Goal: Entertainment & Leisure: Browse casually

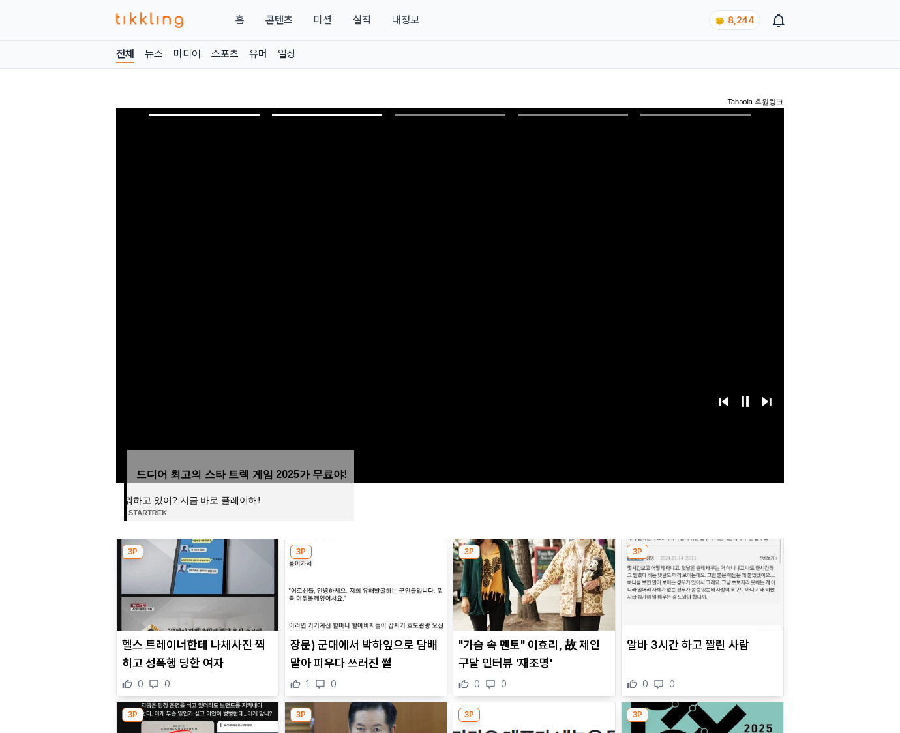
click at [701, 583] on img at bounding box center [703, 585] width 162 height 91
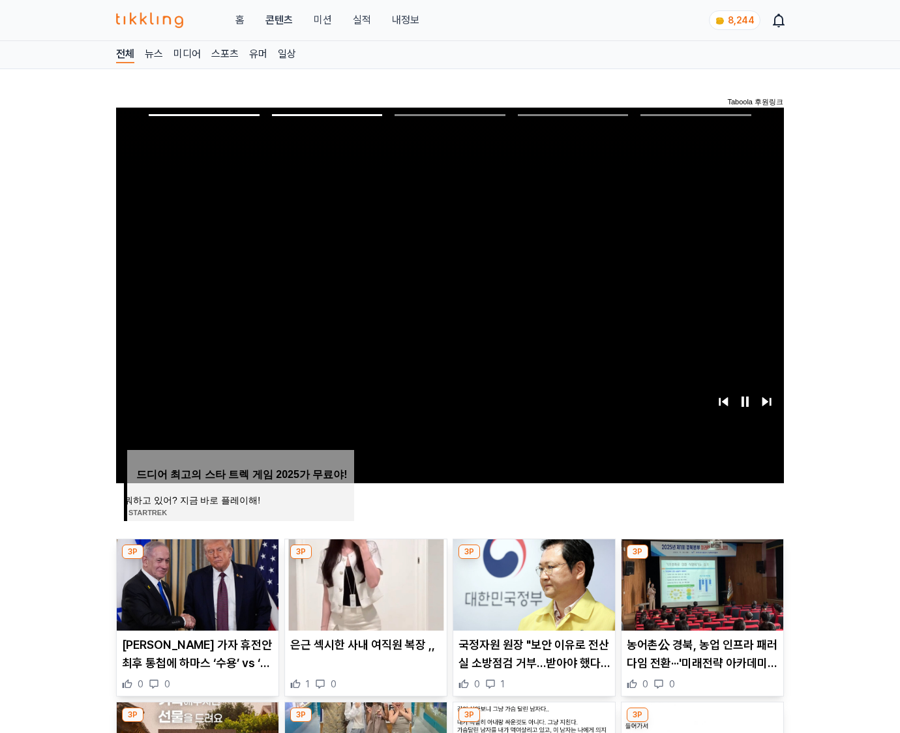
click at [701, 583] on img at bounding box center [703, 585] width 162 height 91
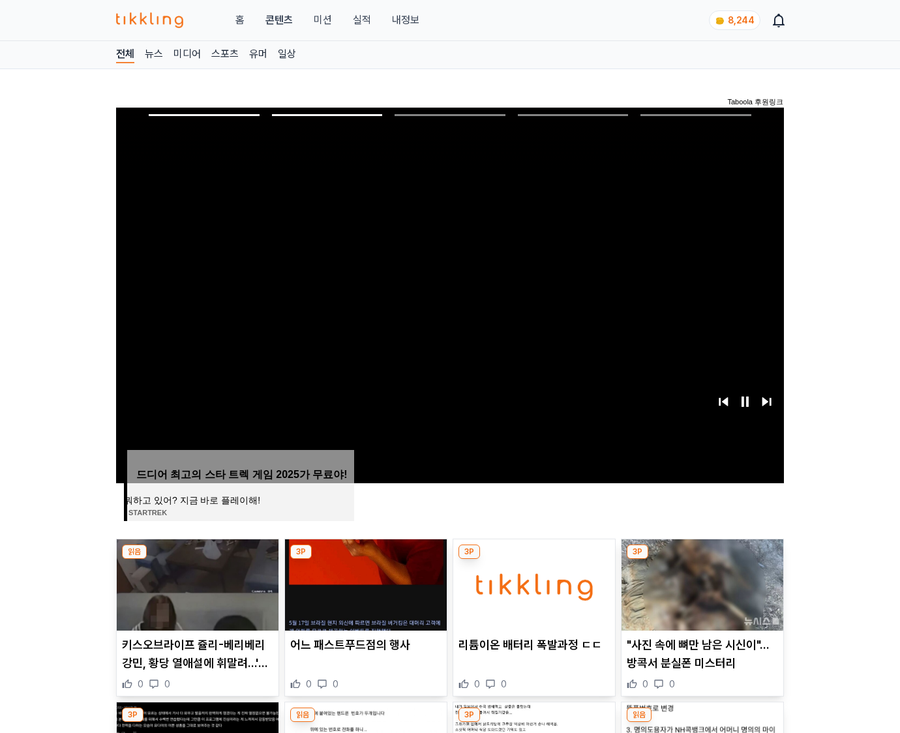
click at [701, 583] on img at bounding box center [703, 585] width 162 height 91
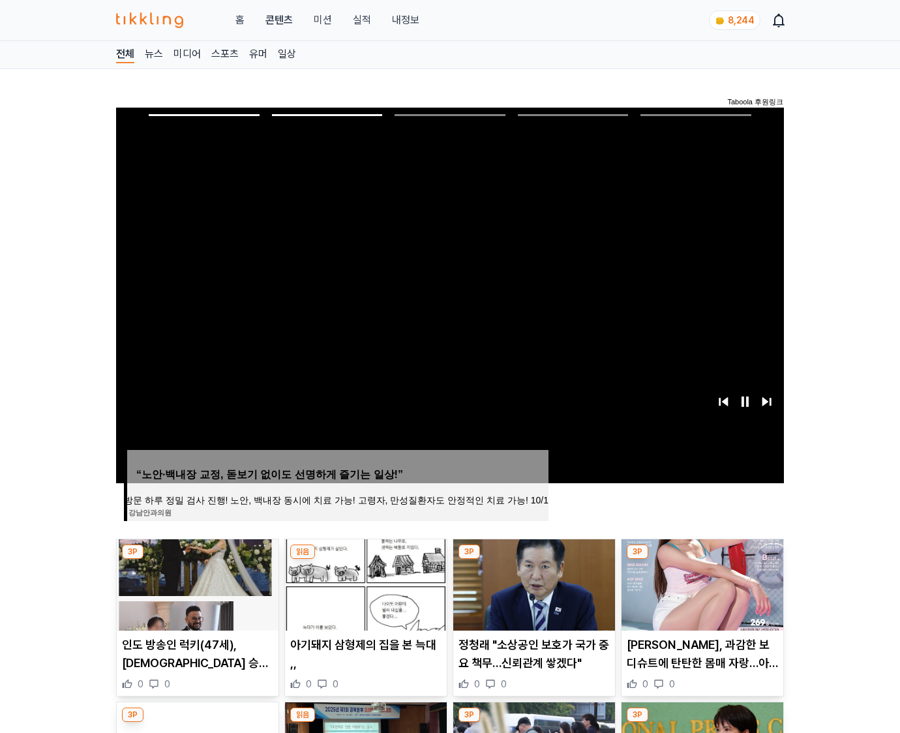
click at [701, 583] on img at bounding box center [703, 585] width 162 height 91
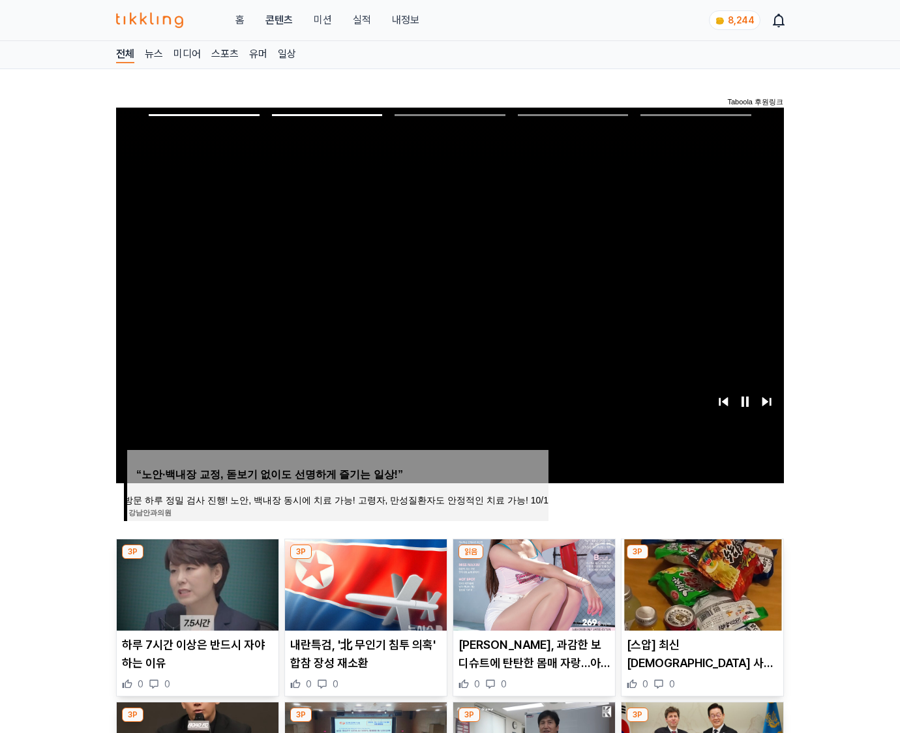
click at [701, 583] on img at bounding box center [703, 585] width 162 height 91
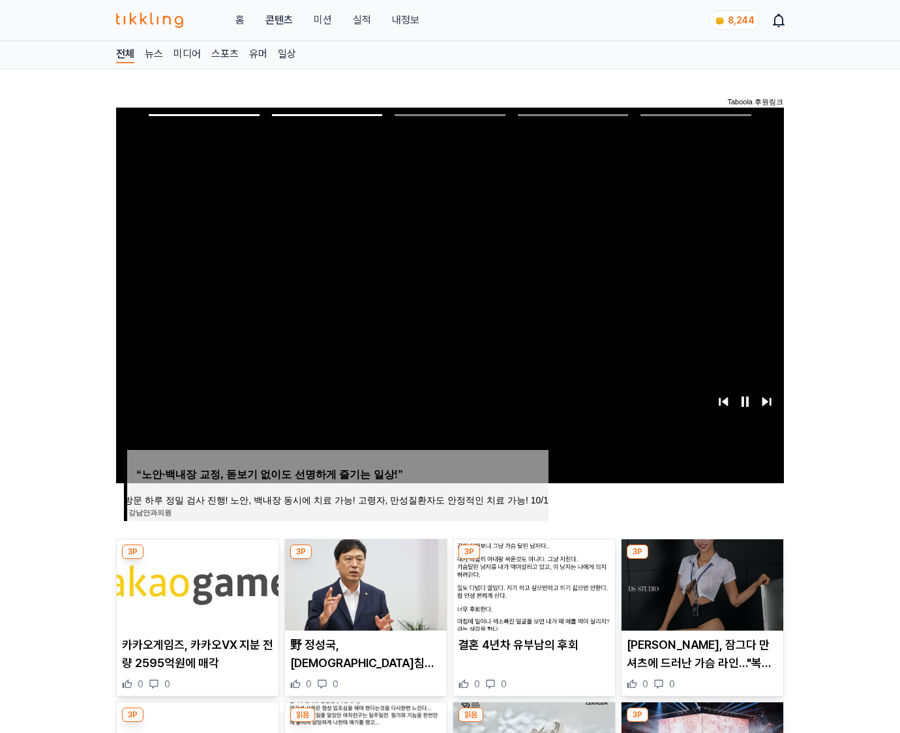
click at [701, 583] on img at bounding box center [703, 585] width 162 height 91
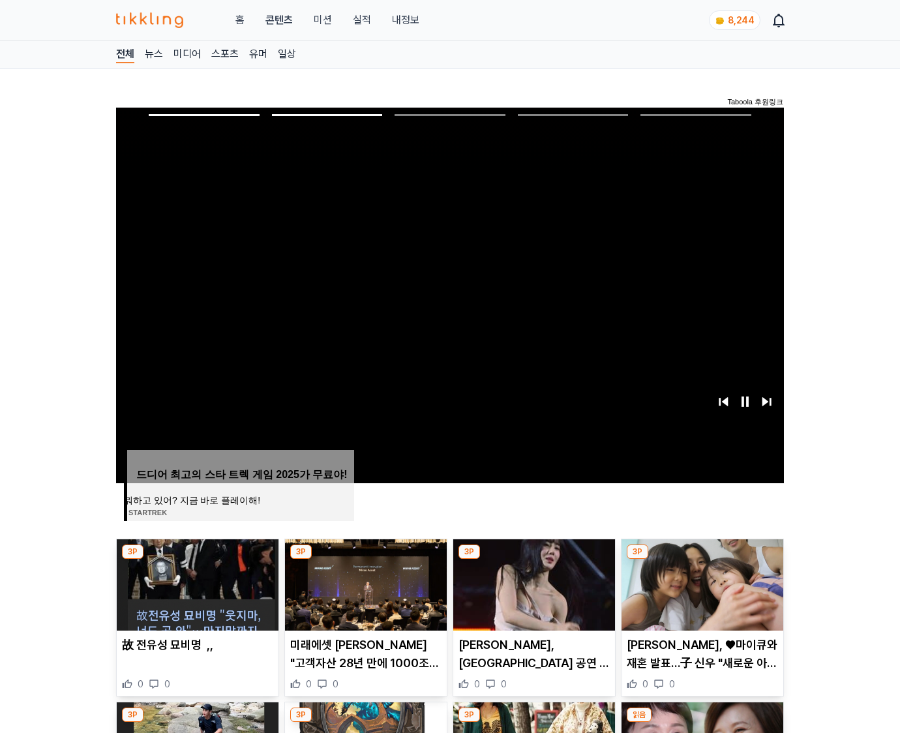
click at [701, 583] on img at bounding box center [703, 585] width 162 height 91
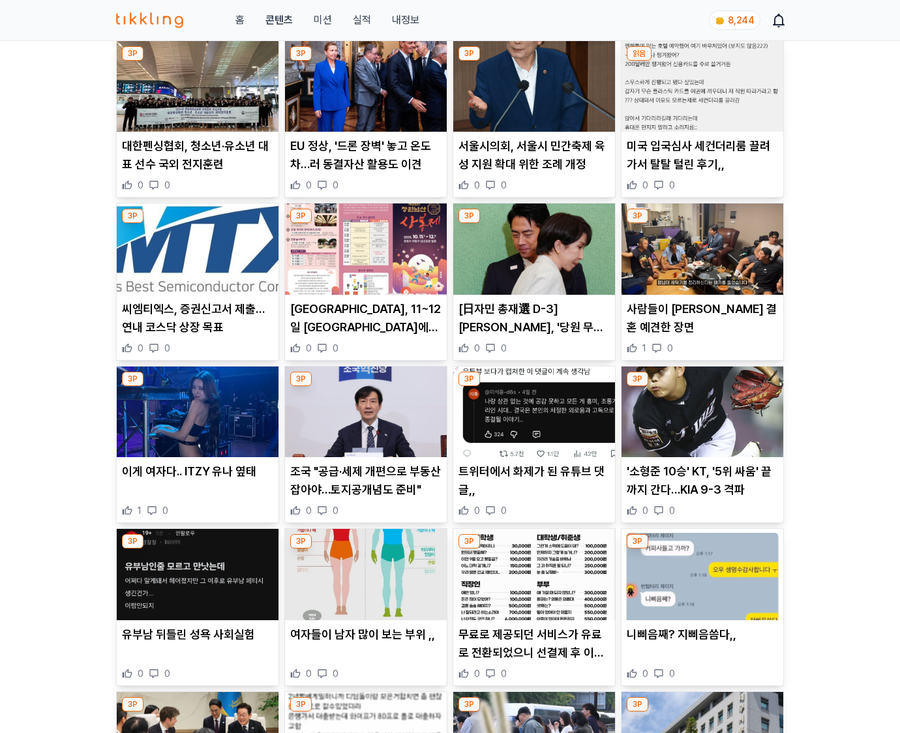
scroll to position [14102, 0]
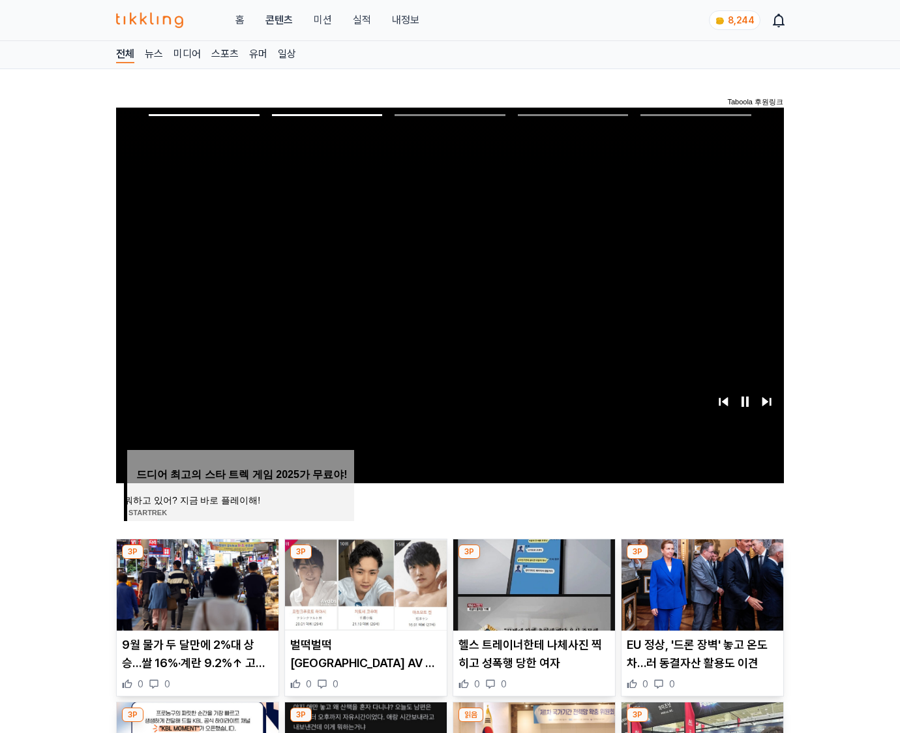
click at [701, 583] on img at bounding box center [703, 585] width 162 height 91
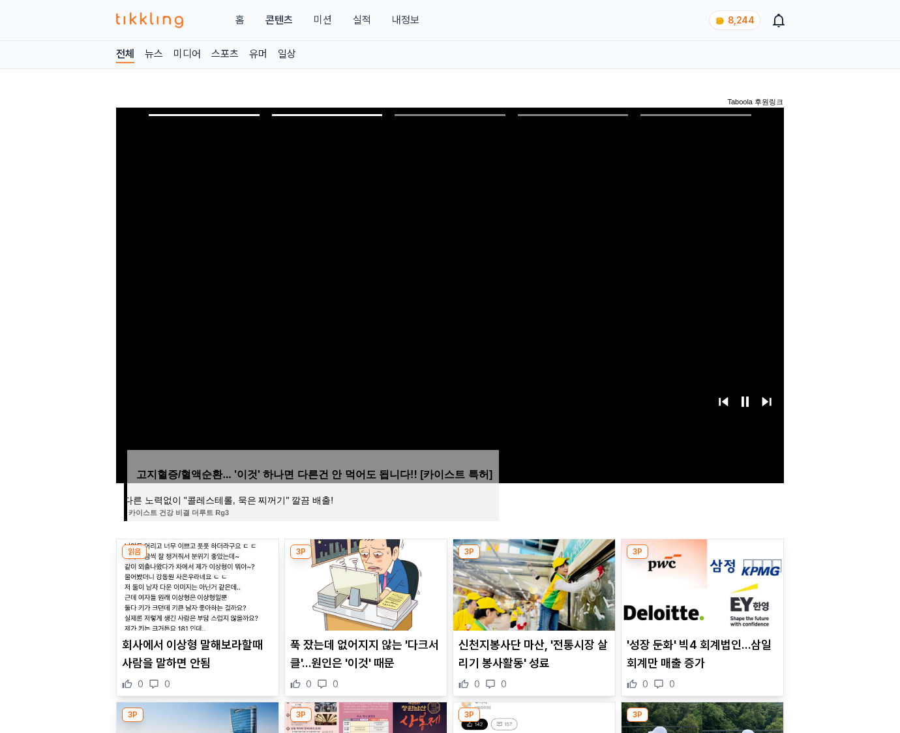
click at [701, 583] on img at bounding box center [703, 585] width 162 height 91
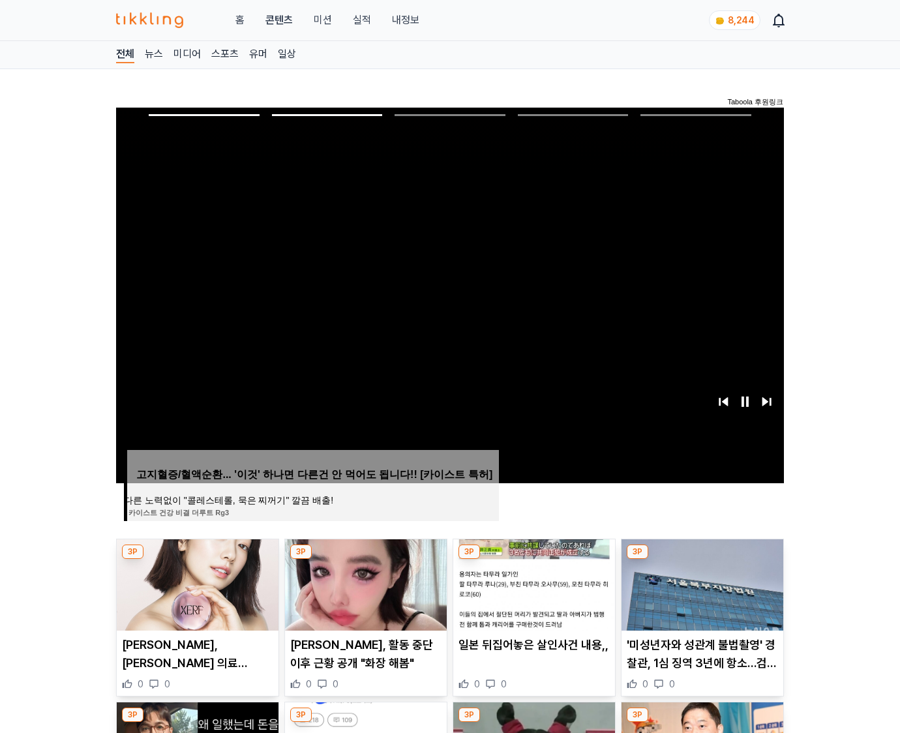
click at [701, 583] on img at bounding box center [703, 585] width 162 height 91
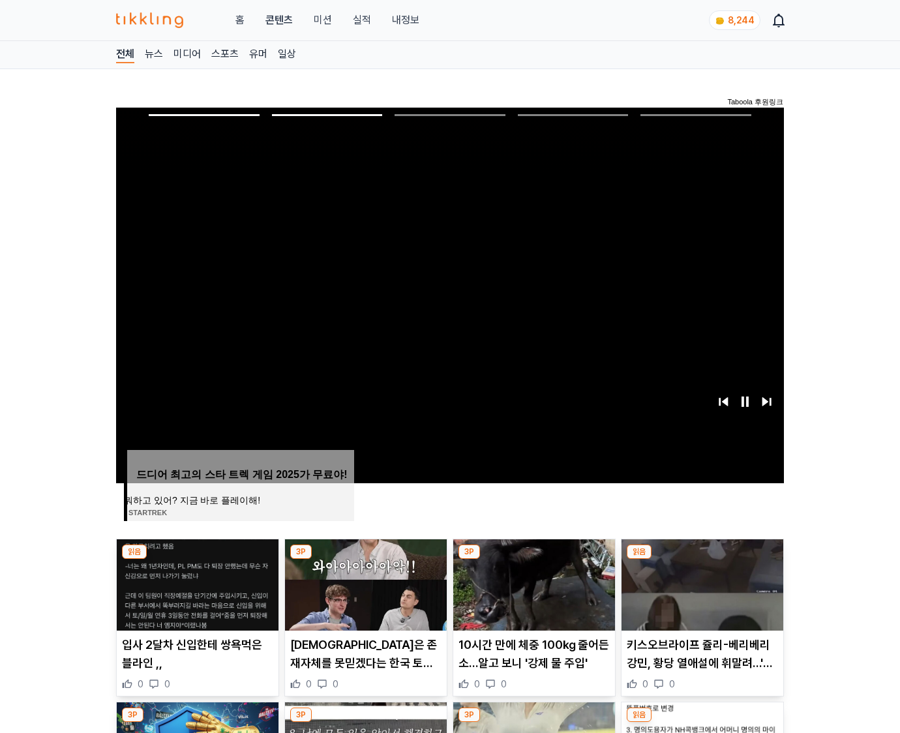
click at [701, 583] on img at bounding box center [703, 585] width 162 height 91
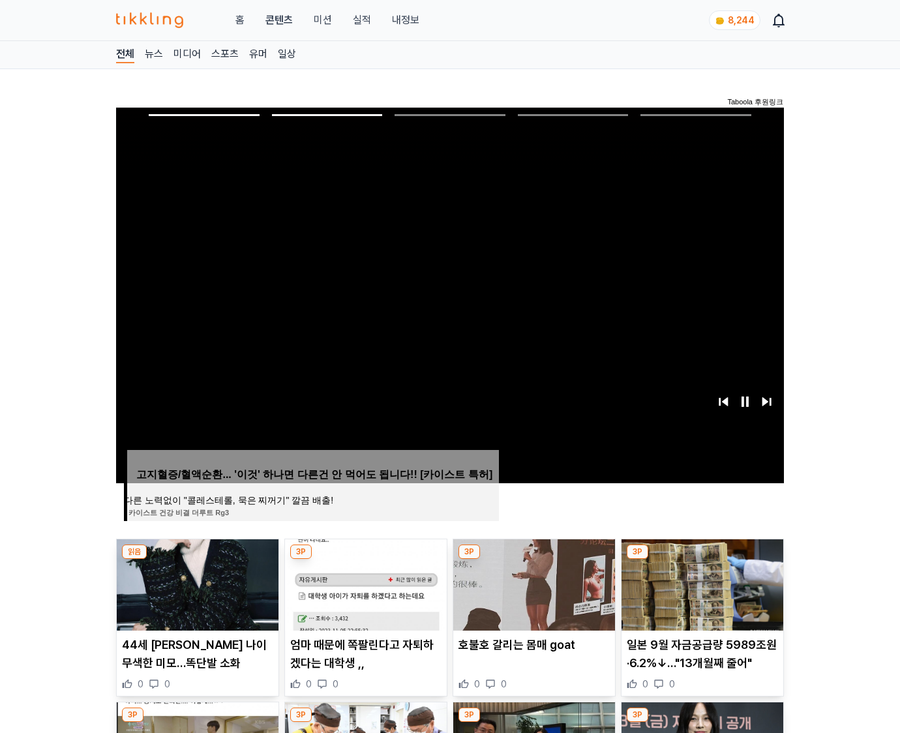
click at [701, 583] on img at bounding box center [703, 585] width 162 height 91
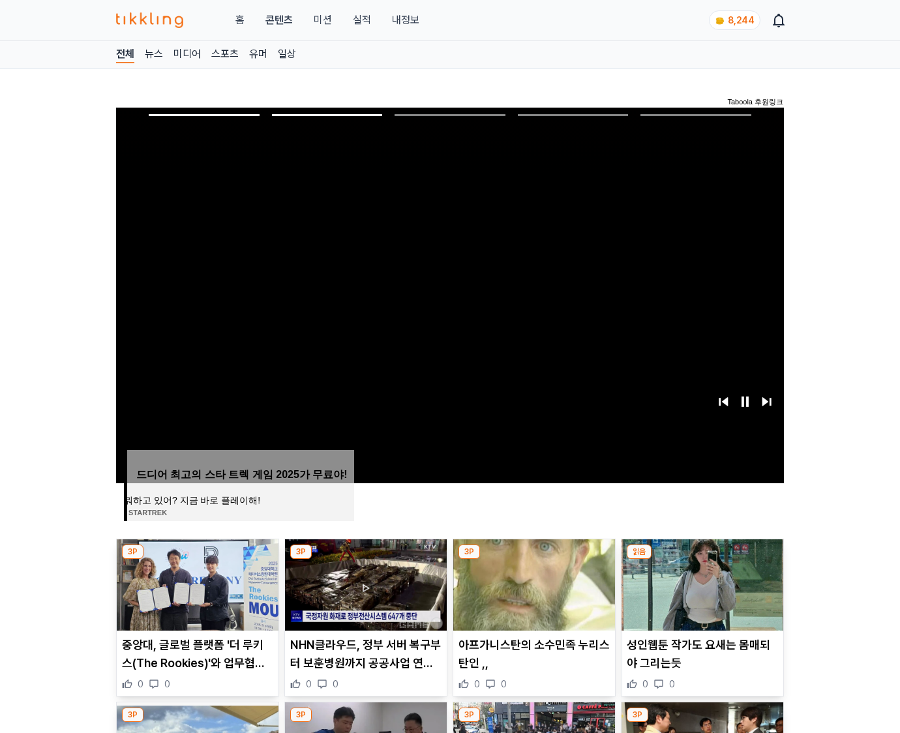
click at [701, 583] on img at bounding box center [703, 585] width 162 height 91
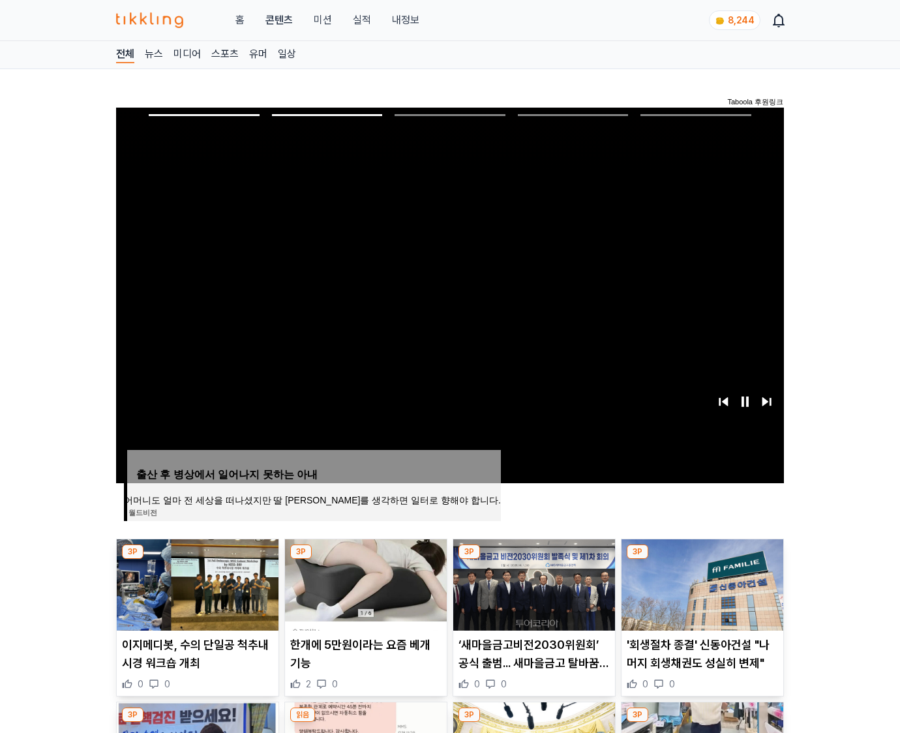
click at [701, 583] on img at bounding box center [703, 585] width 162 height 91
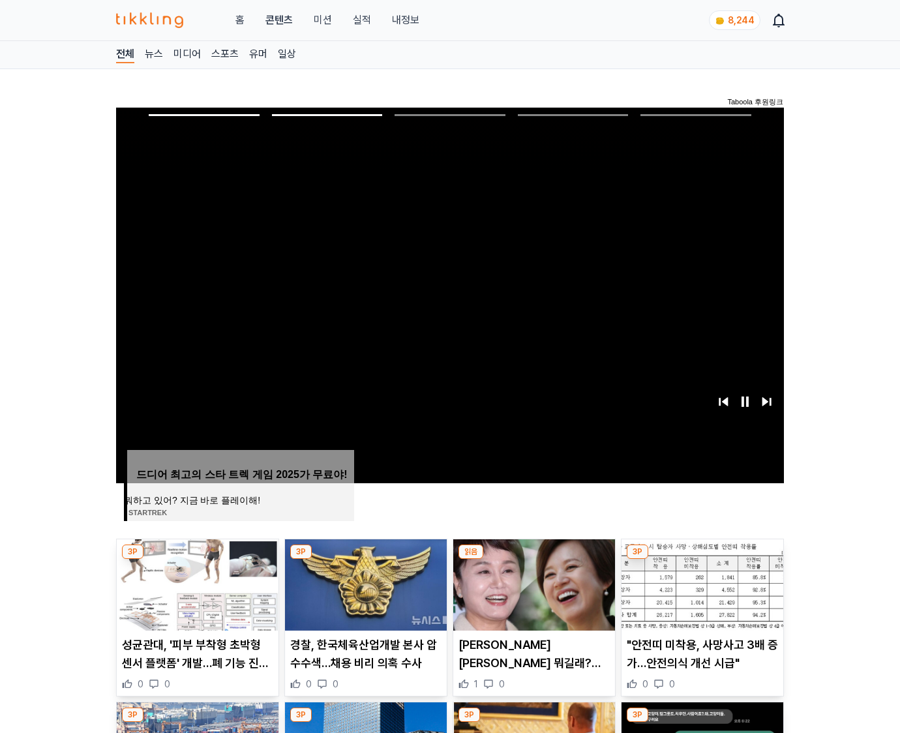
click at [701, 583] on img at bounding box center [703, 585] width 162 height 91
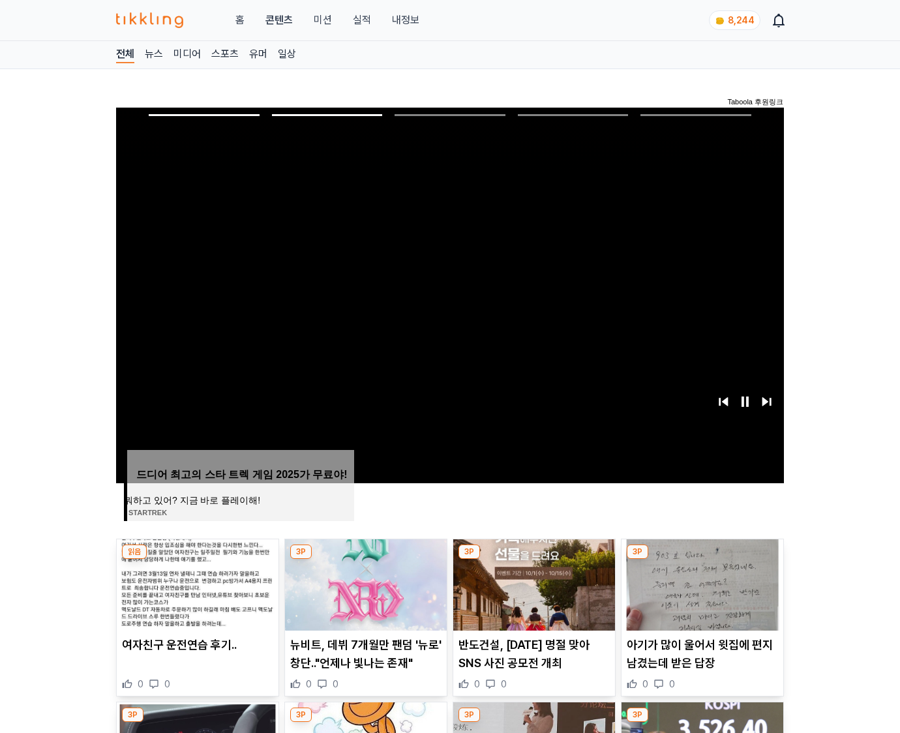
click at [701, 583] on img at bounding box center [703, 585] width 162 height 91
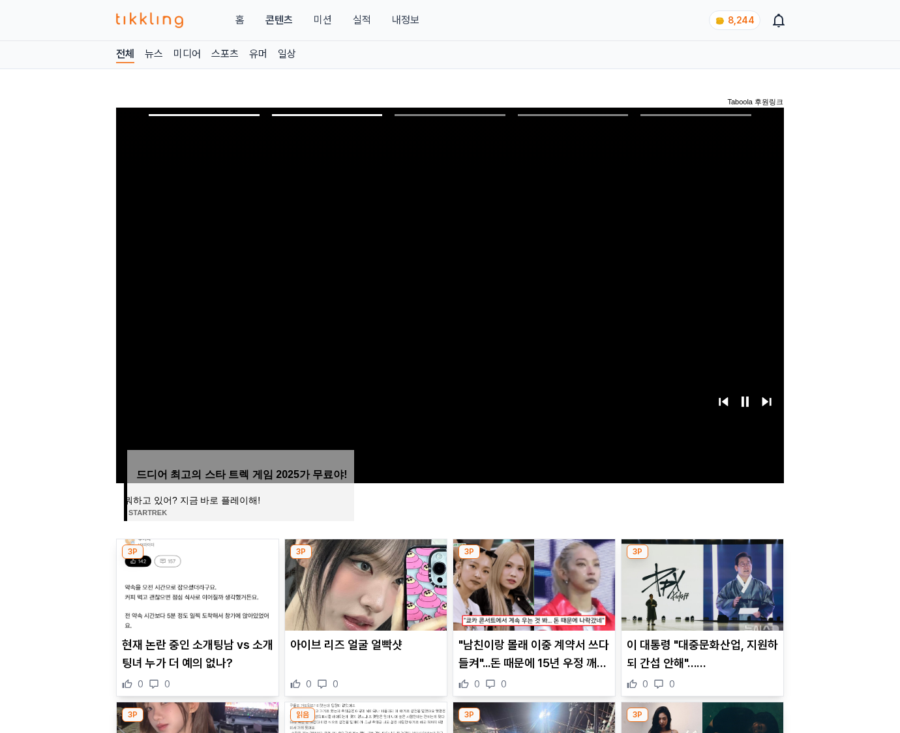
click at [701, 583] on img at bounding box center [703, 585] width 162 height 91
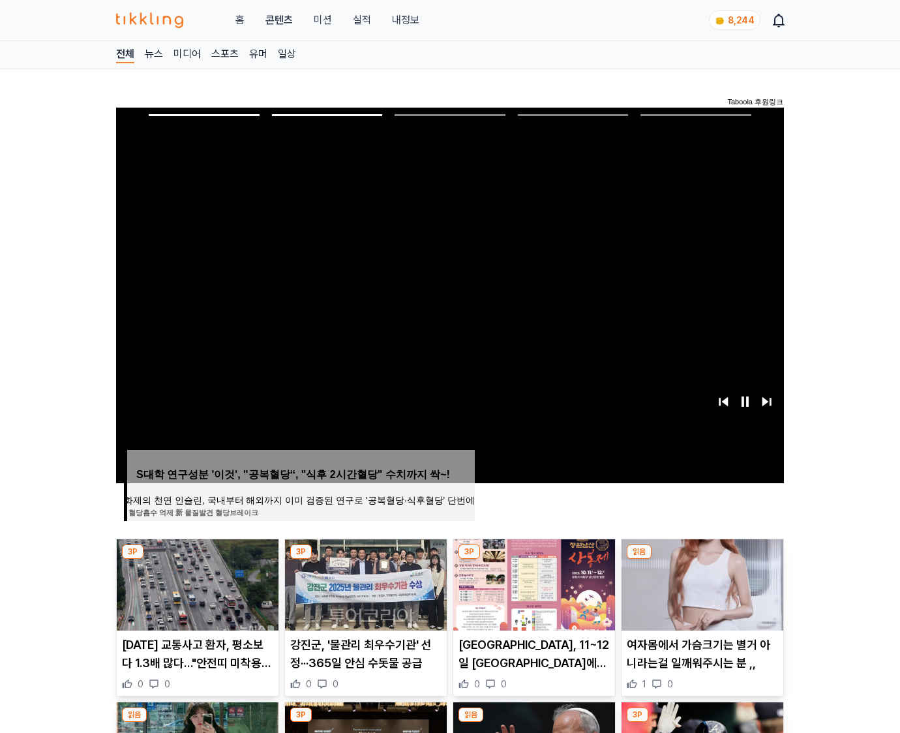
click at [701, 583] on img at bounding box center [703, 585] width 162 height 91
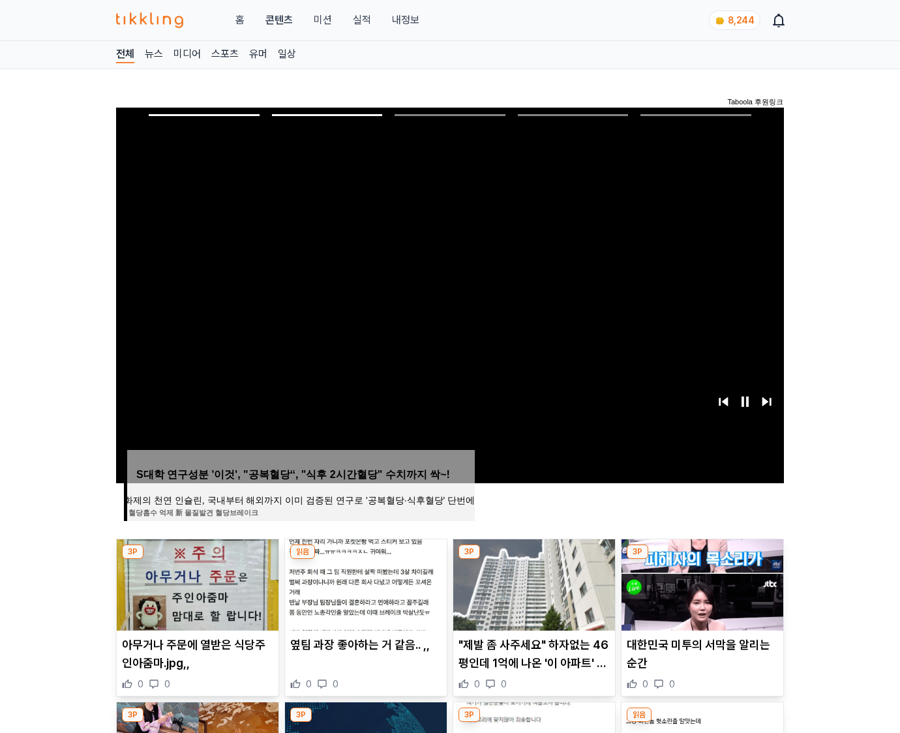
click at [701, 583] on img at bounding box center [703, 585] width 162 height 91
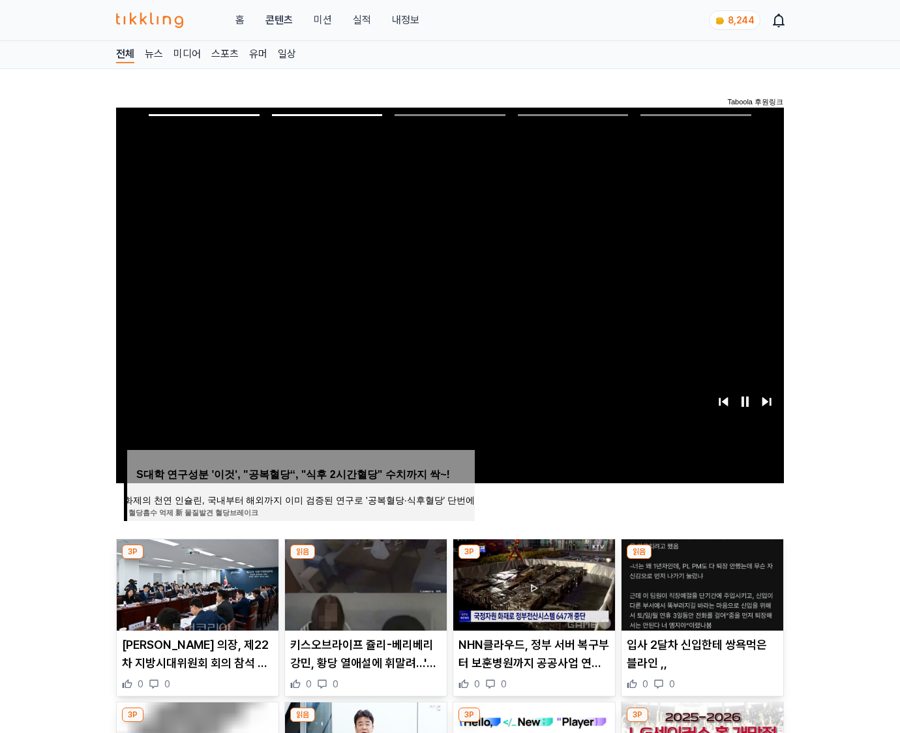
click at [701, 583] on img at bounding box center [703, 585] width 162 height 91
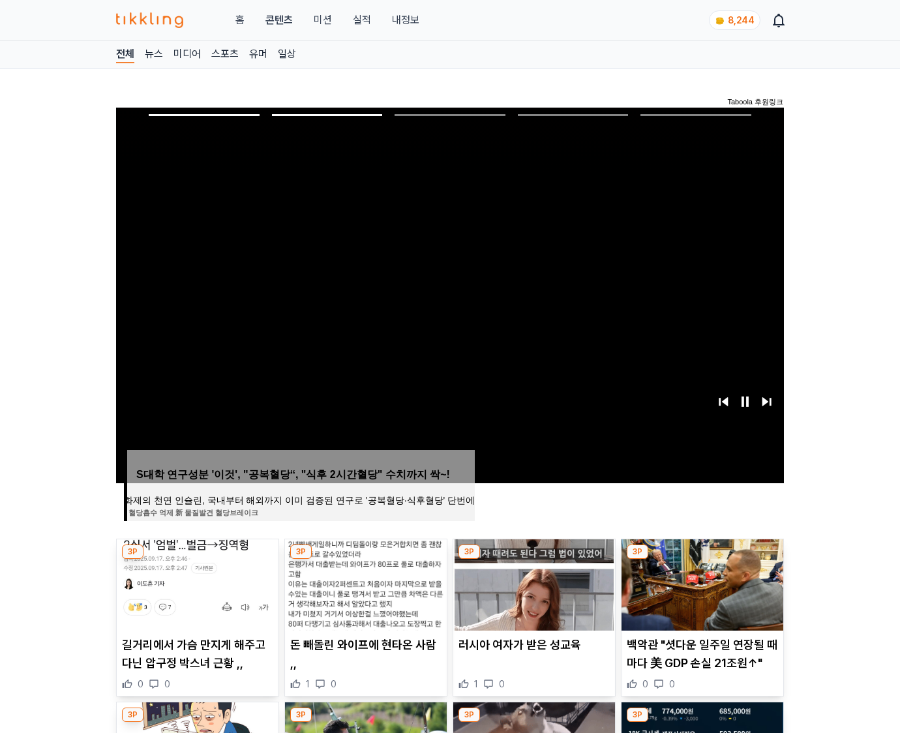
click at [701, 583] on img at bounding box center [703, 585] width 162 height 91
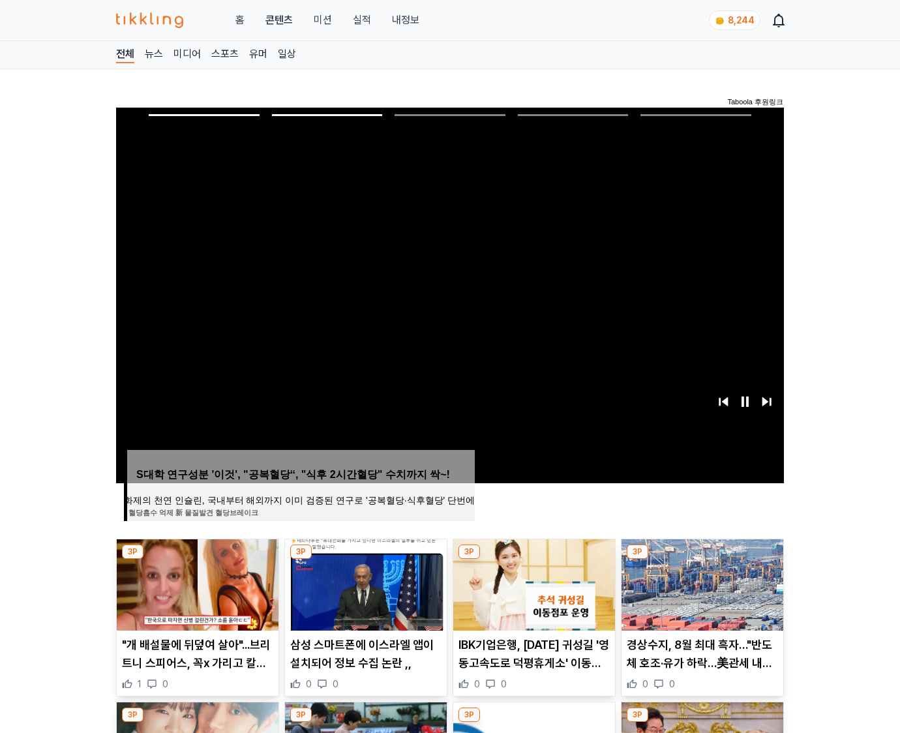
click at [701, 583] on img at bounding box center [703, 585] width 162 height 91
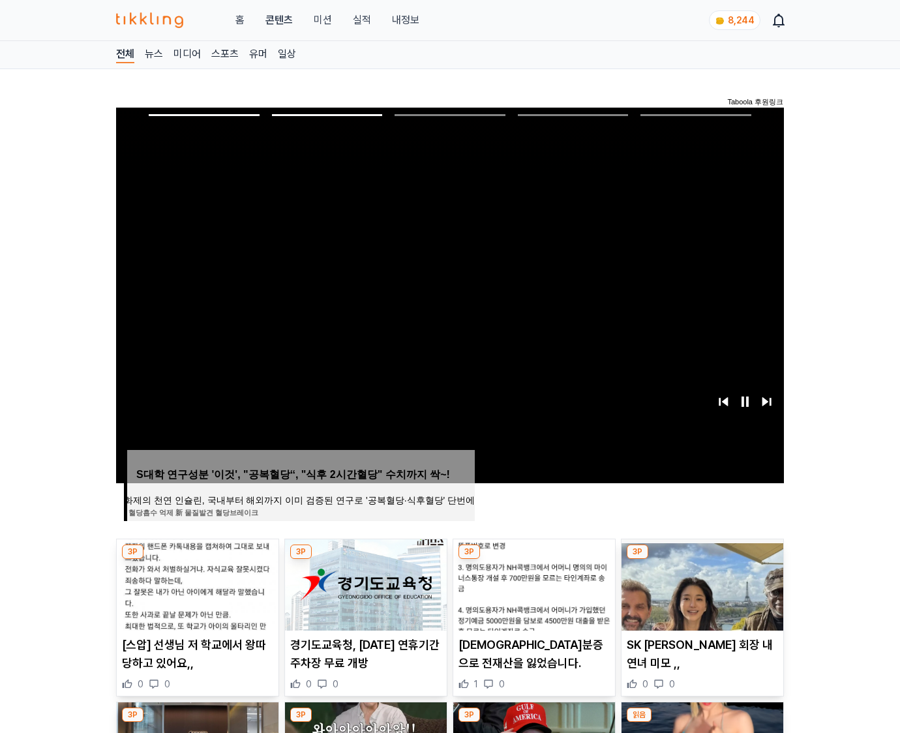
click at [701, 583] on img at bounding box center [703, 585] width 162 height 91
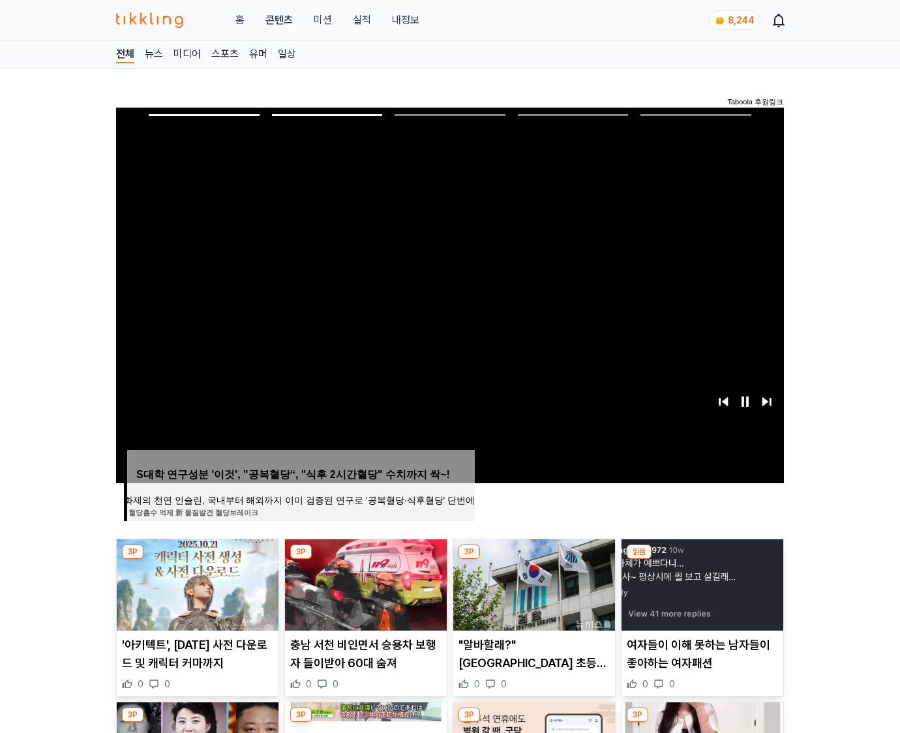
click at [701, 583] on img at bounding box center [703, 585] width 162 height 91
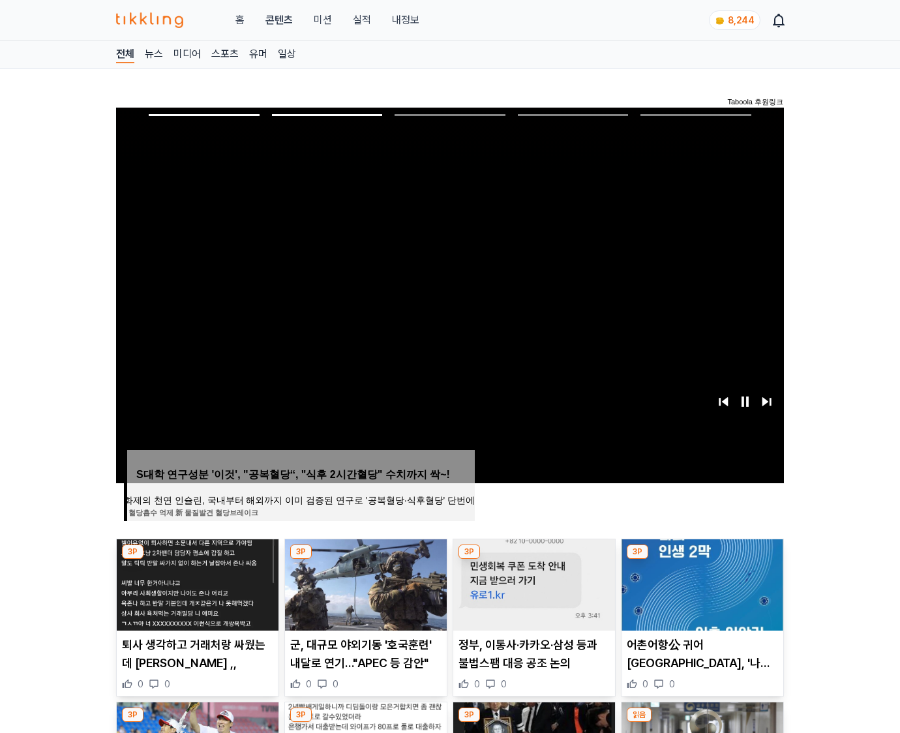
click at [701, 583] on img at bounding box center [703, 585] width 162 height 91
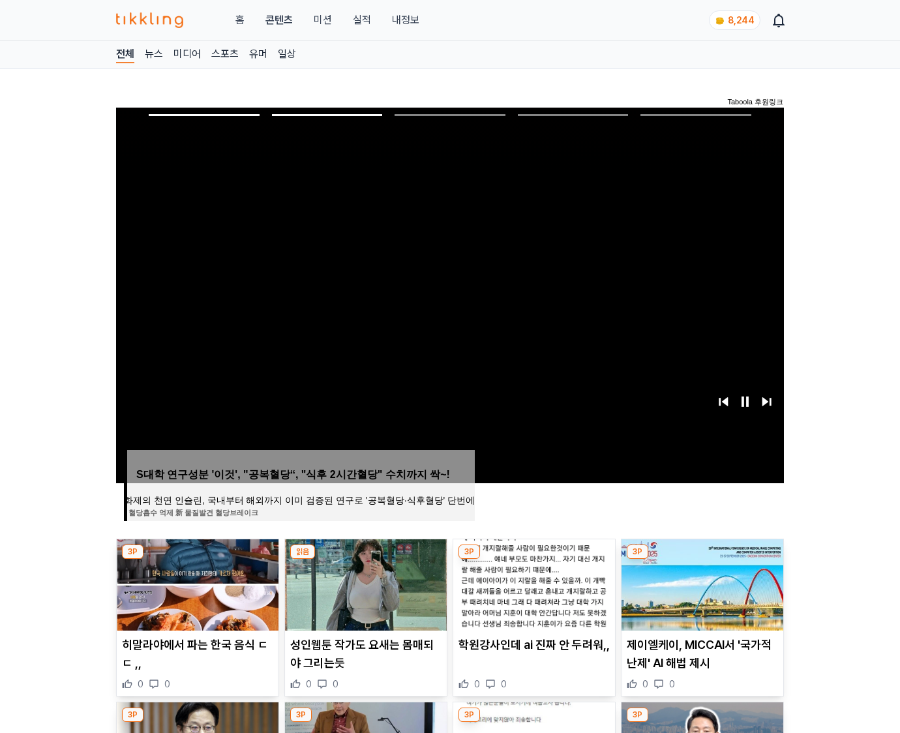
click at [701, 583] on img at bounding box center [703, 585] width 162 height 91
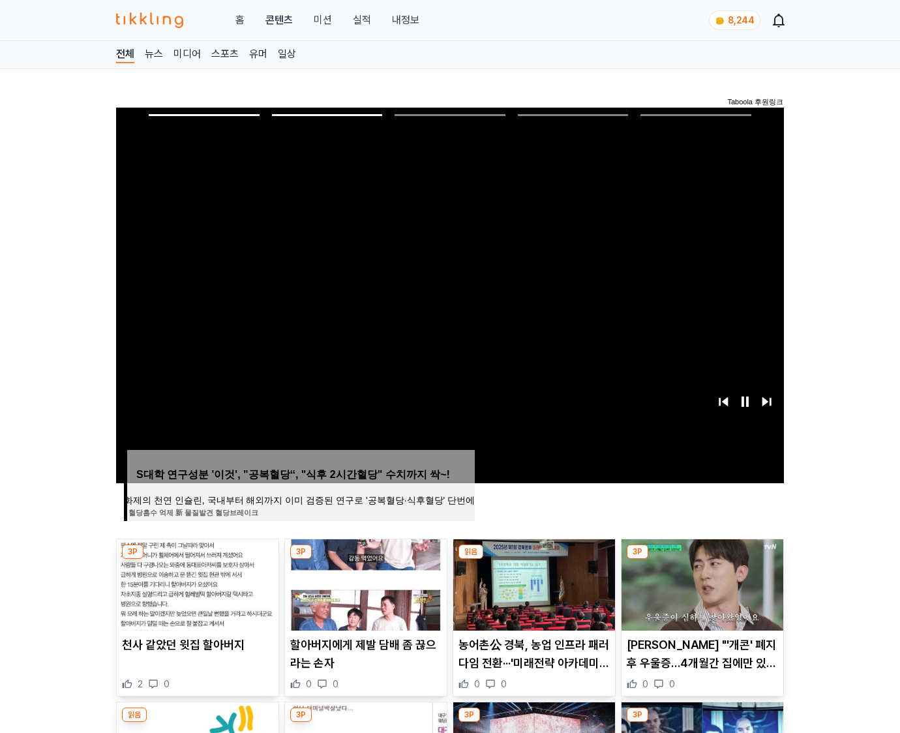
click at [701, 583] on img at bounding box center [703, 585] width 162 height 91
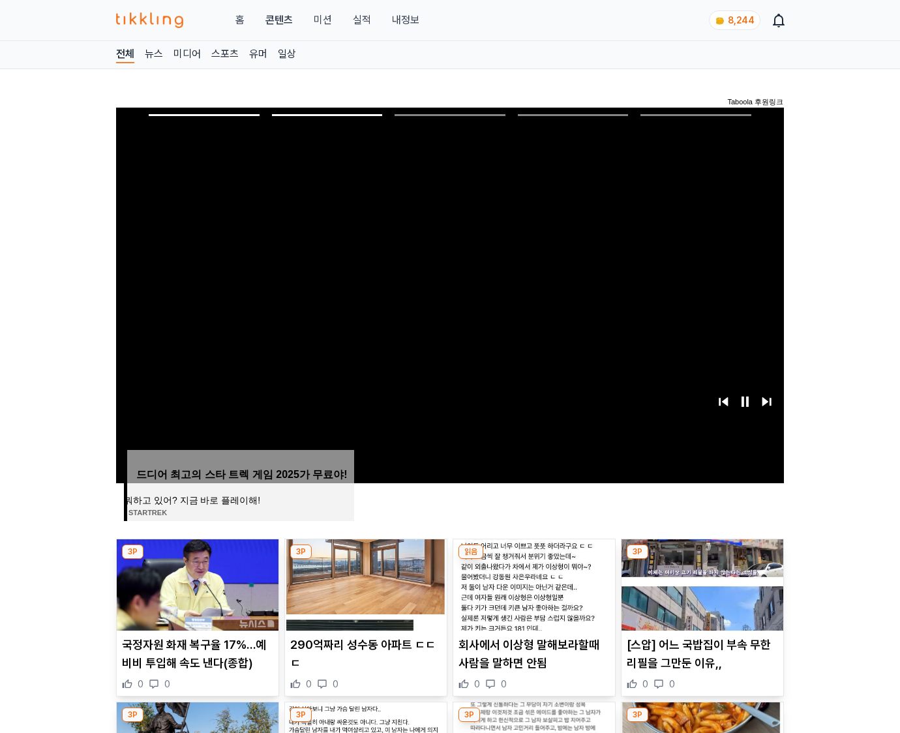
click at [701, 583] on img at bounding box center [703, 585] width 162 height 91
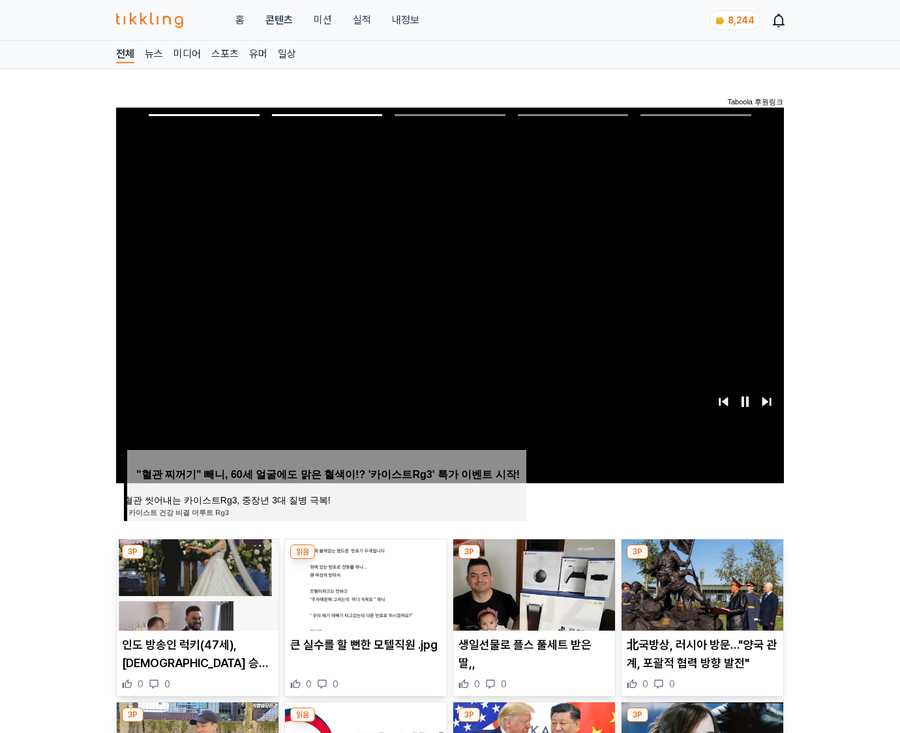
click at [701, 583] on img at bounding box center [703, 585] width 162 height 91
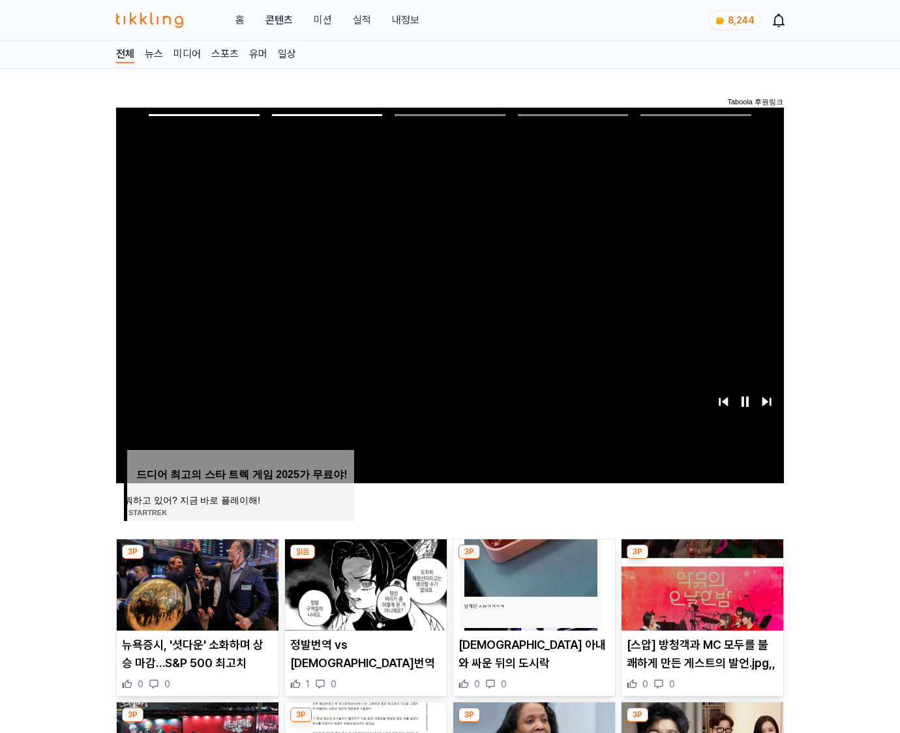
click at [701, 583] on img at bounding box center [703, 585] width 162 height 91
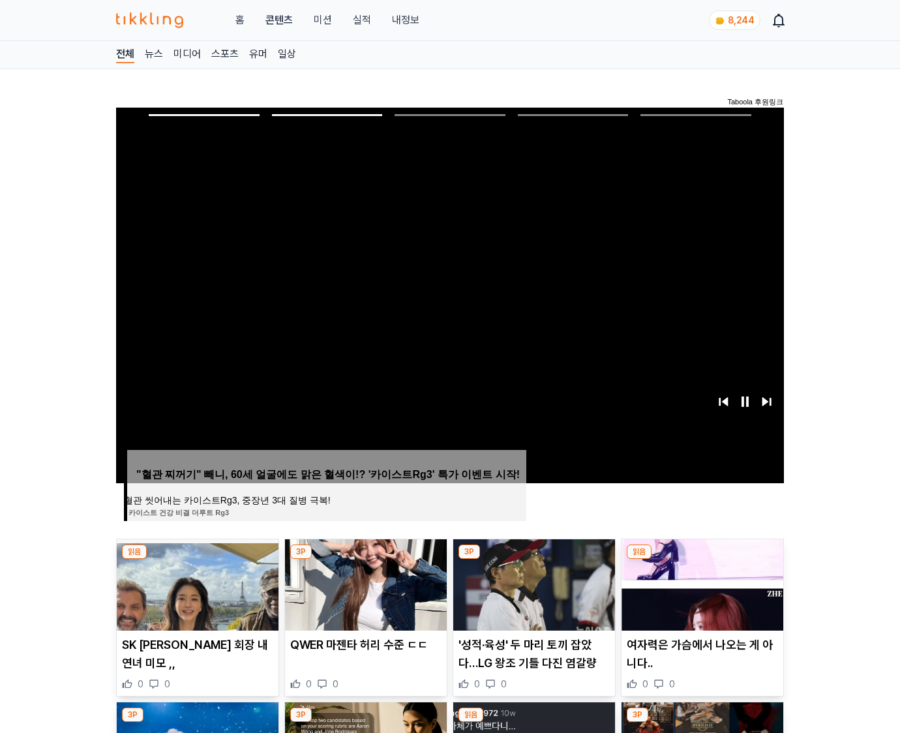
click at [701, 583] on img at bounding box center [703, 585] width 162 height 91
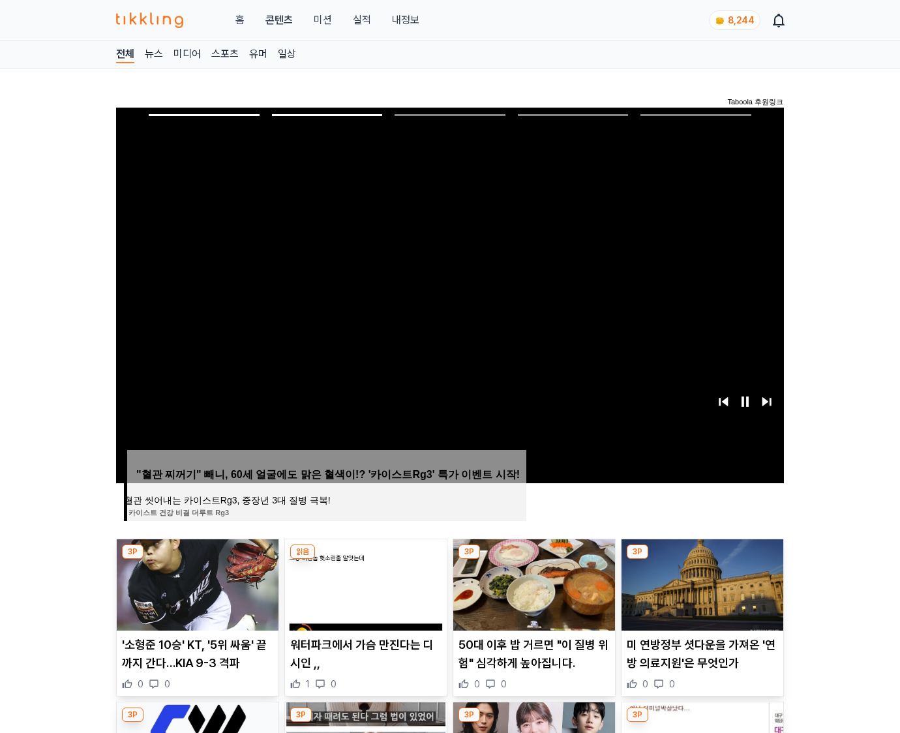
click at [701, 583] on img at bounding box center [703, 585] width 162 height 91
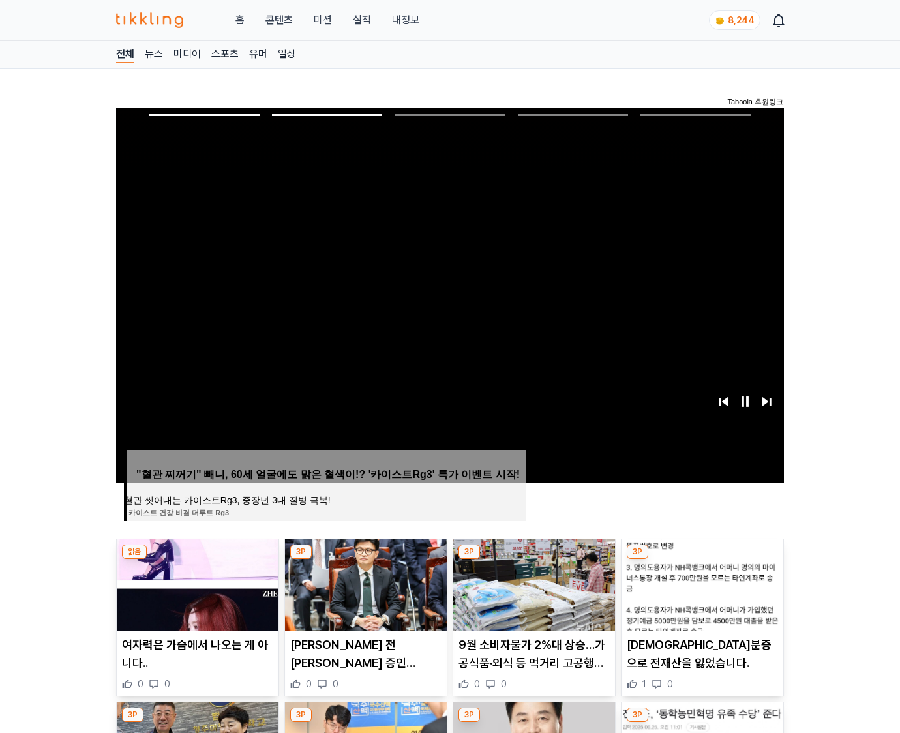
click at [701, 583] on img at bounding box center [703, 585] width 162 height 91
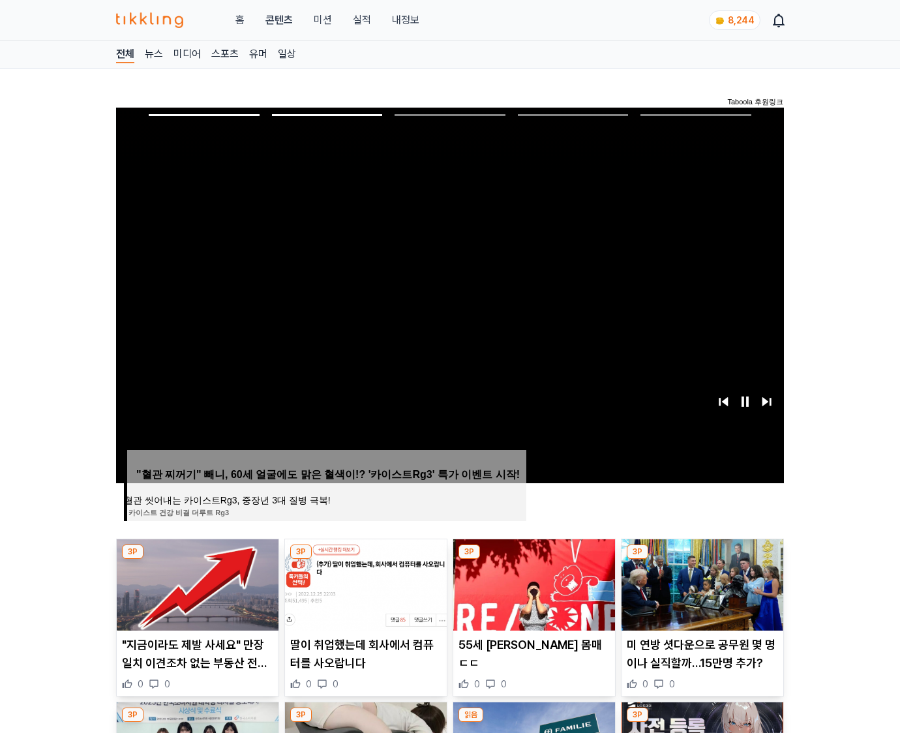
click at [701, 583] on img at bounding box center [703, 585] width 162 height 91
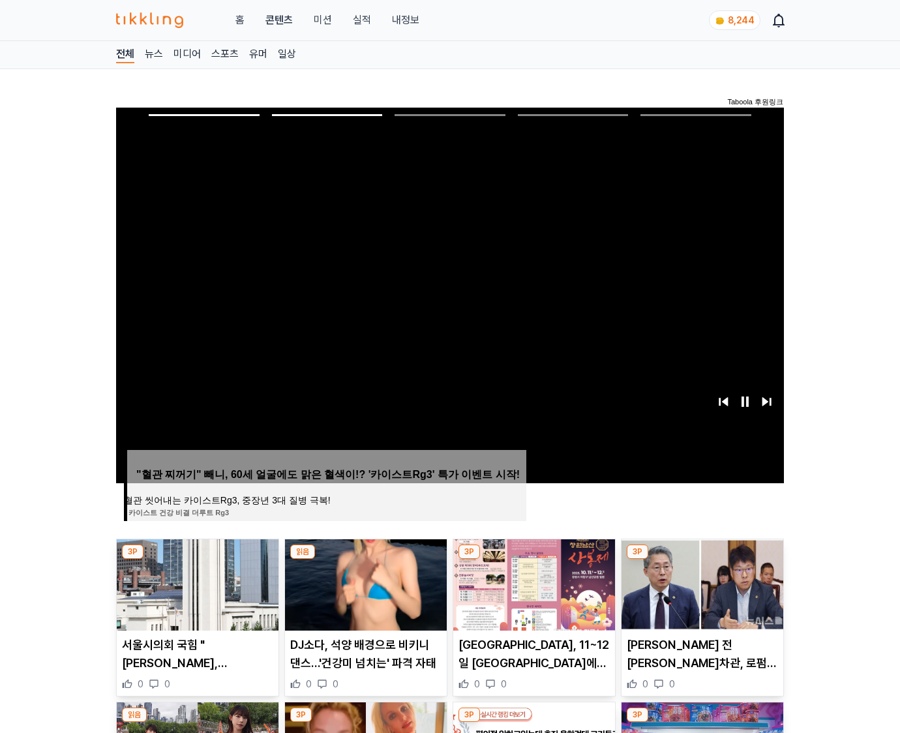
click at [701, 583] on img at bounding box center [703, 585] width 162 height 91
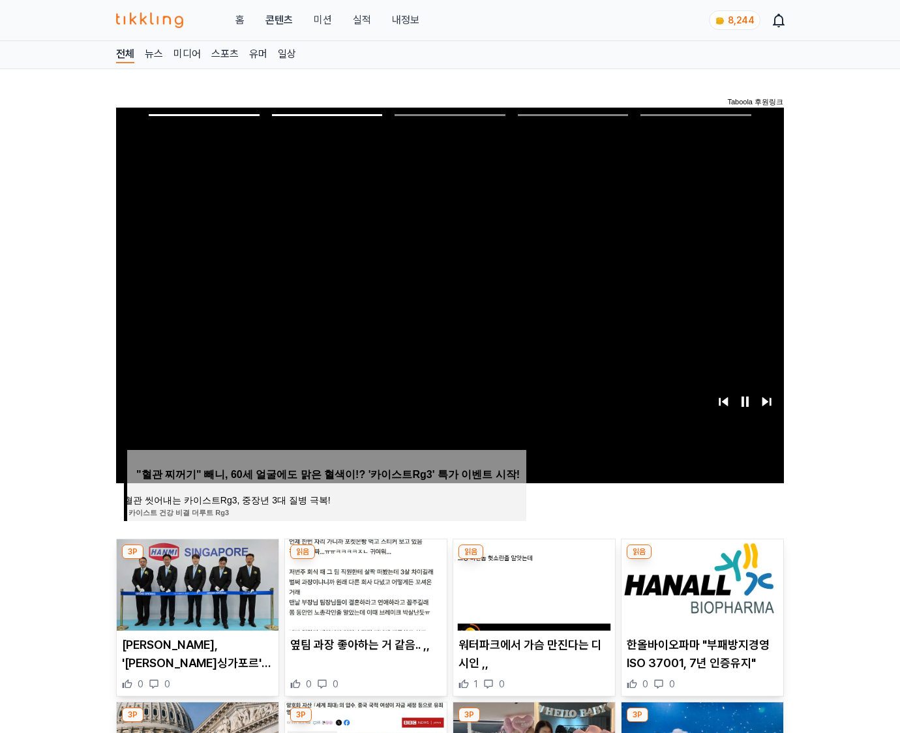
click at [701, 583] on img at bounding box center [703, 585] width 162 height 91
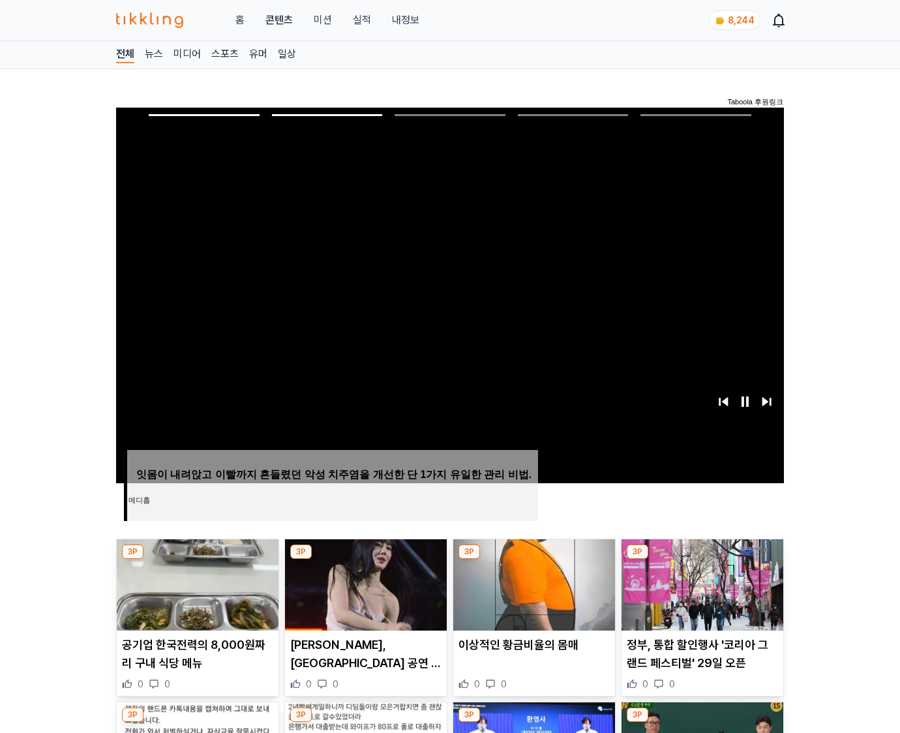
click at [701, 583] on img at bounding box center [703, 585] width 162 height 91
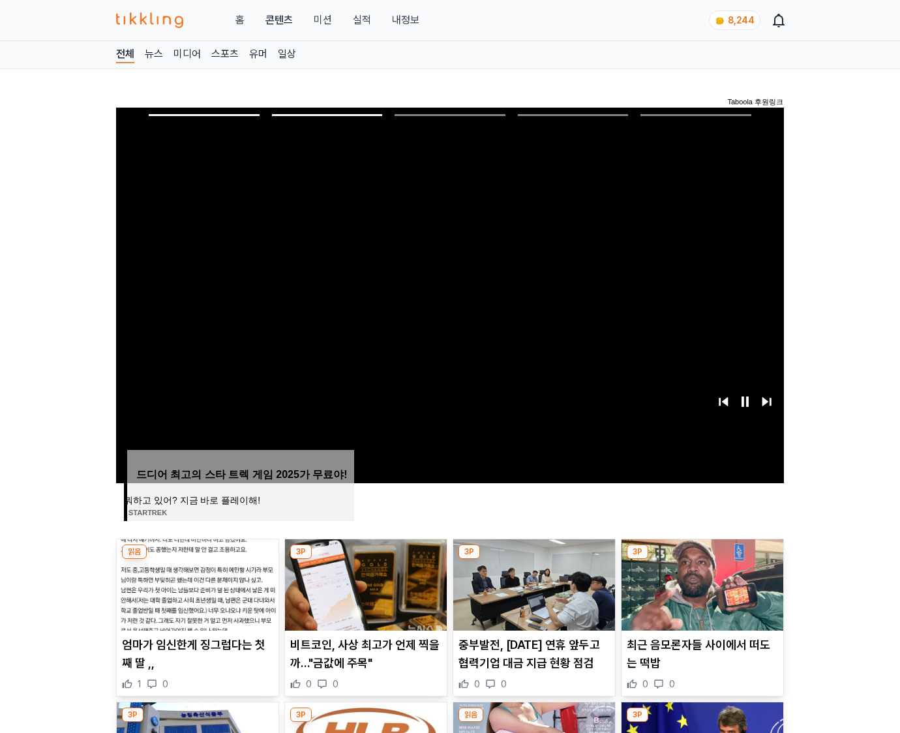
click at [701, 583] on img at bounding box center [703, 585] width 162 height 91
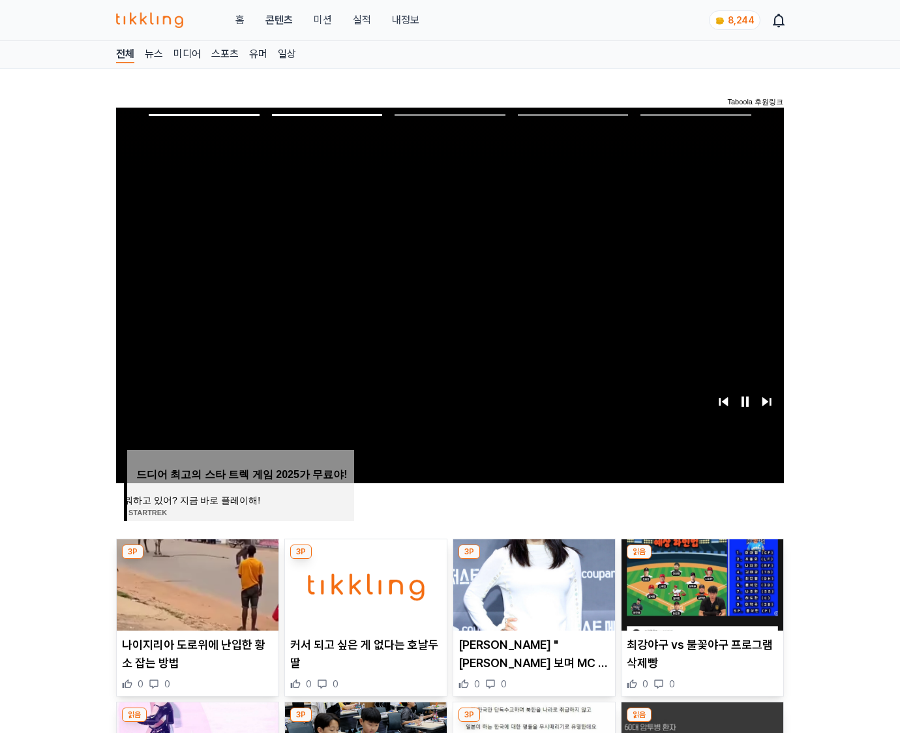
click at [701, 583] on img at bounding box center [703, 585] width 162 height 91
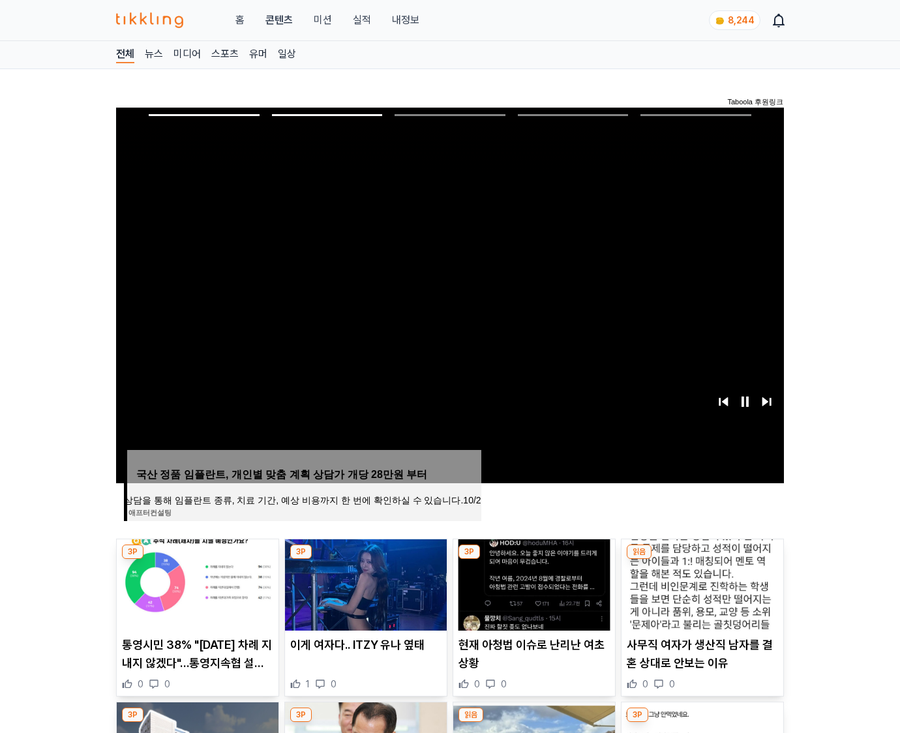
click at [701, 583] on img at bounding box center [703, 585] width 162 height 91
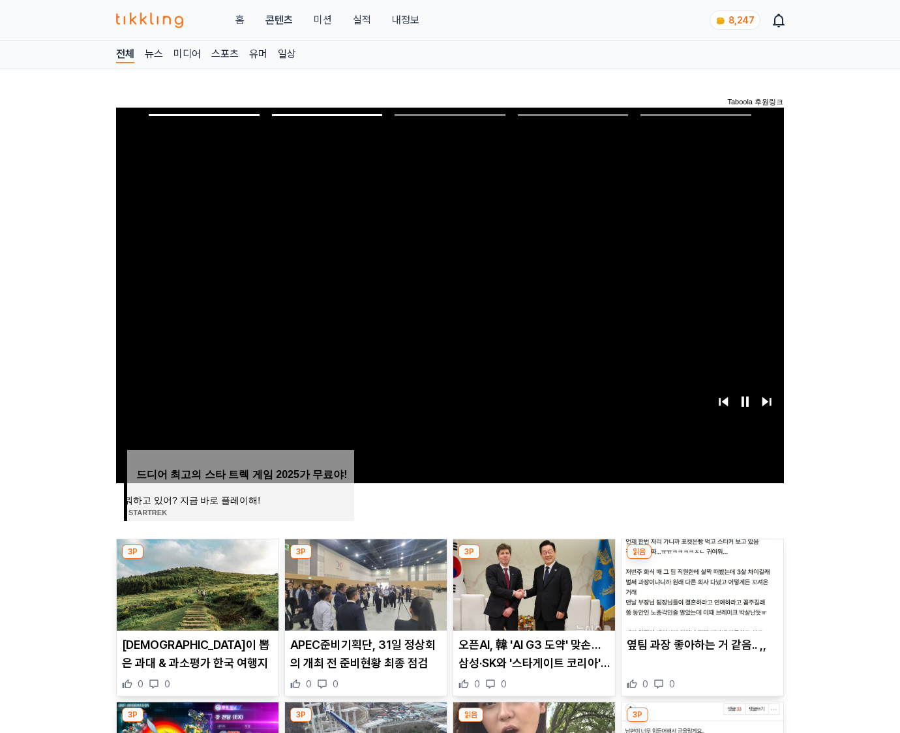
click at [701, 583] on img at bounding box center [703, 585] width 162 height 91
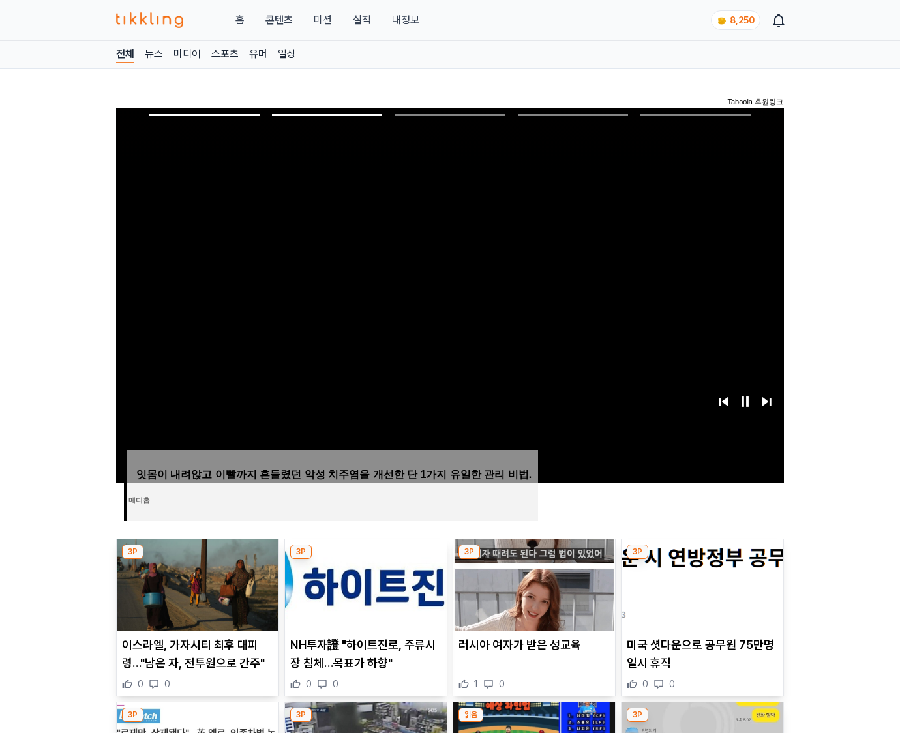
click at [701, 583] on img at bounding box center [703, 585] width 162 height 91
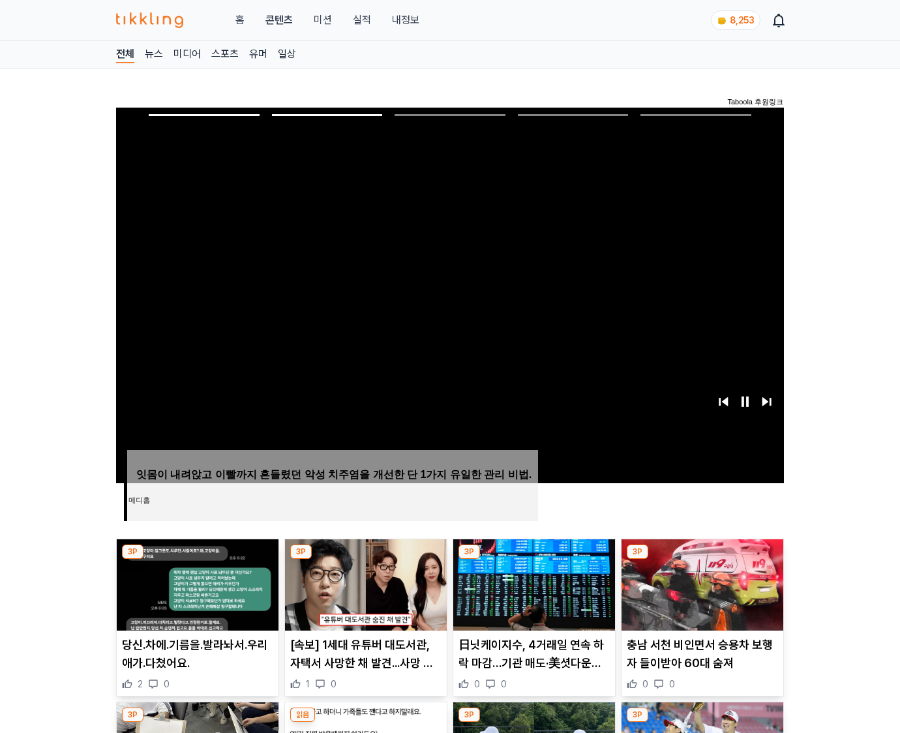
click at [701, 583] on img at bounding box center [703, 585] width 162 height 91
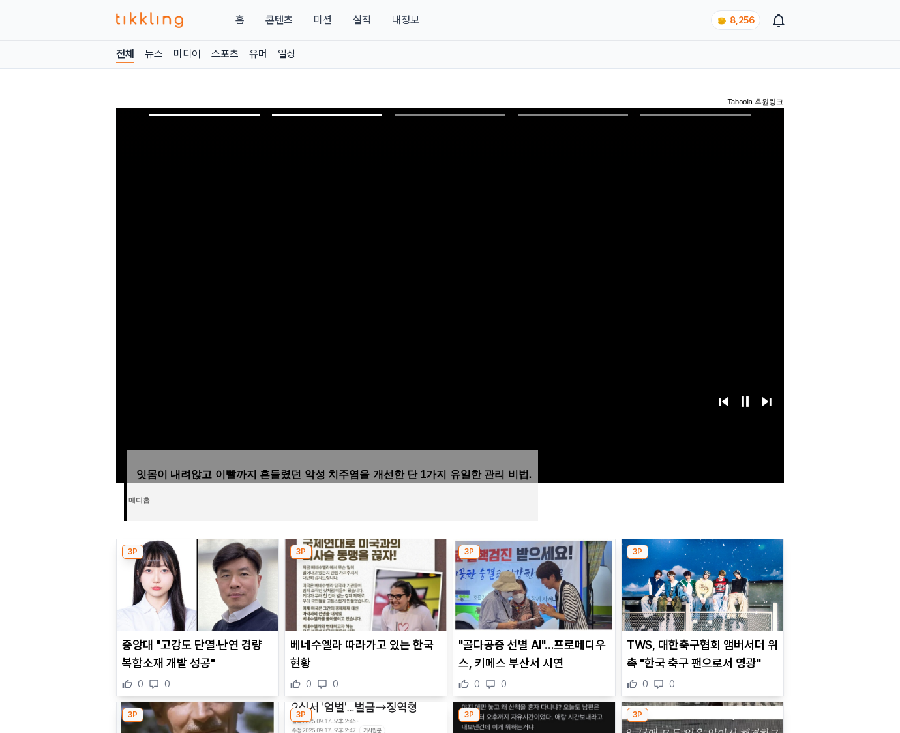
click at [701, 583] on img at bounding box center [703, 585] width 162 height 91
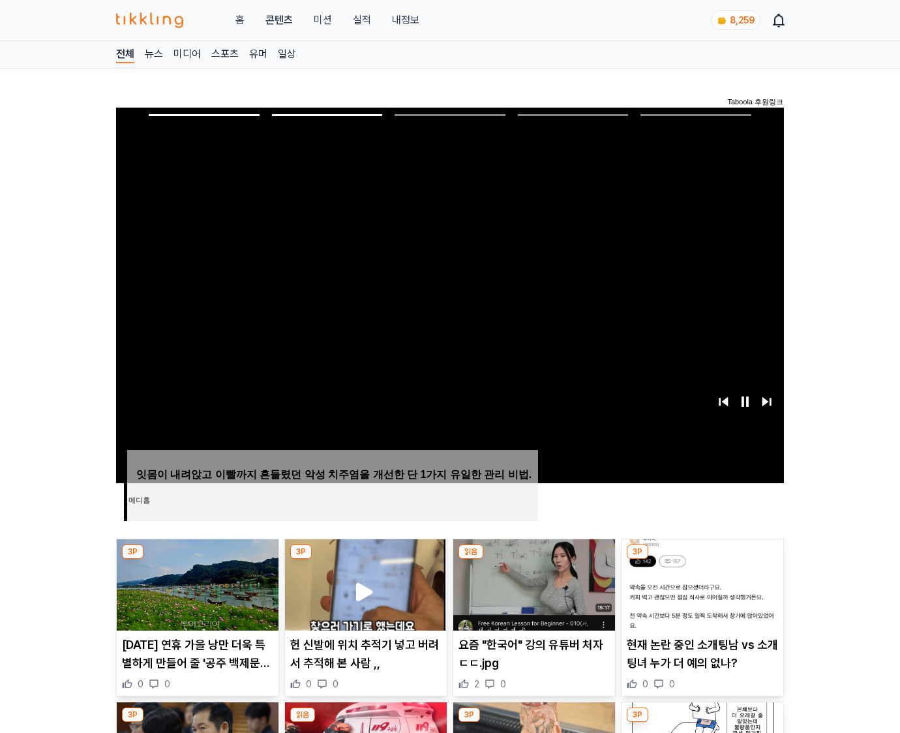
click at [701, 583] on img at bounding box center [703, 585] width 162 height 91
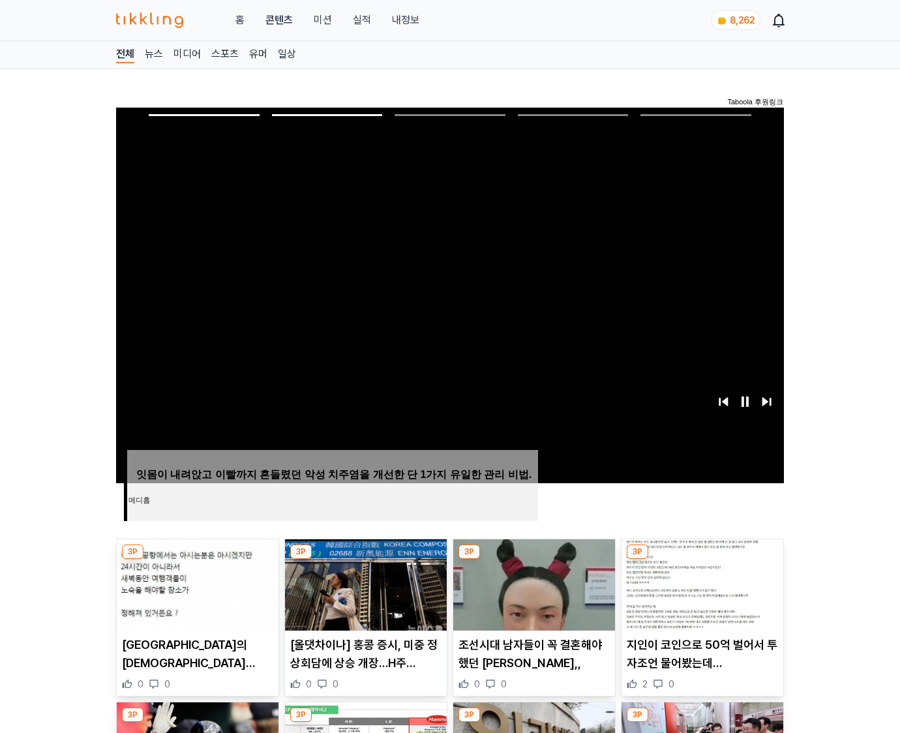
click at [701, 583] on img at bounding box center [703, 585] width 162 height 91
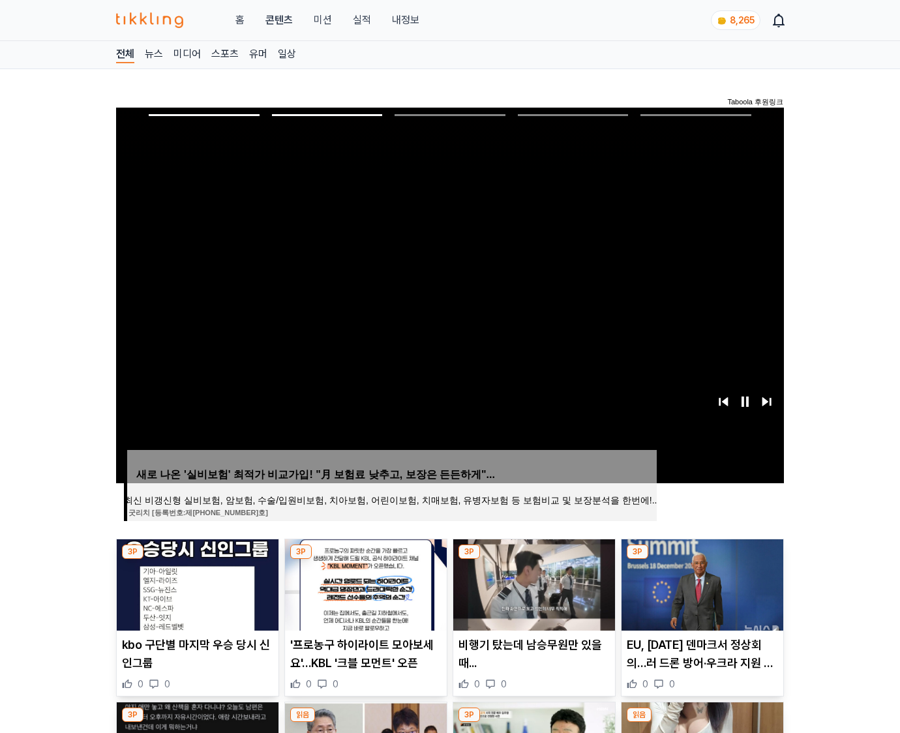
click at [701, 583] on img at bounding box center [703, 585] width 162 height 91
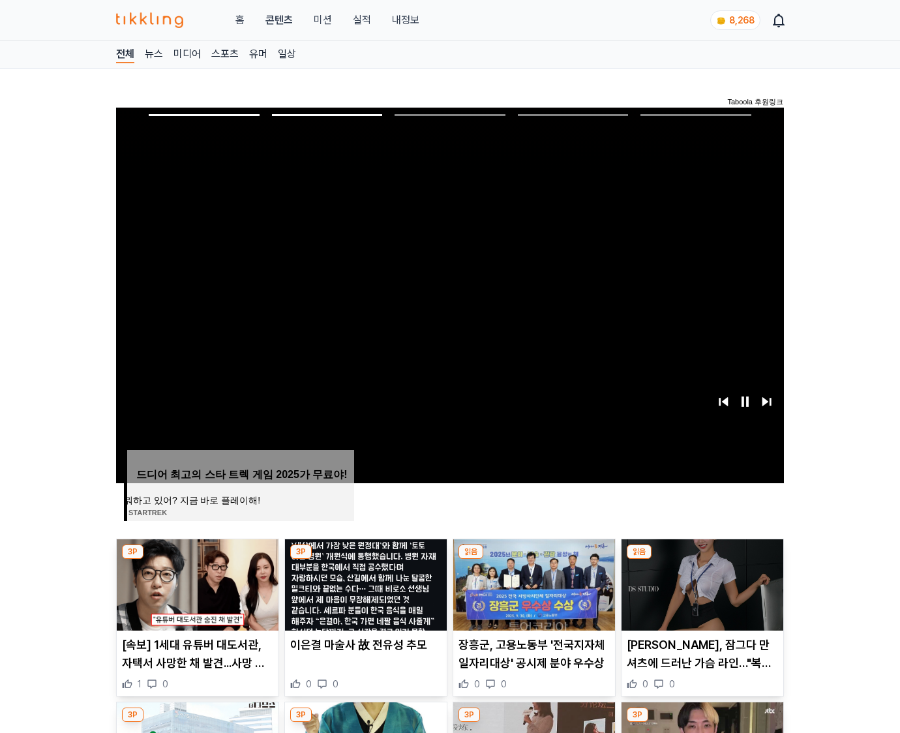
click at [701, 583] on img at bounding box center [703, 585] width 162 height 91
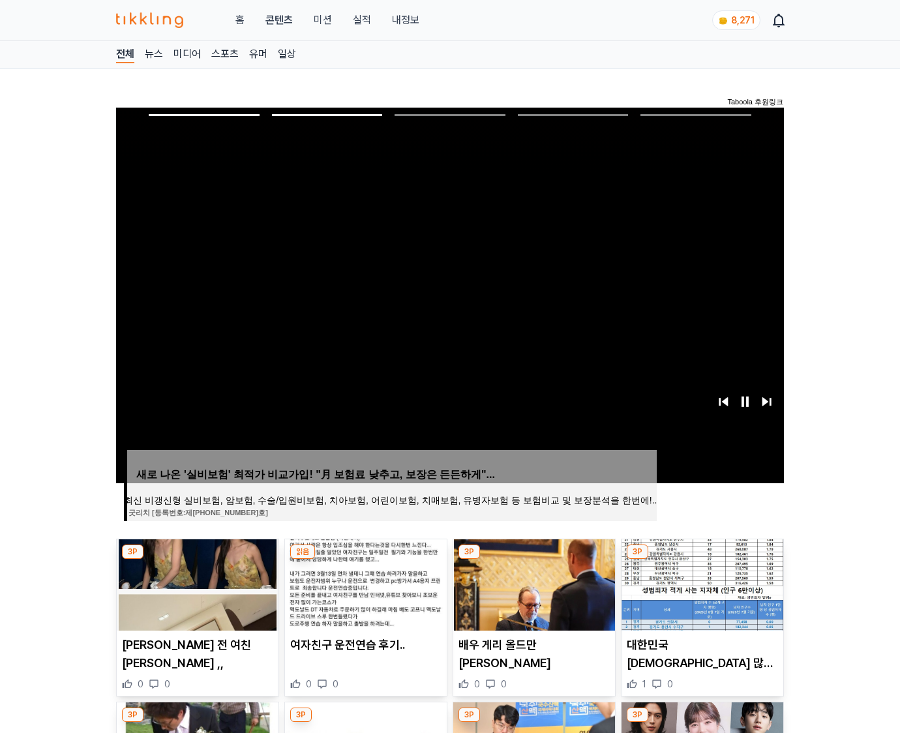
click at [701, 583] on img at bounding box center [703, 585] width 162 height 91
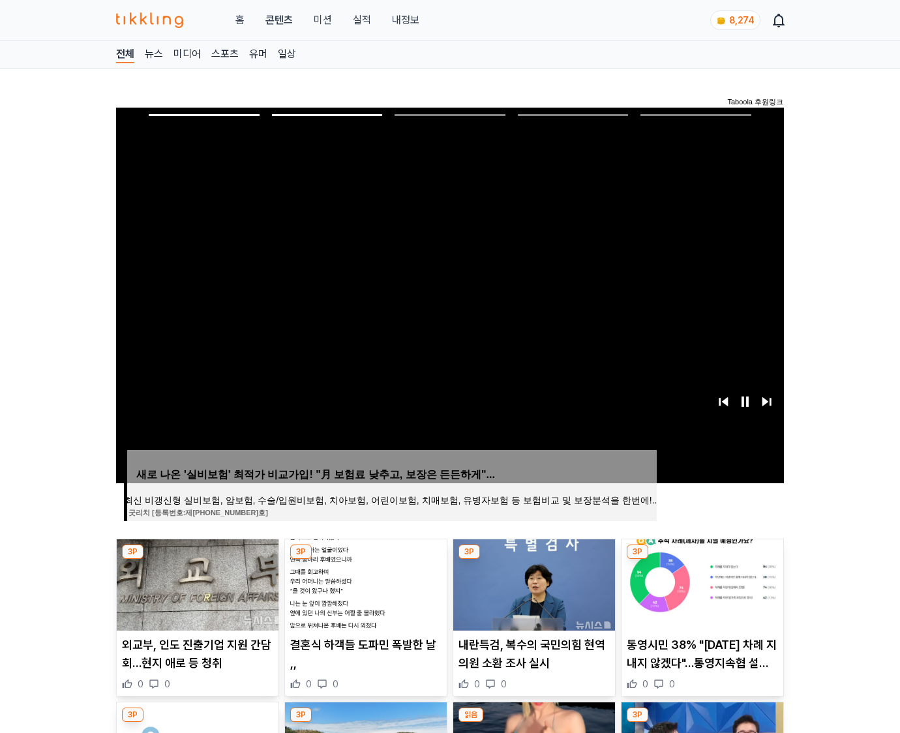
click at [701, 583] on img at bounding box center [703, 585] width 162 height 91
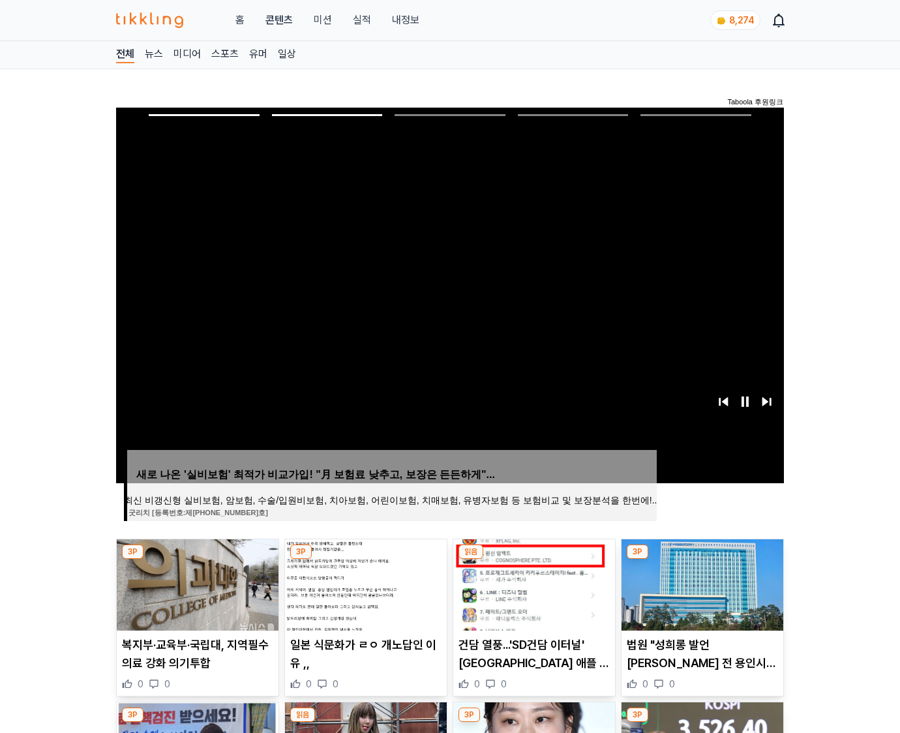
click at [701, 583] on img at bounding box center [703, 585] width 162 height 91
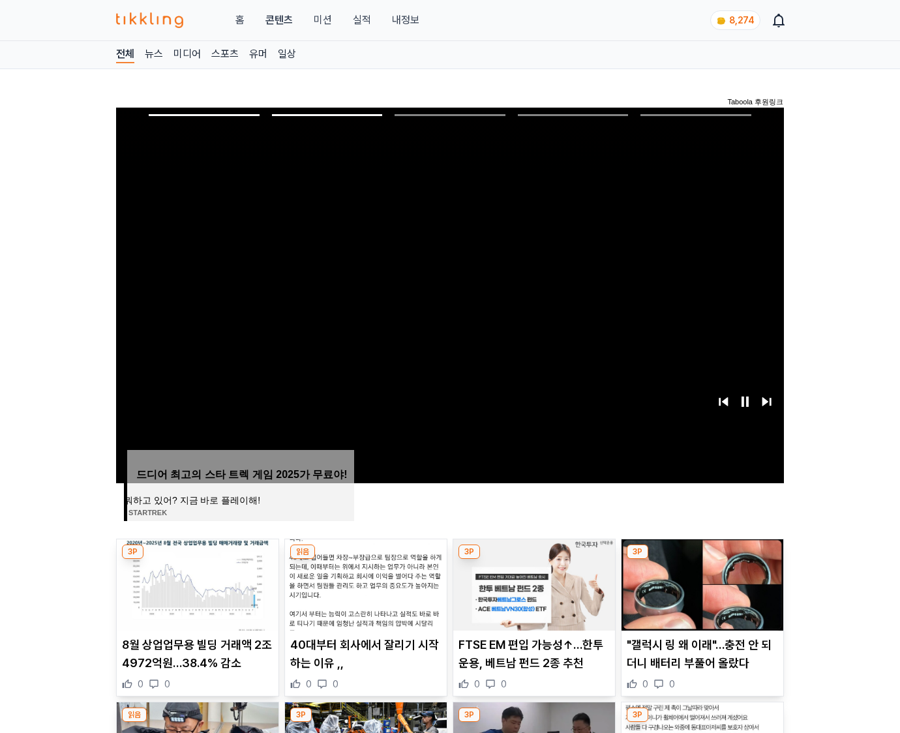
click at [701, 583] on img at bounding box center [703, 585] width 162 height 91
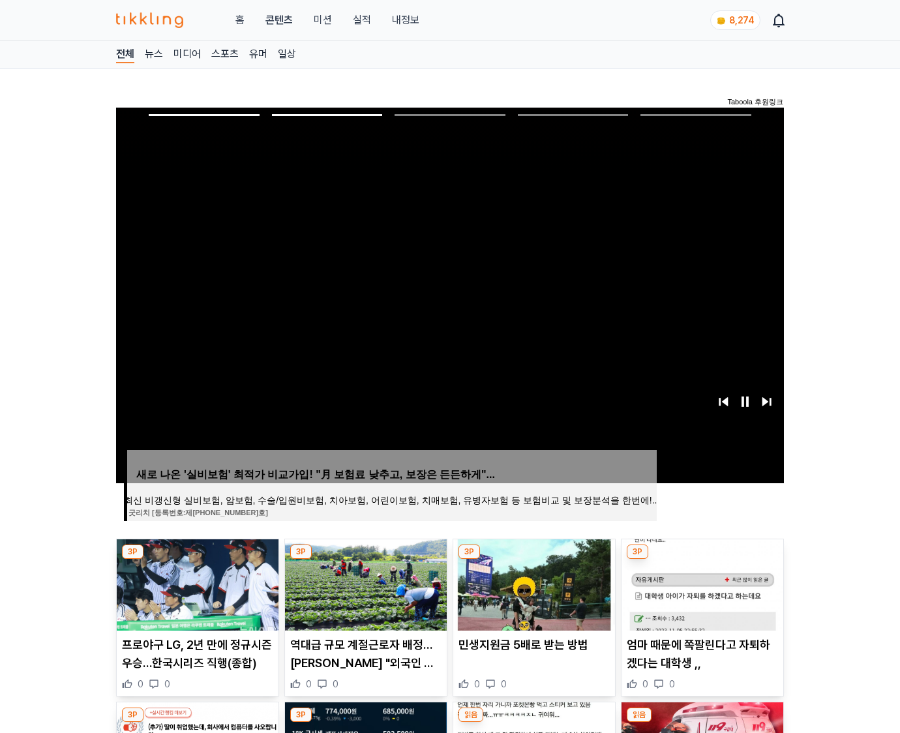
click at [701, 583] on img at bounding box center [703, 585] width 162 height 91
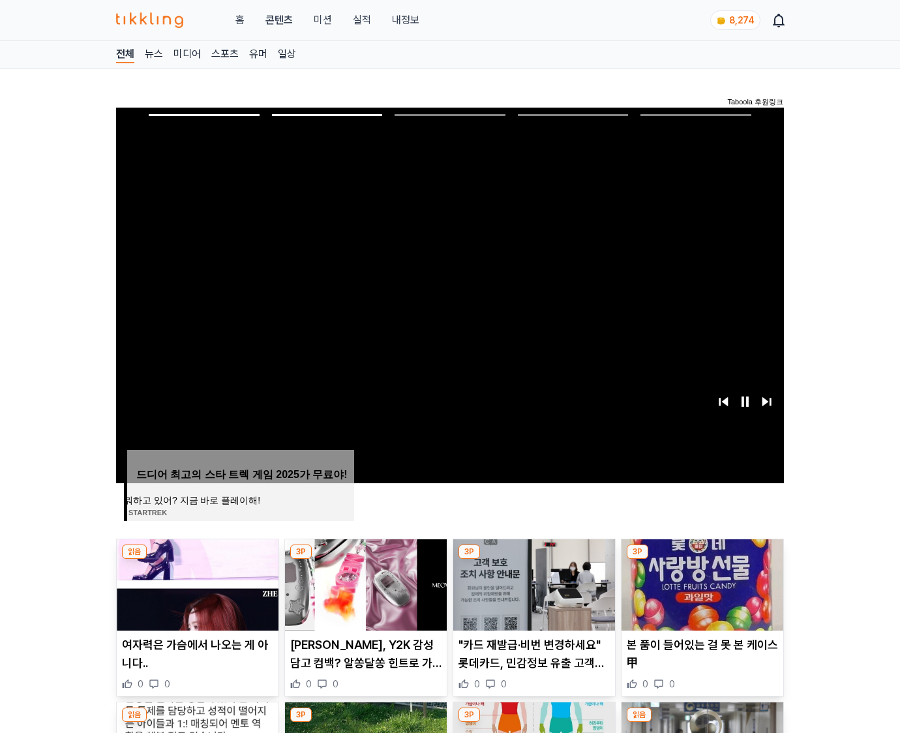
click at [701, 583] on img at bounding box center [703, 585] width 162 height 91
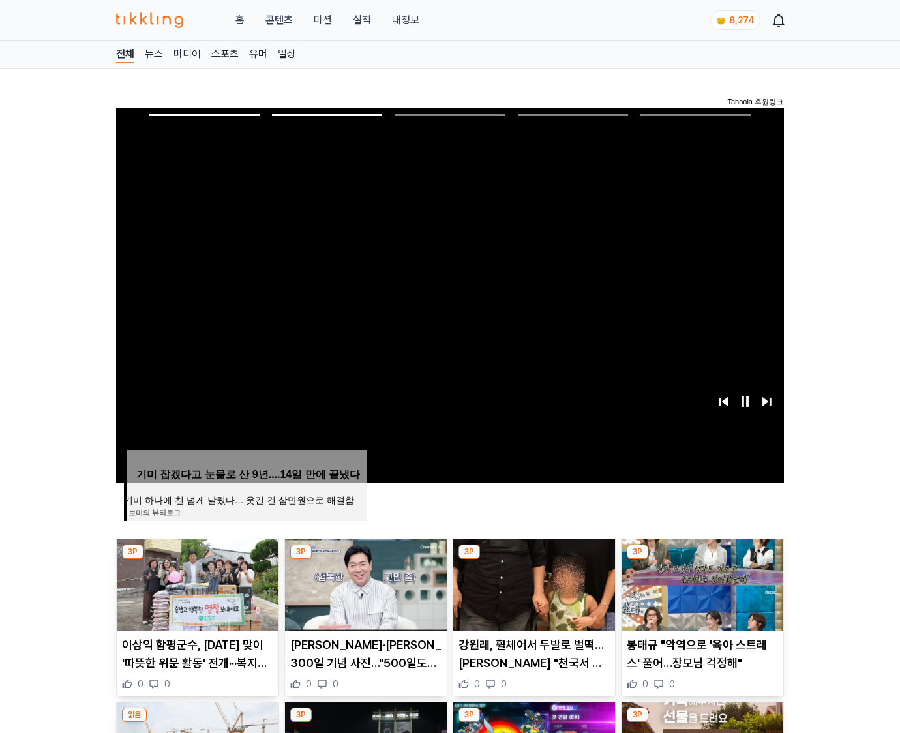
click at [701, 583] on img at bounding box center [703, 585] width 162 height 91
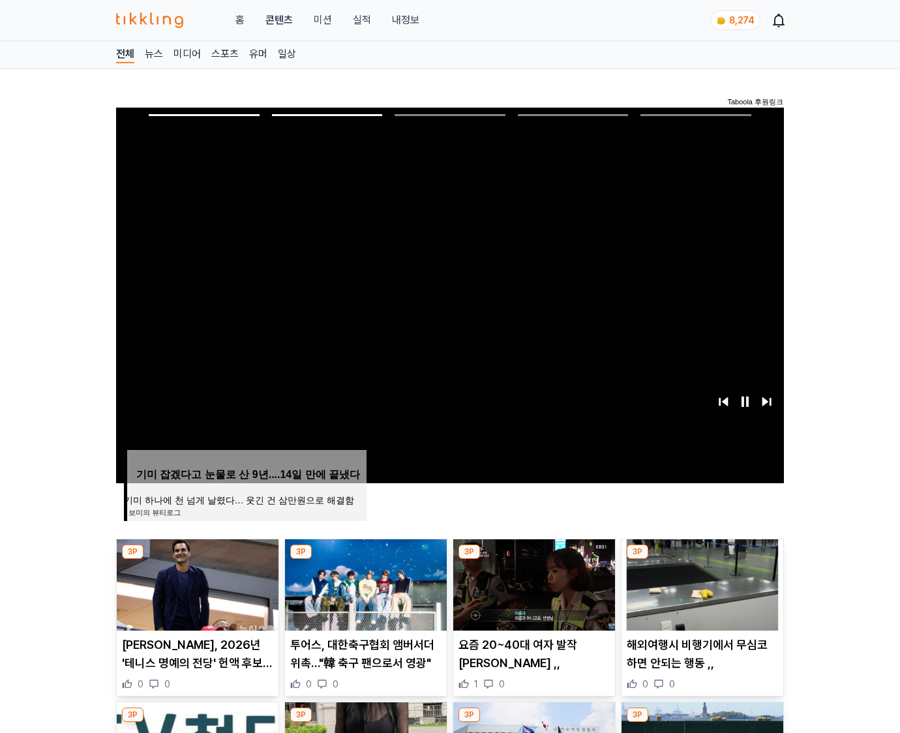
click at [701, 583] on img at bounding box center [703, 585] width 162 height 91
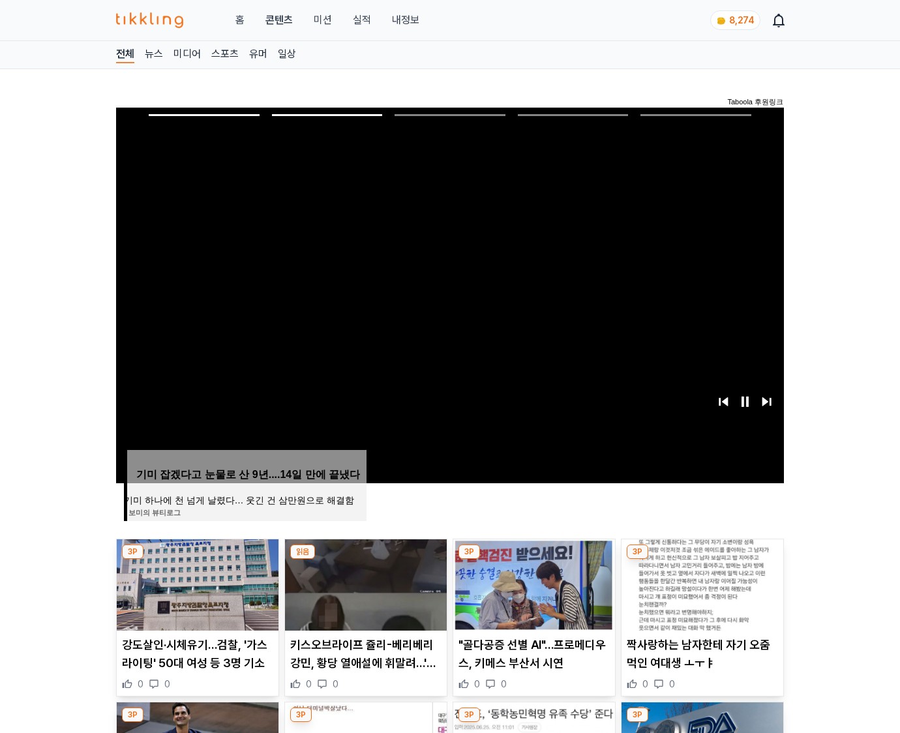
click at [701, 583] on img at bounding box center [703, 585] width 162 height 91
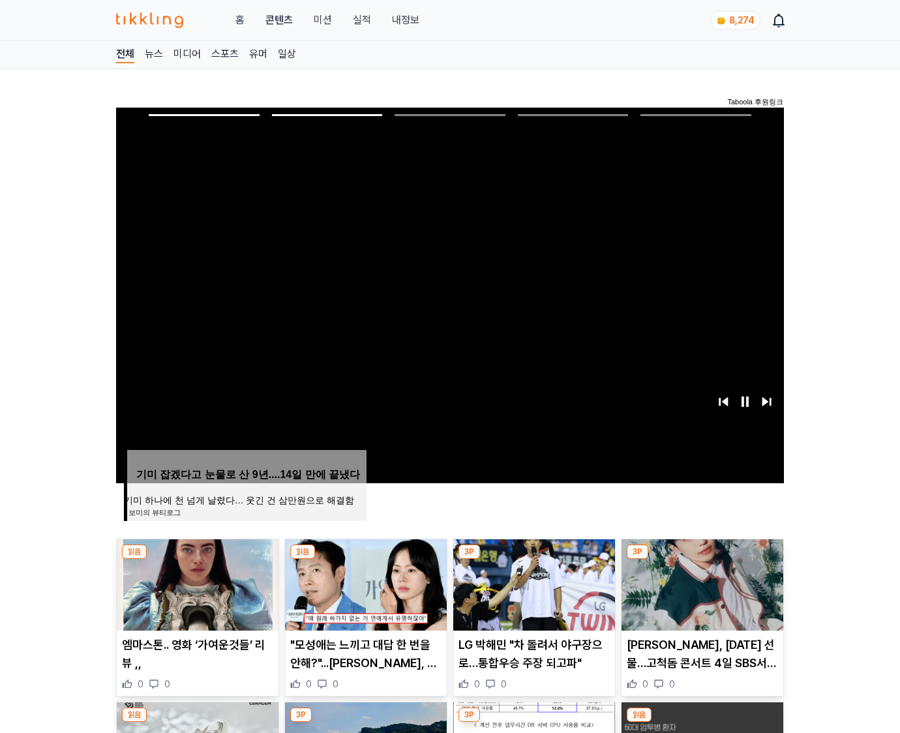
click at [701, 583] on img at bounding box center [703, 585] width 162 height 91
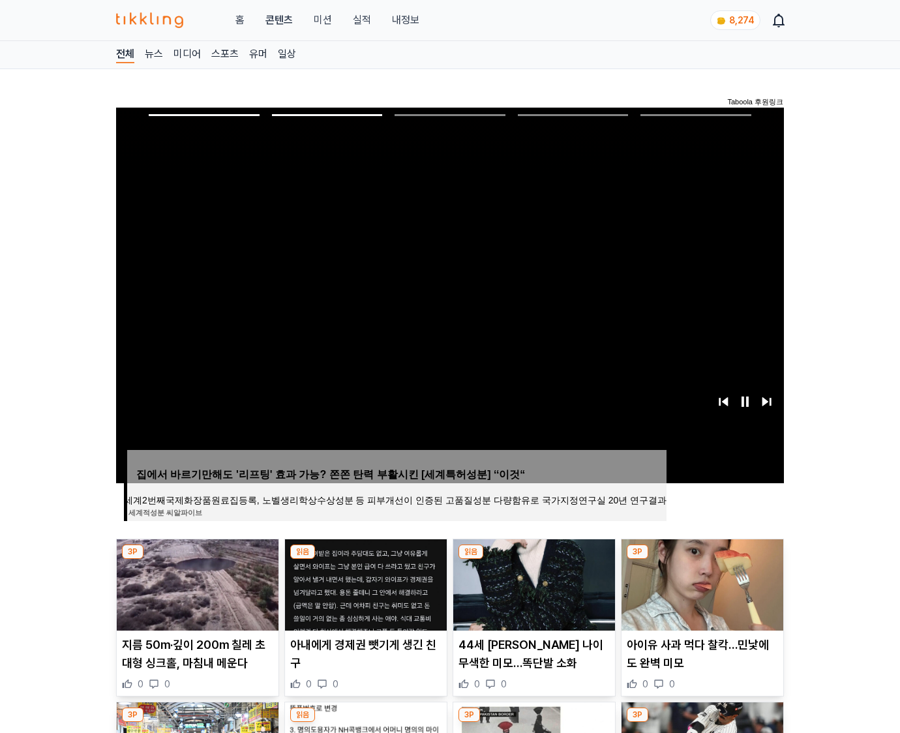
click at [701, 583] on img at bounding box center [703, 585] width 162 height 91
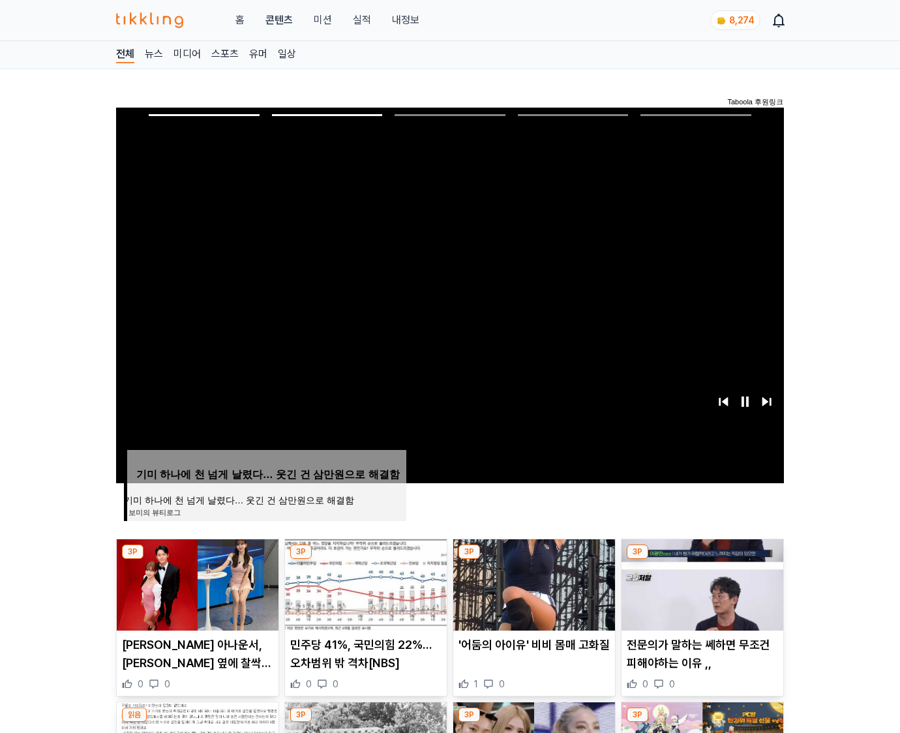
click at [701, 583] on img at bounding box center [703, 585] width 162 height 91
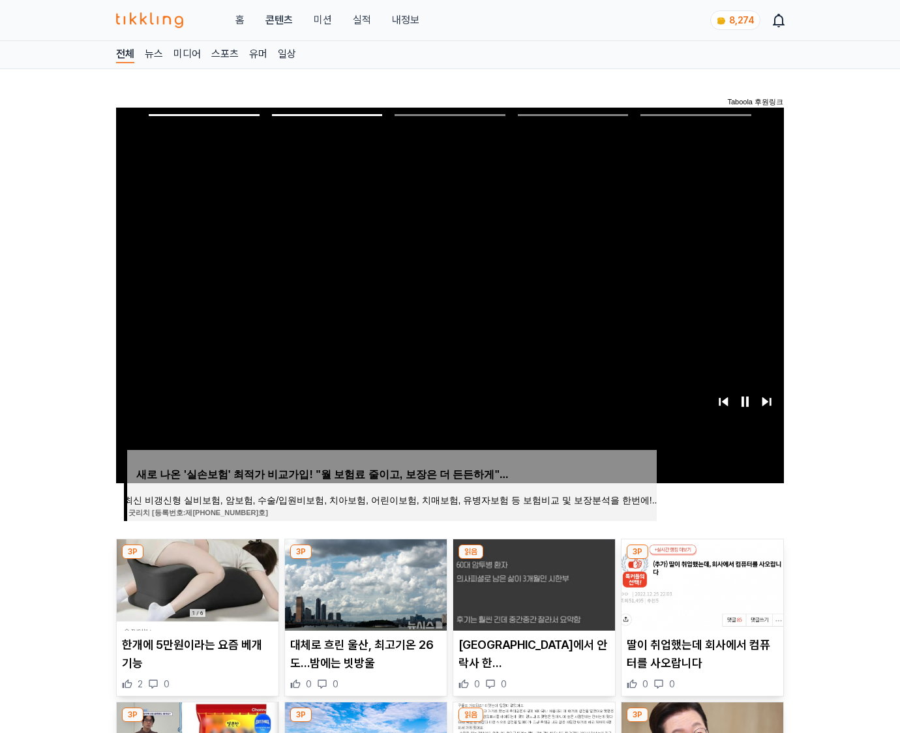
click at [701, 583] on img at bounding box center [703, 585] width 162 height 91
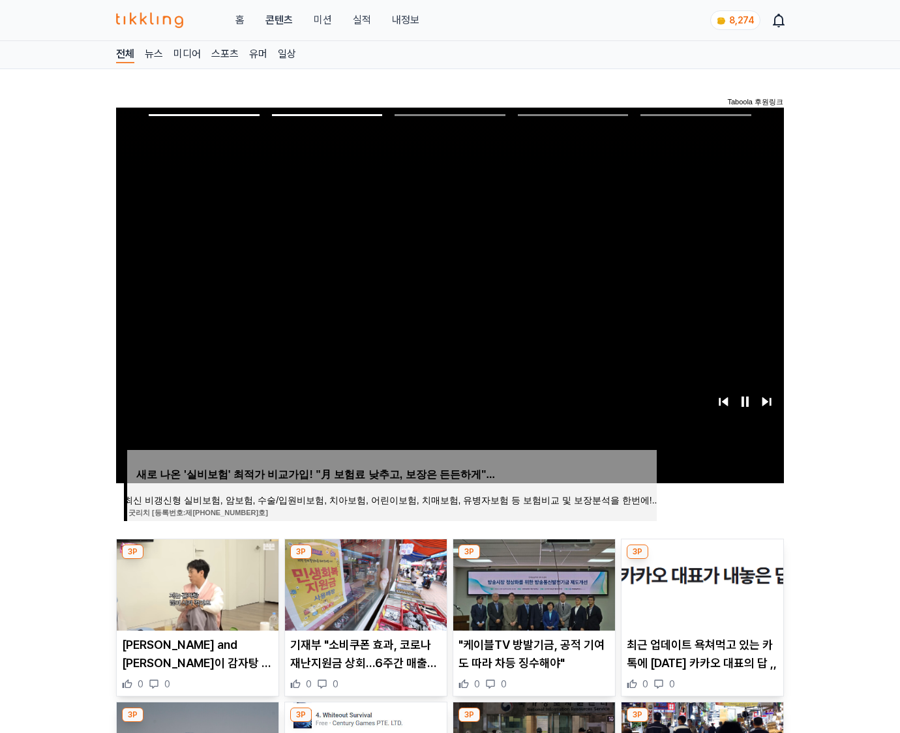
click at [701, 583] on img at bounding box center [703, 585] width 162 height 91
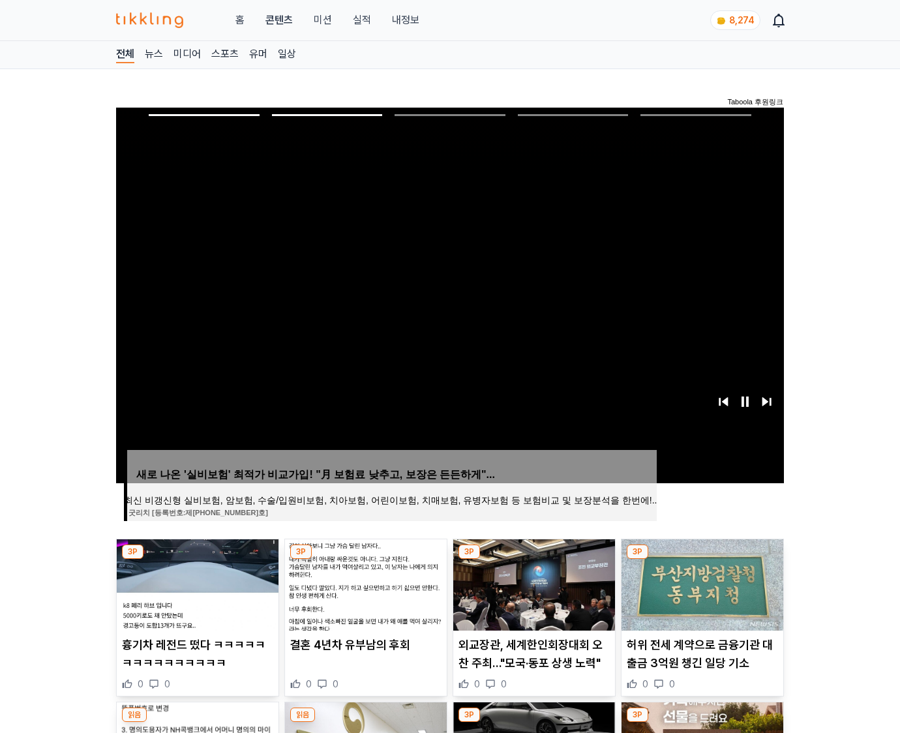
click at [701, 583] on img at bounding box center [703, 585] width 162 height 91
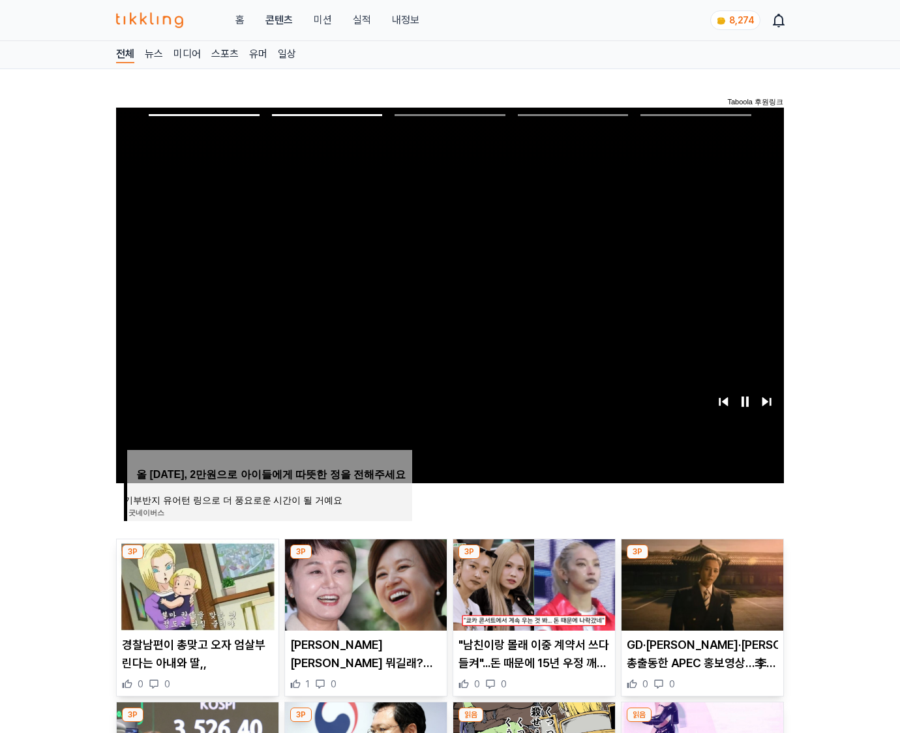
click at [701, 583] on img at bounding box center [703, 585] width 162 height 91
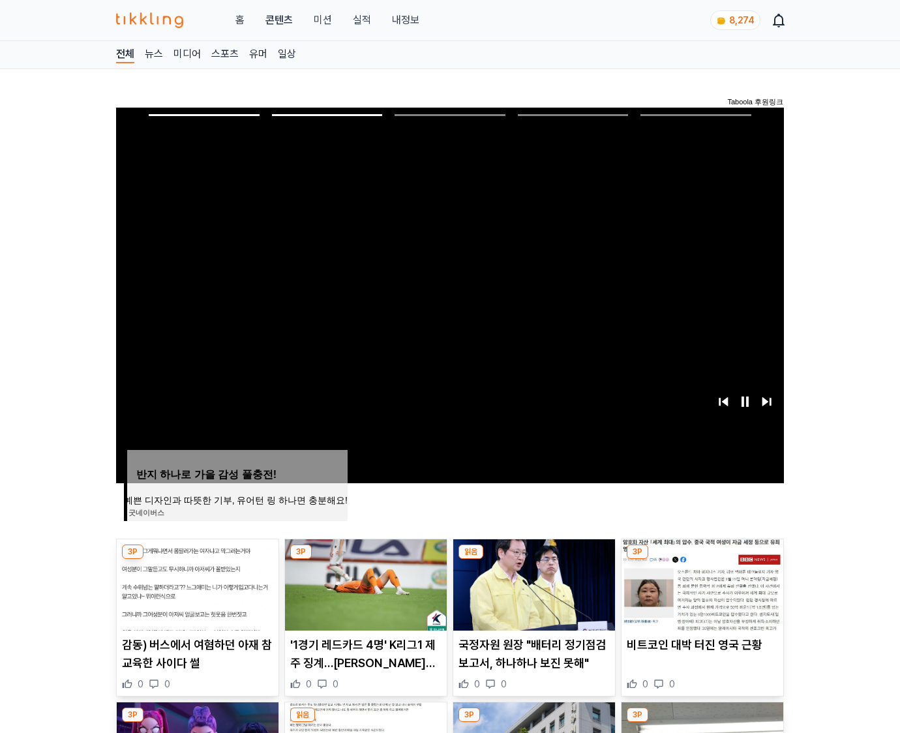
click at [701, 583] on img at bounding box center [703, 585] width 162 height 91
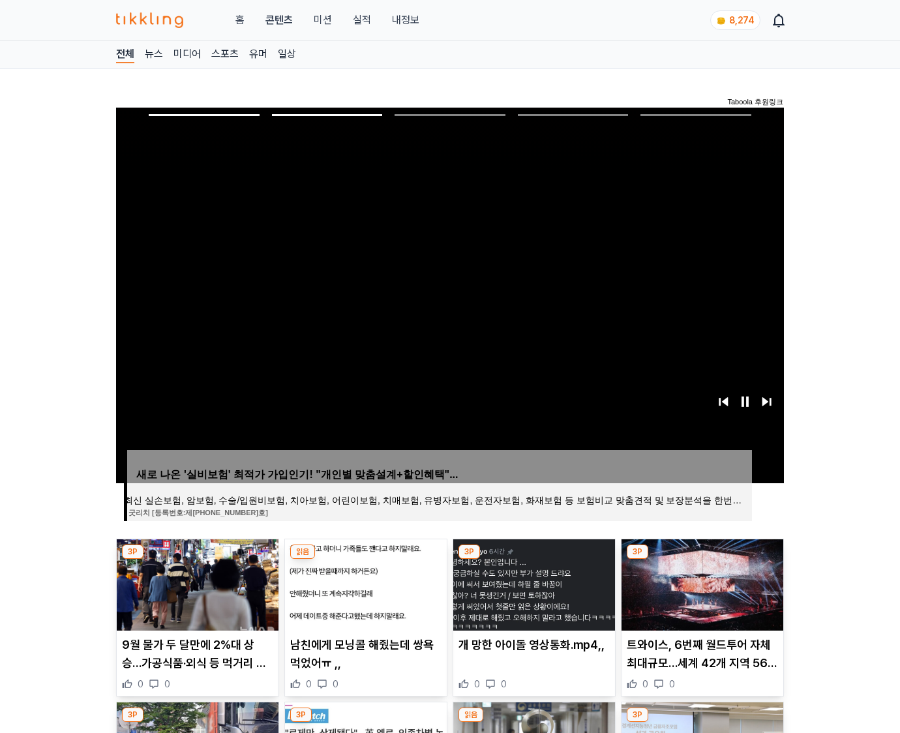
click at [701, 583] on img at bounding box center [703, 585] width 162 height 91
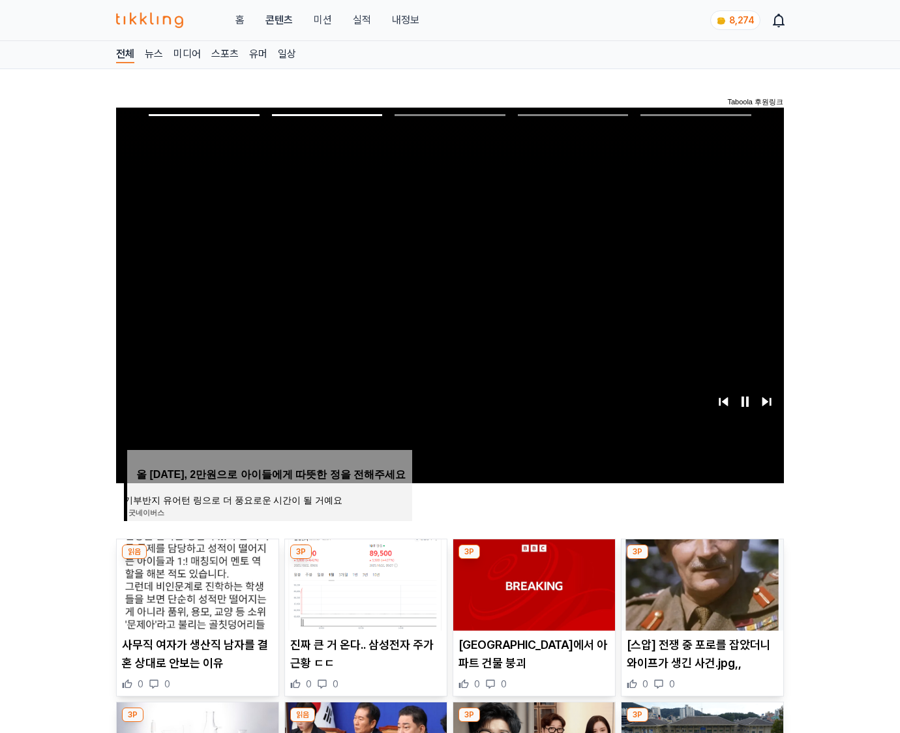
click at [701, 583] on img at bounding box center [703, 585] width 162 height 91
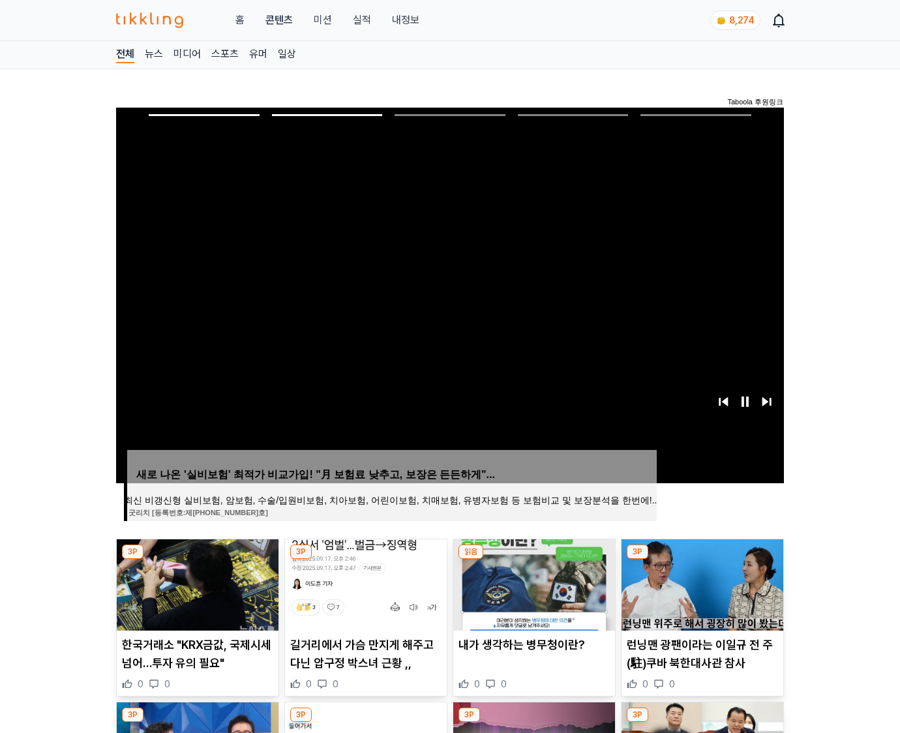
click at [701, 583] on img at bounding box center [703, 585] width 162 height 91
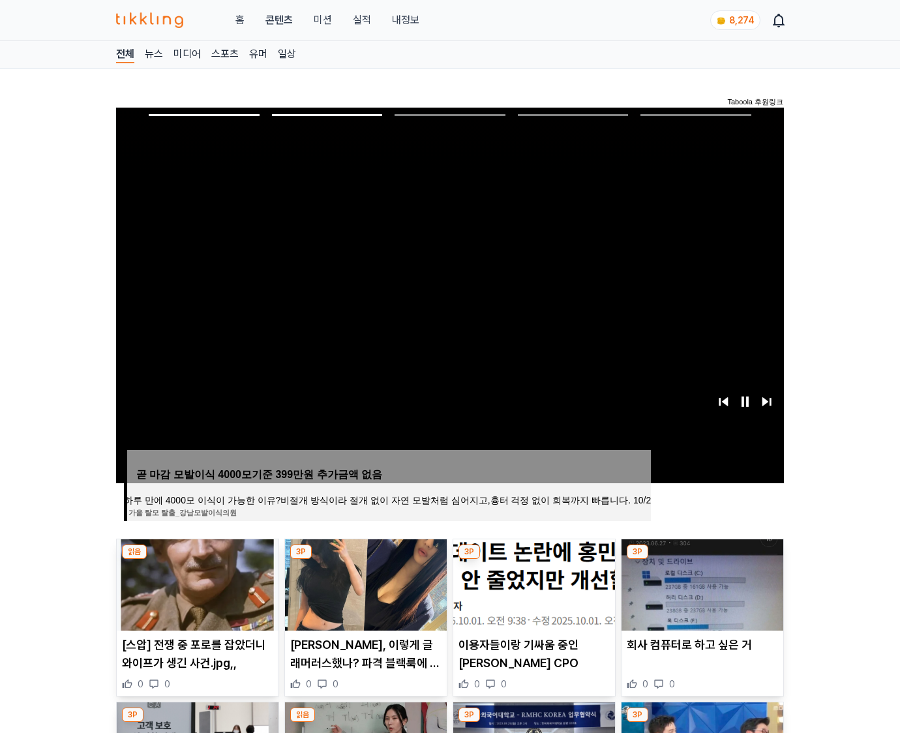
click at [701, 583] on img at bounding box center [703, 585] width 162 height 91
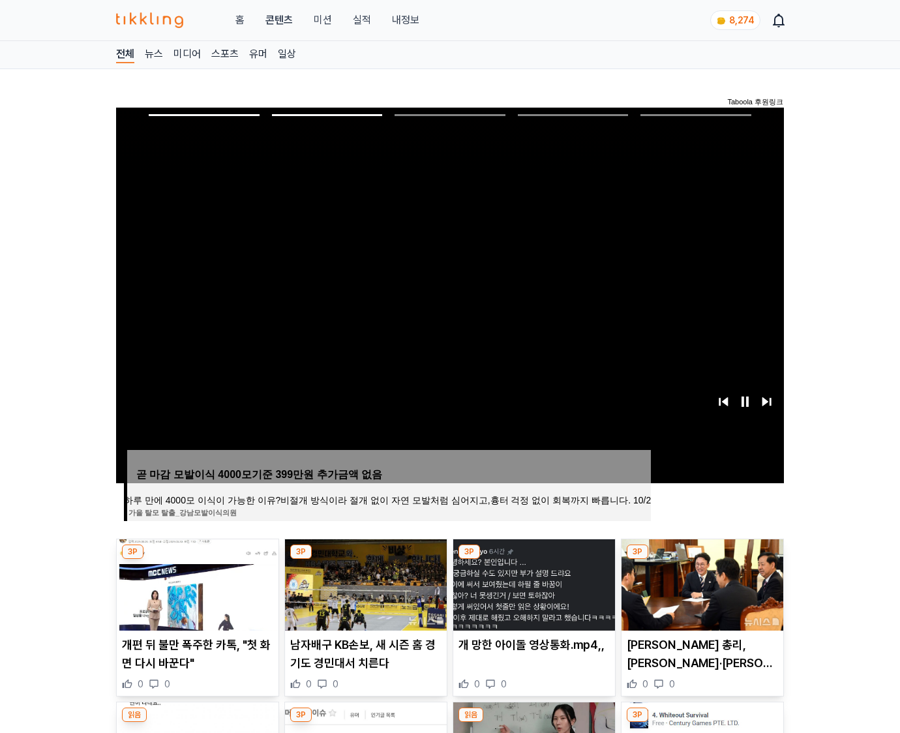
click at [701, 583] on img at bounding box center [703, 585] width 162 height 91
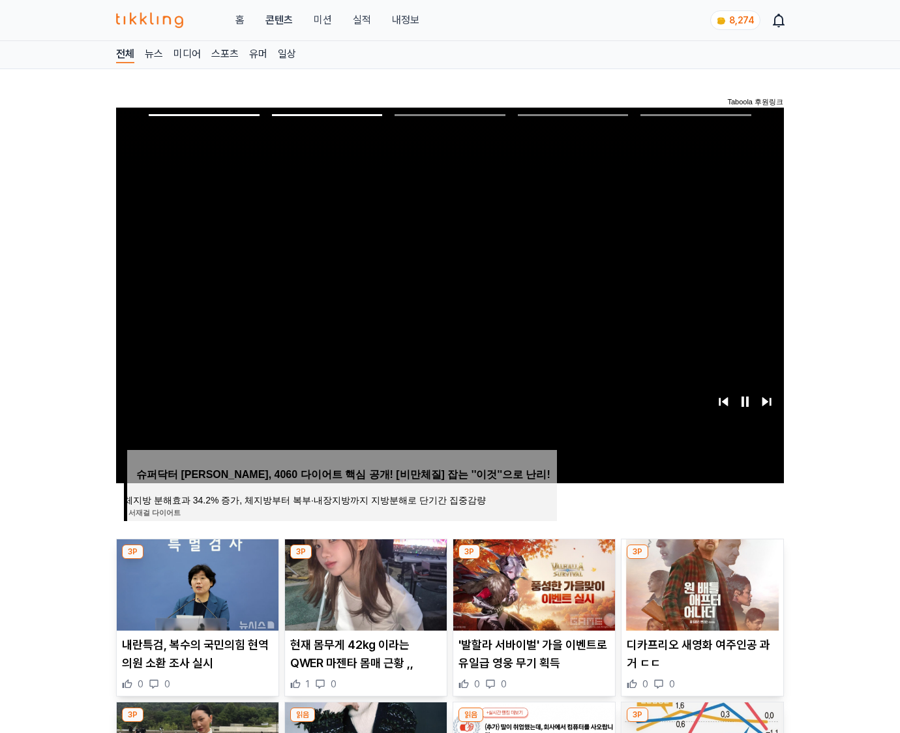
click at [701, 583] on img at bounding box center [703, 585] width 162 height 91
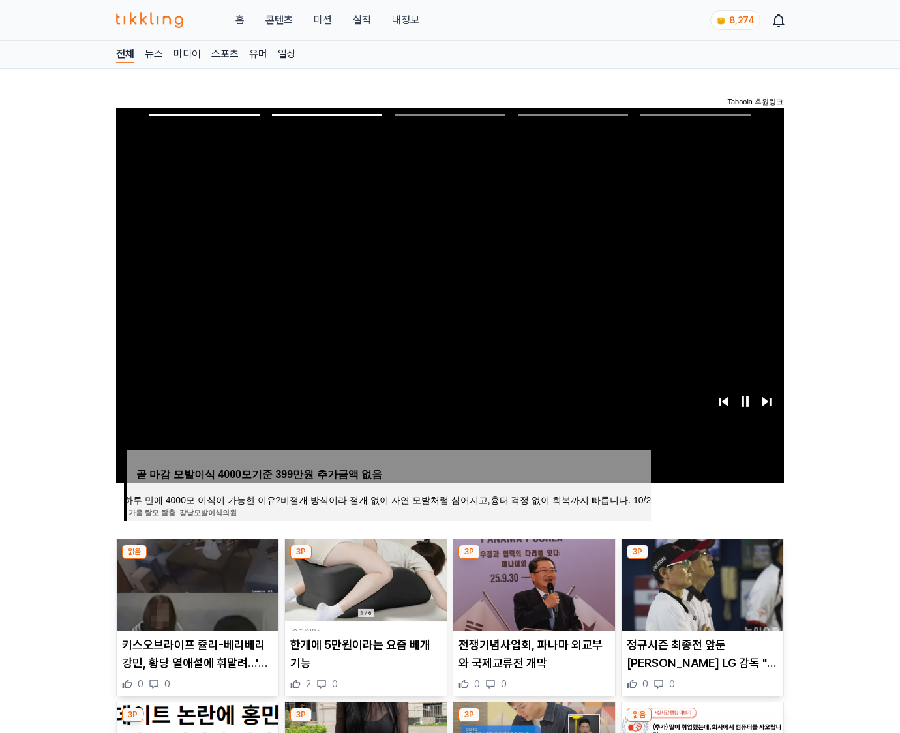
click at [701, 583] on img at bounding box center [703, 585] width 162 height 91
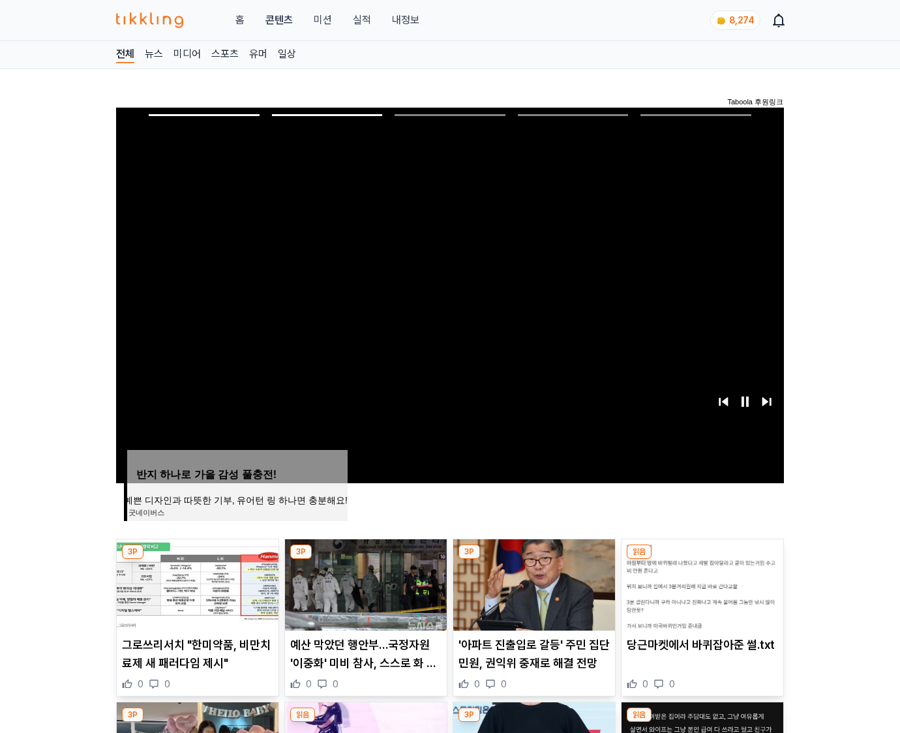
click at [701, 583] on img at bounding box center [703, 585] width 162 height 91
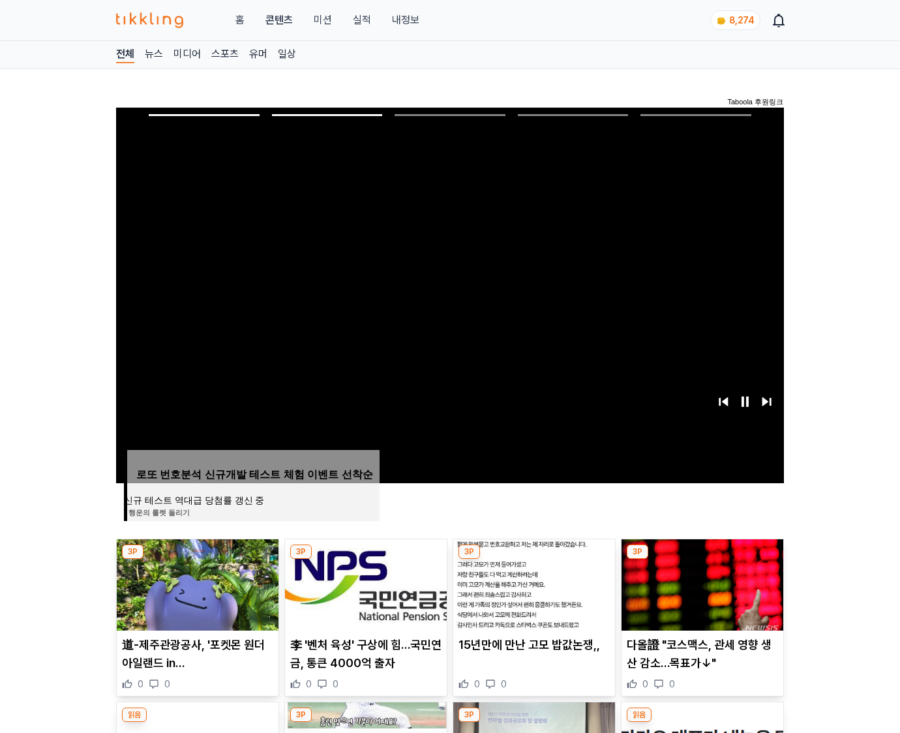
click at [701, 583] on img at bounding box center [703, 585] width 162 height 91
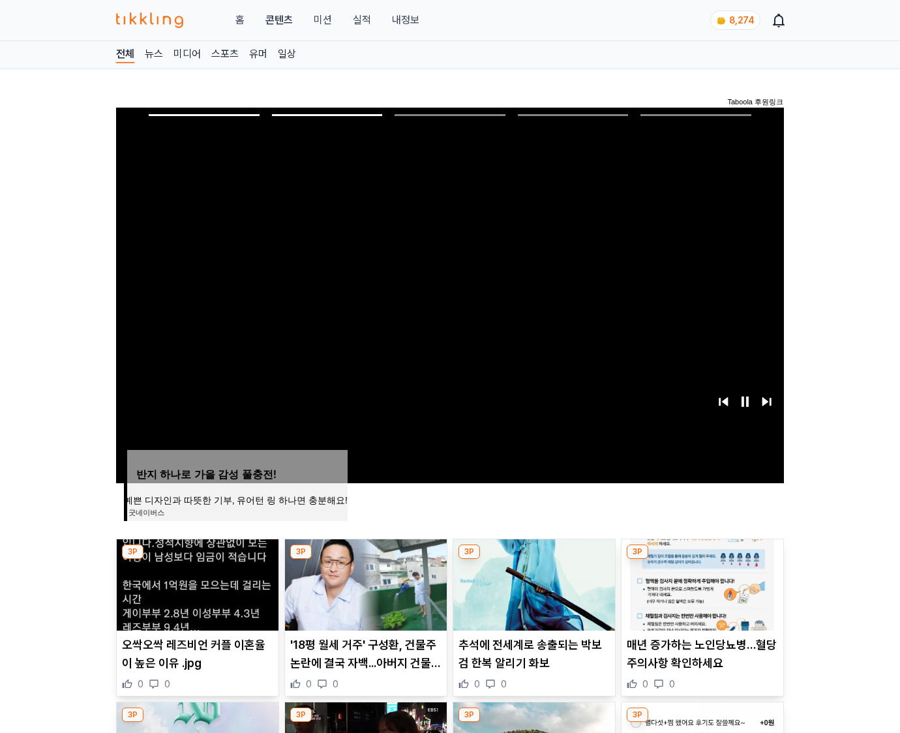
click at [701, 583] on img at bounding box center [703, 585] width 162 height 91
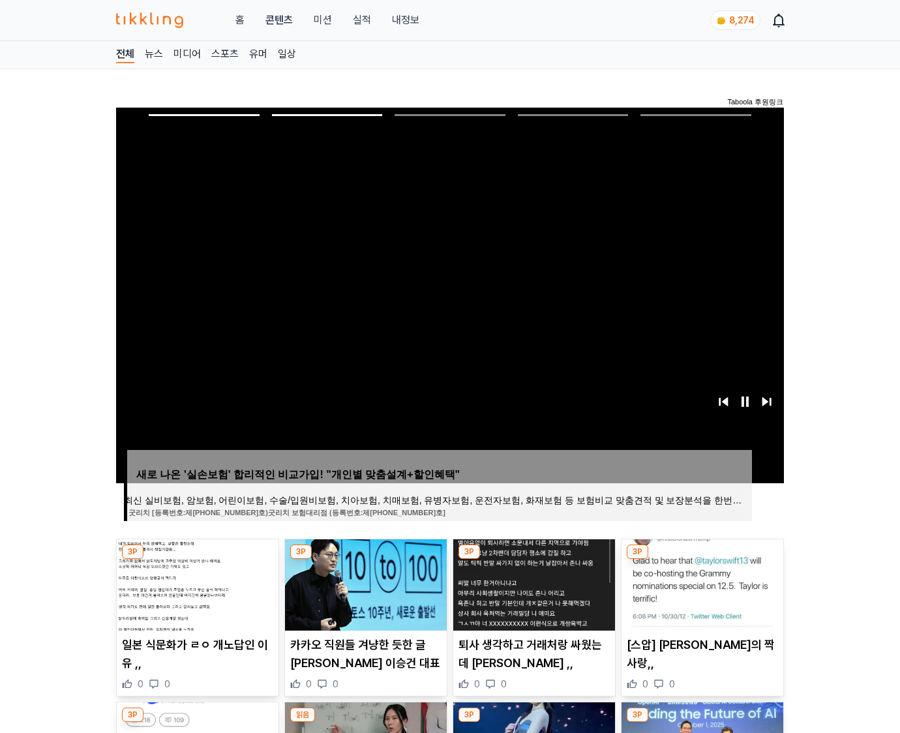
click at [701, 583] on img at bounding box center [703, 585] width 162 height 91
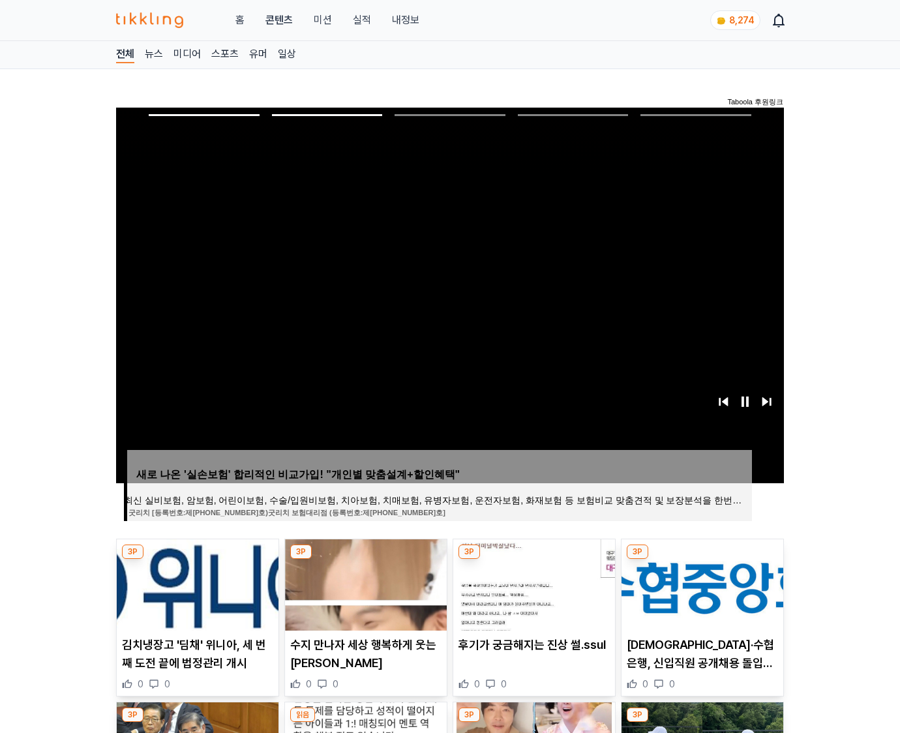
click at [701, 583] on img at bounding box center [703, 585] width 162 height 91
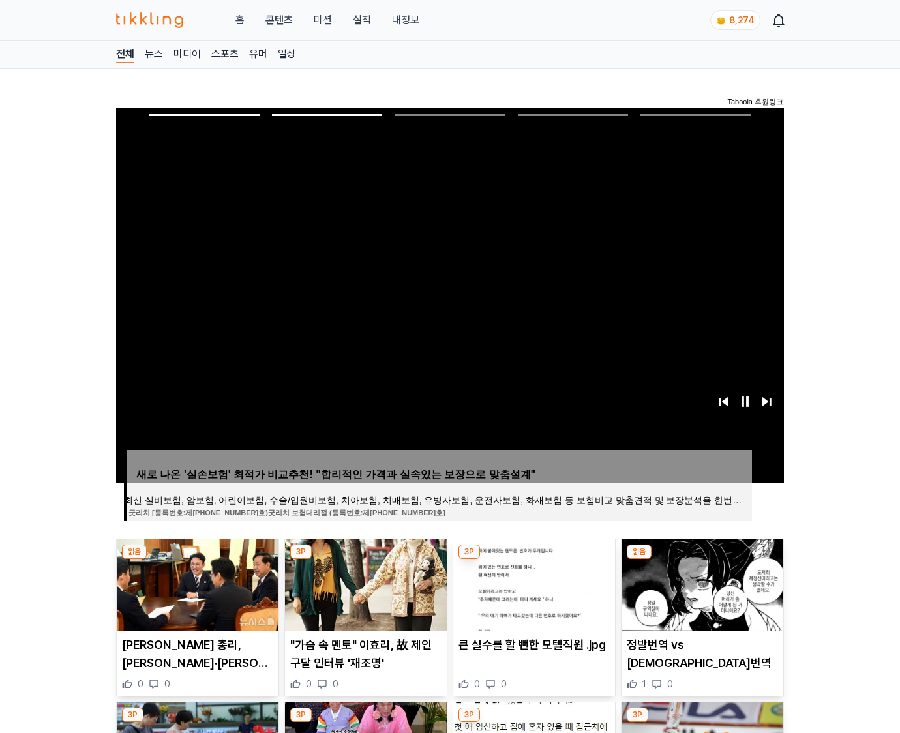
click at [701, 583] on img at bounding box center [703, 585] width 162 height 91
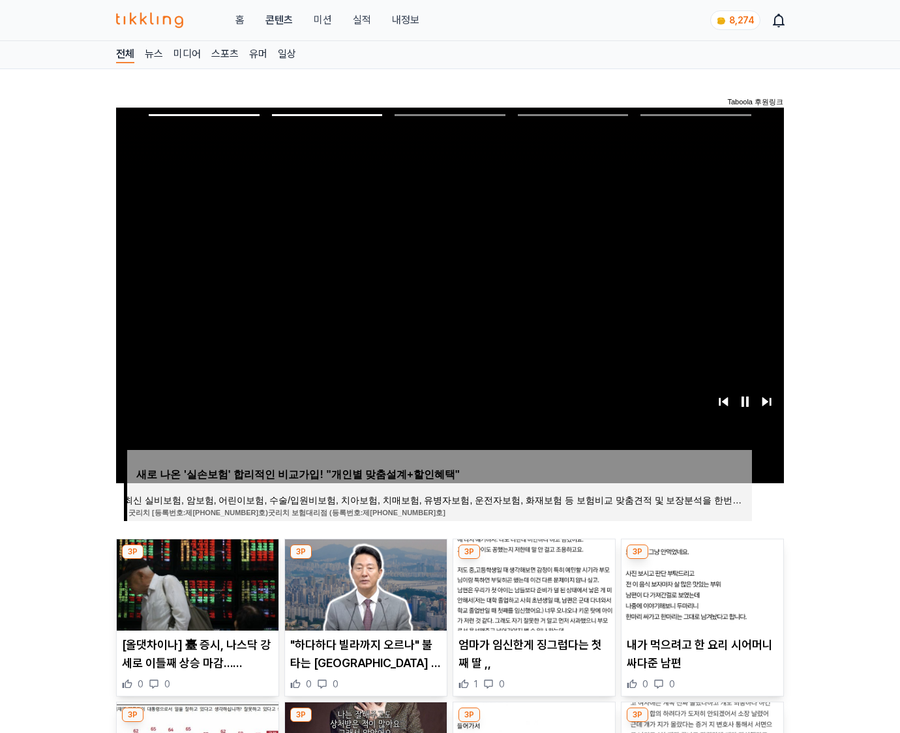
click at [701, 583] on img at bounding box center [703, 585] width 162 height 91
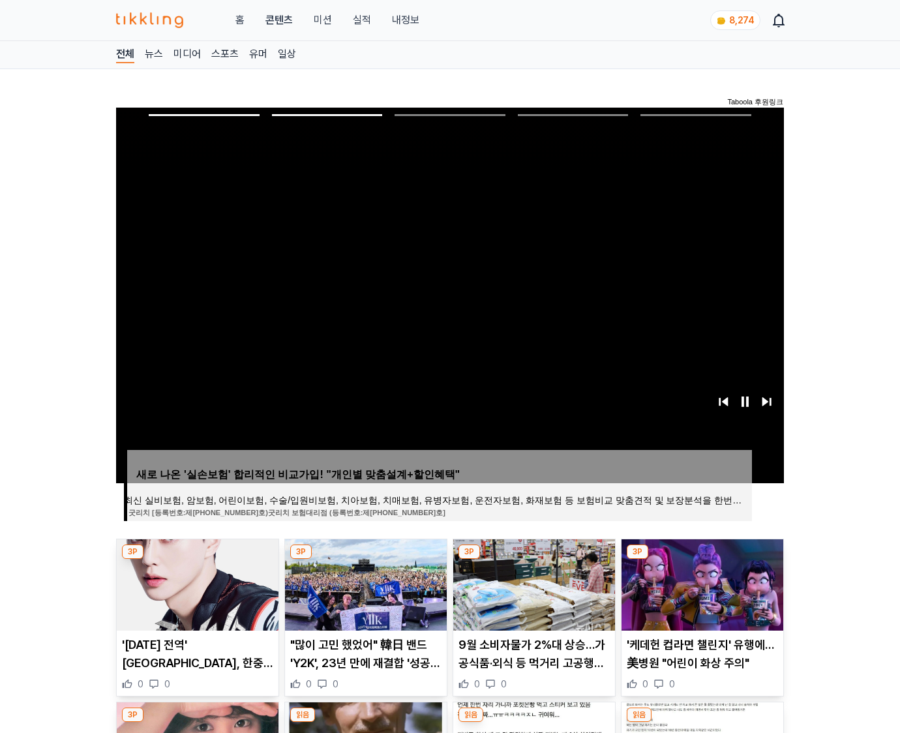
click at [701, 583] on img at bounding box center [703, 585] width 162 height 91
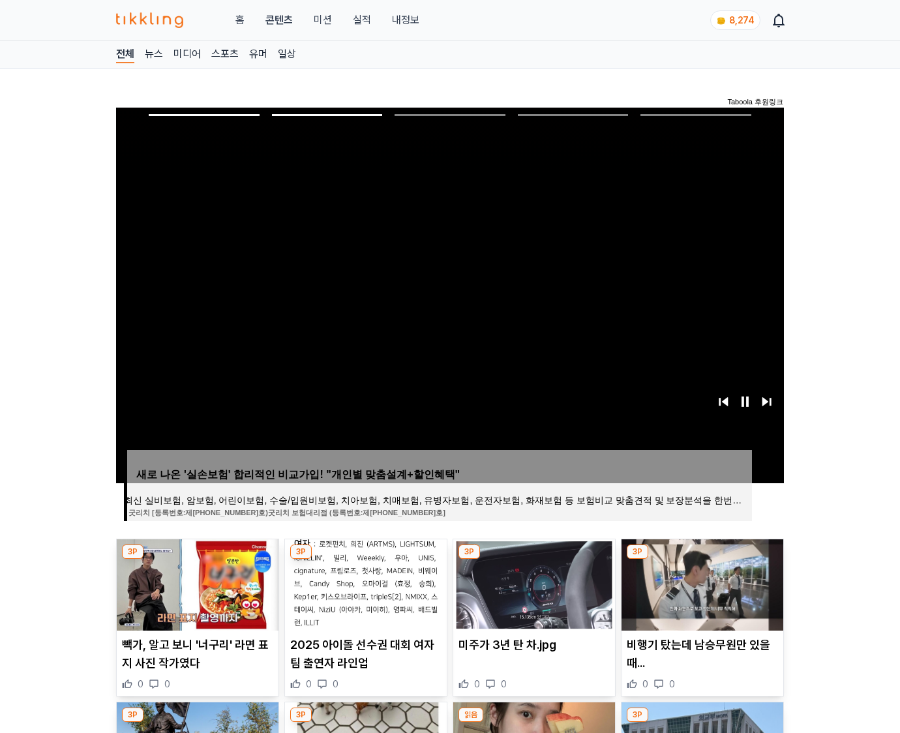
click at [701, 583] on img at bounding box center [703, 585] width 162 height 91
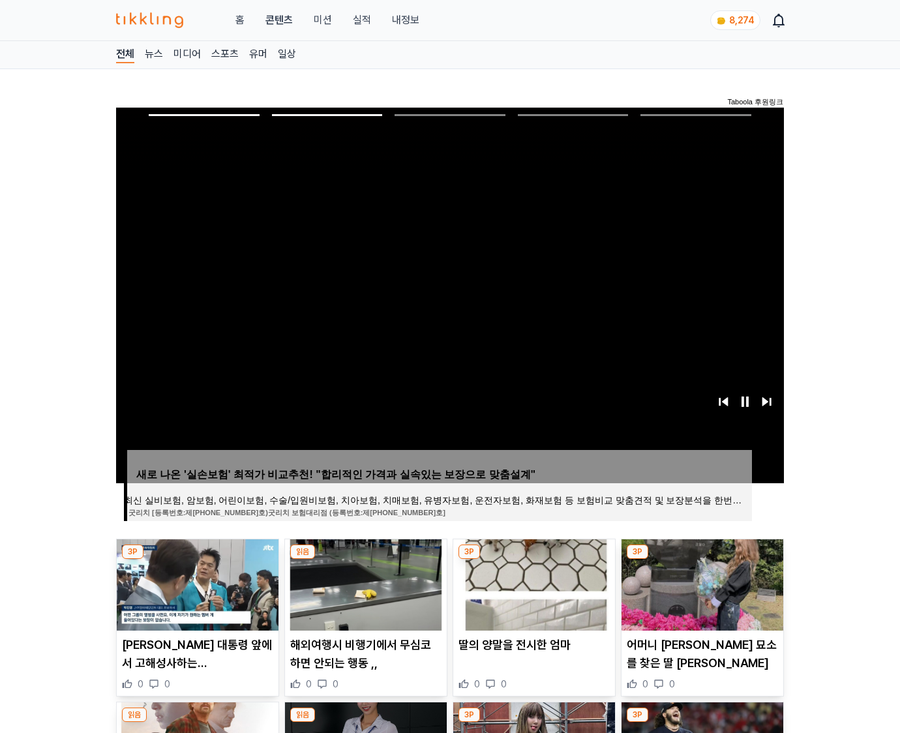
click at [701, 583] on img at bounding box center [703, 585] width 162 height 91
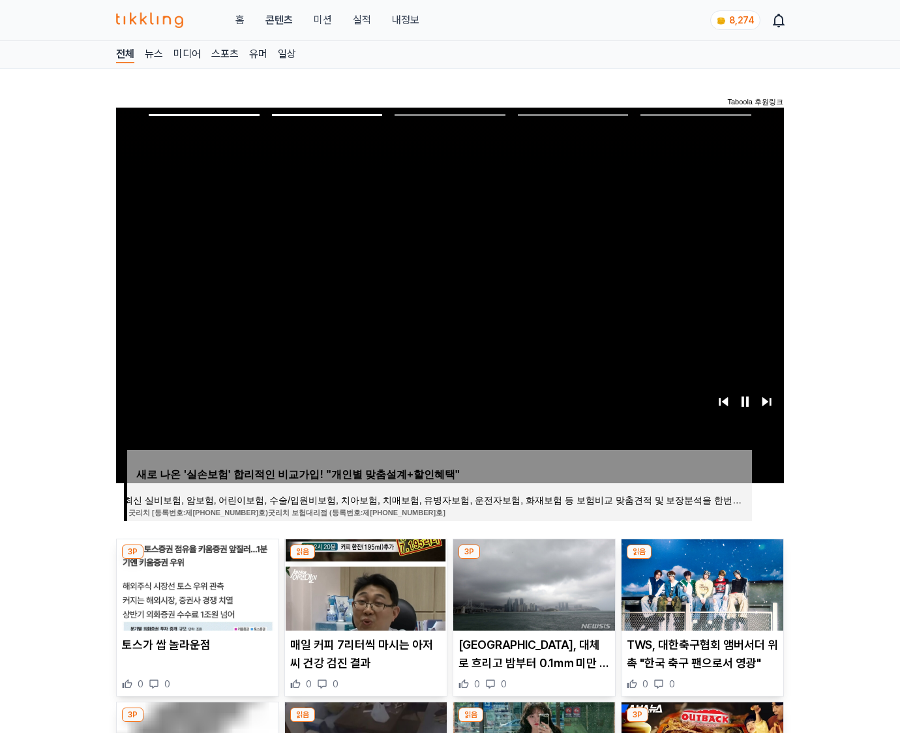
click at [701, 583] on img at bounding box center [703, 585] width 162 height 91
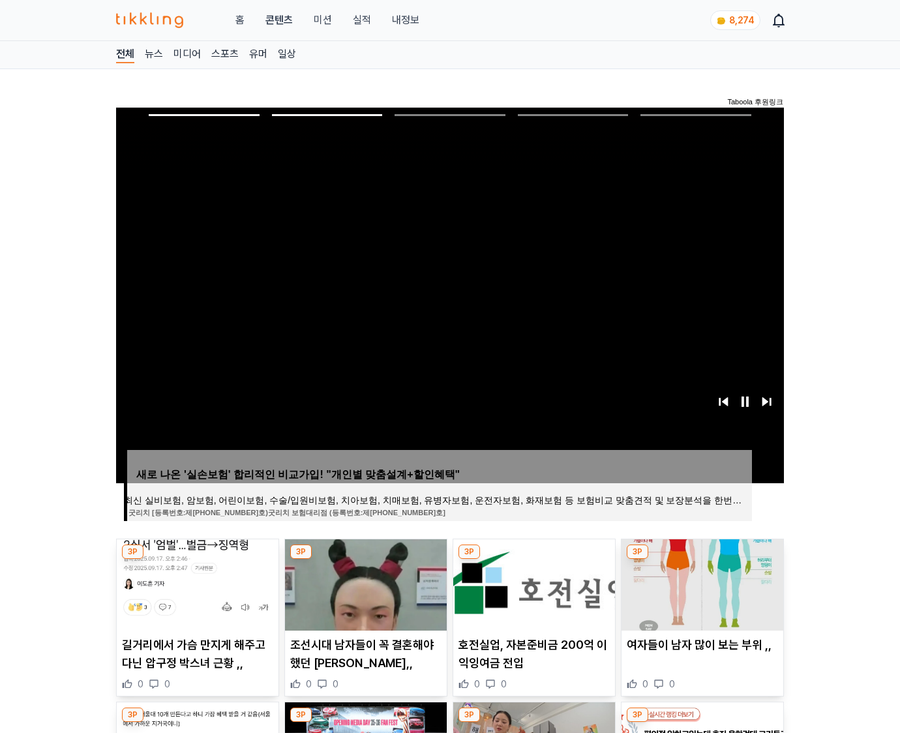
click at [701, 583] on img at bounding box center [703, 585] width 162 height 91
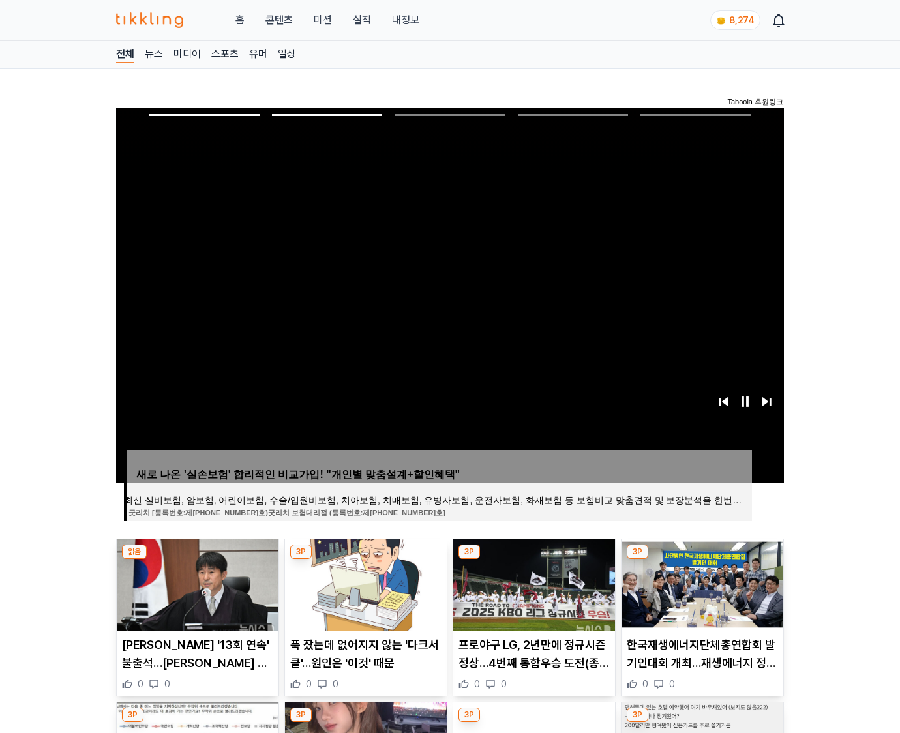
click at [701, 583] on img at bounding box center [703, 585] width 162 height 91
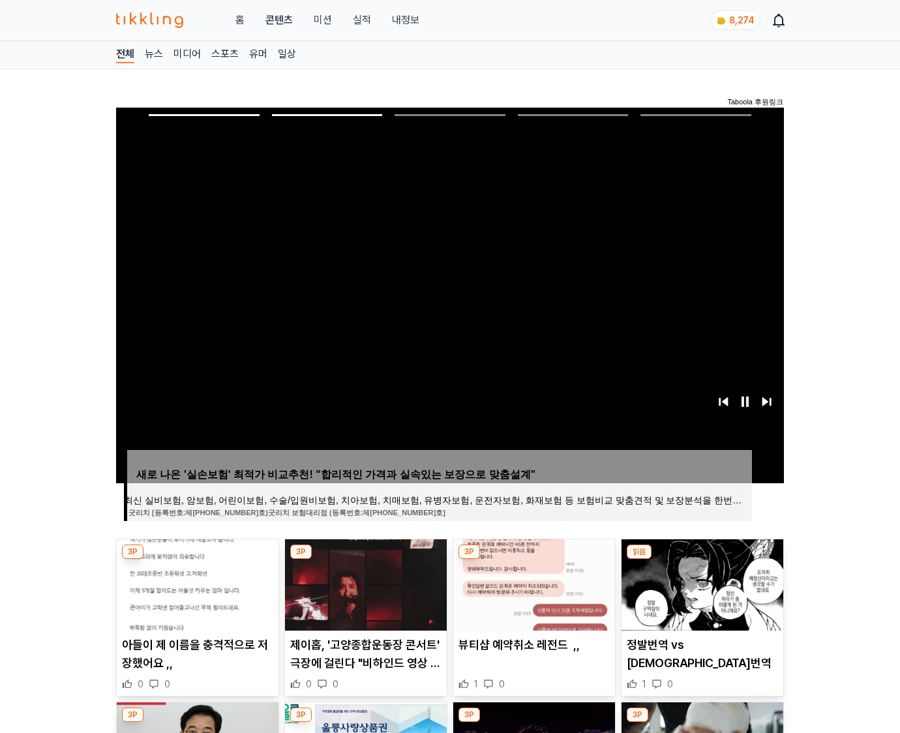
click at [701, 583] on img at bounding box center [703, 585] width 162 height 91
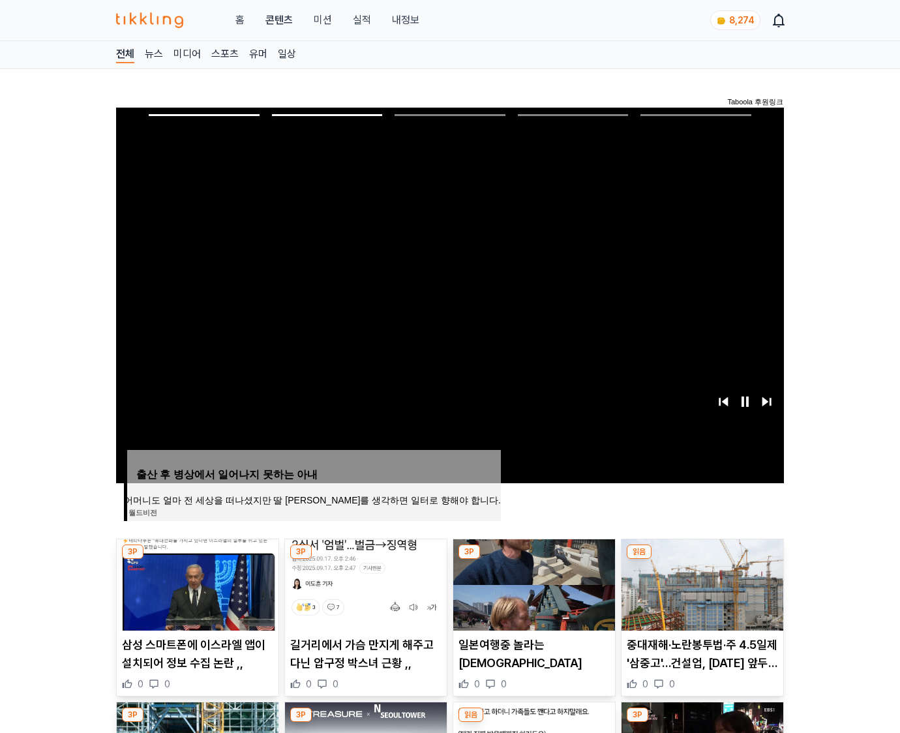
click at [701, 583] on img at bounding box center [703, 585] width 162 height 91
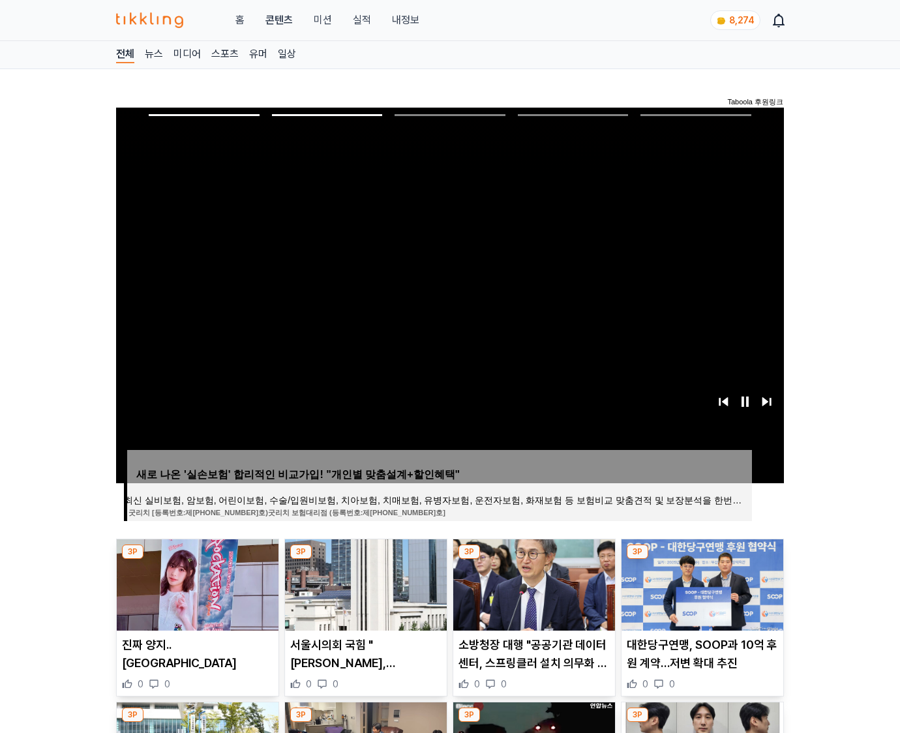
click at [701, 583] on img at bounding box center [703, 585] width 162 height 91
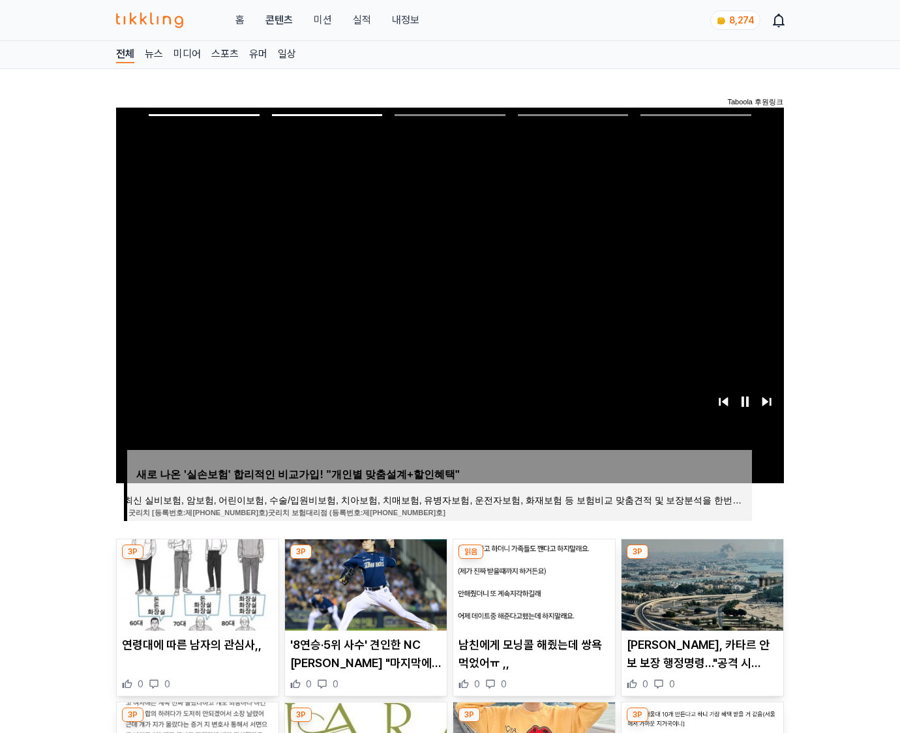
click at [701, 583] on img at bounding box center [703, 585] width 162 height 91
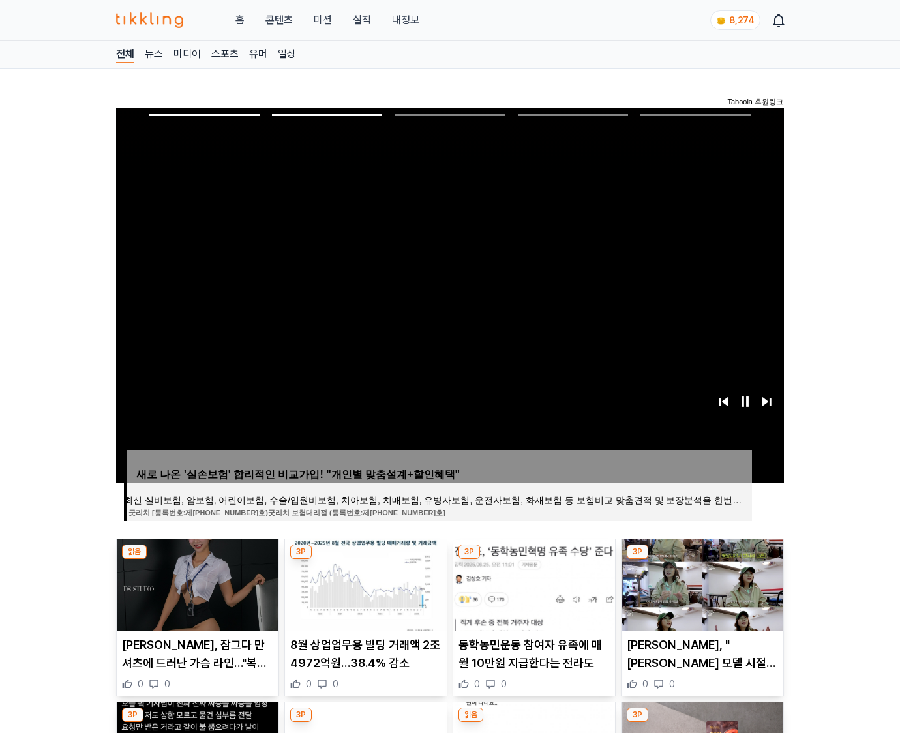
click at [701, 583] on img at bounding box center [703, 585] width 162 height 91
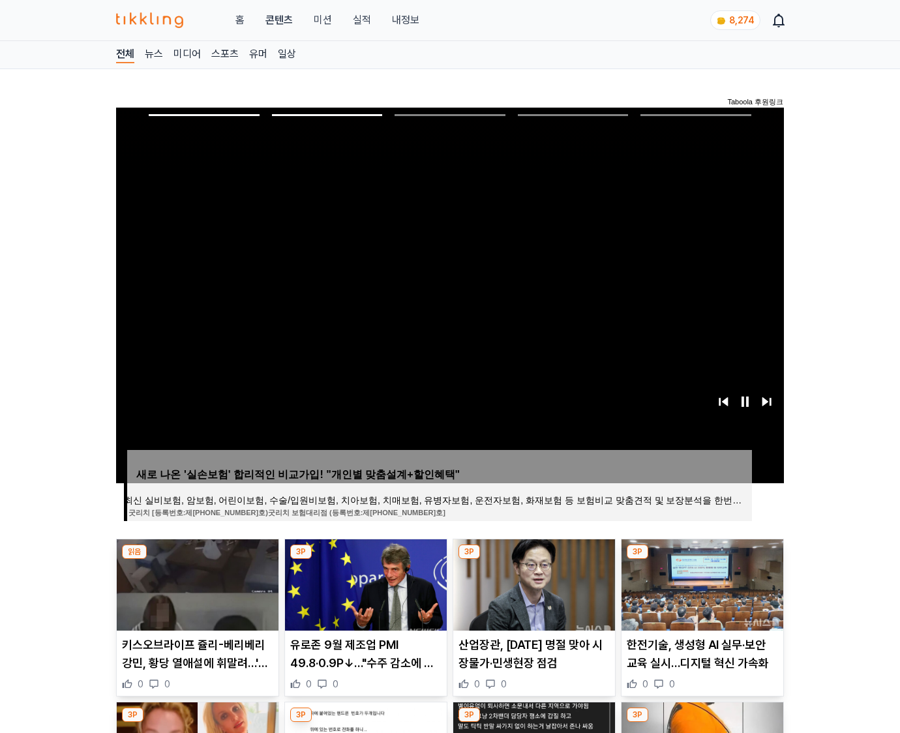
click at [701, 583] on img at bounding box center [703, 585] width 162 height 91
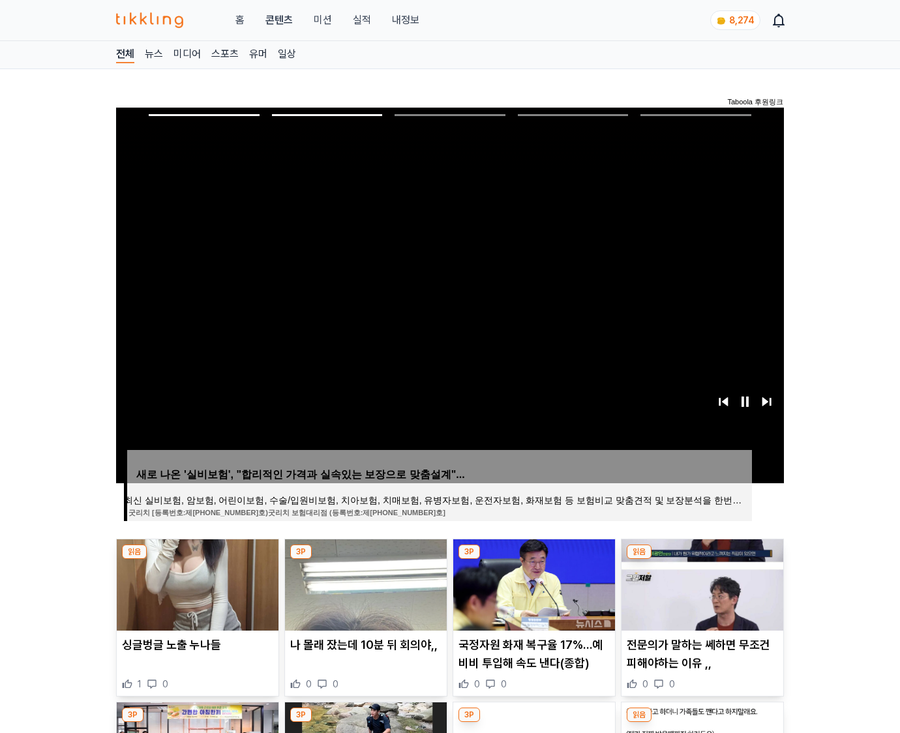
click at [701, 583] on img at bounding box center [703, 585] width 162 height 91
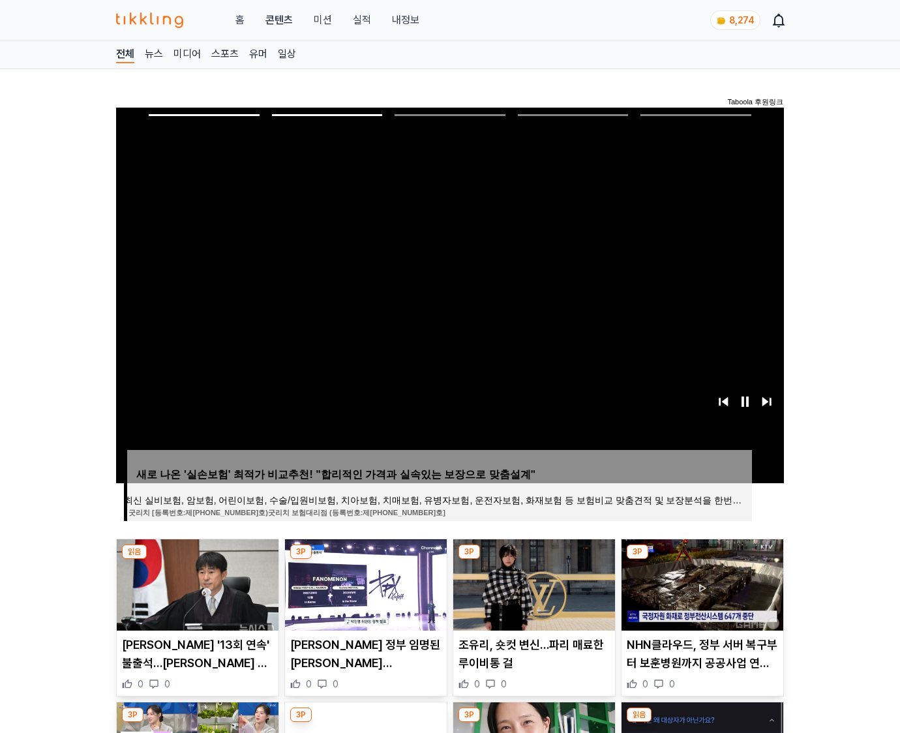
click at [701, 583] on img at bounding box center [703, 585] width 162 height 91
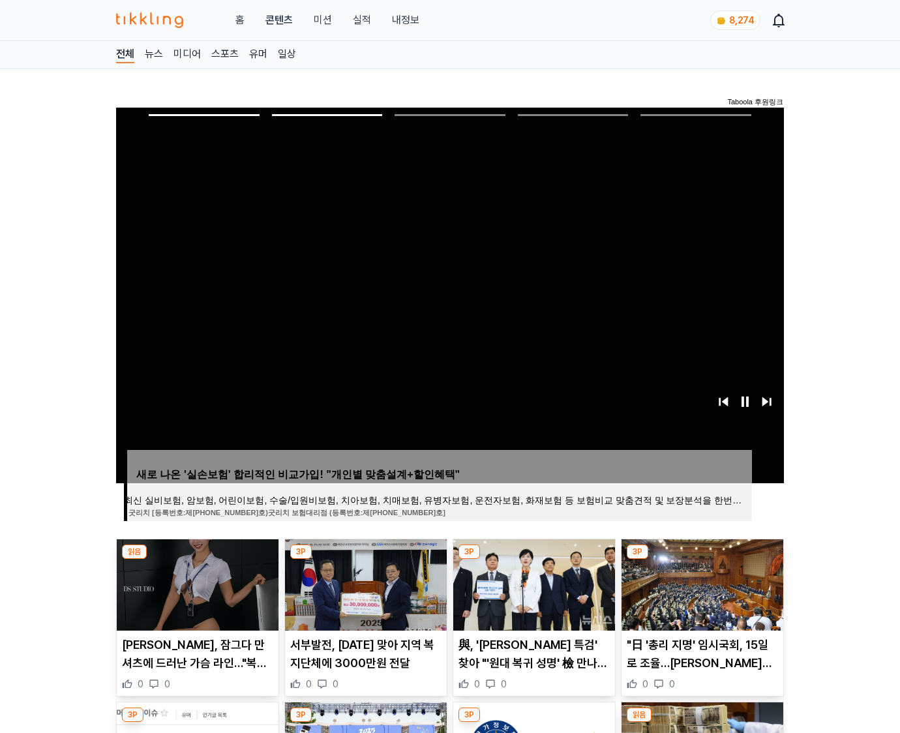
click at [701, 583] on img at bounding box center [703, 585] width 162 height 91
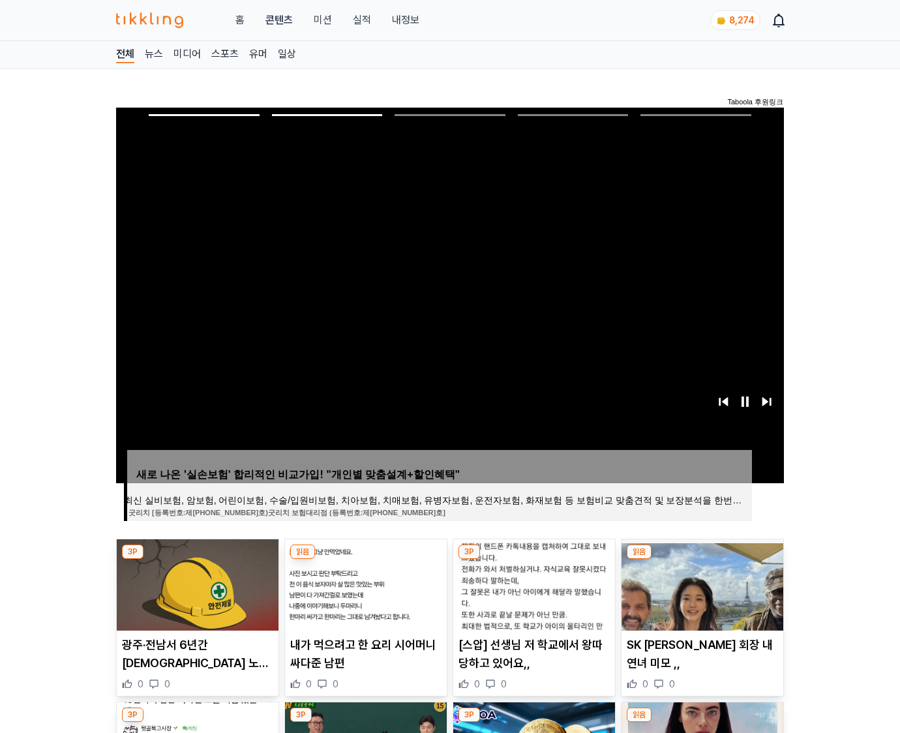
click at [701, 583] on img at bounding box center [703, 585] width 162 height 91
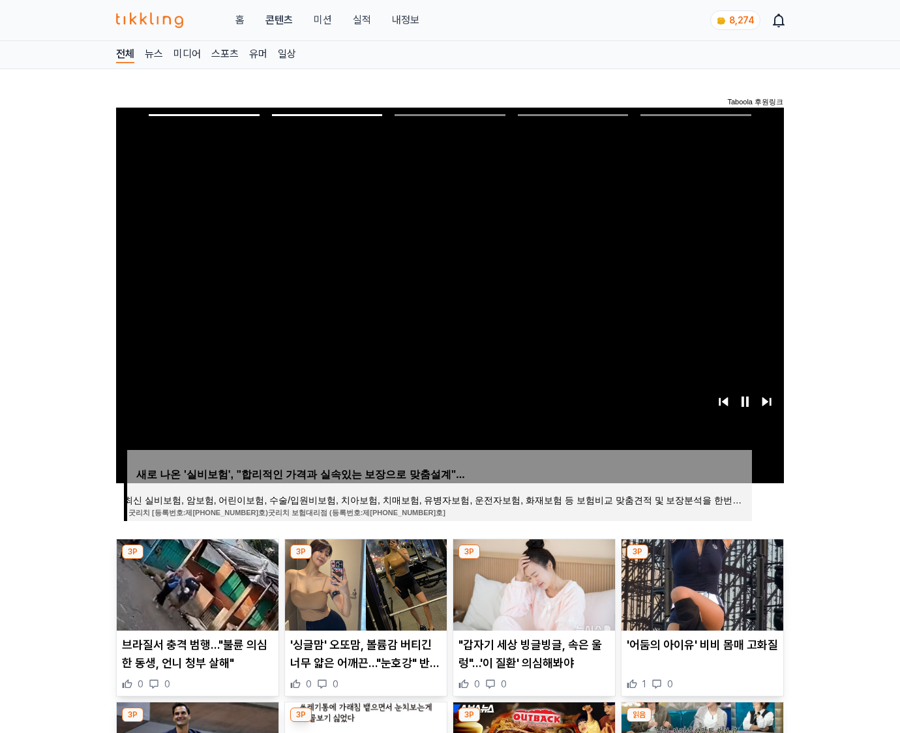
click at [701, 583] on img at bounding box center [703, 585] width 162 height 91
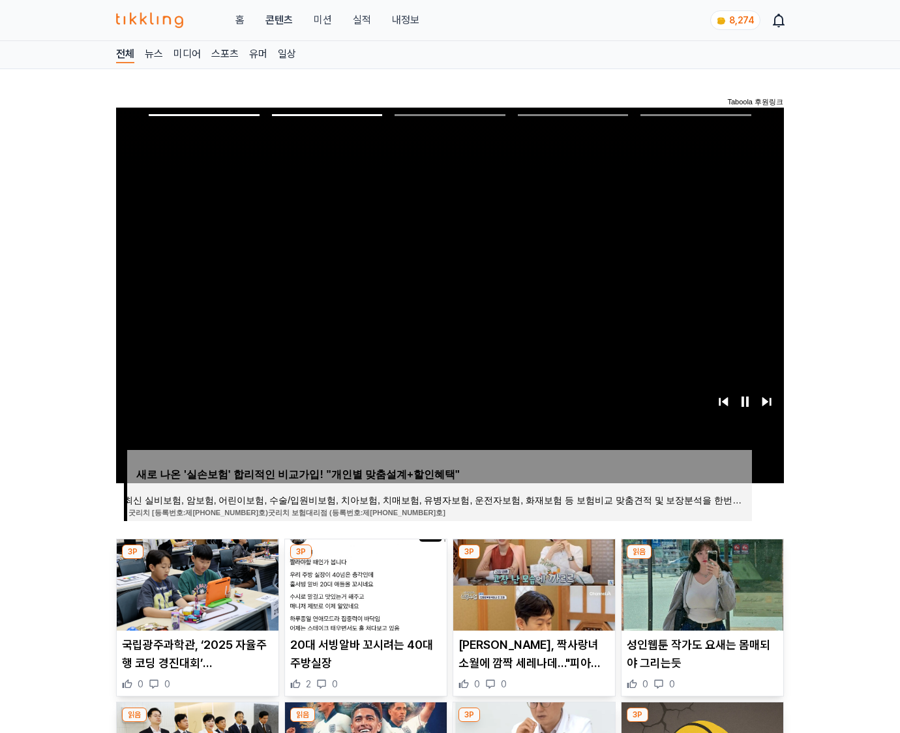
click at [701, 583] on img at bounding box center [703, 585] width 162 height 91
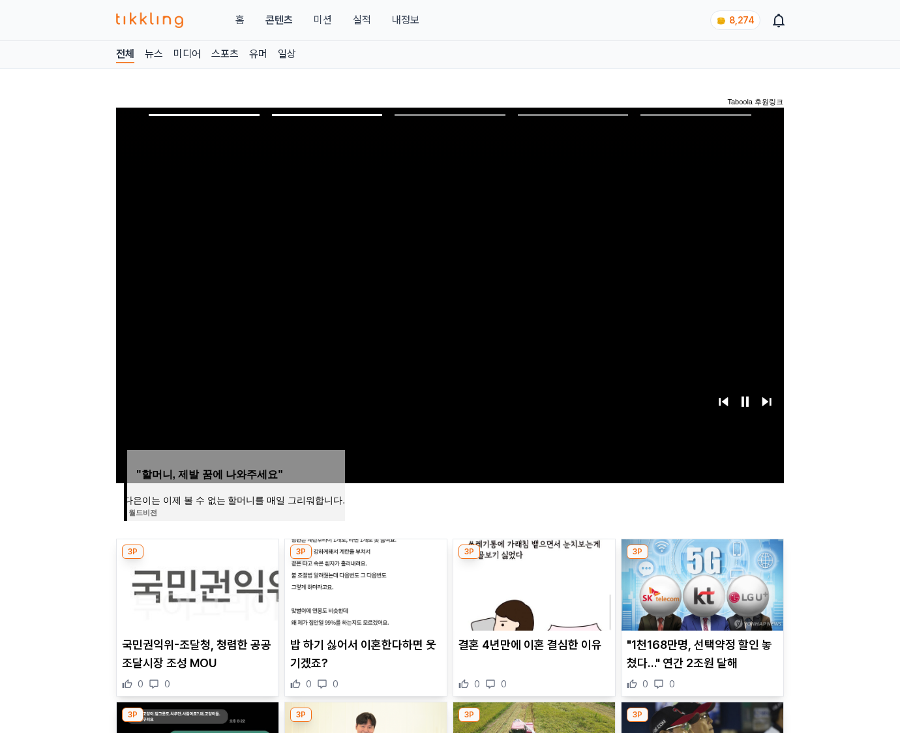
click at [701, 583] on img at bounding box center [703, 585] width 162 height 91
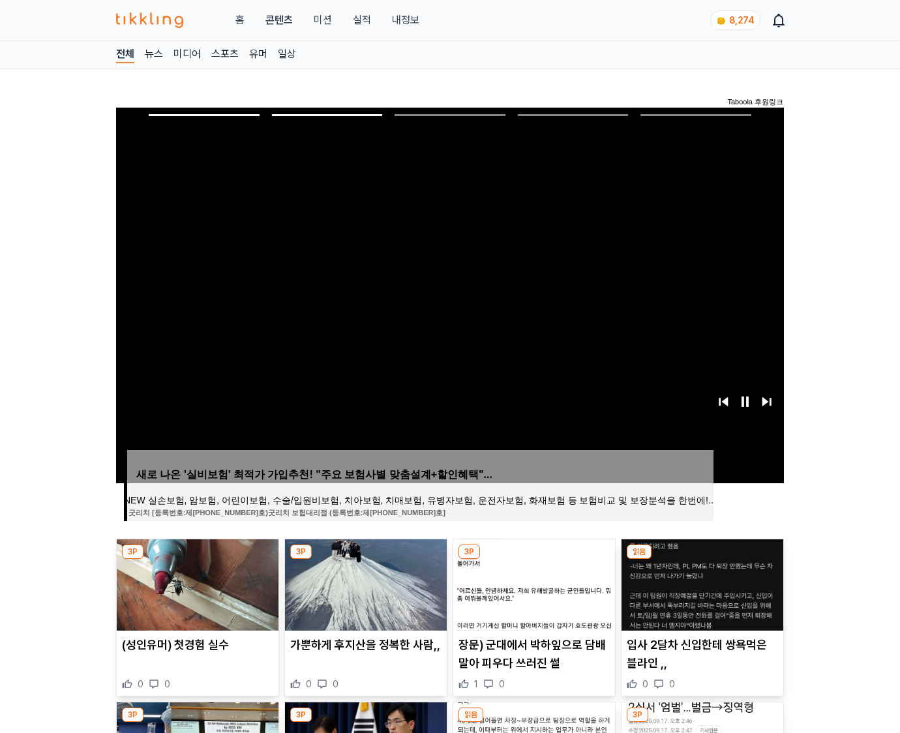
click at [701, 583] on img at bounding box center [703, 585] width 162 height 91
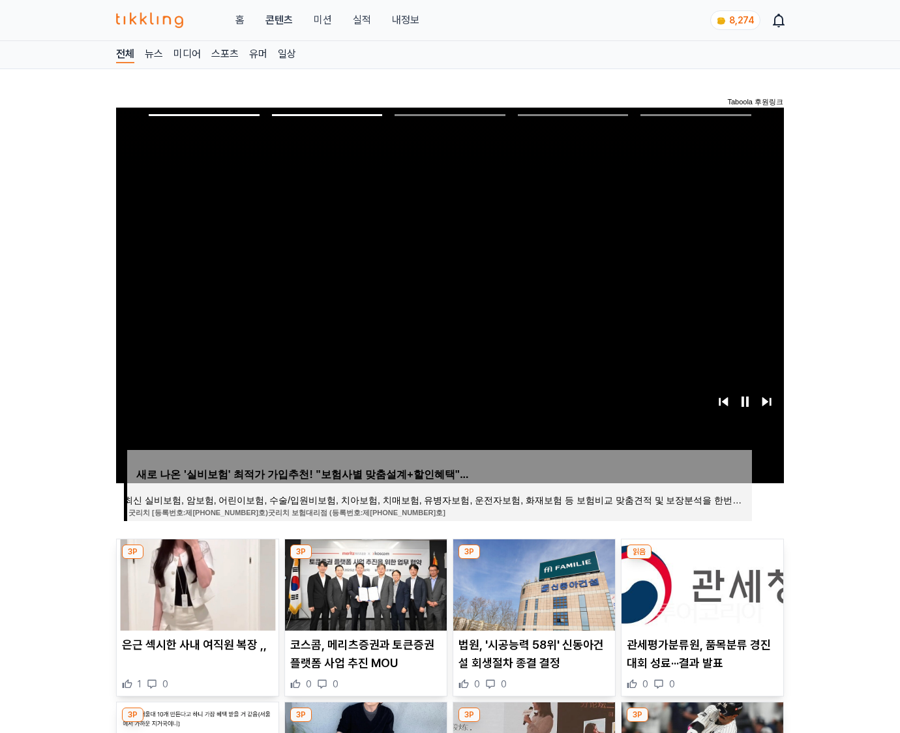
click at [701, 583] on img at bounding box center [703, 585] width 162 height 91
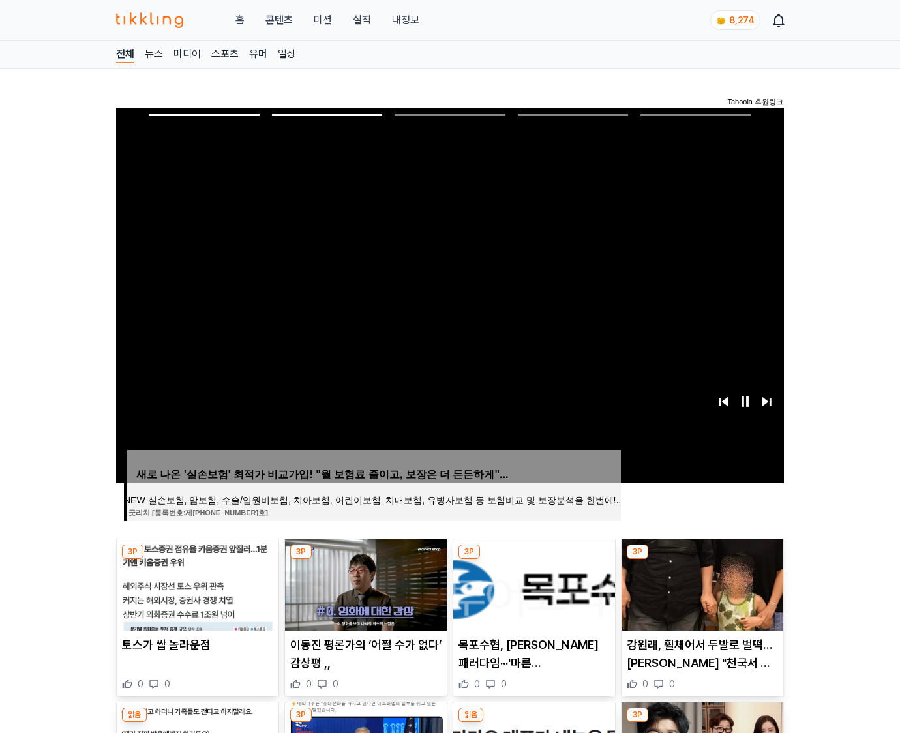
click at [701, 583] on img at bounding box center [703, 585] width 162 height 91
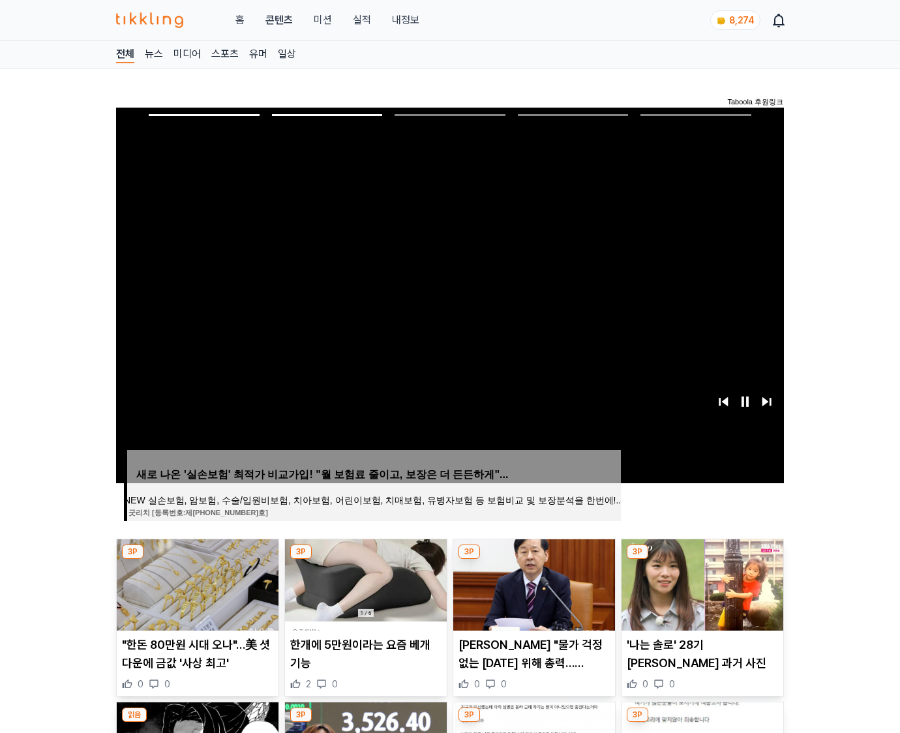
click at [701, 583] on img at bounding box center [703, 585] width 162 height 91
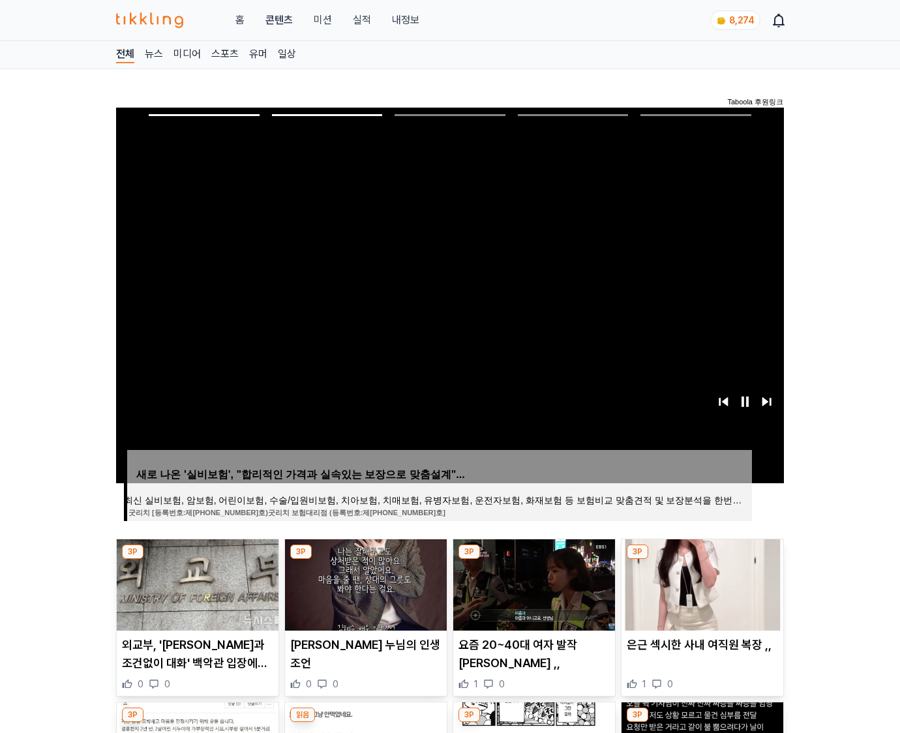
click at [701, 583] on img at bounding box center [703, 585] width 162 height 91
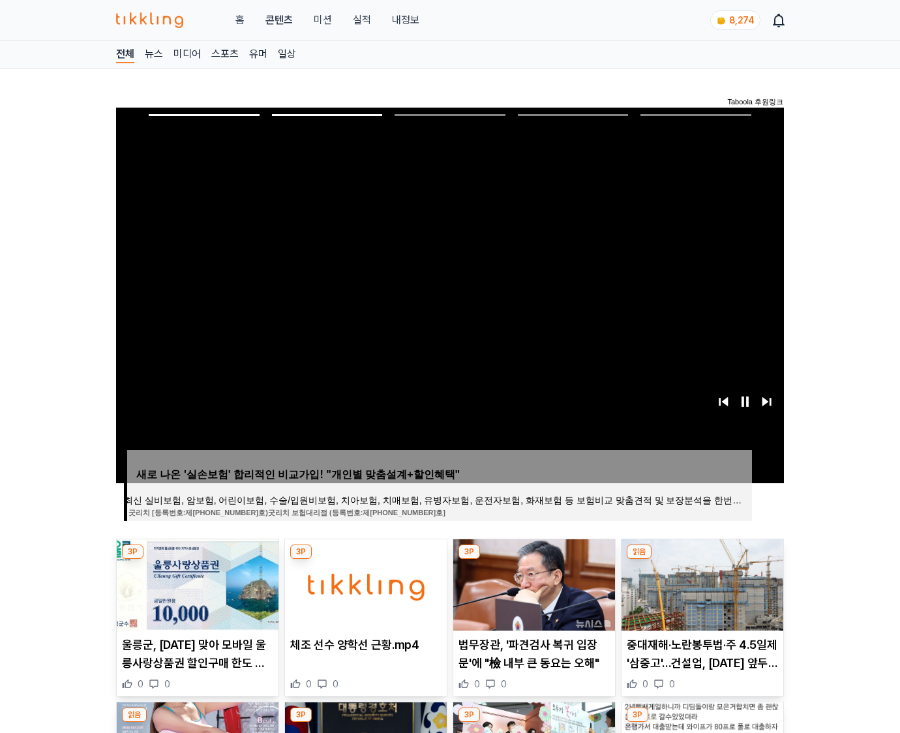
click at [701, 583] on img at bounding box center [703, 585] width 162 height 91
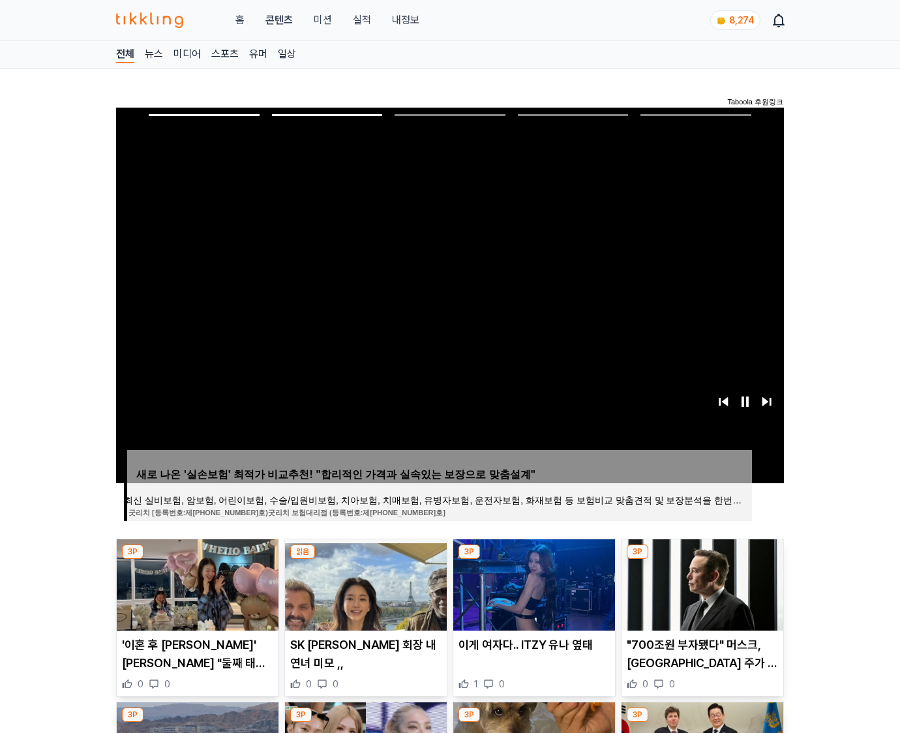
click at [701, 583] on img at bounding box center [703, 585] width 162 height 91
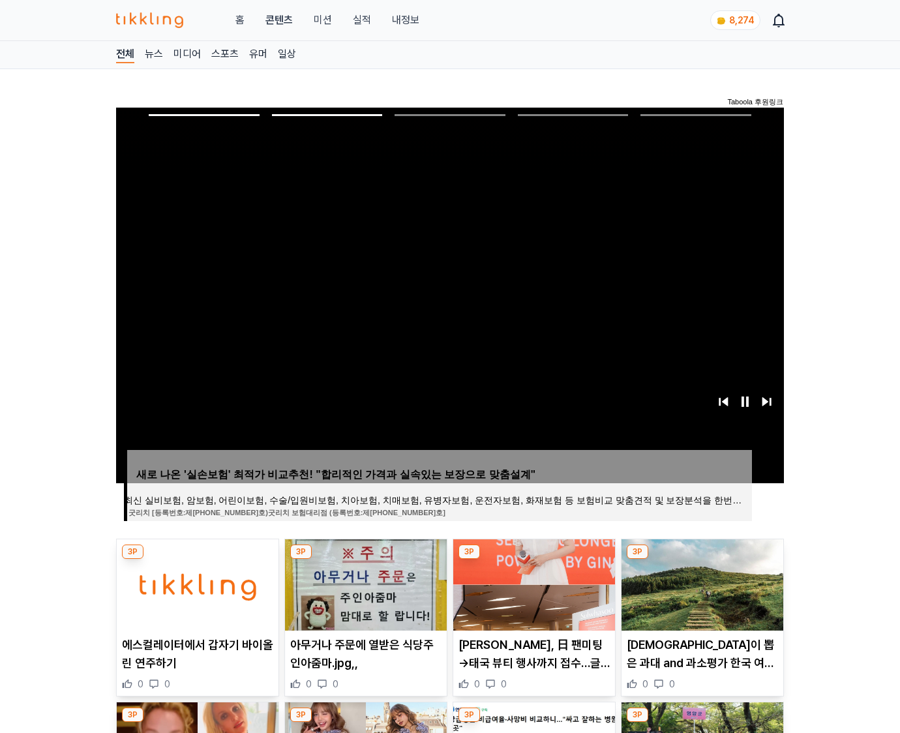
click at [701, 583] on img at bounding box center [703, 585] width 162 height 91
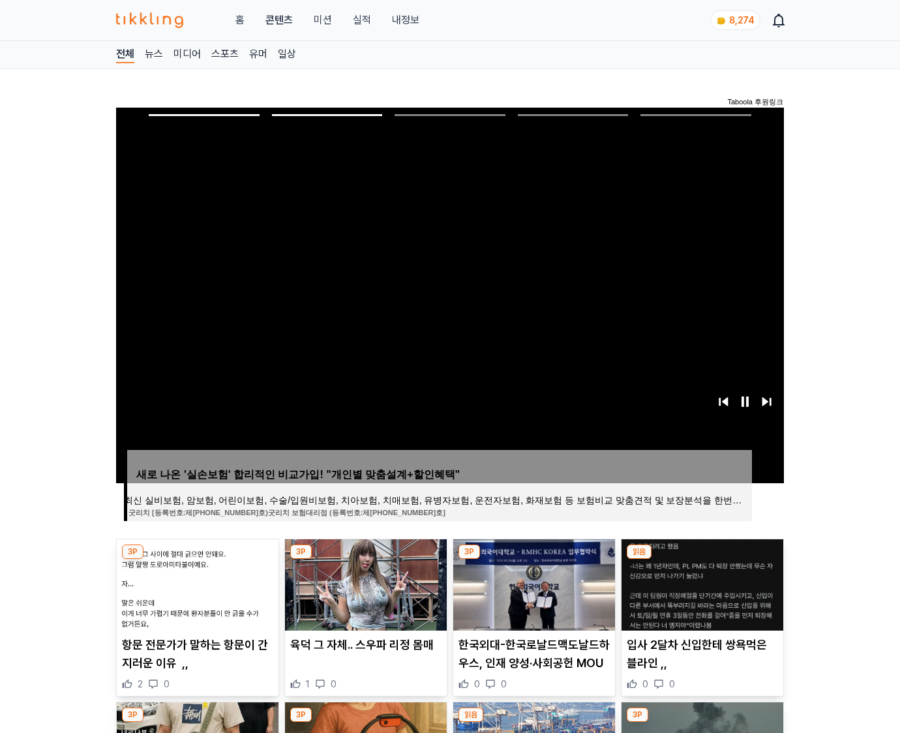
click at [701, 583] on img at bounding box center [703, 585] width 162 height 91
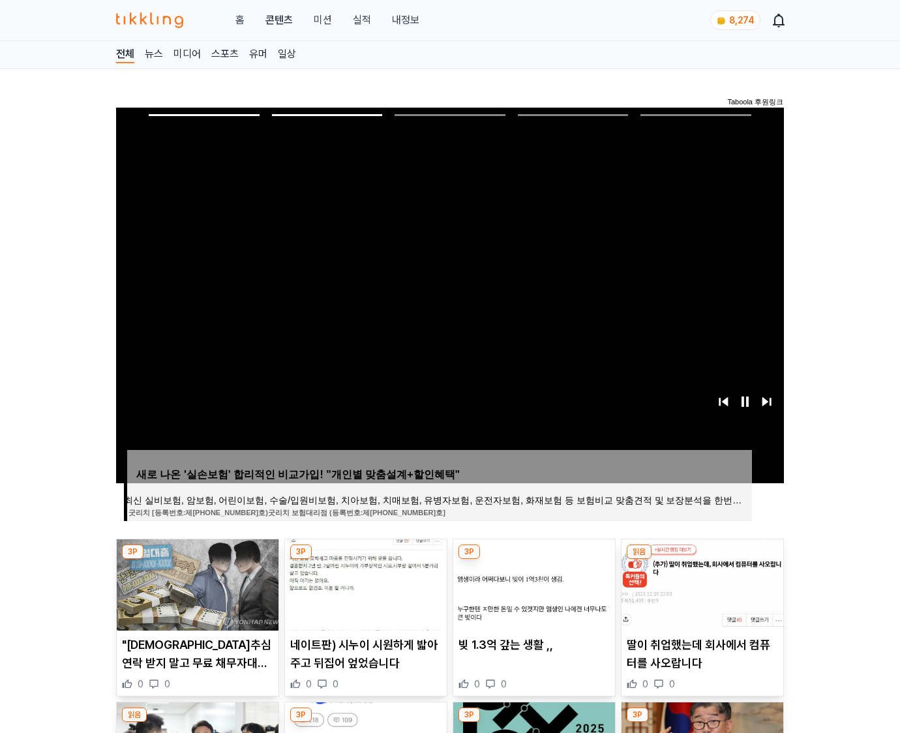
click at [701, 583] on img at bounding box center [703, 585] width 162 height 91
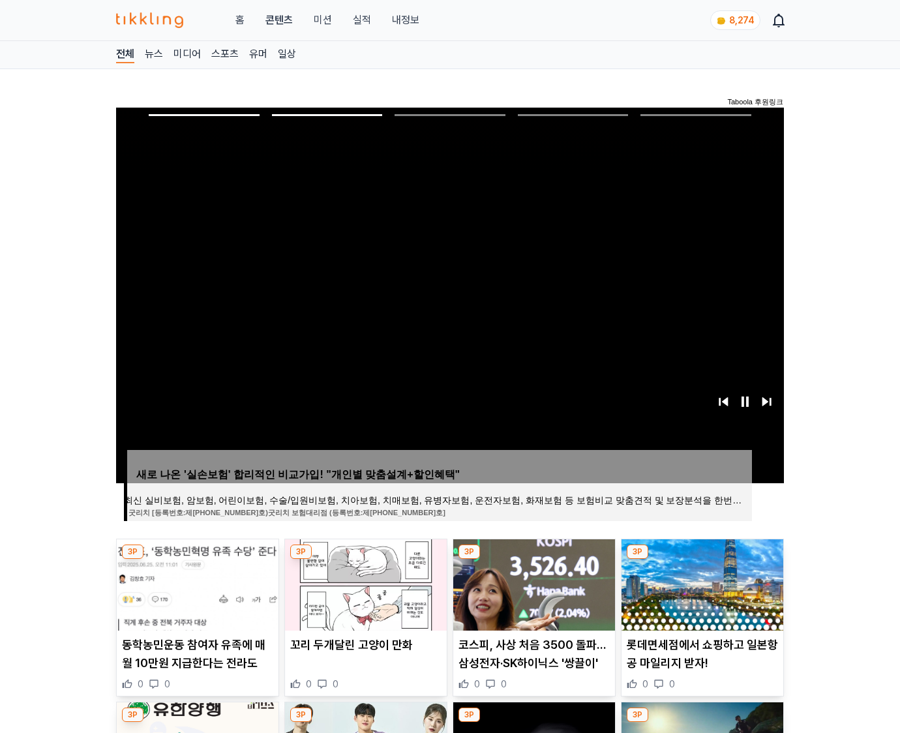
click at [701, 583] on img at bounding box center [703, 585] width 162 height 91
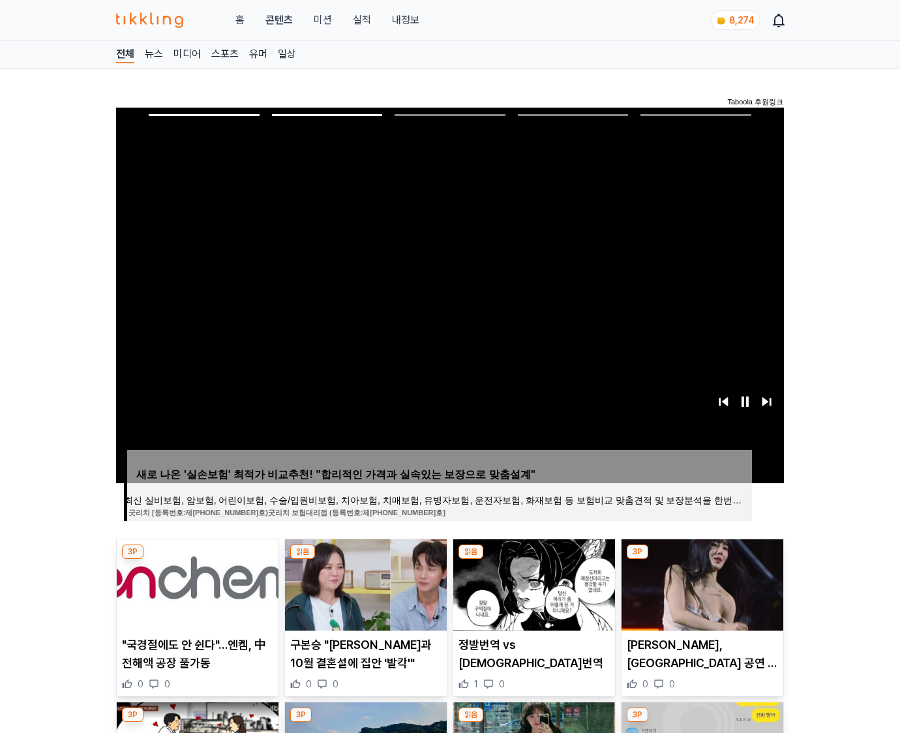
click at [701, 583] on img at bounding box center [703, 585] width 162 height 91
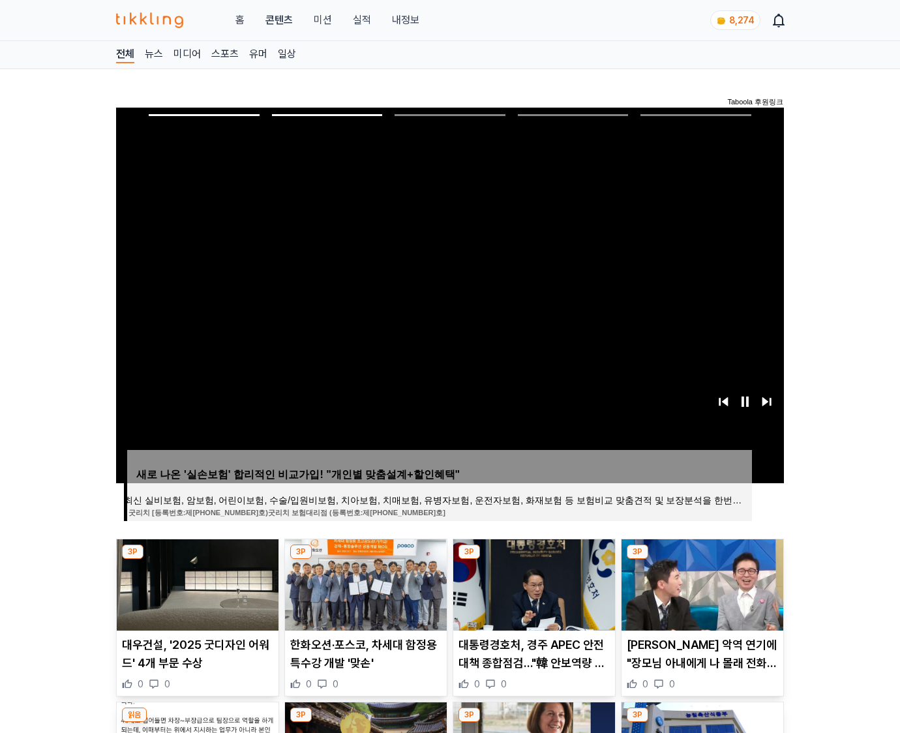
click at [701, 583] on img at bounding box center [703, 585] width 162 height 91
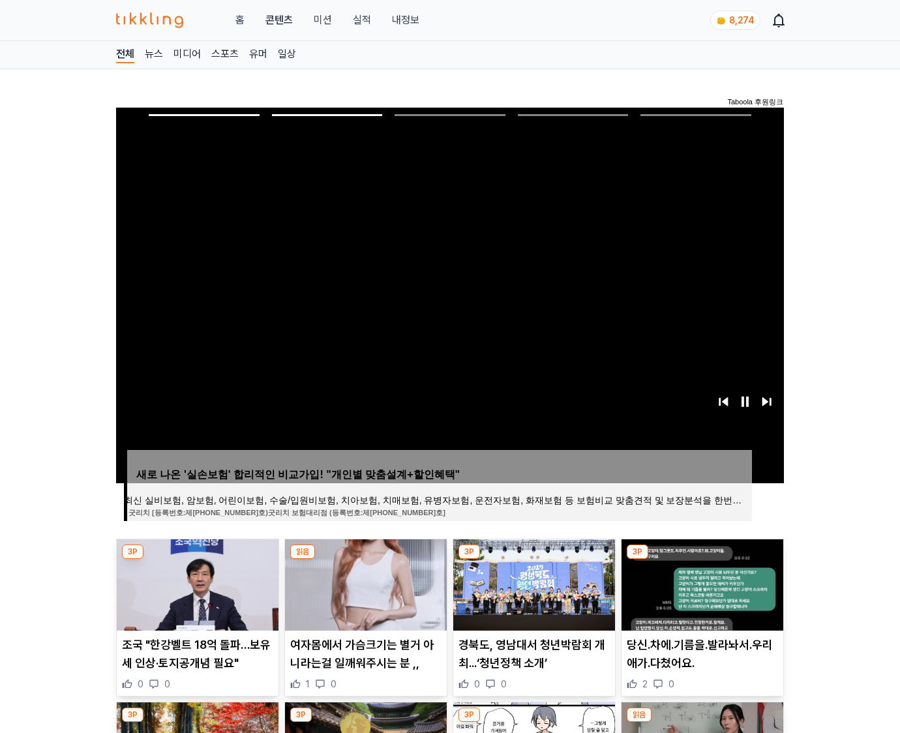
click at [701, 583] on img at bounding box center [703, 585] width 162 height 91
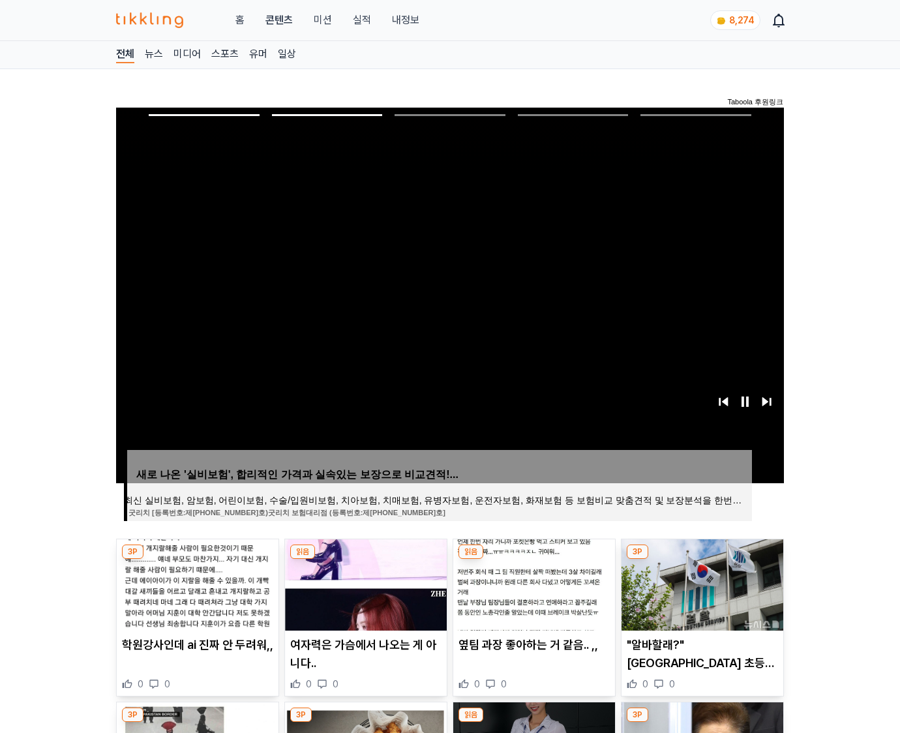
click at [701, 583] on img at bounding box center [703, 585] width 162 height 91
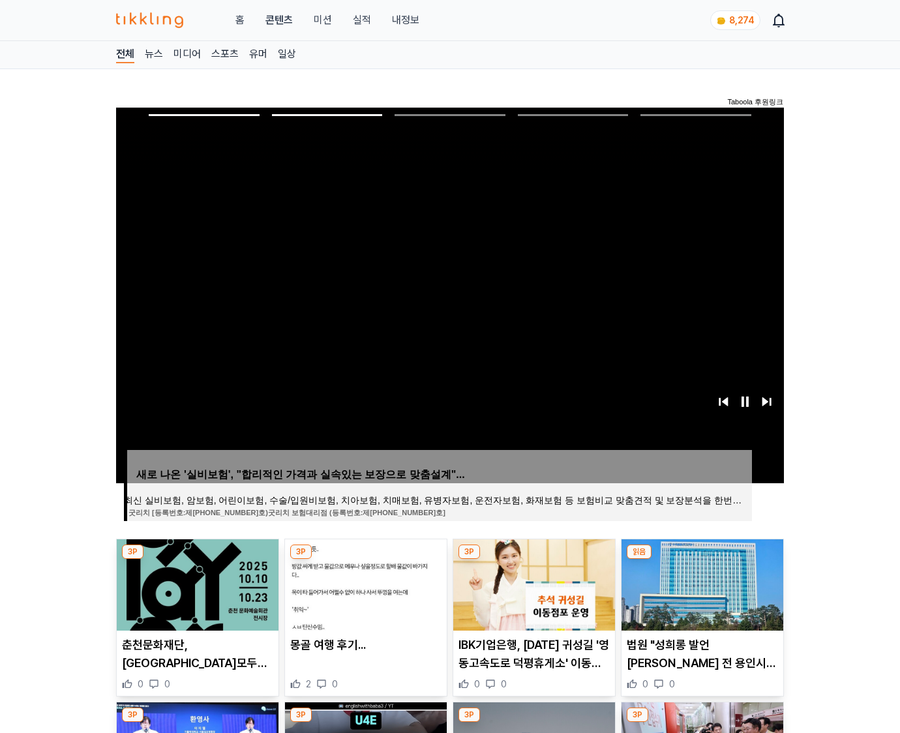
click at [701, 583] on img at bounding box center [703, 585] width 162 height 91
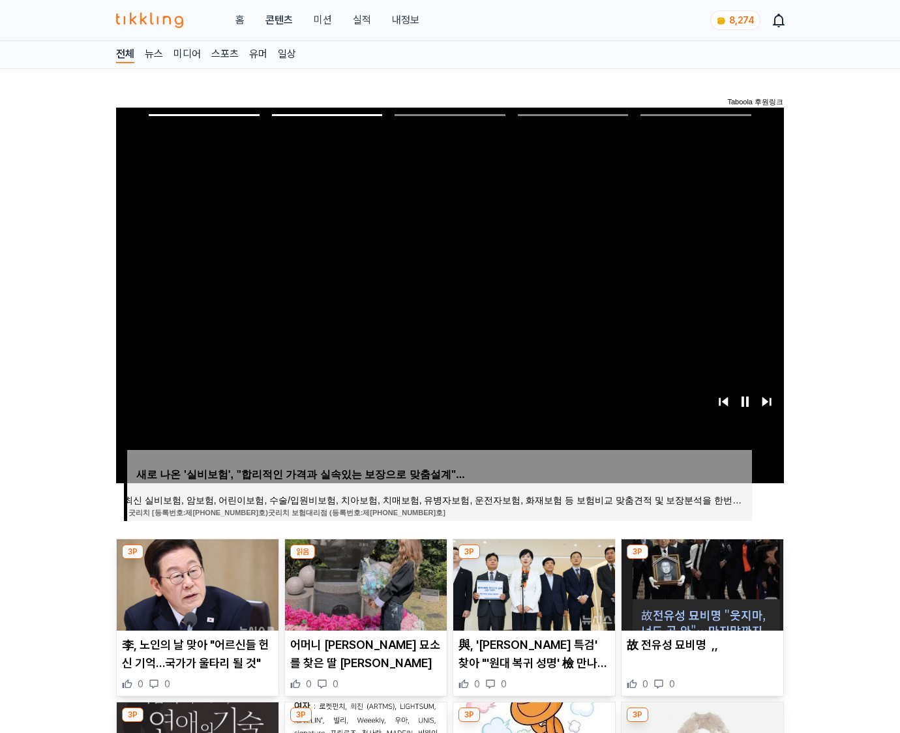
click at [701, 583] on img at bounding box center [703, 585] width 162 height 91
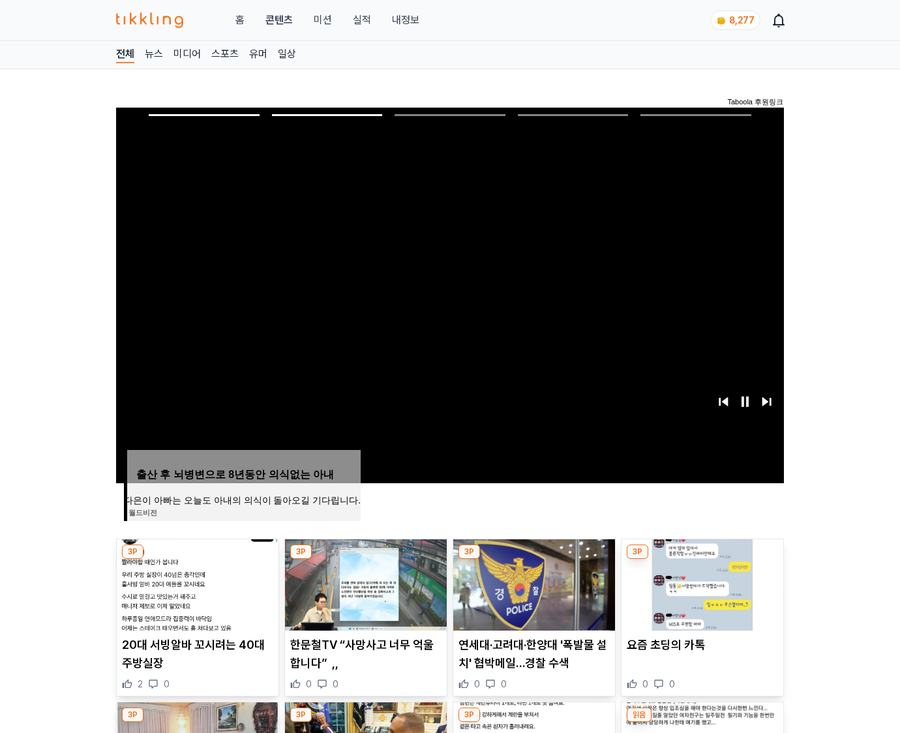
click at [701, 583] on img at bounding box center [703, 585] width 162 height 91
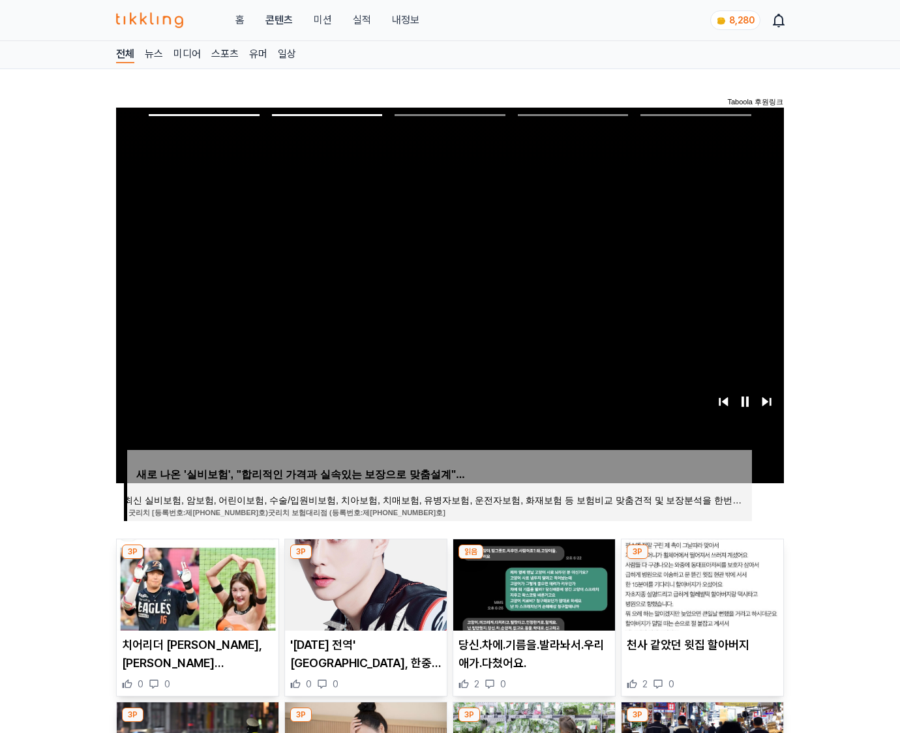
click at [701, 583] on img at bounding box center [703, 585] width 162 height 91
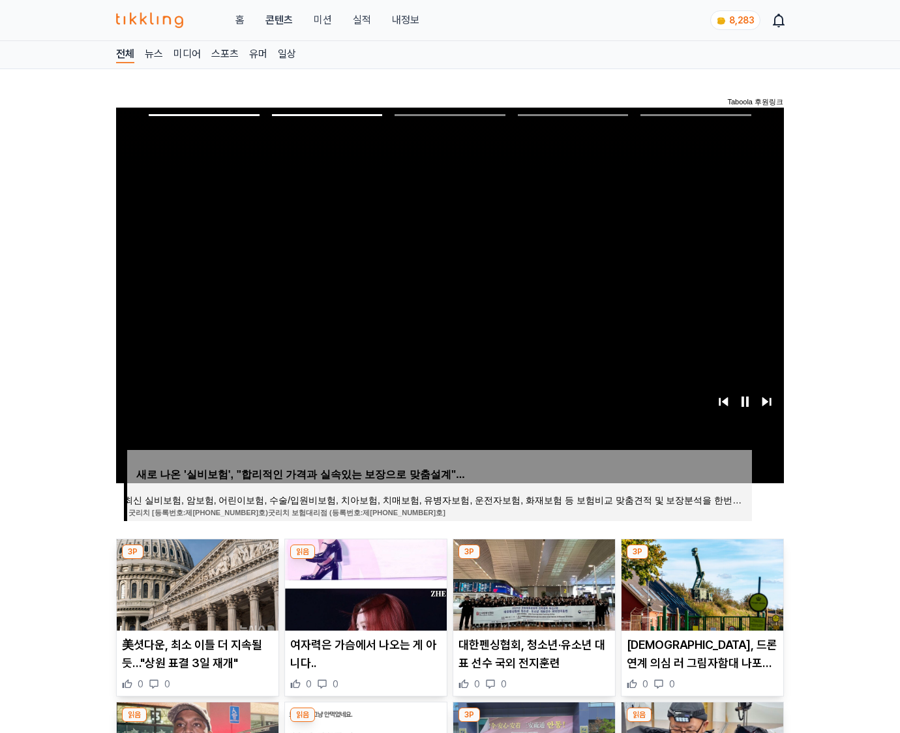
click at [701, 583] on img at bounding box center [703, 585] width 162 height 91
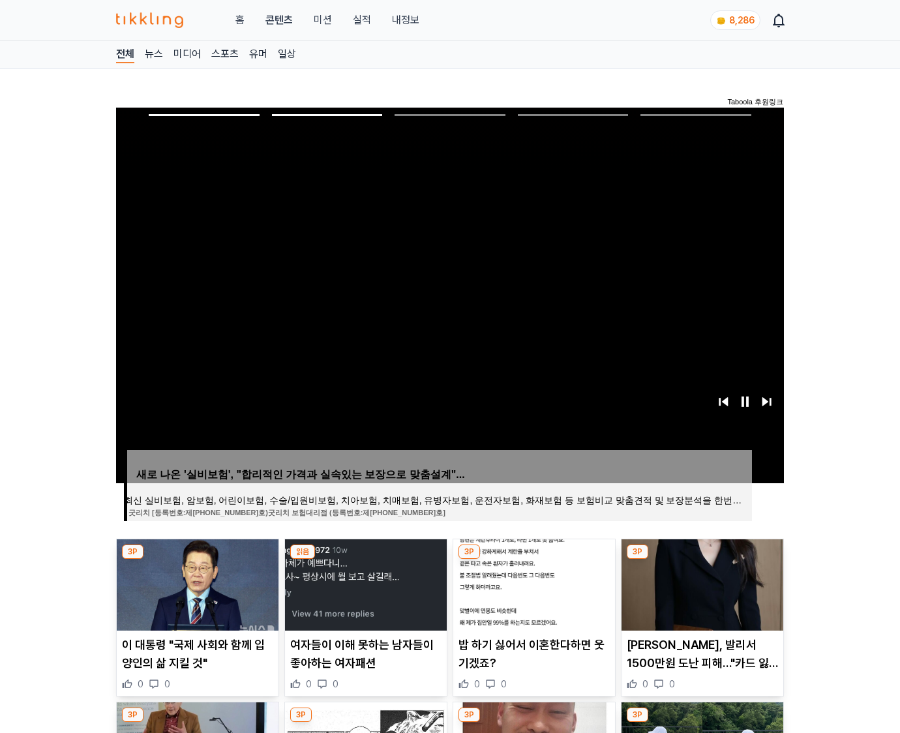
click at [701, 583] on img at bounding box center [703, 585] width 162 height 91
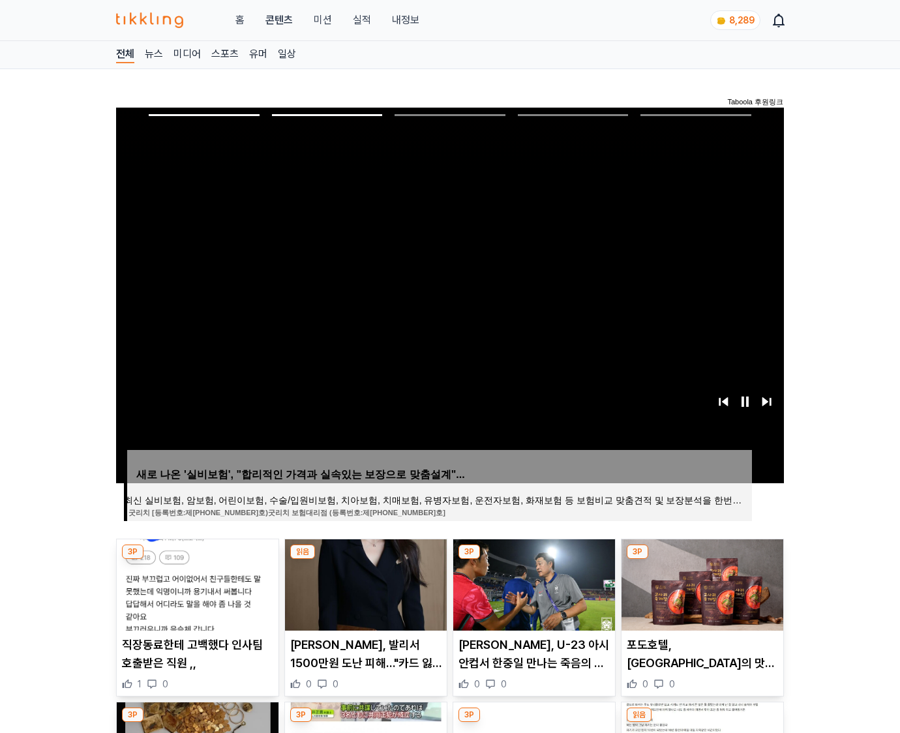
click at [701, 583] on img at bounding box center [703, 585] width 162 height 91
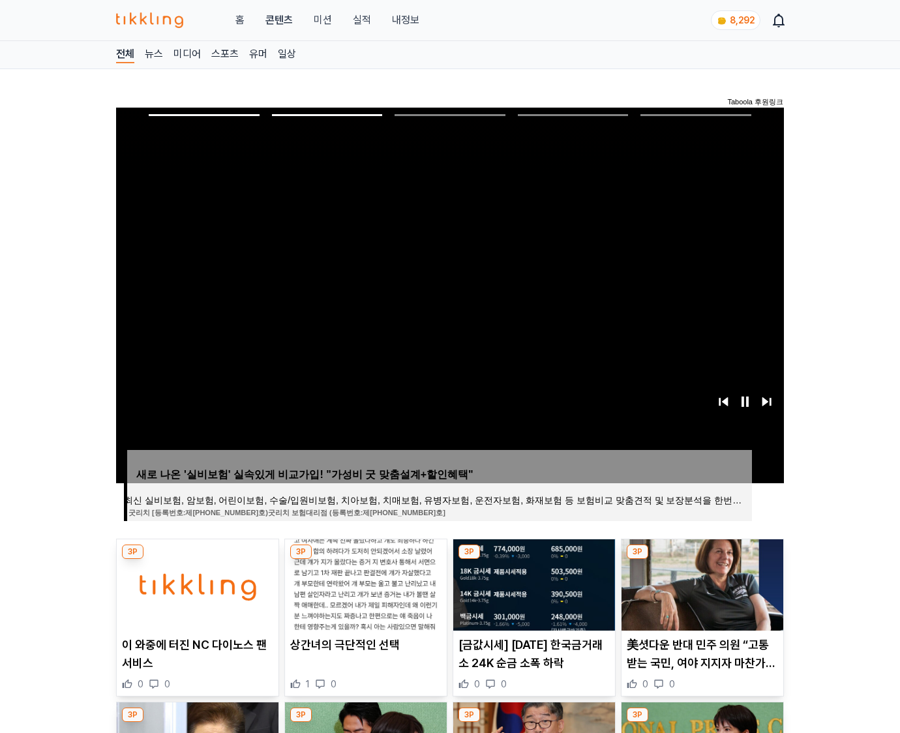
click at [701, 583] on img at bounding box center [703, 585] width 162 height 91
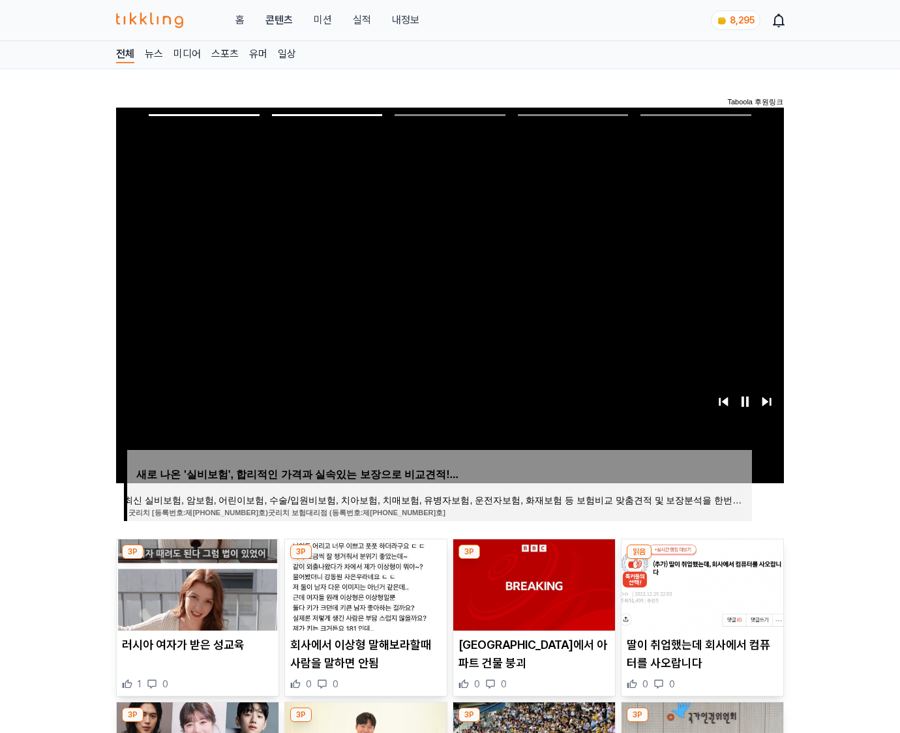
click at [701, 583] on img at bounding box center [703, 585] width 162 height 91
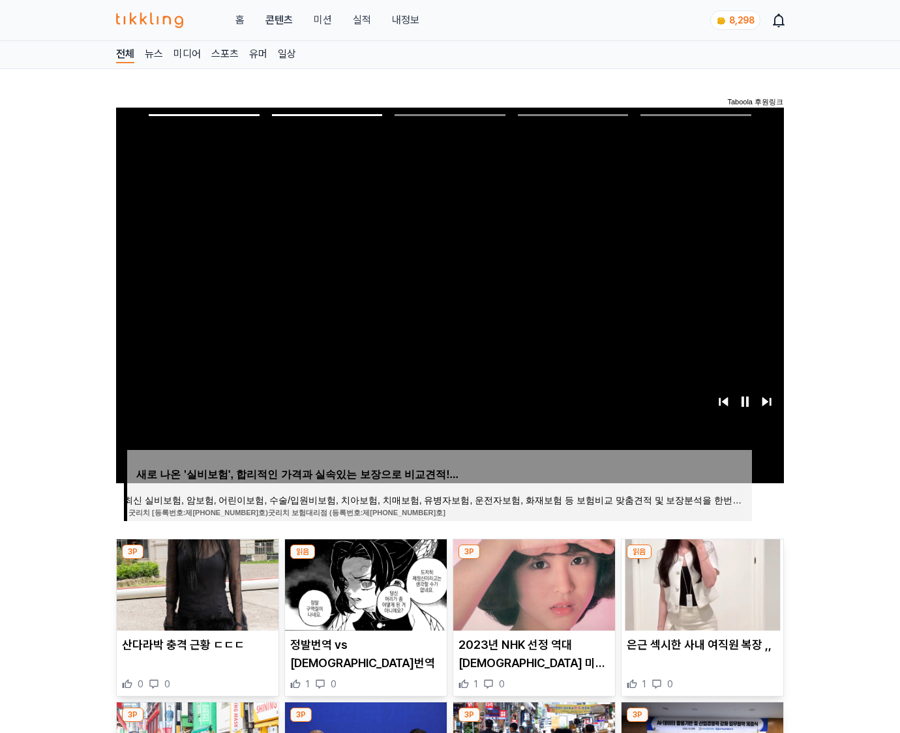
click at [701, 583] on img at bounding box center [703, 585] width 162 height 91
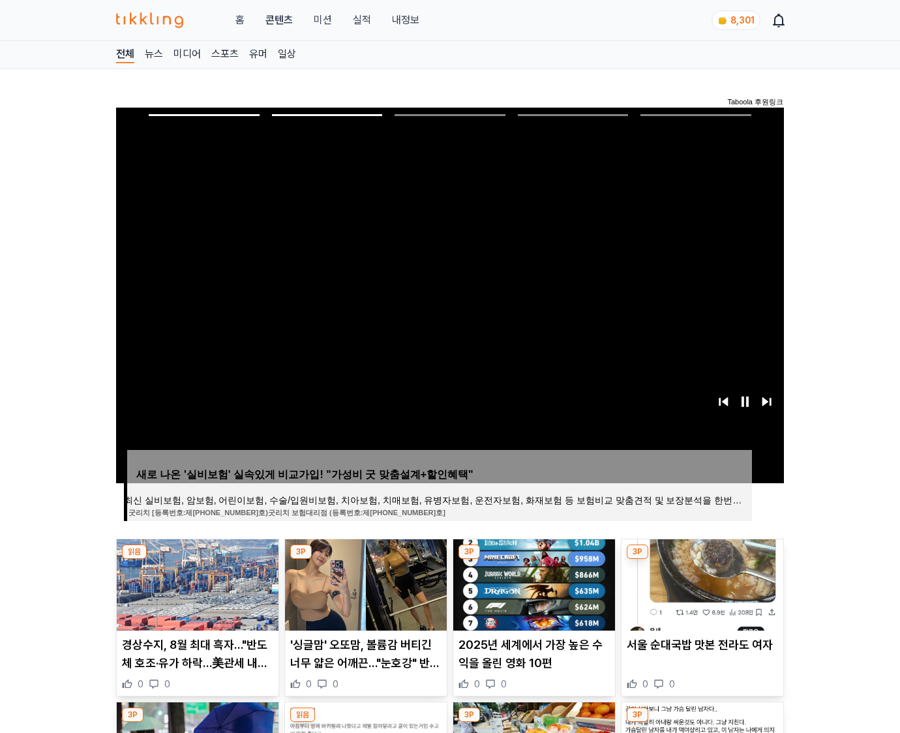
click at [701, 583] on img at bounding box center [703, 585] width 162 height 91
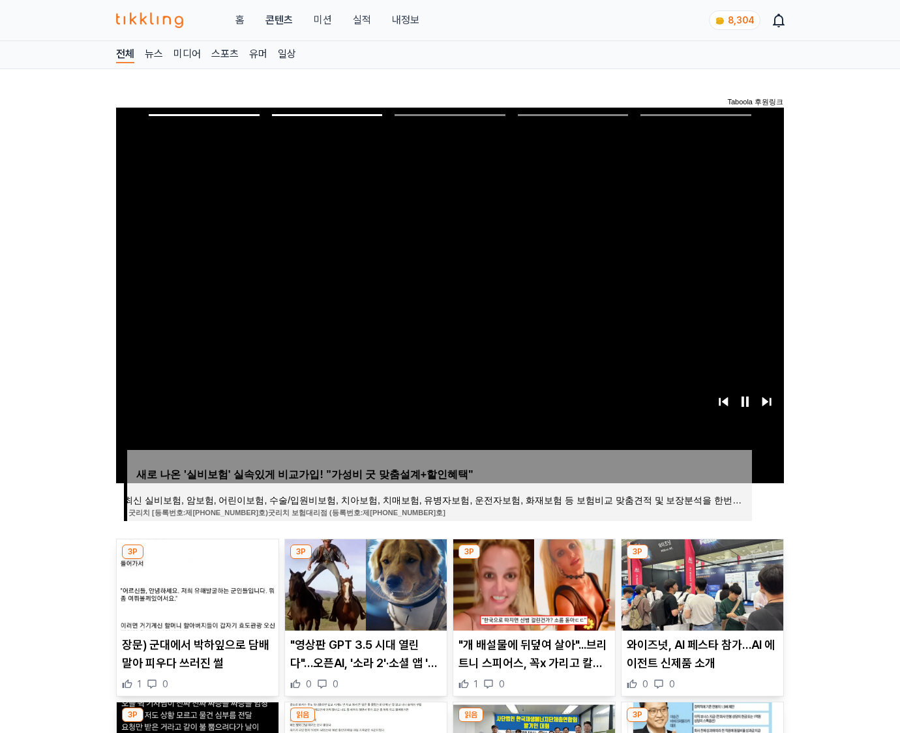
click at [701, 583] on img at bounding box center [703, 585] width 162 height 91
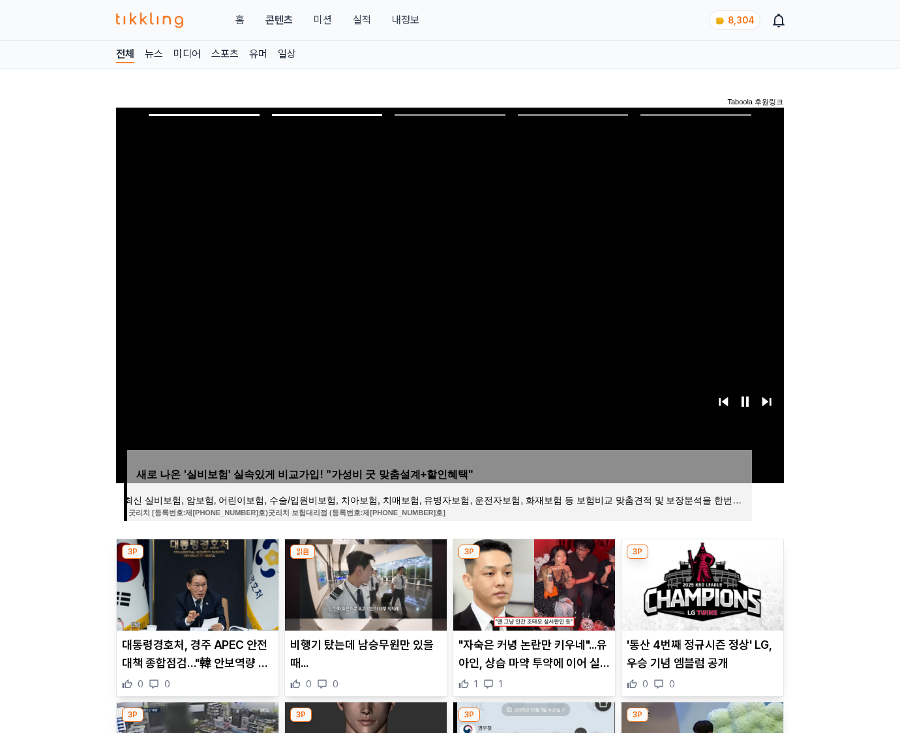
click at [701, 583] on img at bounding box center [703, 585] width 162 height 91
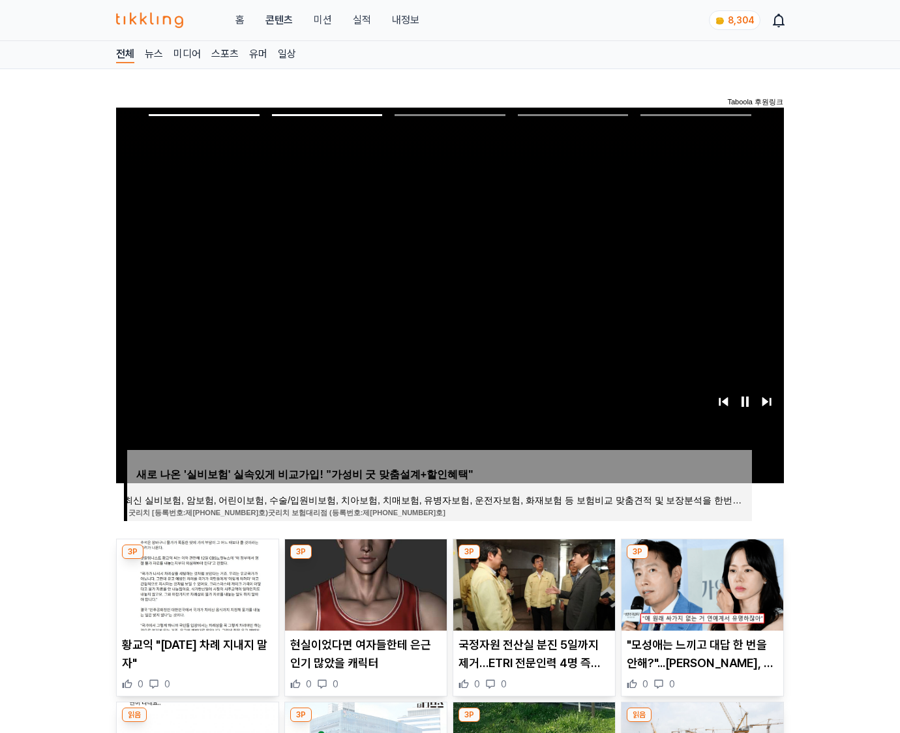
click at [701, 583] on img at bounding box center [703, 585] width 162 height 91
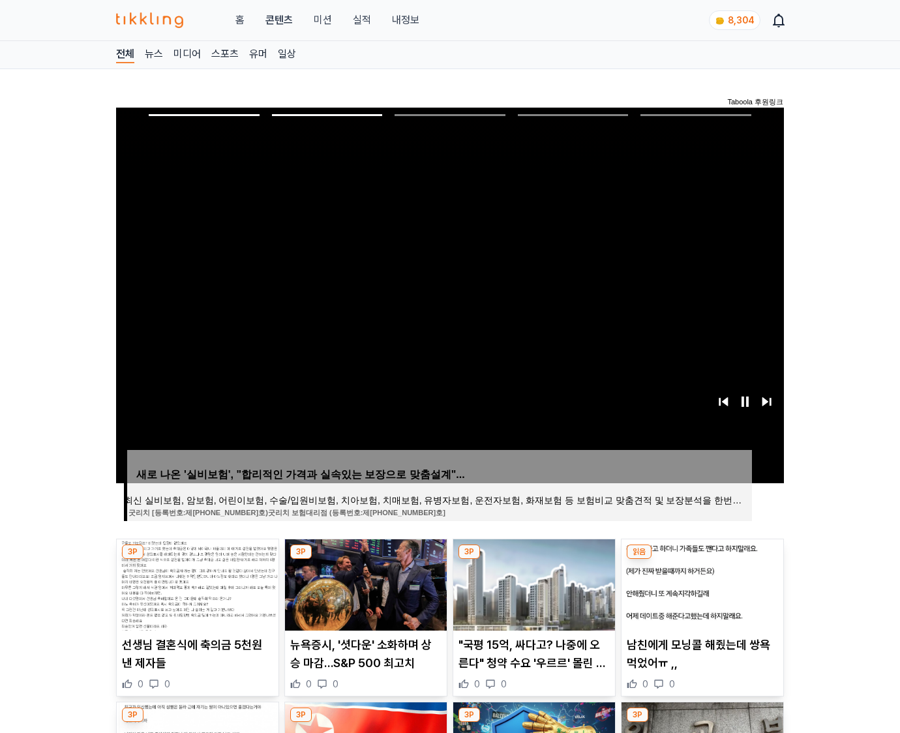
click at [701, 583] on img at bounding box center [703, 585] width 162 height 91
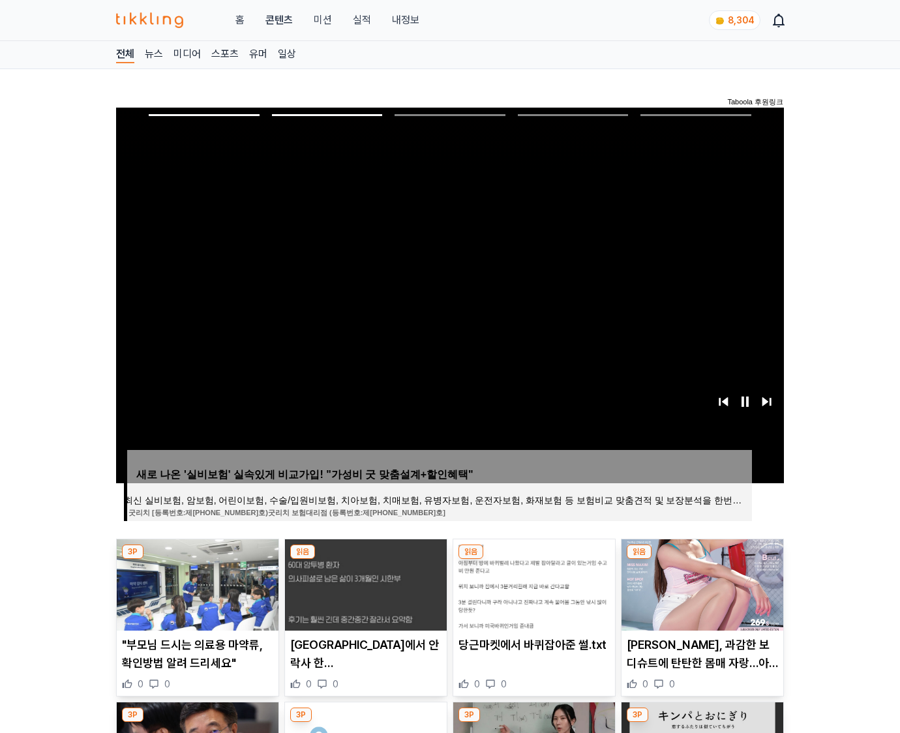
click at [701, 583] on img at bounding box center [703, 585] width 162 height 91
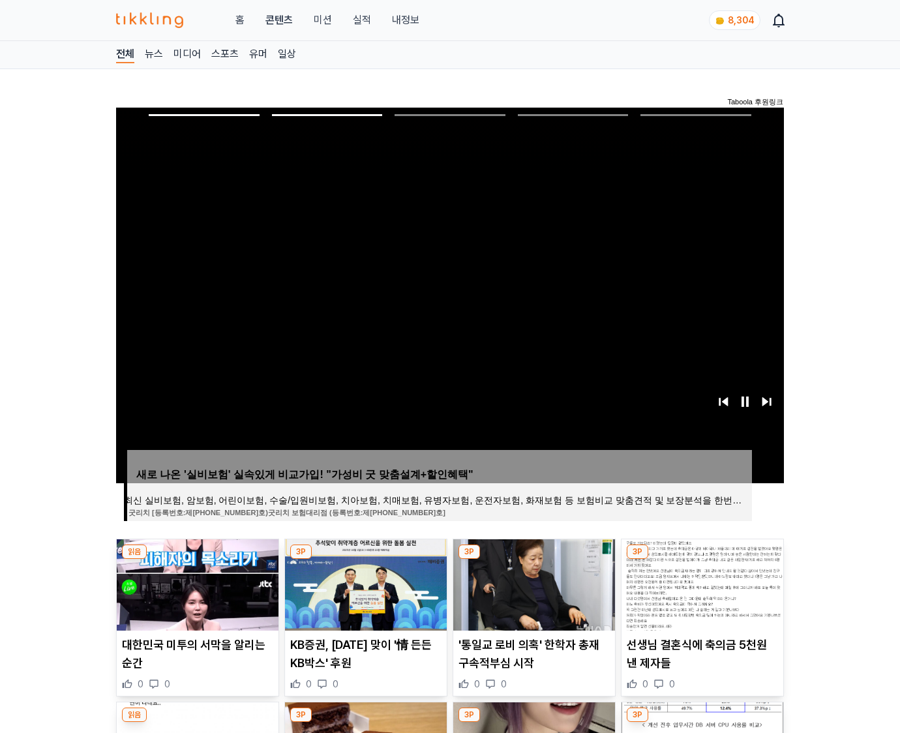
click at [701, 583] on img at bounding box center [703, 585] width 162 height 91
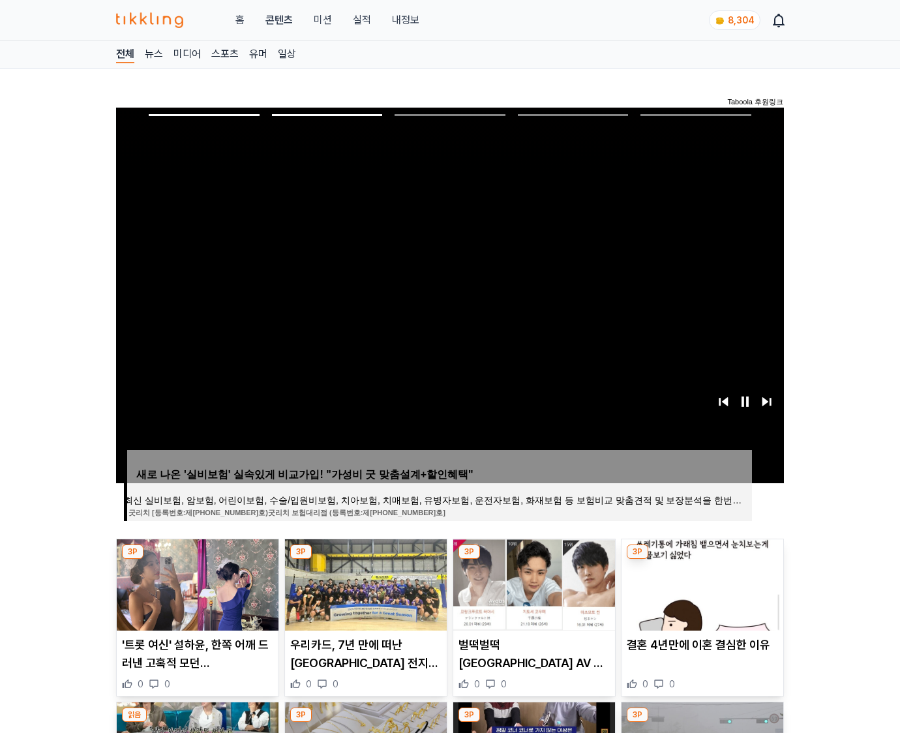
click at [701, 583] on img at bounding box center [703, 585] width 162 height 91
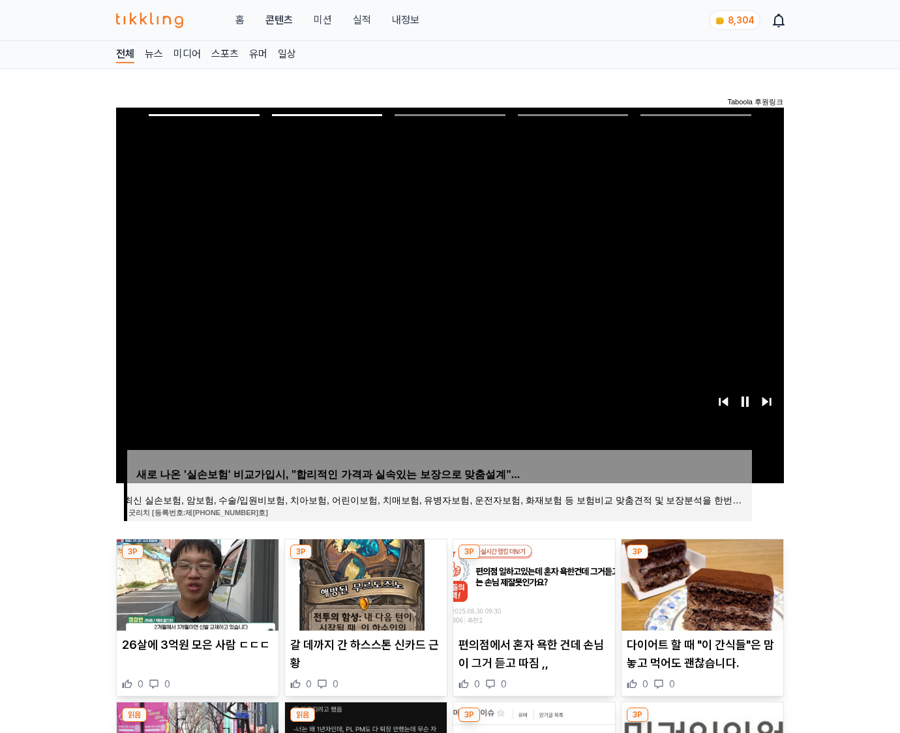
click at [701, 583] on img at bounding box center [703, 585] width 162 height 91
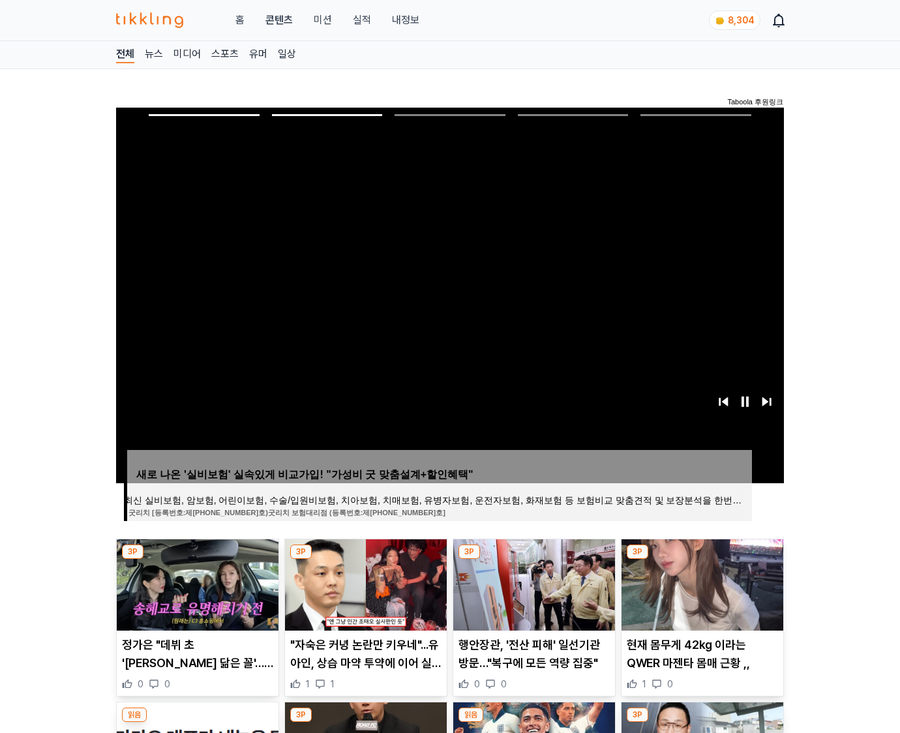
click at [701, 583] on img at bounding box center [703, 585] width 162 height 91
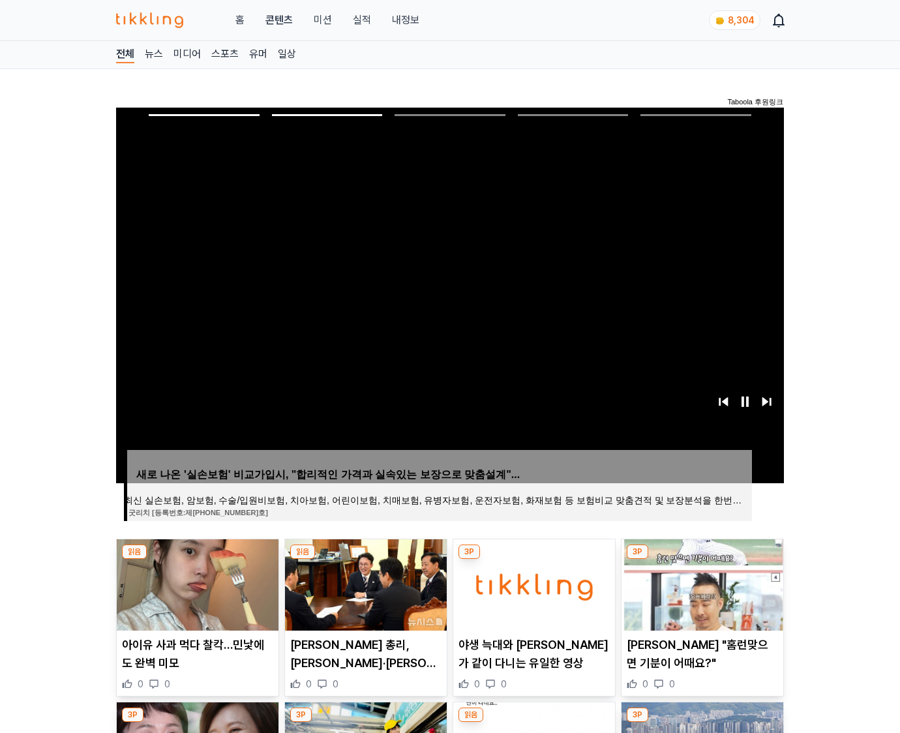
click at [701, 583] on img at bounding box center [703, 585] width 162 height 91
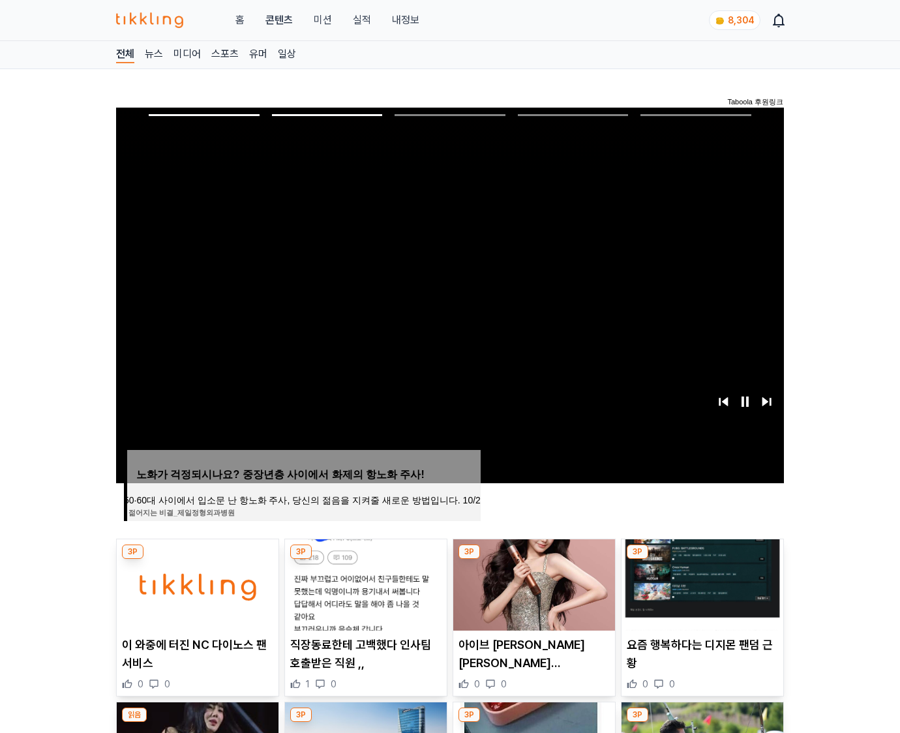
click at [701, 583] on img at bounding box center [703, 585] width 162 height 91
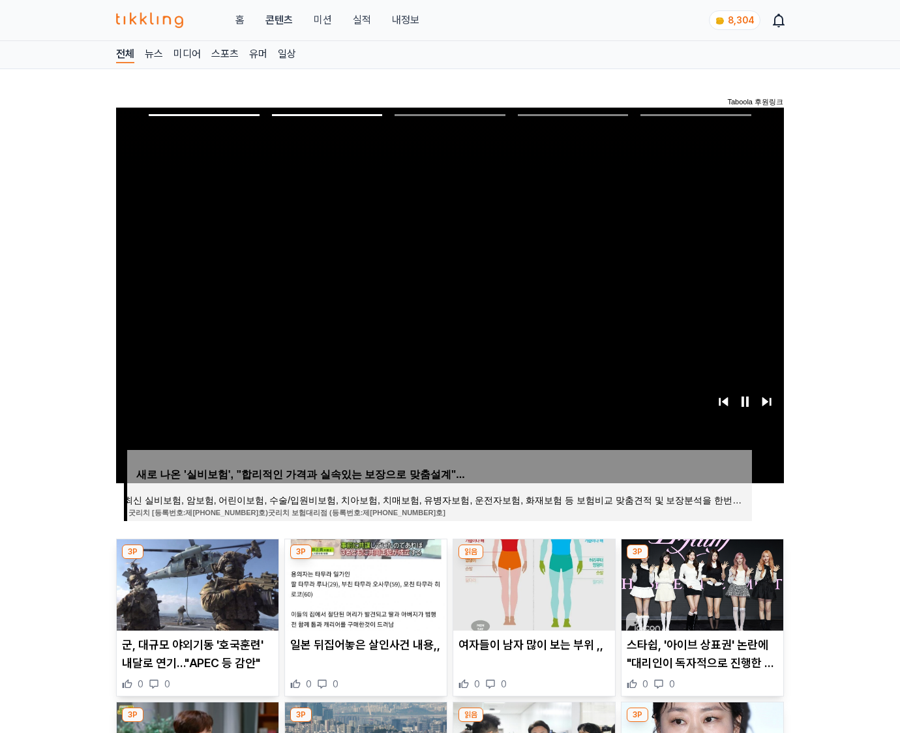
click at [701, 583] on img at bounding box center [703, 585] width 162 height 91
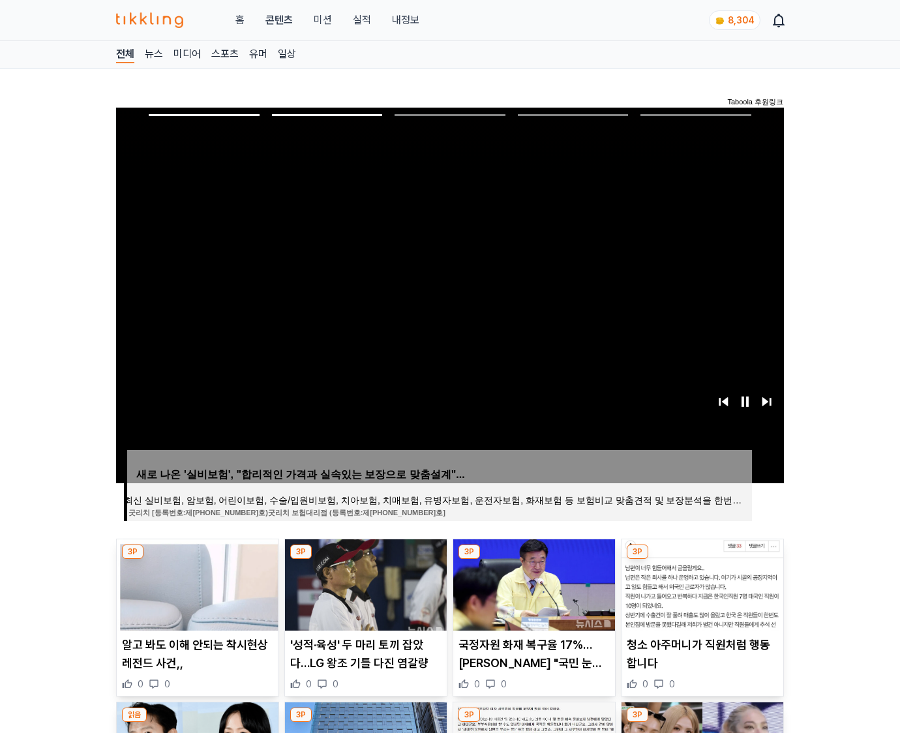
click at [701, 583] on img at bounding box center [703, 585] width 162 height 91
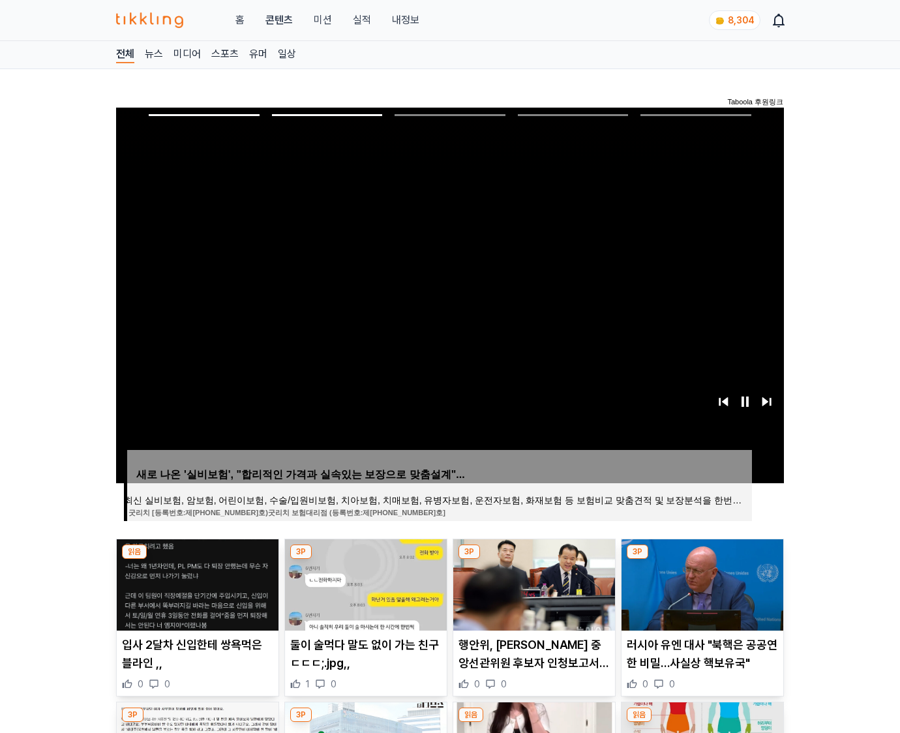
click at [701, 583] on img at bounding box center [703, 585] width 162 height 91
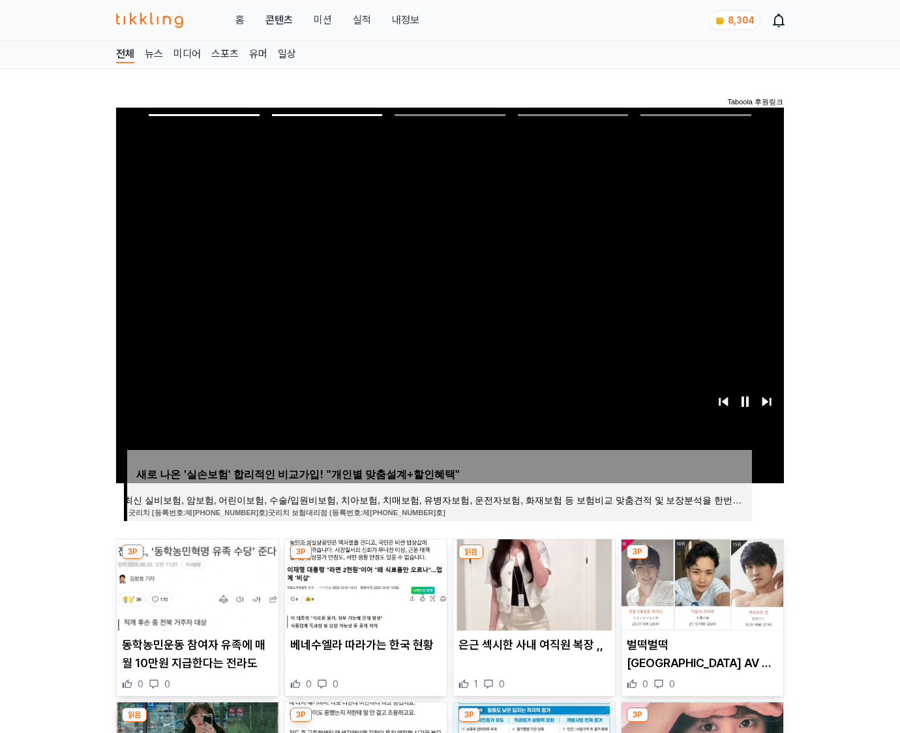
click at [701, 583] on img at bounding box center [703, 585] width 162 height 91
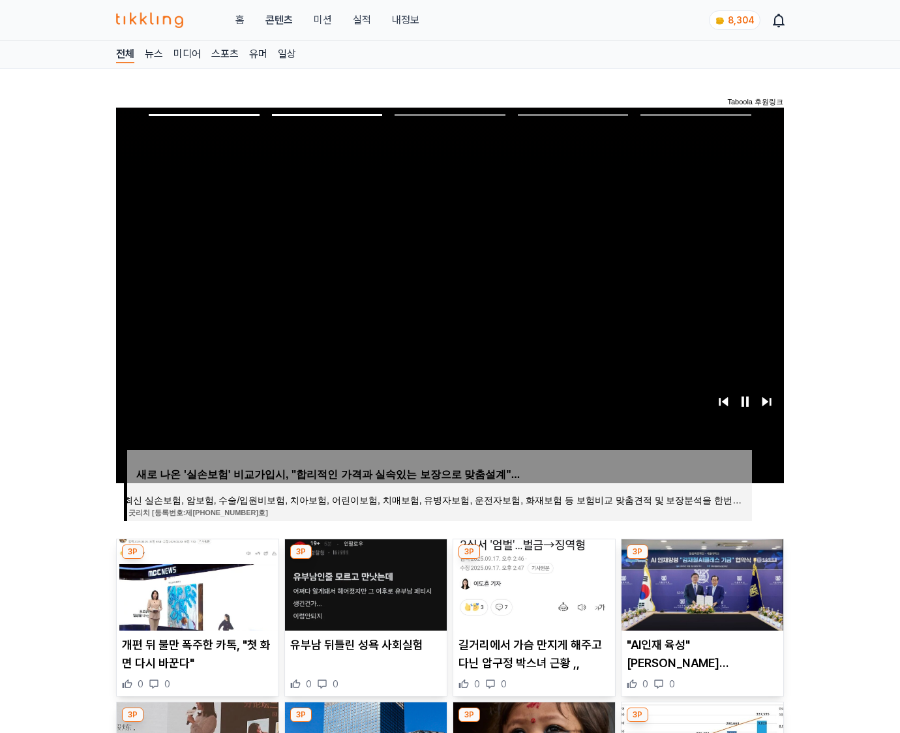
click at [701, 583] on img at bounding box center [703, 585] width 162 height 91
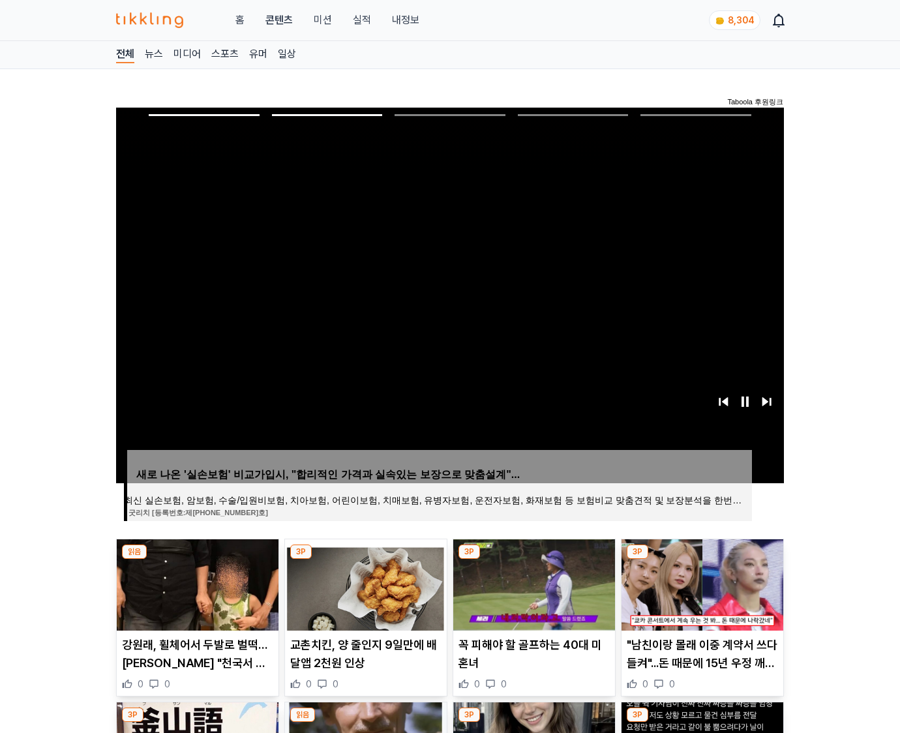
click at [701, 583] on img at bounding box center [703, 585] width 162 height 91
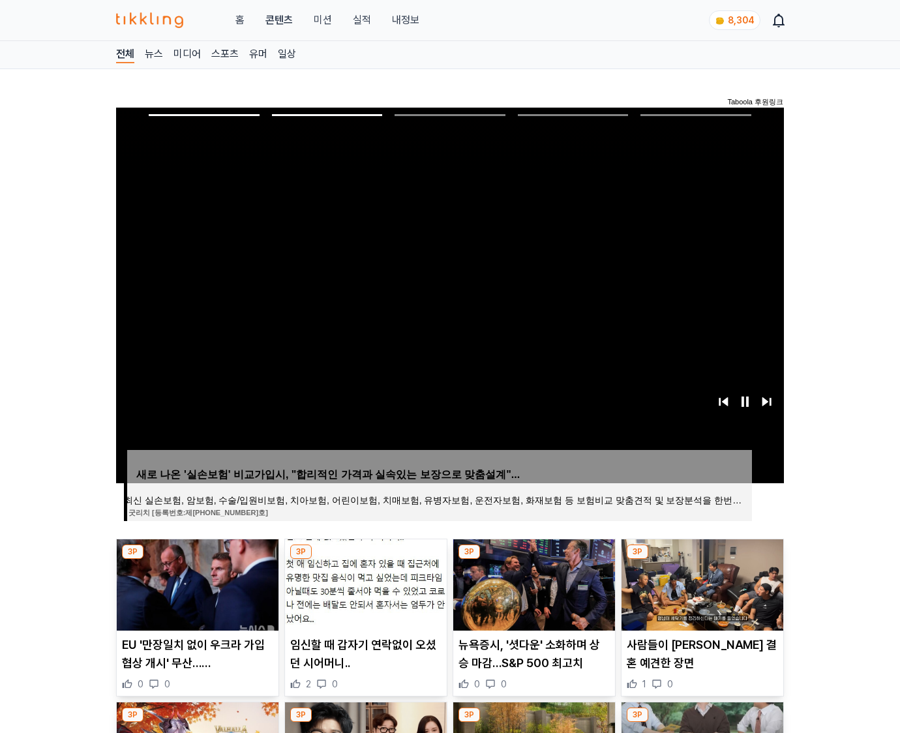
click at [701, 583] on img at bounding box center [703, 585] width 162 height 91
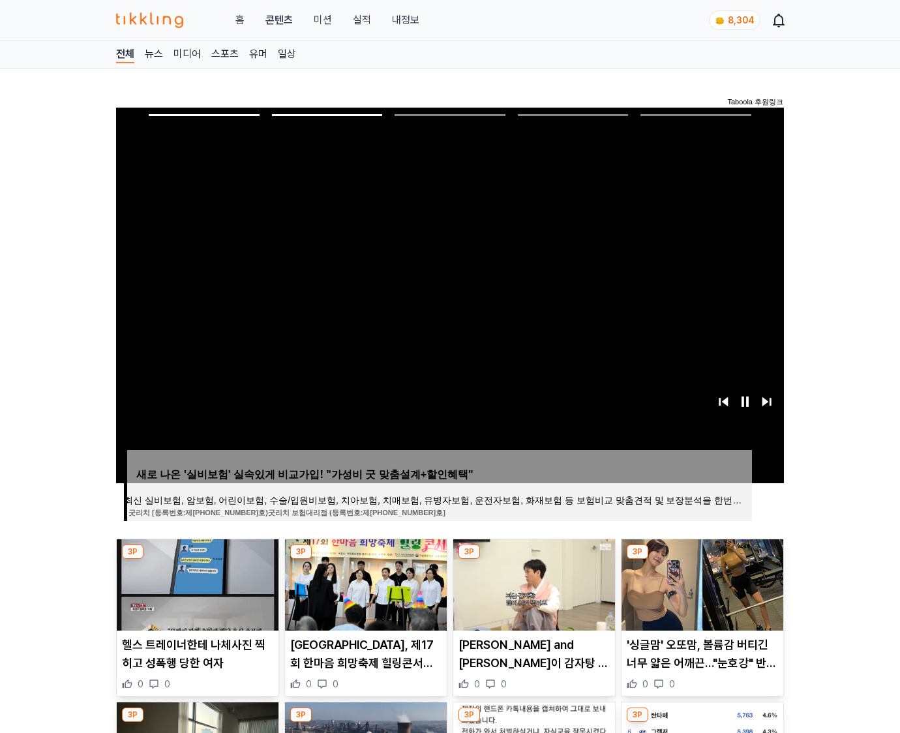
click at [701, 583] on img at bounding box center [703, 585] width 162 height 91
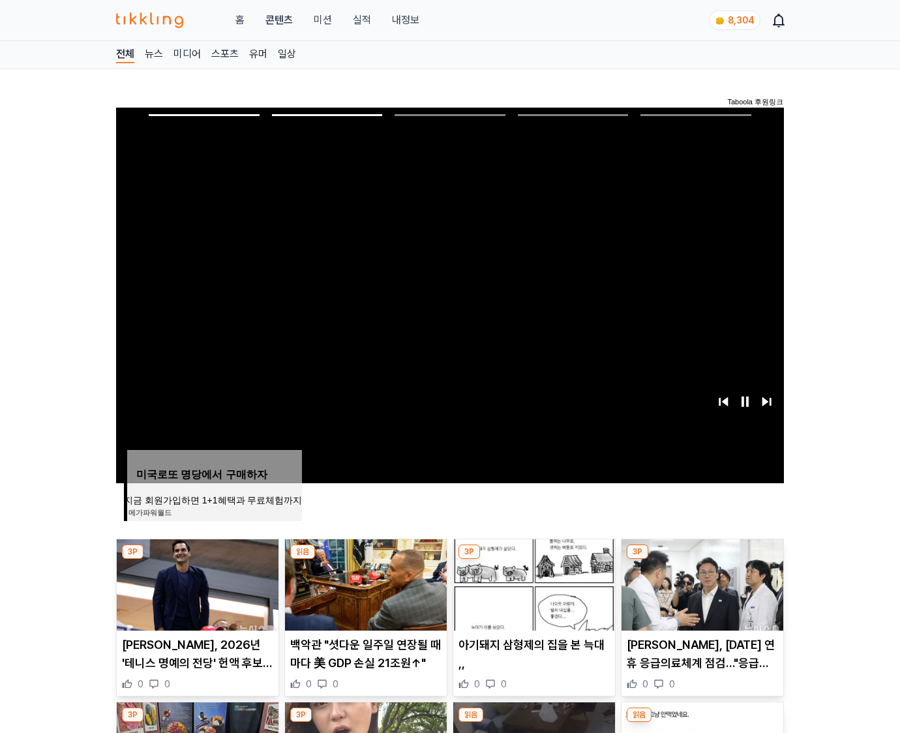
click at [701, 583] on img at bounding box center [703, 585] width 162 height 91
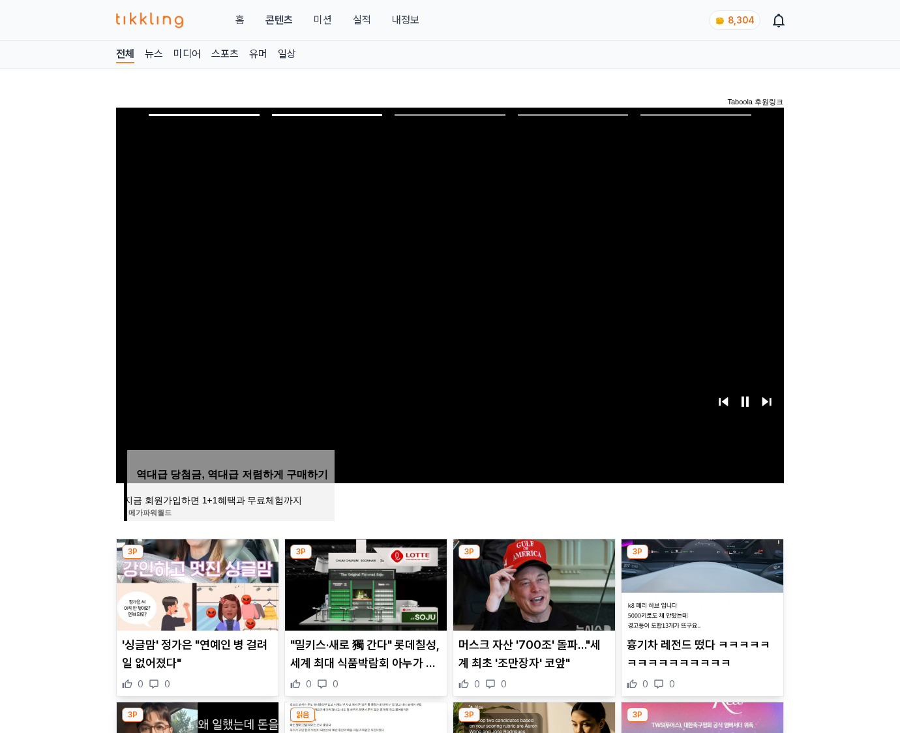
click at [701, 583] on img at bounding box center [703, 585] width 162 height 91
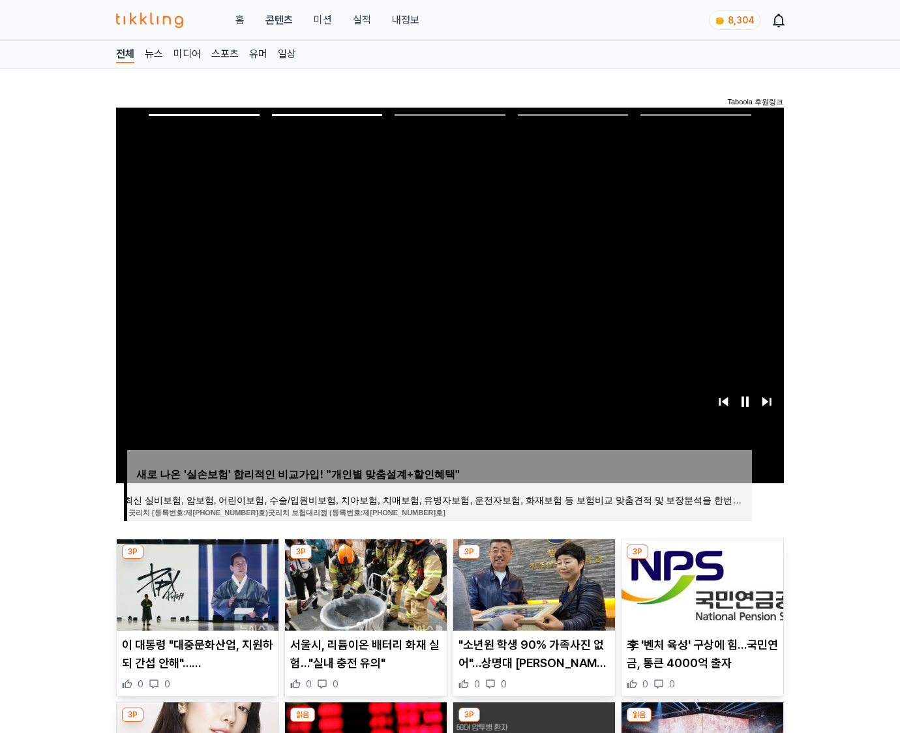
click at [701, 583] on img at bounding box center [703, 585] width 162 height 91
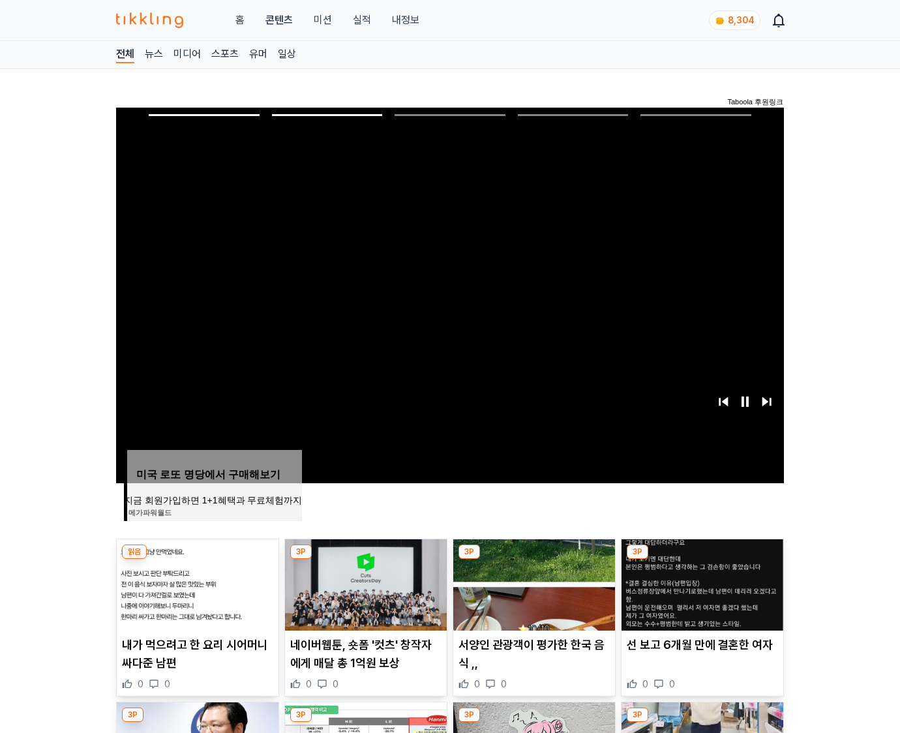
click at [701, 583] on img at bounding box center [703, 585] width 162 height 91
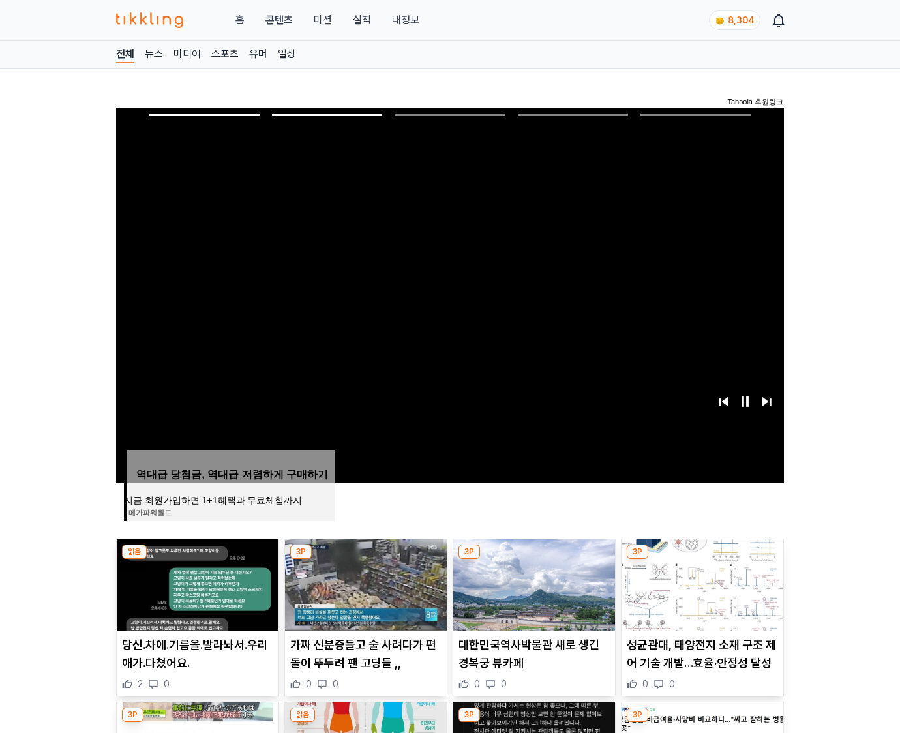
click at [701, 583] on img at bounding box center [703, 585] width 162 height 91
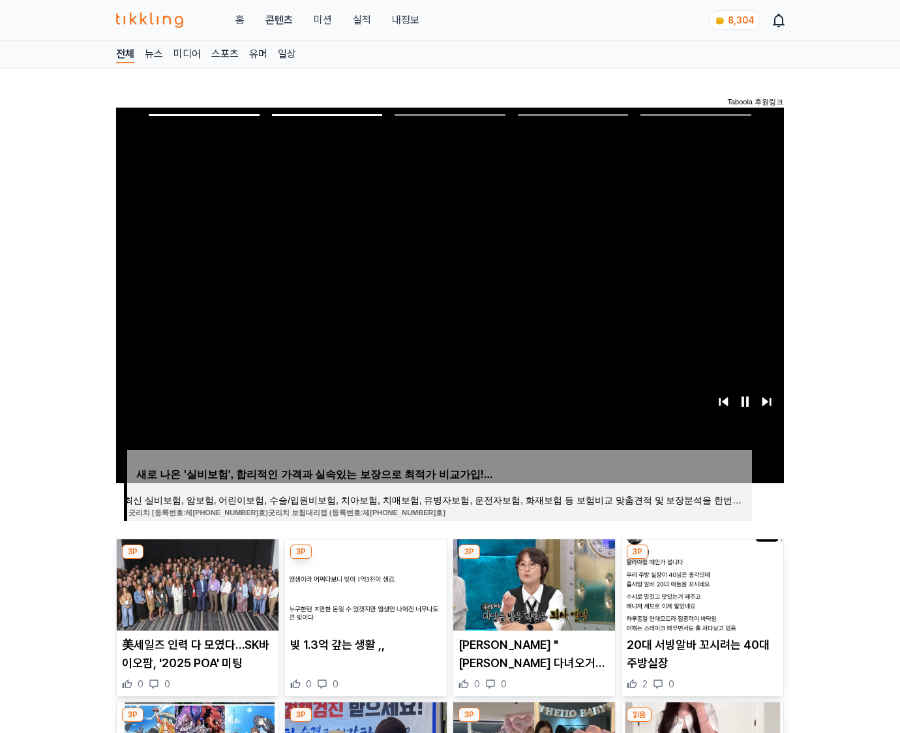
click at [701, 583] on img at bounding box center [703, 585] width 162 height 91
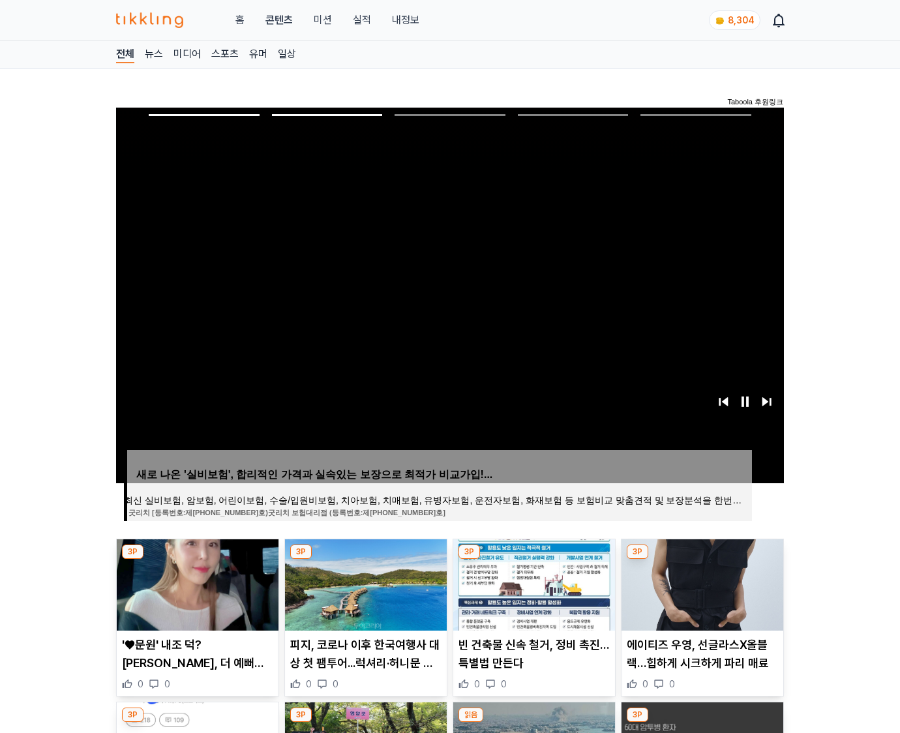
click at [701, 583] on img at bounding box center [703, 585] width 162 height 91
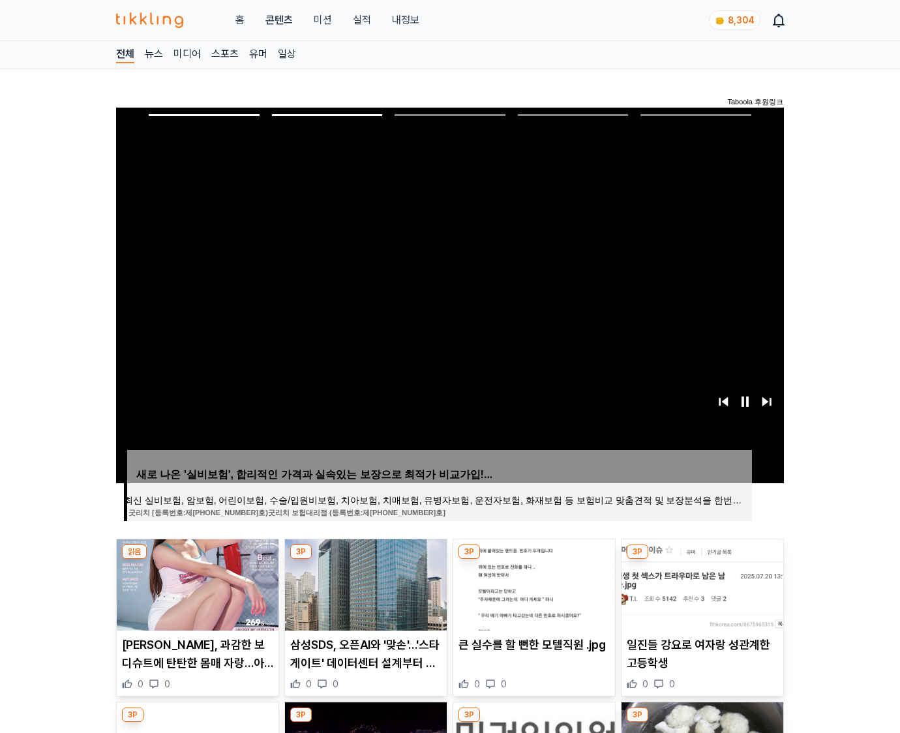
click at [701, 583] on img at bounding box center [703, 585] width 162 height 91
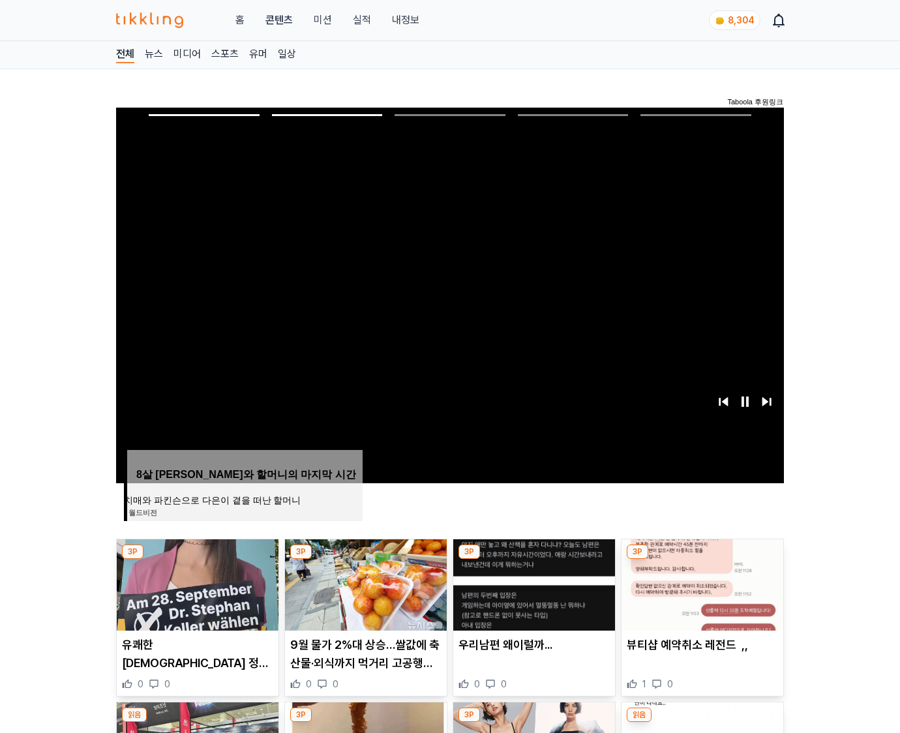
click at [701, 583] on img at bounding box center [703, 585] width 162 height 91
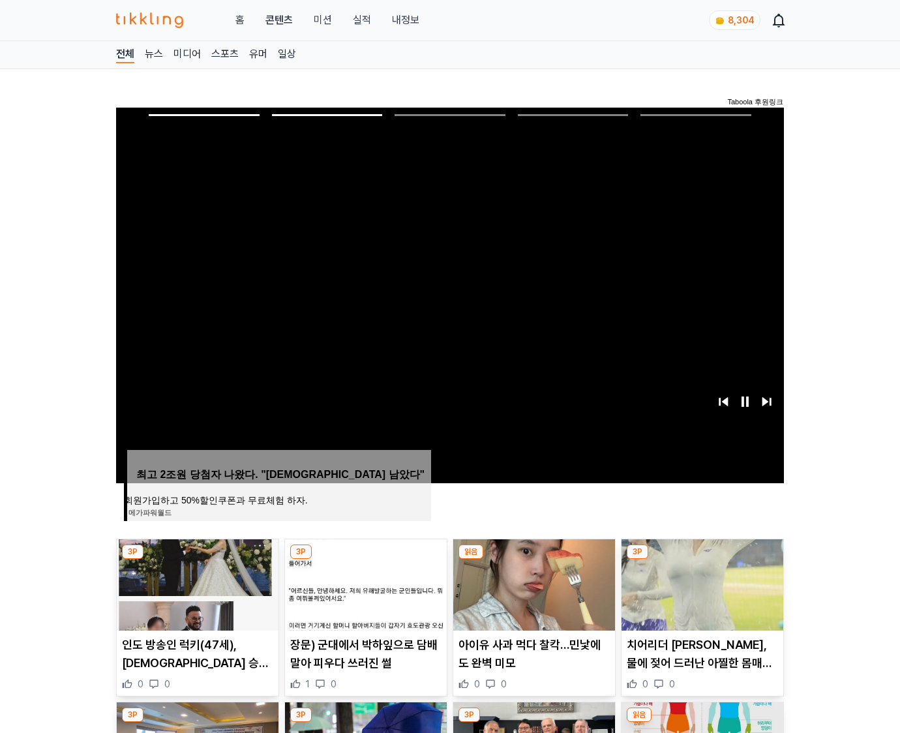
click at [701, 583] on img at bounding box center [703, 585] width 162 height 91
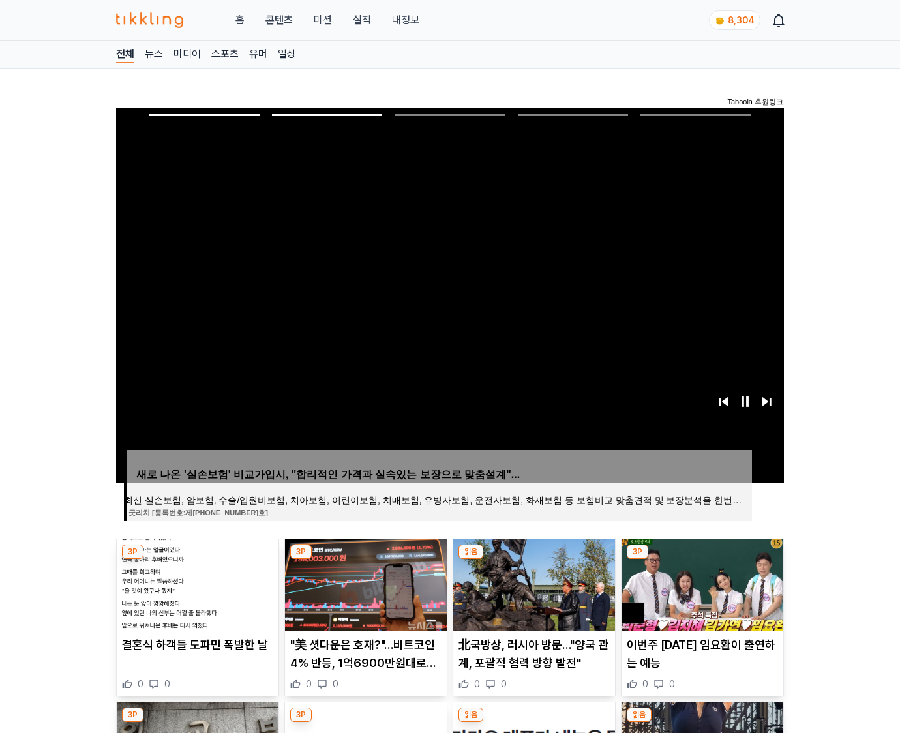
click at [701, 583] on img at bounding box center [703, 585] width 162 height 91
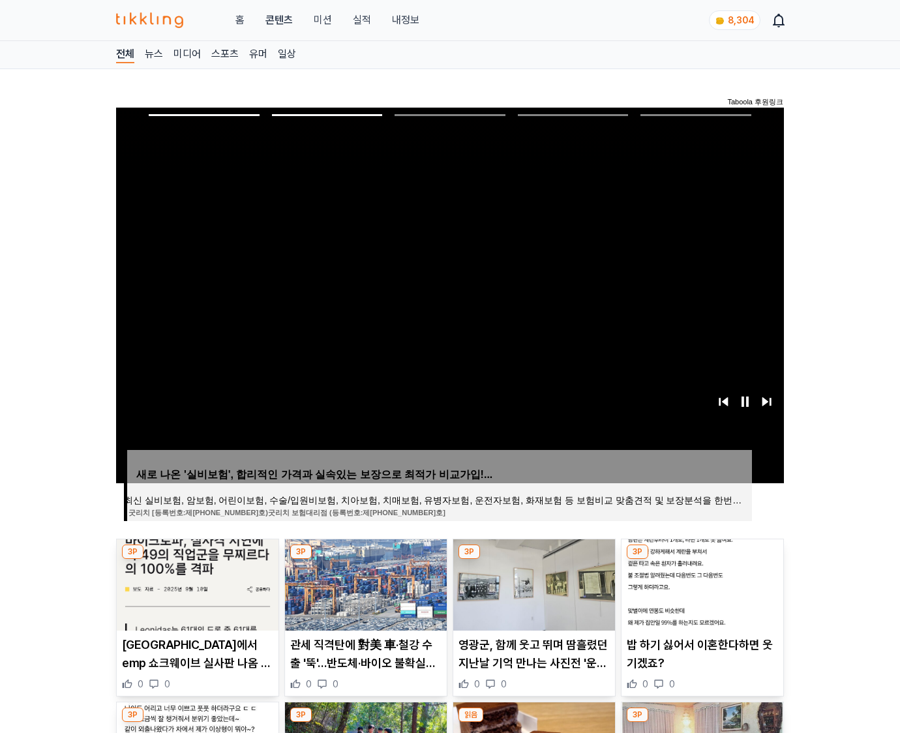
click at [701, 583] on img at bounding box center [703, 585] width 162 height 91
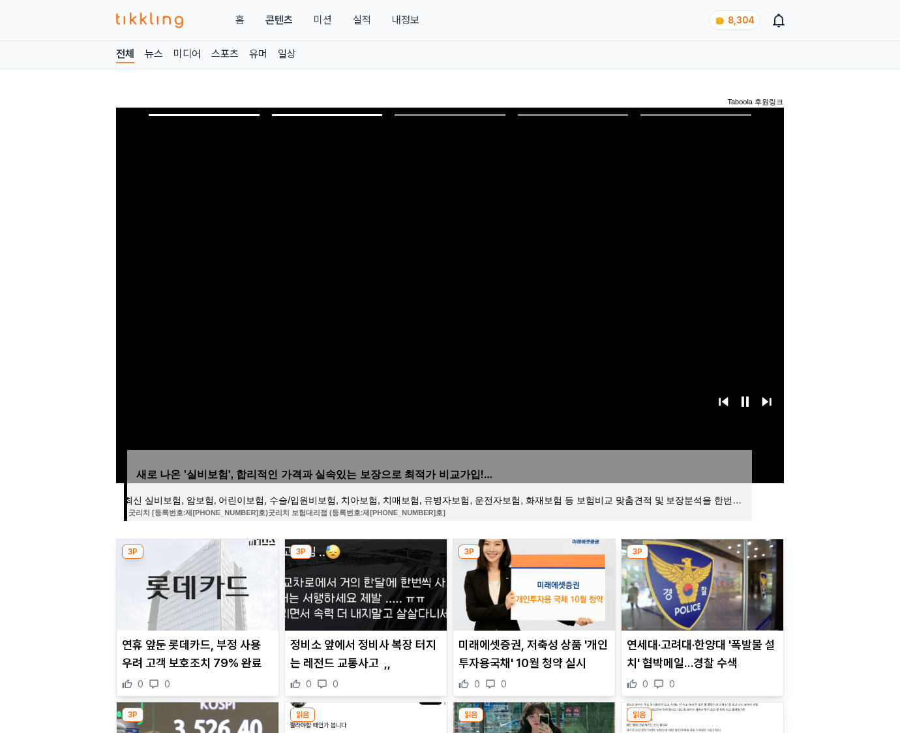
click at [701, 583] on img at bounding box center [703, 585] width 162 height 91
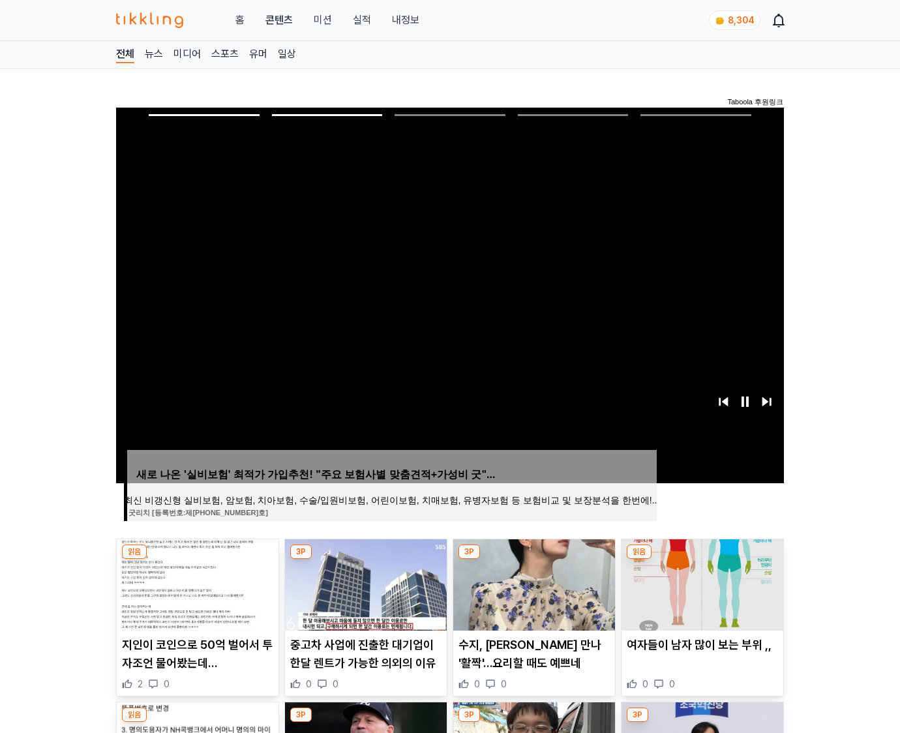
click at [701, 583] on img at bounding box center [703, 585] width 162 height 91
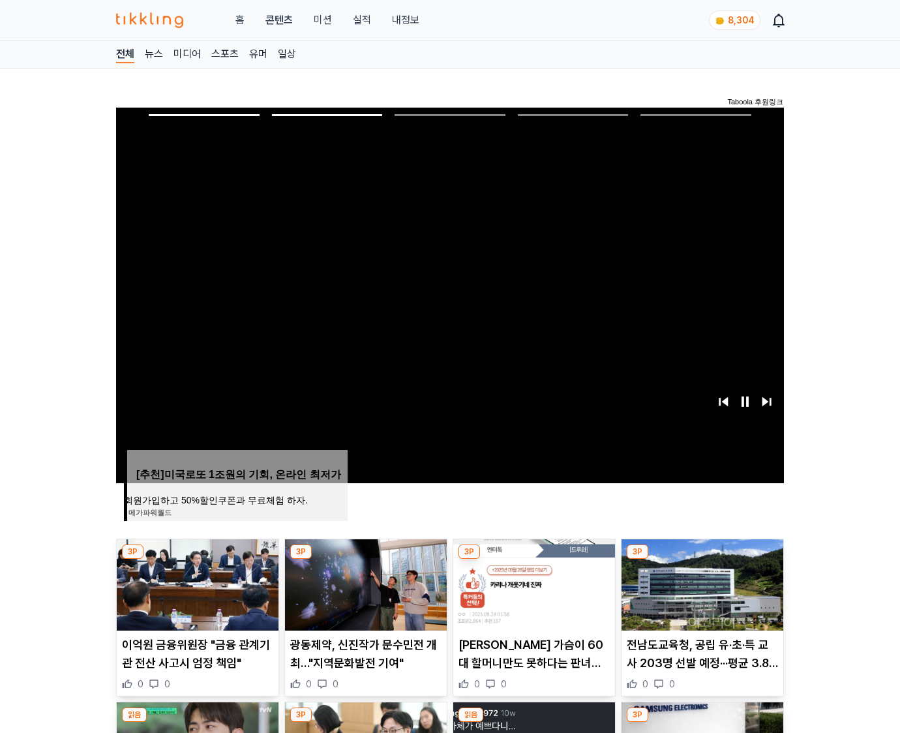
click at [701, 583] on img at bounding box center [703, 585] width 162 height 91
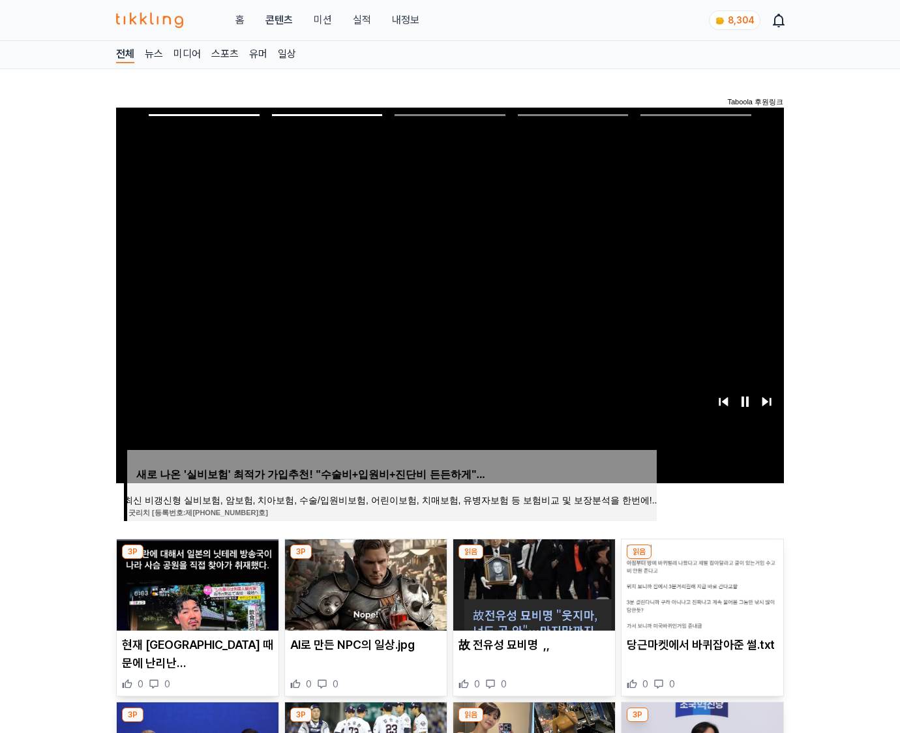
click at [701, 583] on img at bounding box center [703, 585] width 162 height 91
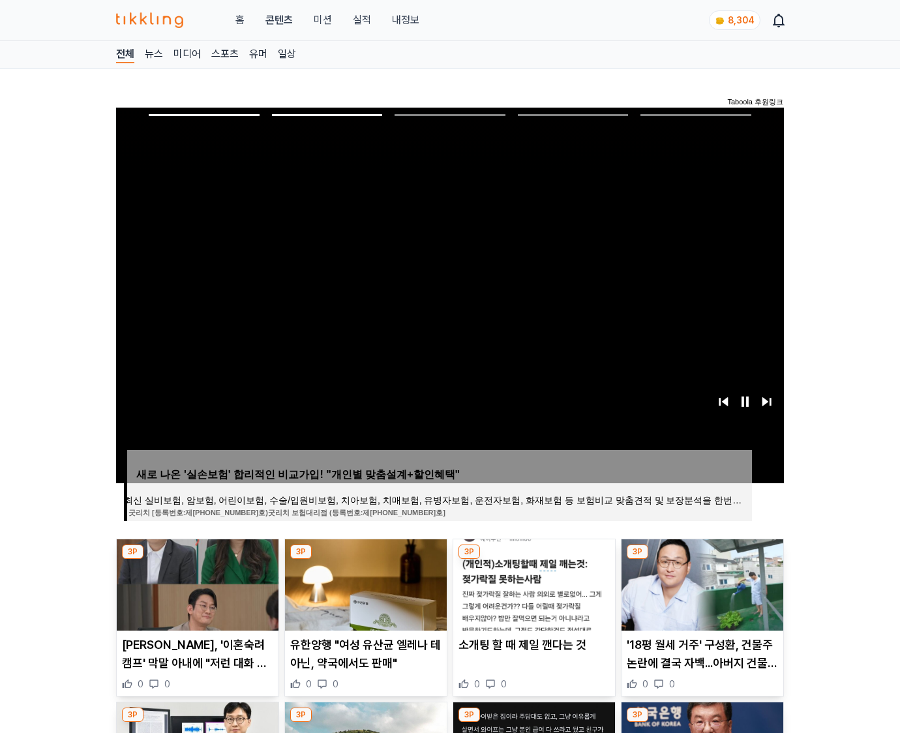
click at [701, 583] on img at bounding box center [703, 585] width 162 height 91
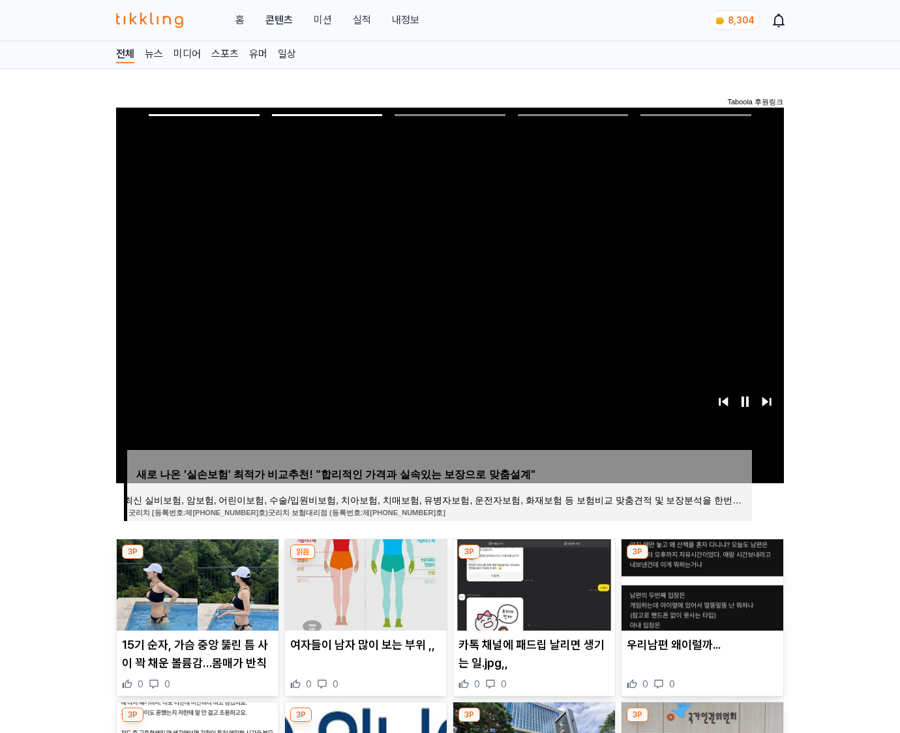
click at [701, 583] on img at bounding box center [703, 585] width 162 height 91
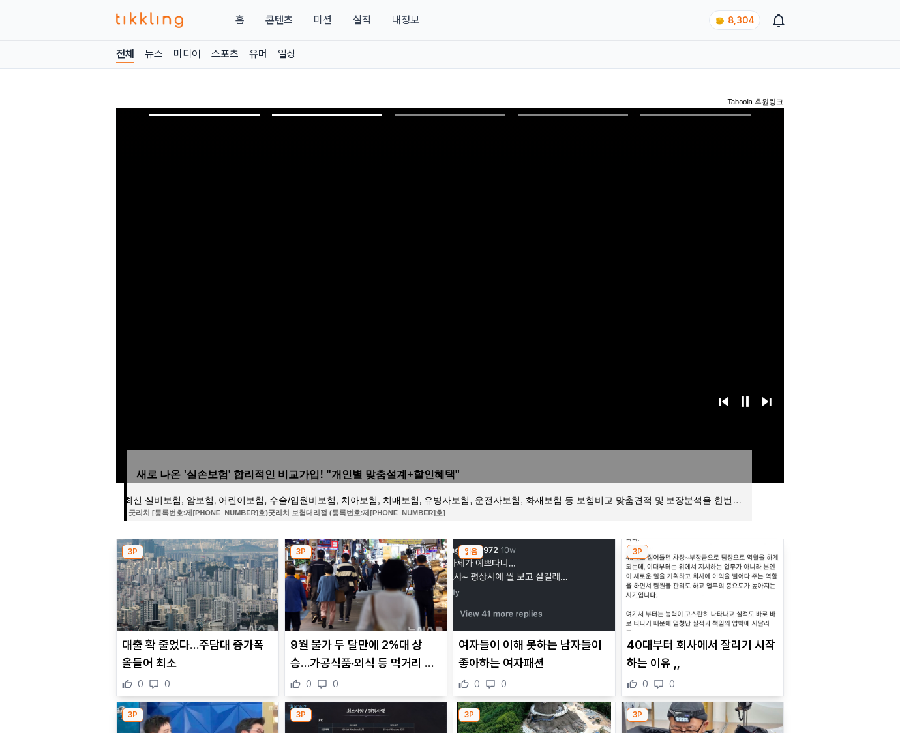
click at [701, 583] on img at bounding box center [703, 585] width 162 height 91
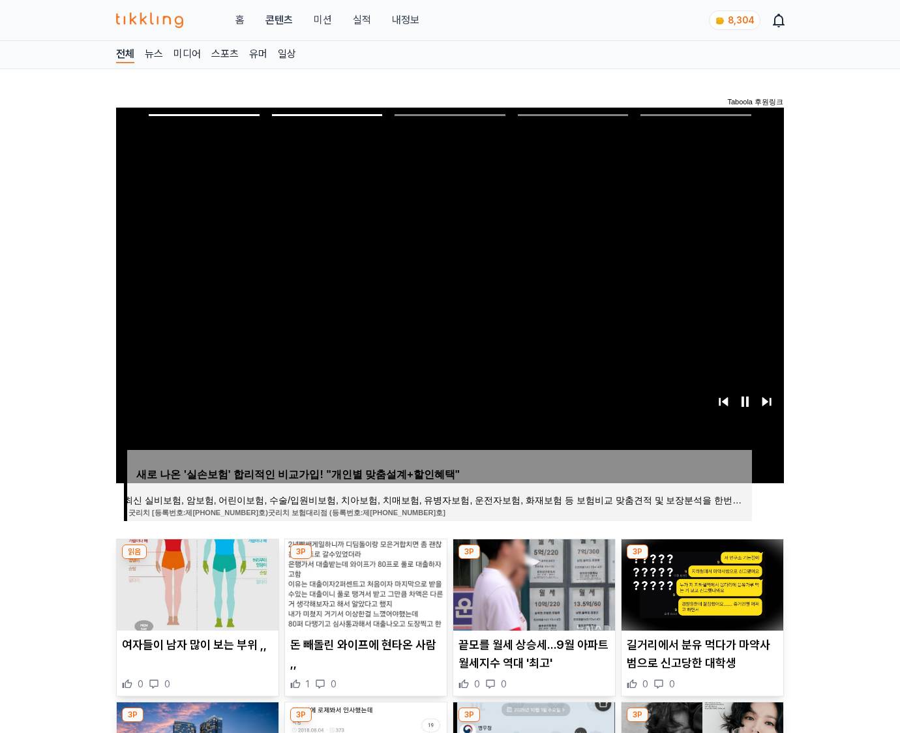
click at [701, 583] on img at bounding box center [703, 585] width 162 height 91
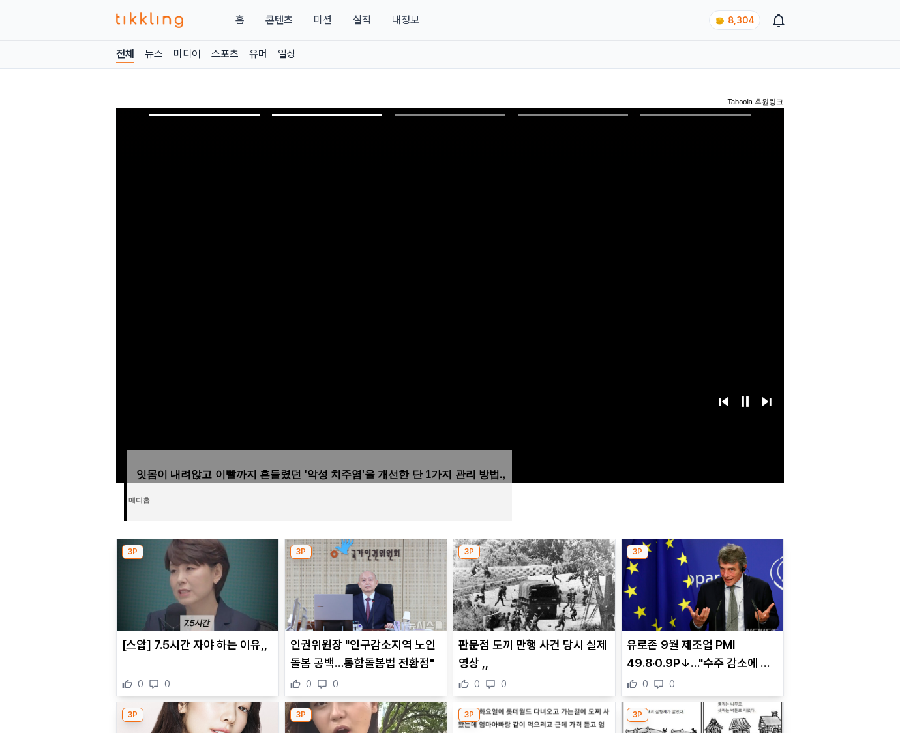
click at [701, 583] on img at bounding box center [703, 585] width 162 height 91
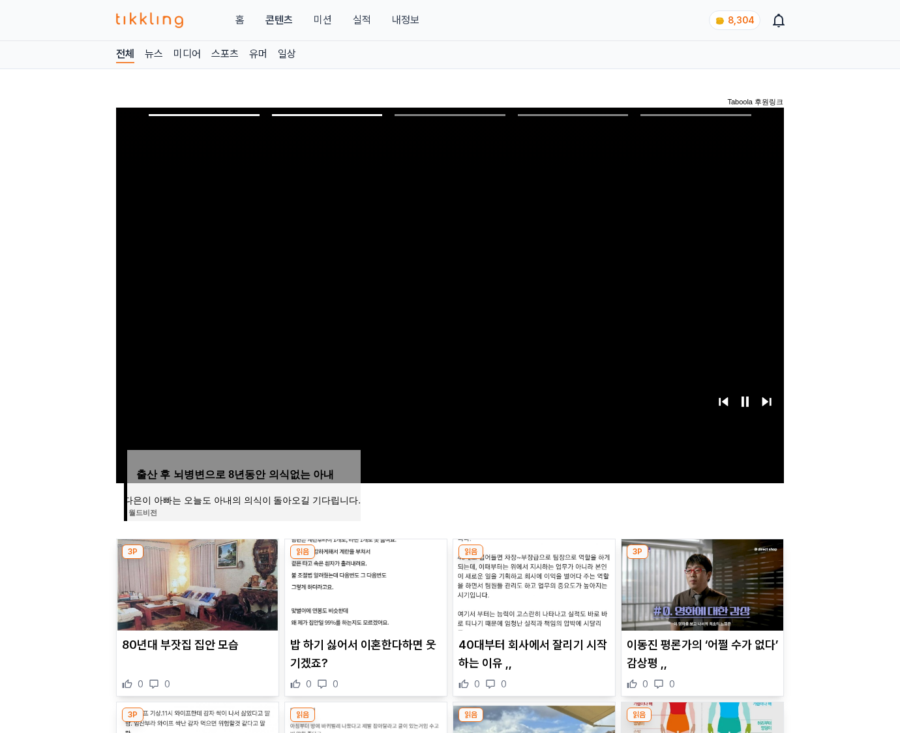
click at [701, 583] on img at bounding box center [703, 585] width 162 height 91
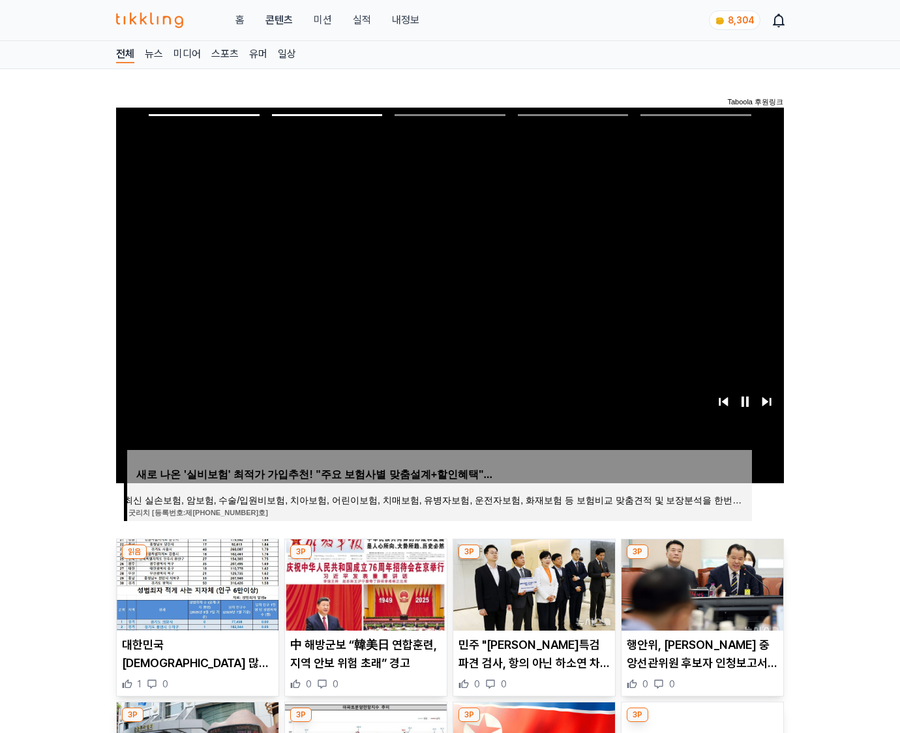
click at [701, 583] on img at bounding box center [703, 585] width 162 height 91
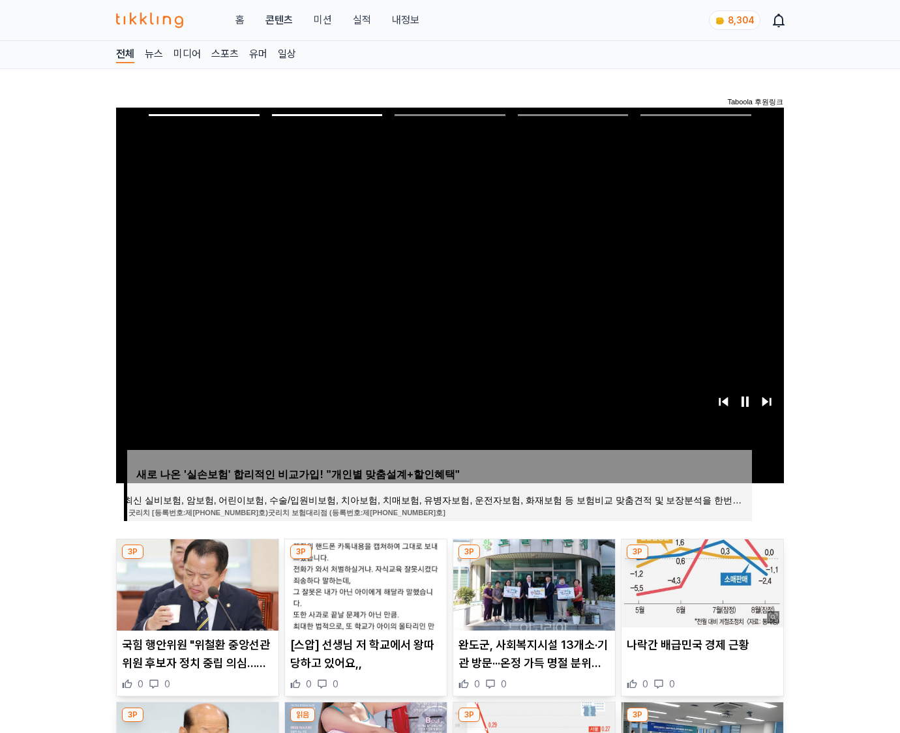
click at [701, 583] on img at bounding box center [703, 585] width 162 height 91
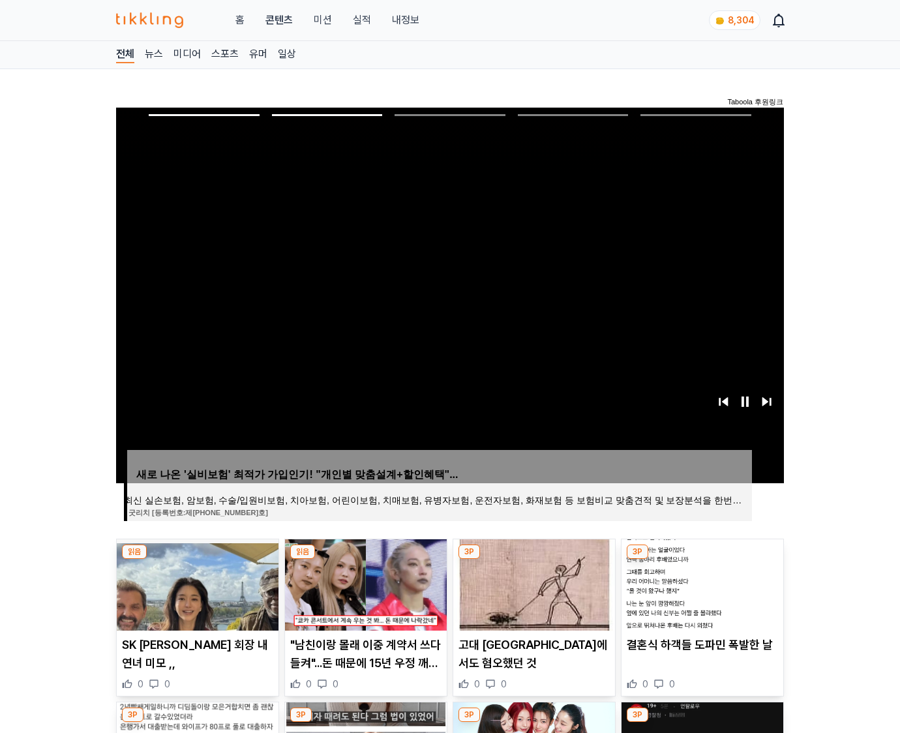
click at [701, 583] on img at bounding box center [703, 585] width 162 height 91
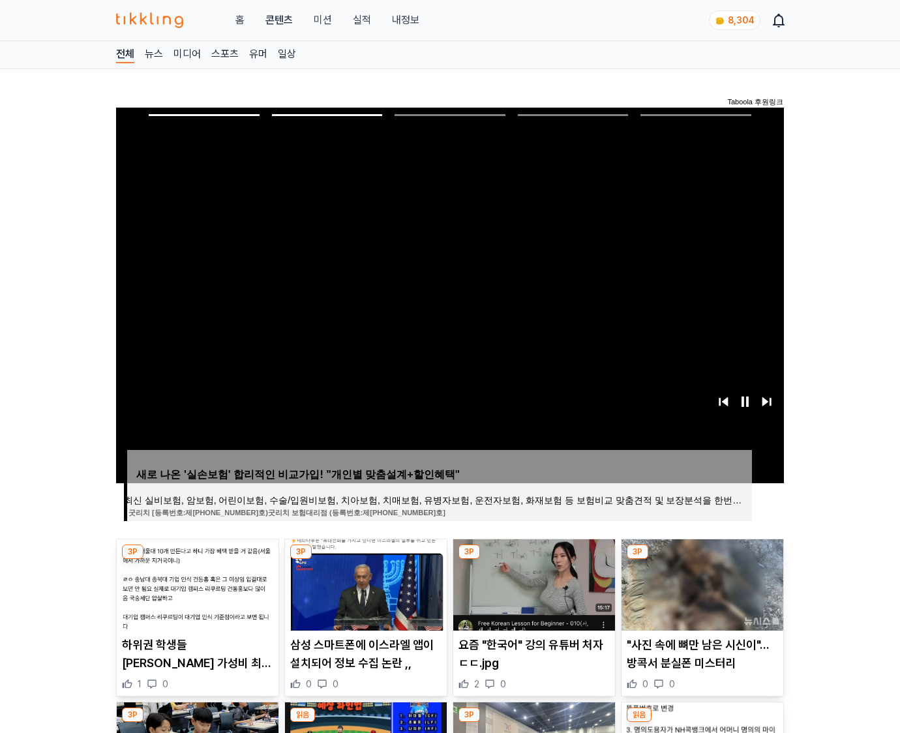
click at [701, 583] on img at bounding box center [703, 585] width 162 height 91
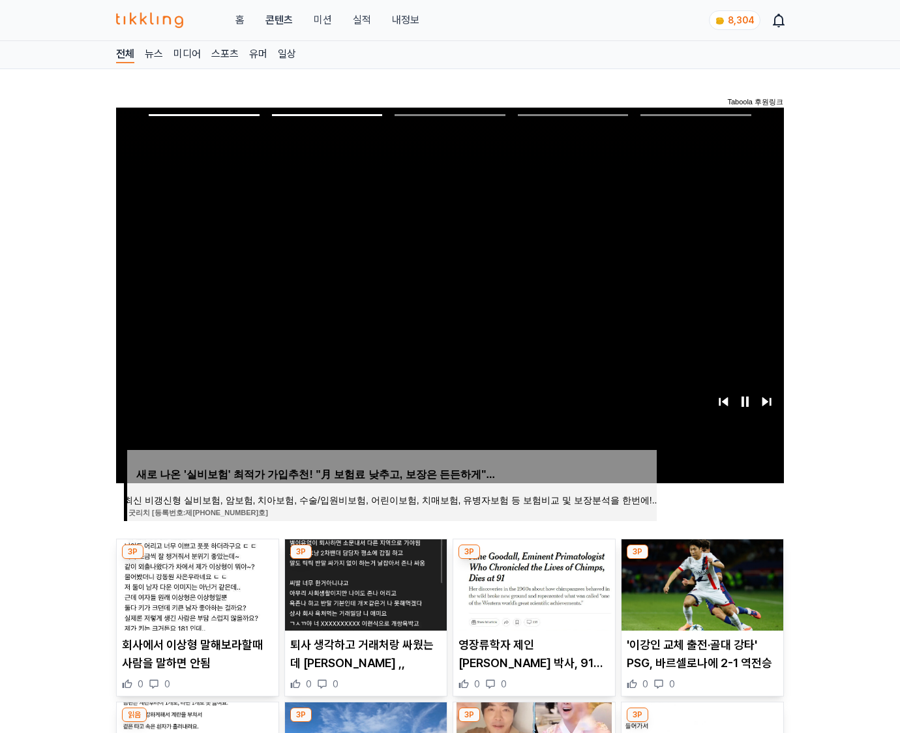
click at [701, 583] on img at bounding box center [703, 585] width 162 height 91
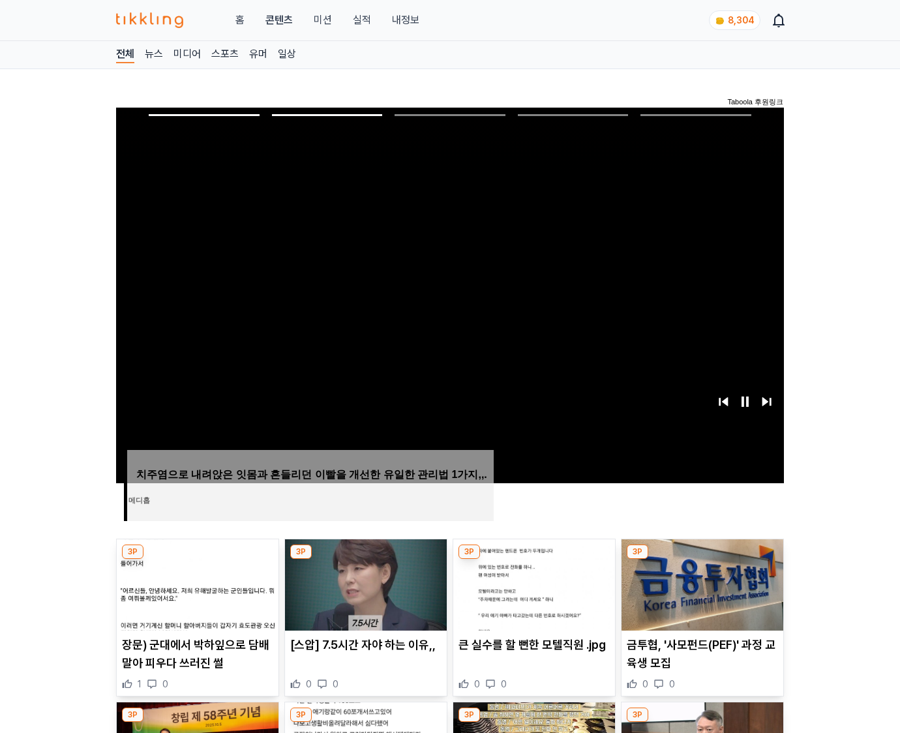
click at [701, 583] on img at bounding box center [703, 585] width 162 height 91
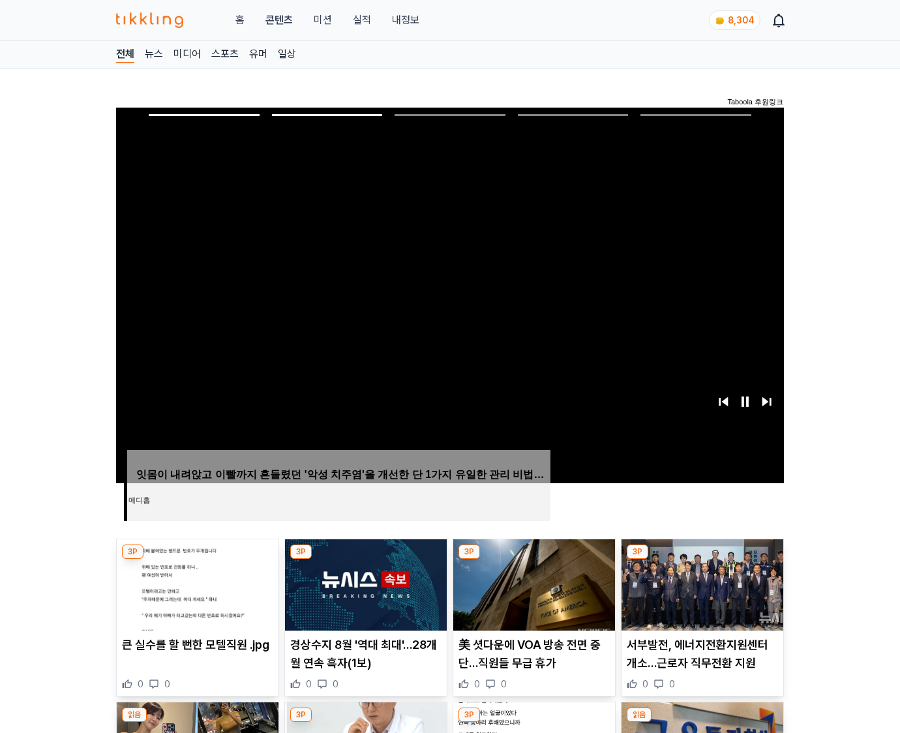
click at [701, 583] on img at bounding box center [703, 585] width 162 height 91
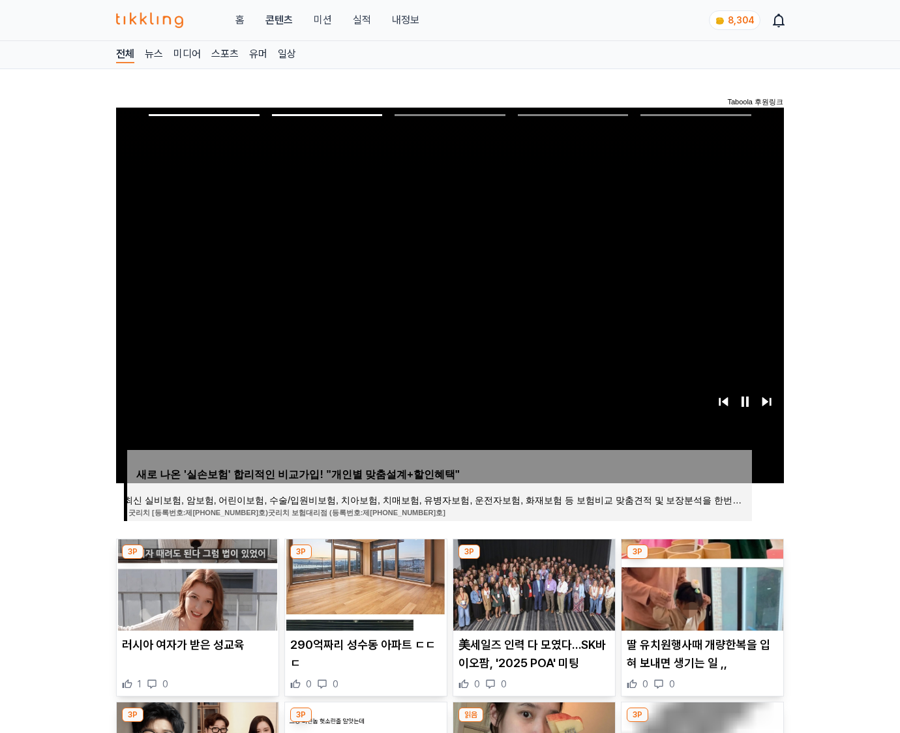
click at [701, 583] on img at bounding box center [703, 585] width 162 height 91
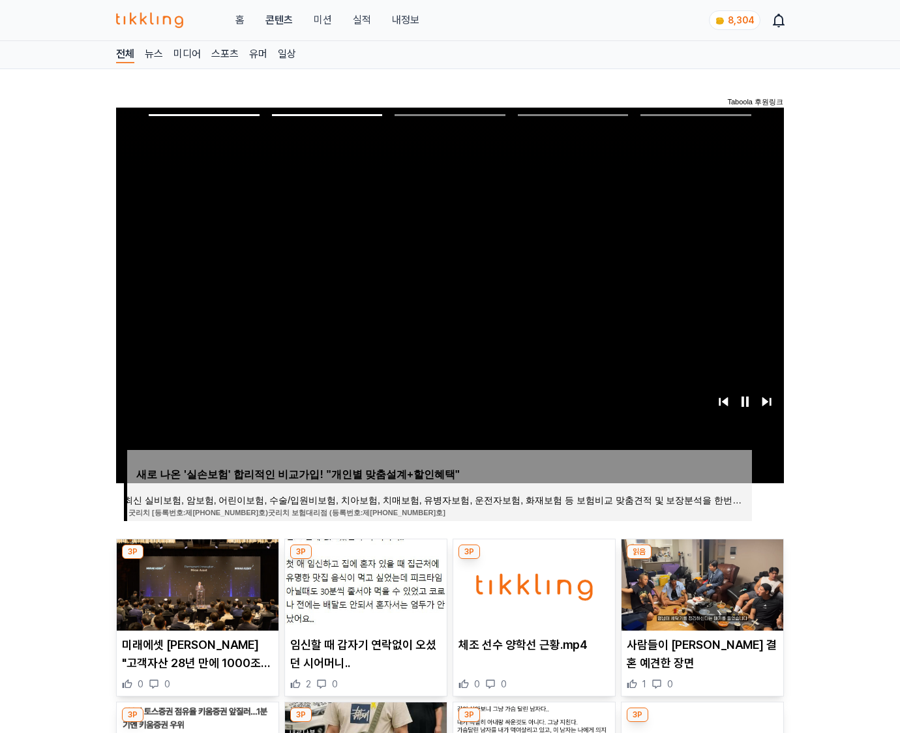
click at [701, 583] on img at bounding box center [703, 585] width 162 height 91
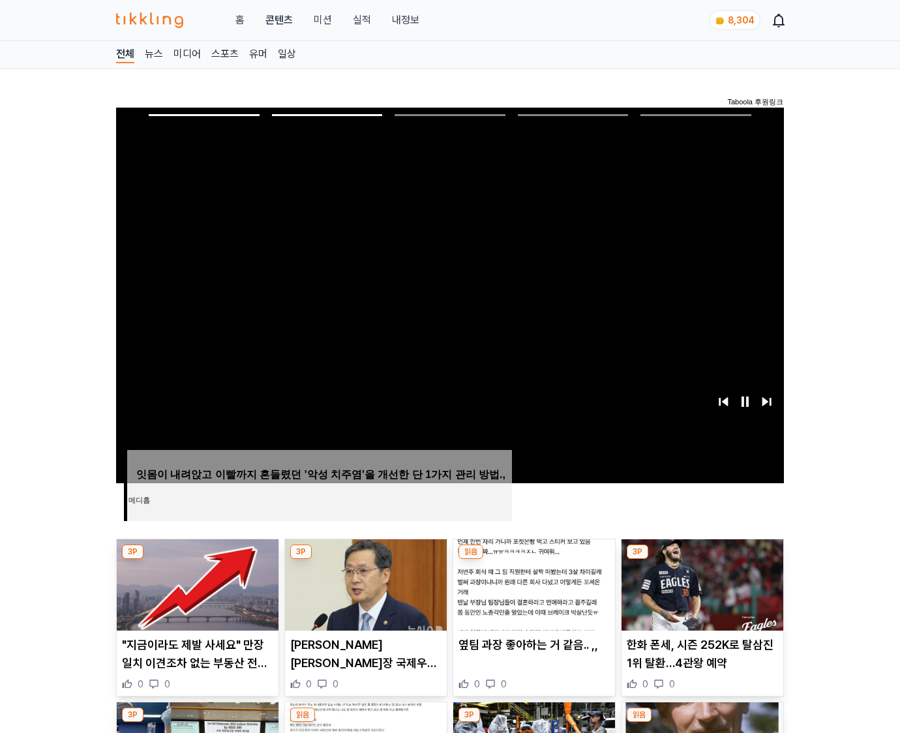
click at [701, 583] on img at bounding box center [703, 585] width 162 height 91
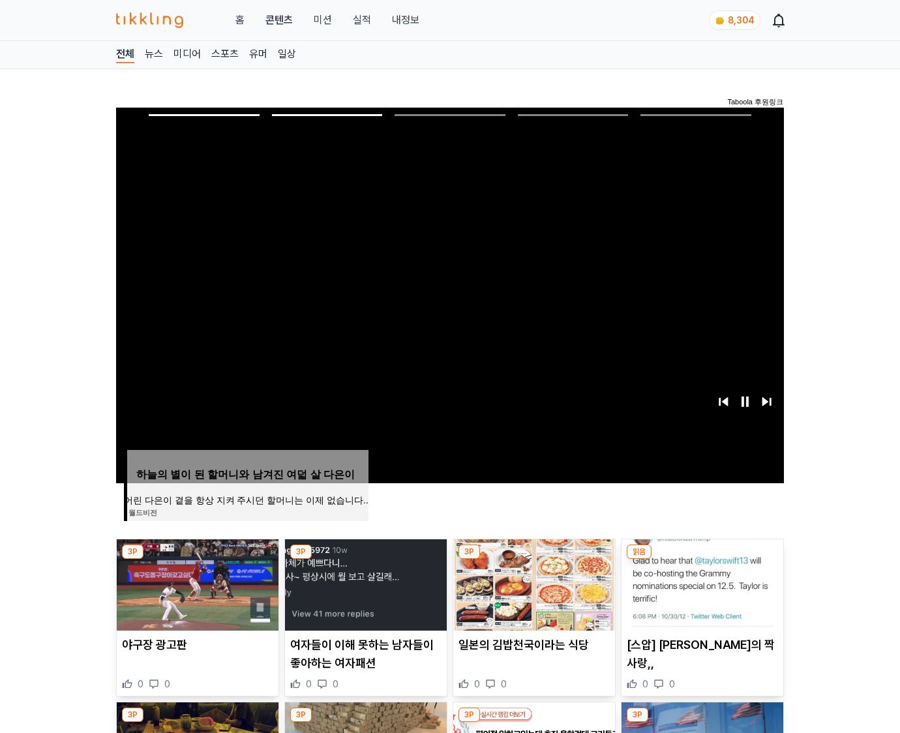
click at [701, 583] on img at bounding box center [703, 585] width 162 height 91
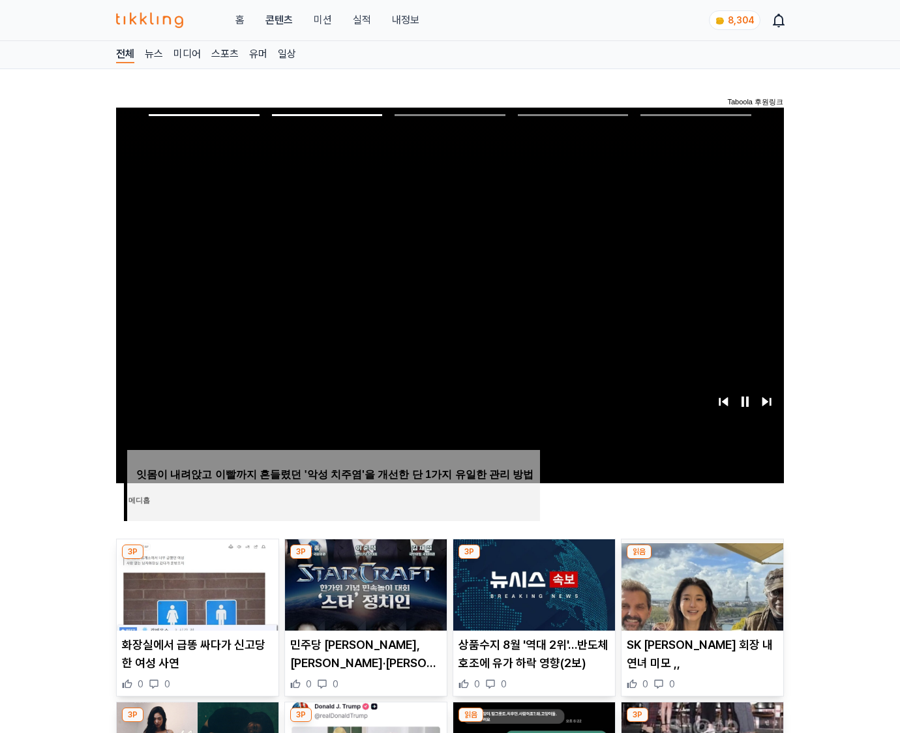
click at [701, 583] on img at bounding box center [703, 585] width 162 height 91
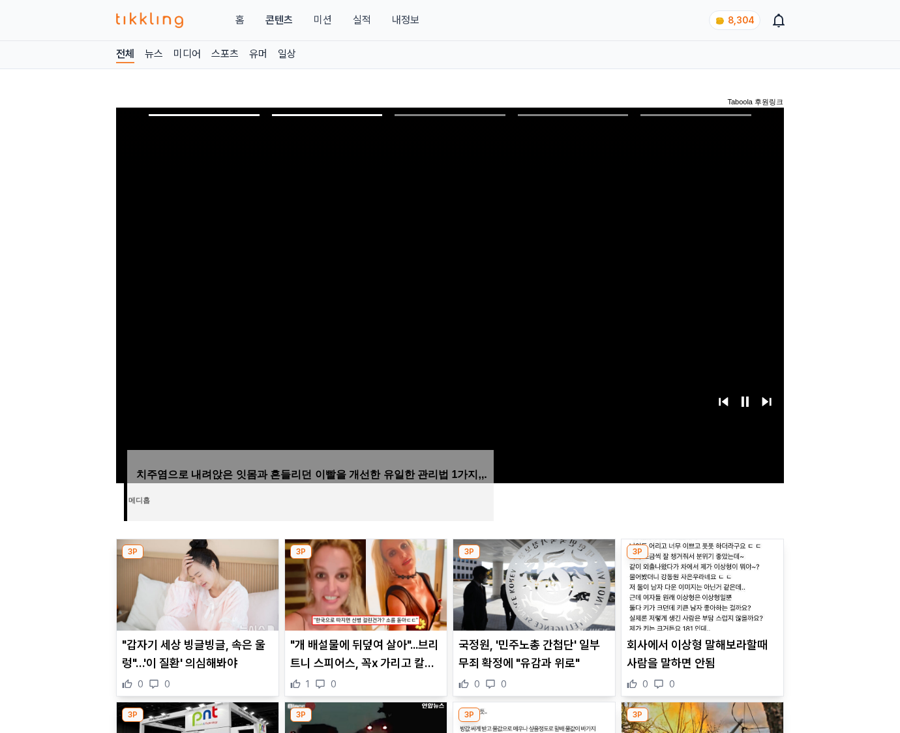
click at [701, 583] on img at bounding box center [703, 585] width 162 height 91
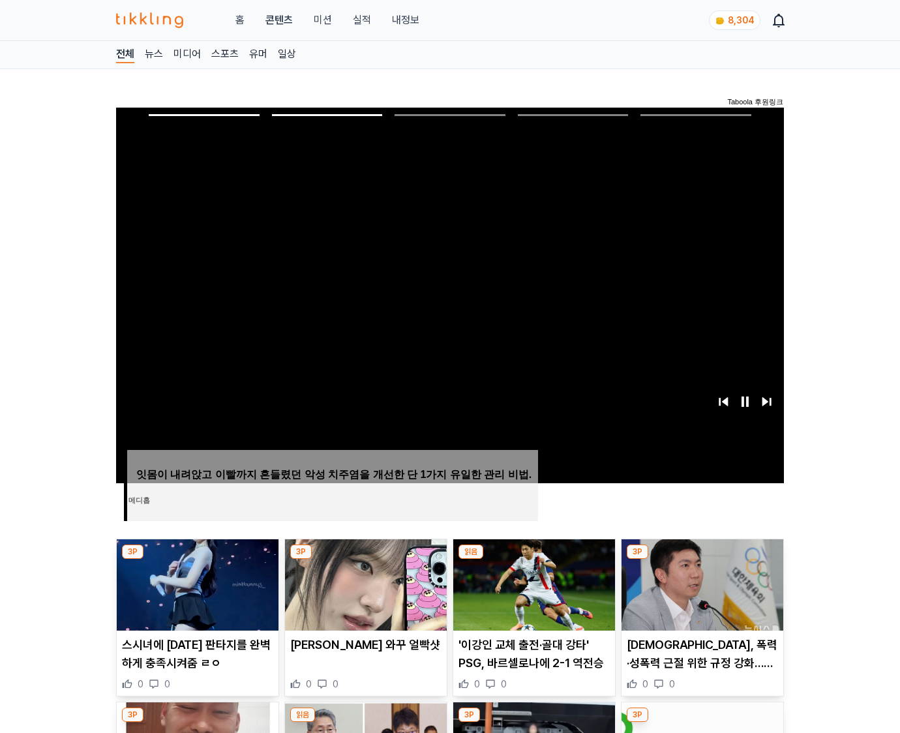
click at [701, 583] on img at bounding box center [703, 585] width 162 height 91
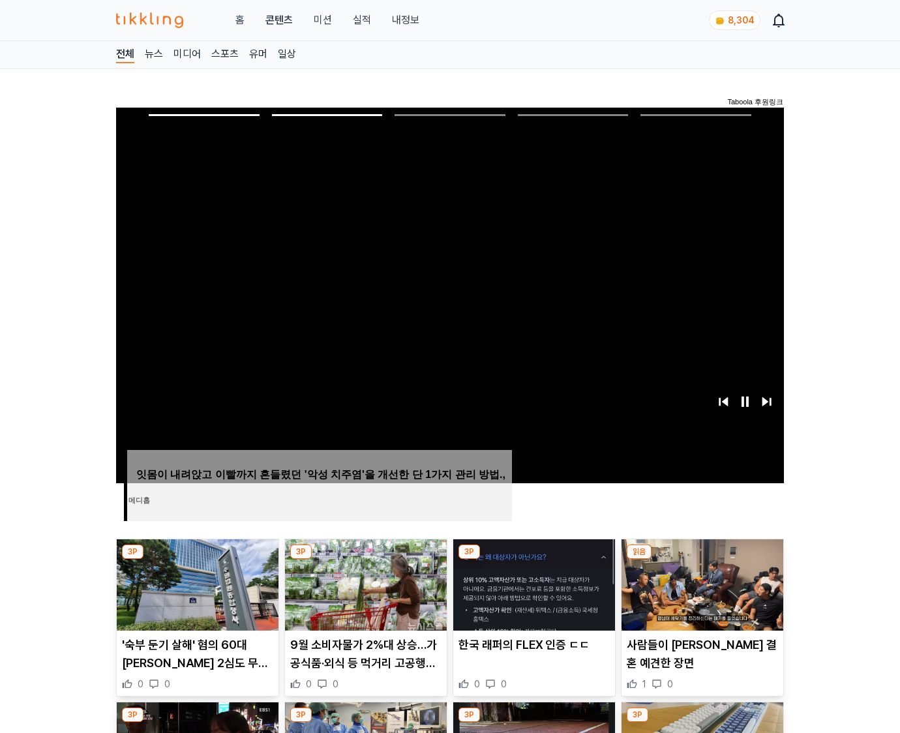
click at [701, 583] on img at bounding box center [703, 585] width 162 height 91
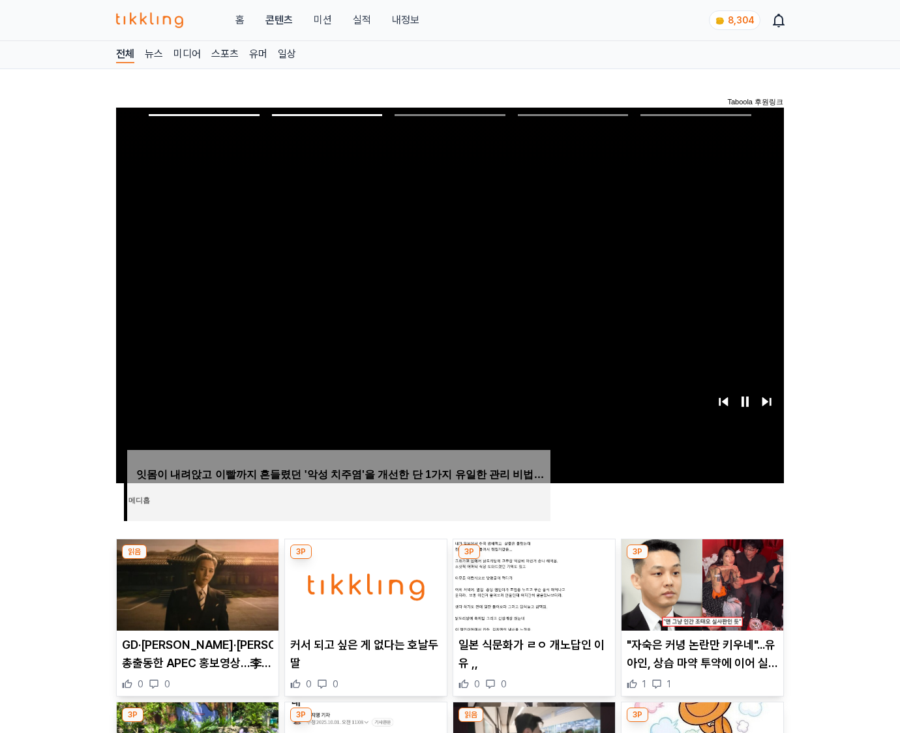
click at [701, 583] on img at bounding box center [703, 585] width 162 height 91
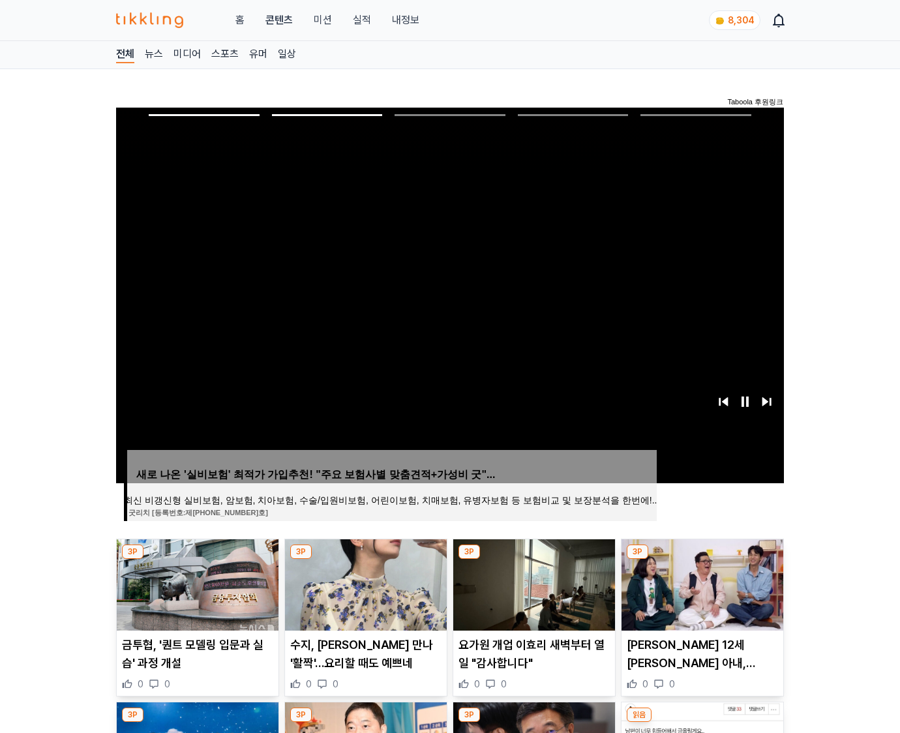
click at [701, 583] on img at bounding box center [703, 585] width 162 height 91
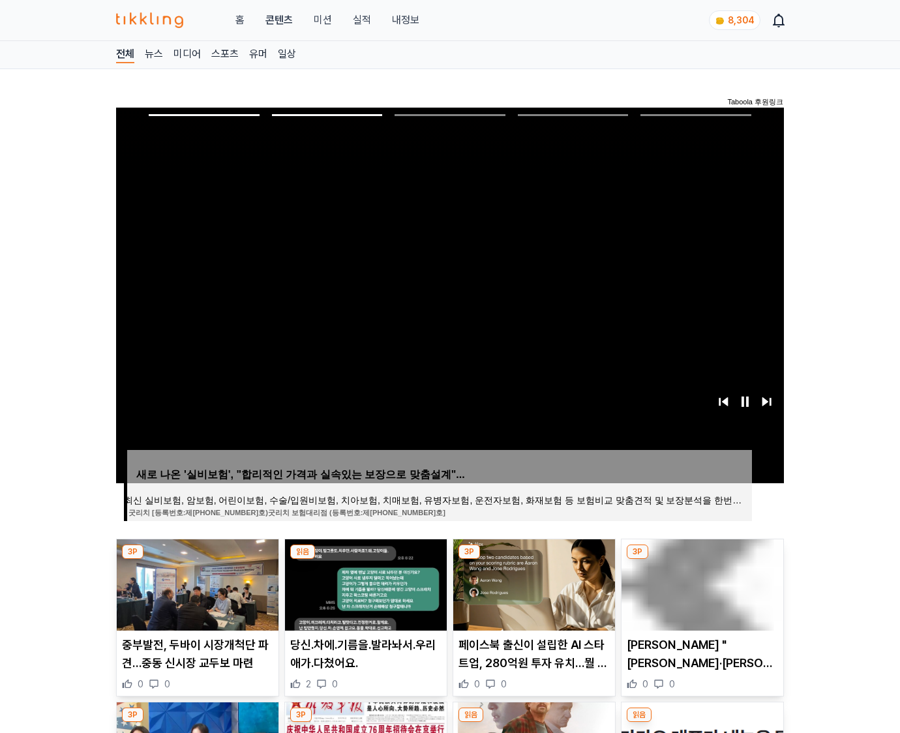
click at [701, 583] on img at bounding box center [703, 585] width 162 height 91
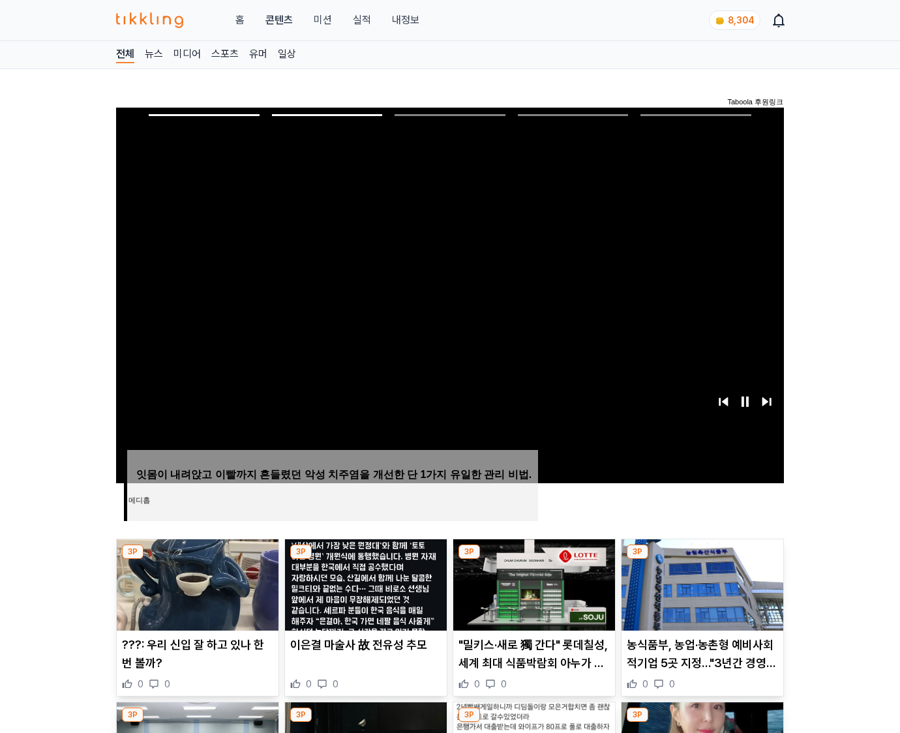
click at [701, 583] on img at bounding box center [703, 585] width 162 height 91
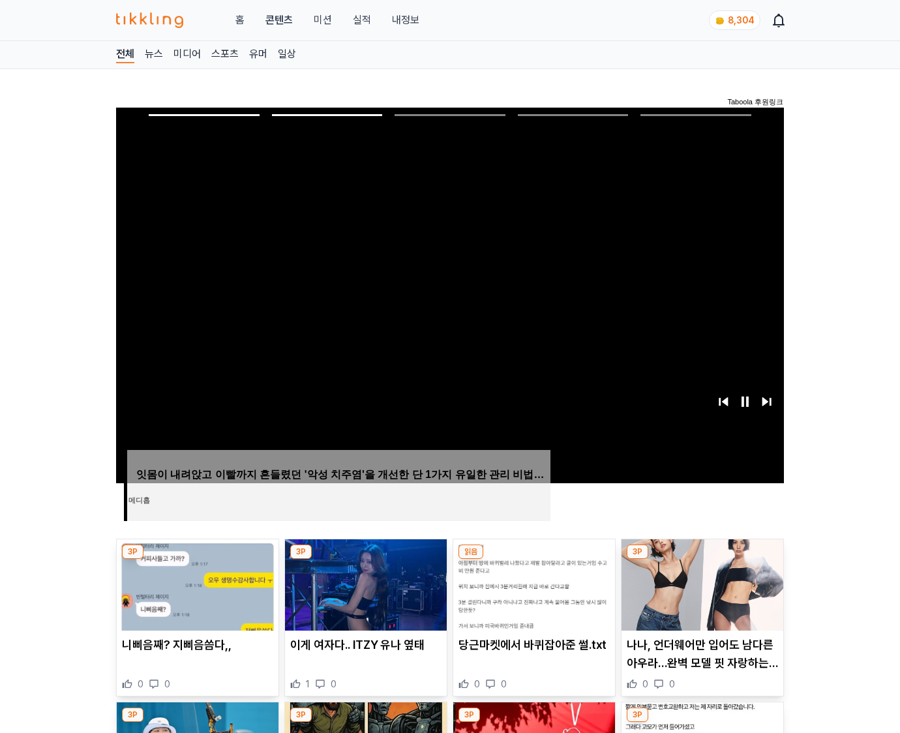
click at [701, 583] on img at bounding box center [703, 585] width 162 height 91
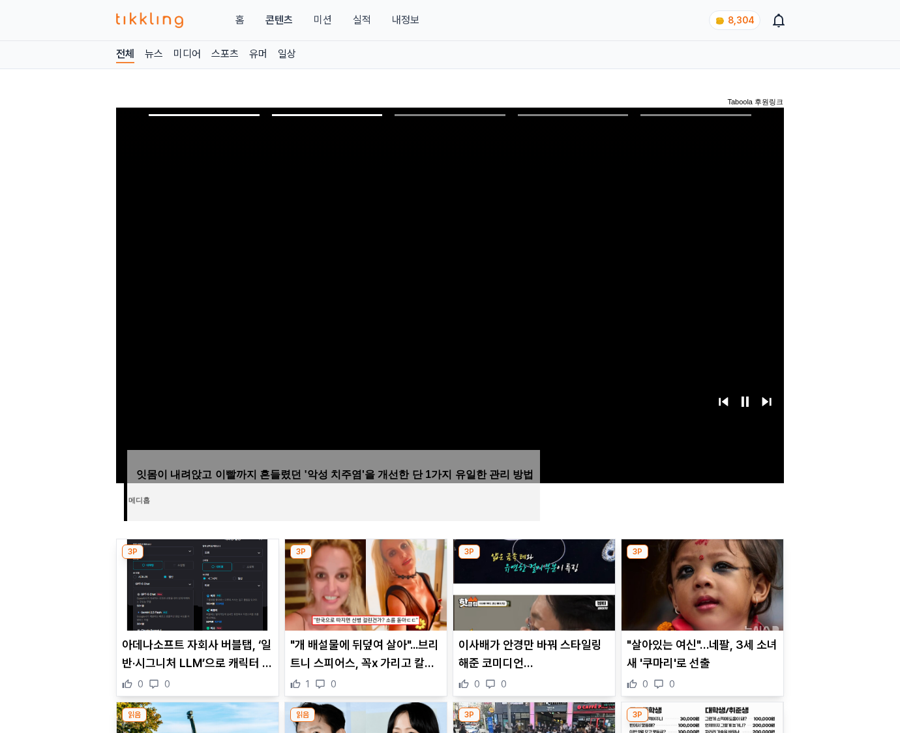
click at [701, 583] on img at bounding box center [703, 585] width 162 height 91
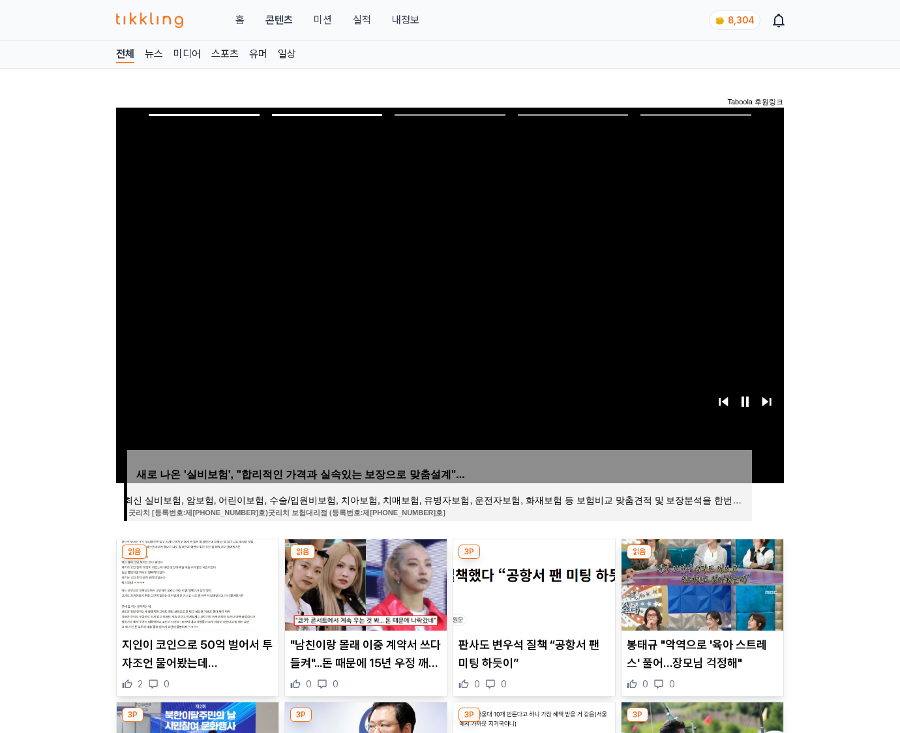
click at [701, 583] on img at bounding box center [703, 585] width 162 height 91
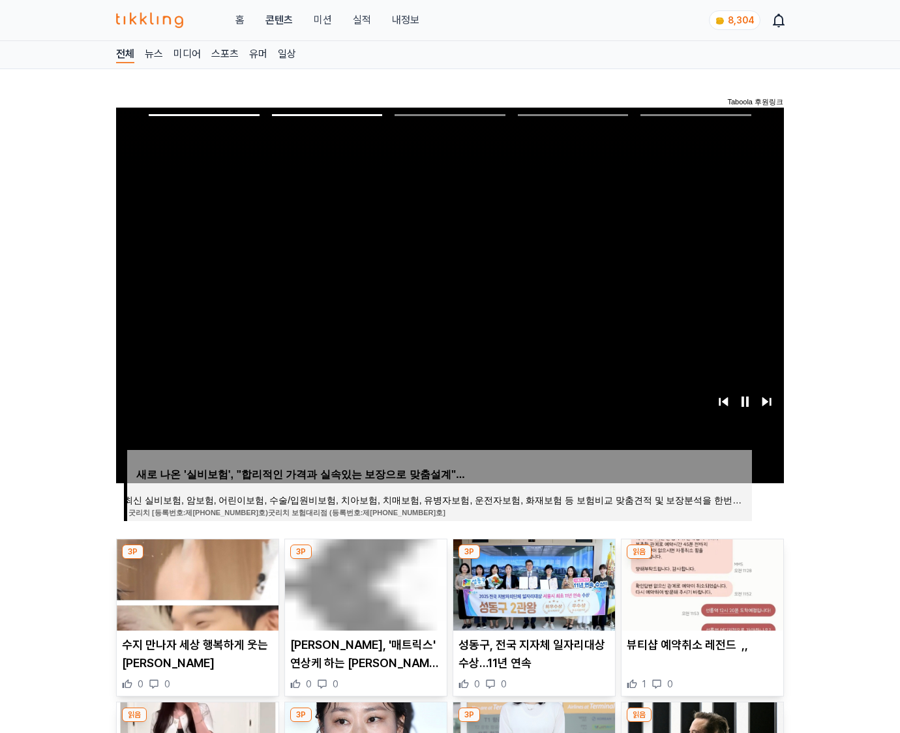
click at [701, 583] on img at bounding box center [703, 585] width 162 height 91
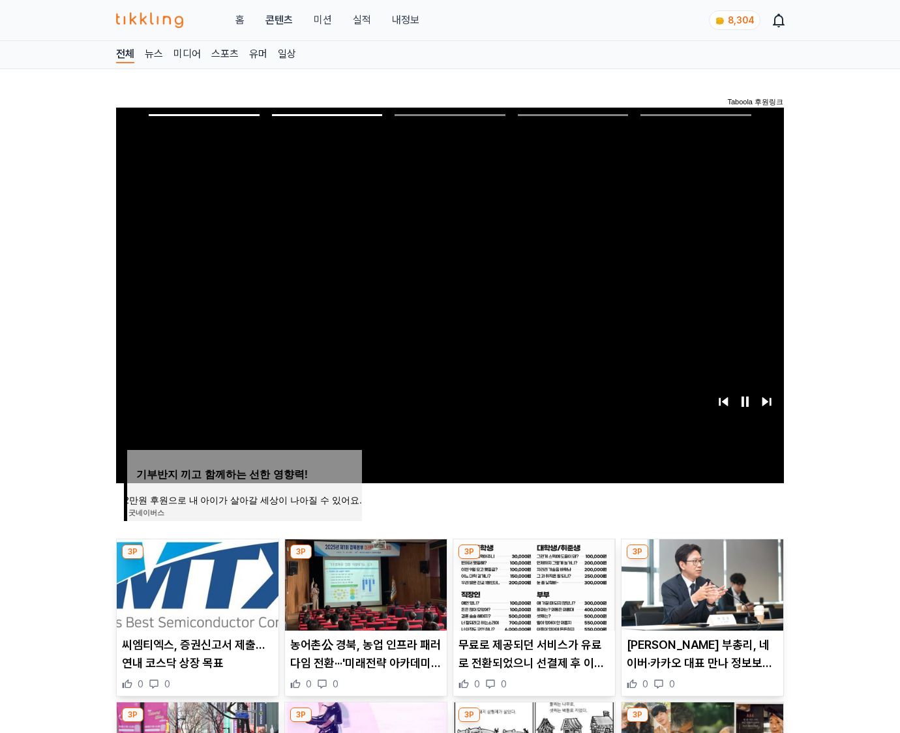
click at [701, 583] on img at bounding box center [703, 585] width 162 height 91
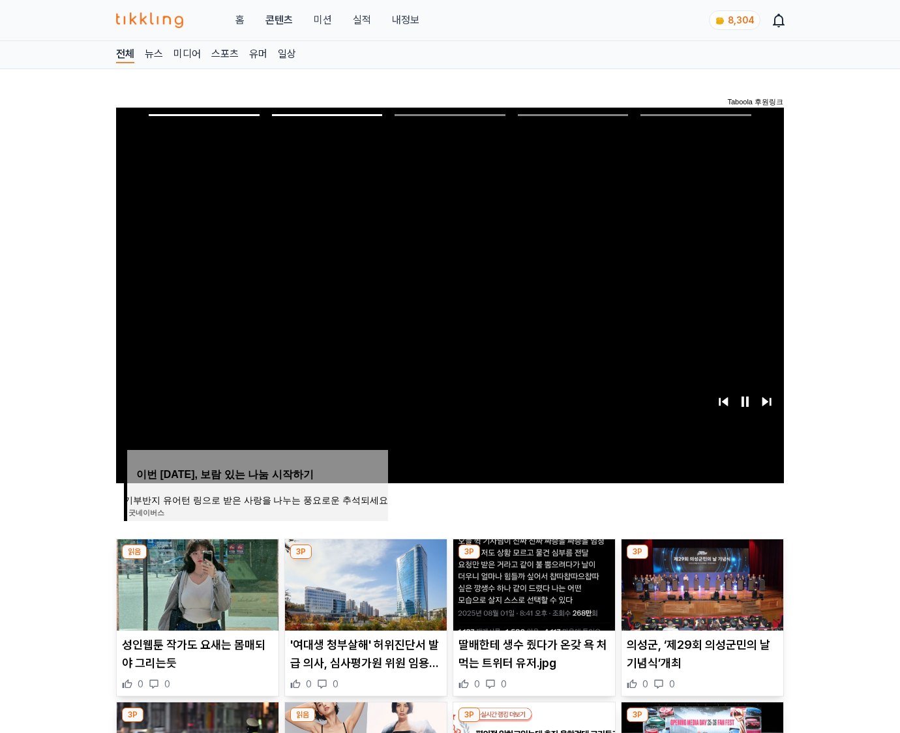
click at [701, 583] on img at bounding box center [703, 585] width 162 height 91
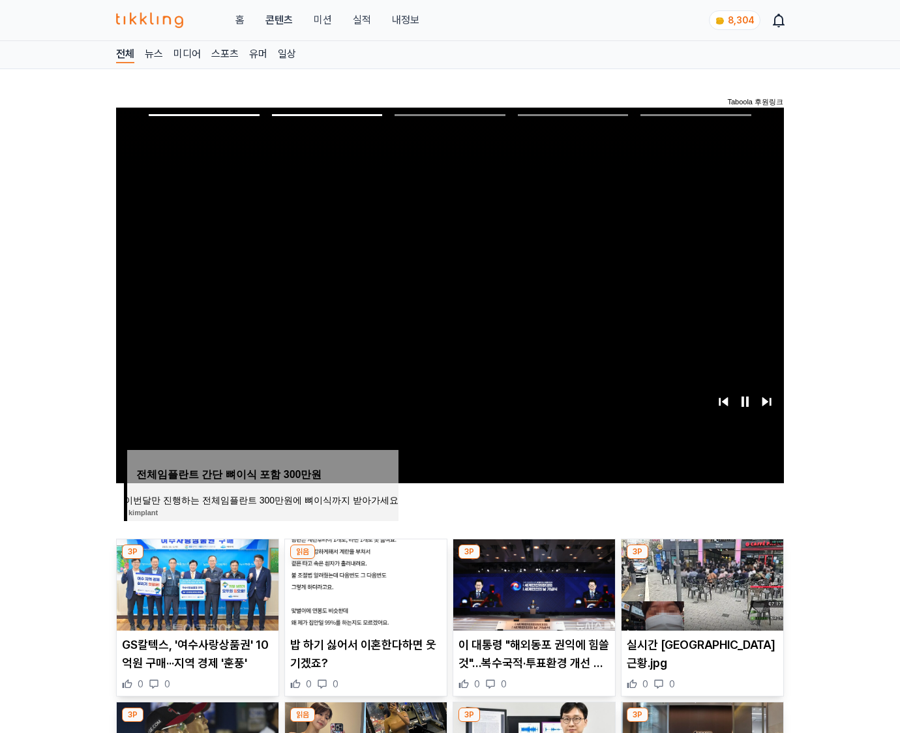
click at [701, 583] on img at bounding box center [703, 585] width 162 height 91
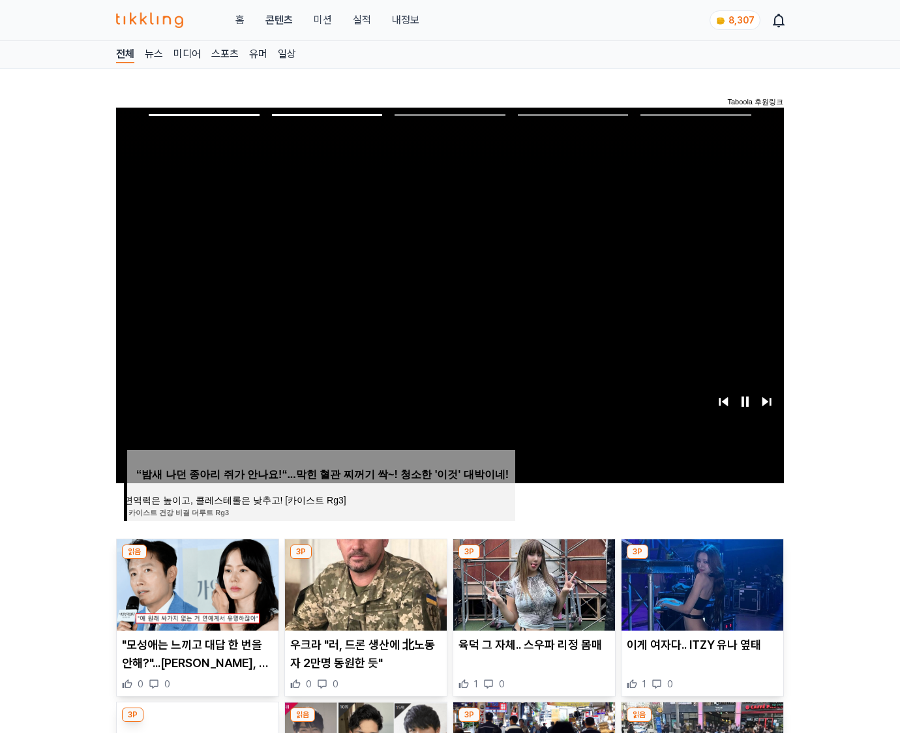
click at [701, 583] on img at bounding box center [703, 585] width 162 height 91
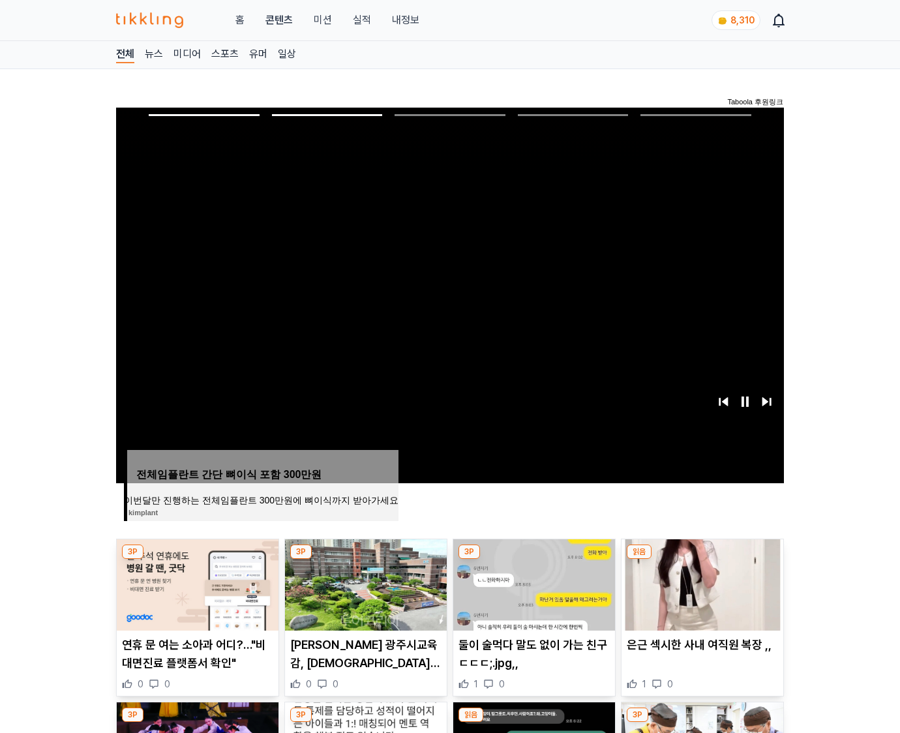
click at [701, 583] on img at bounding box center [703, 585] width 162 height 91
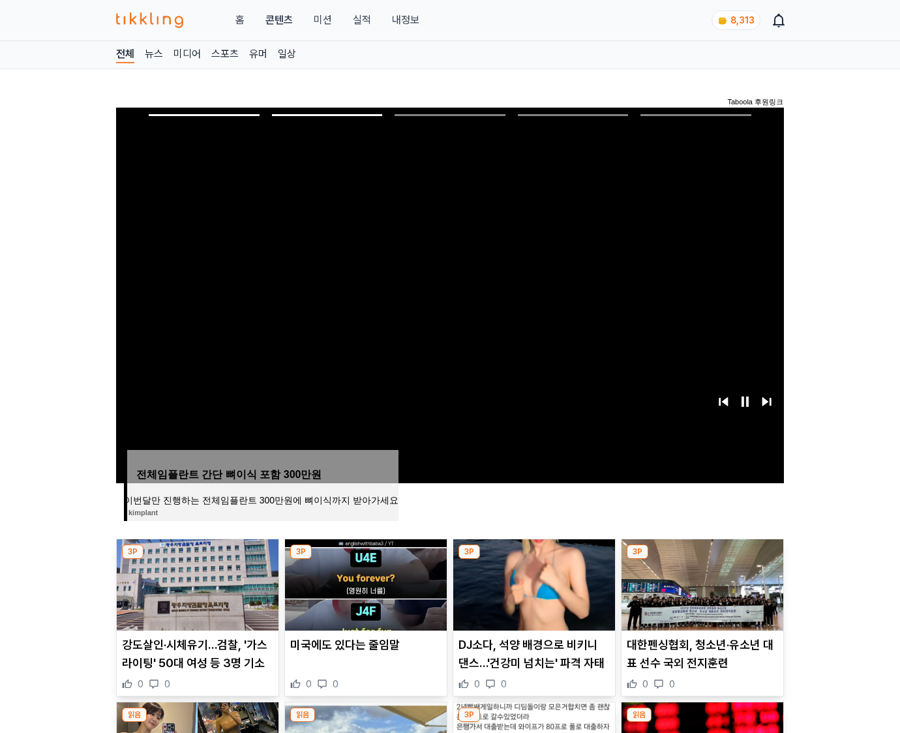
click at [701, 583] on img at bounding box center [703, 585] width 162 height 91
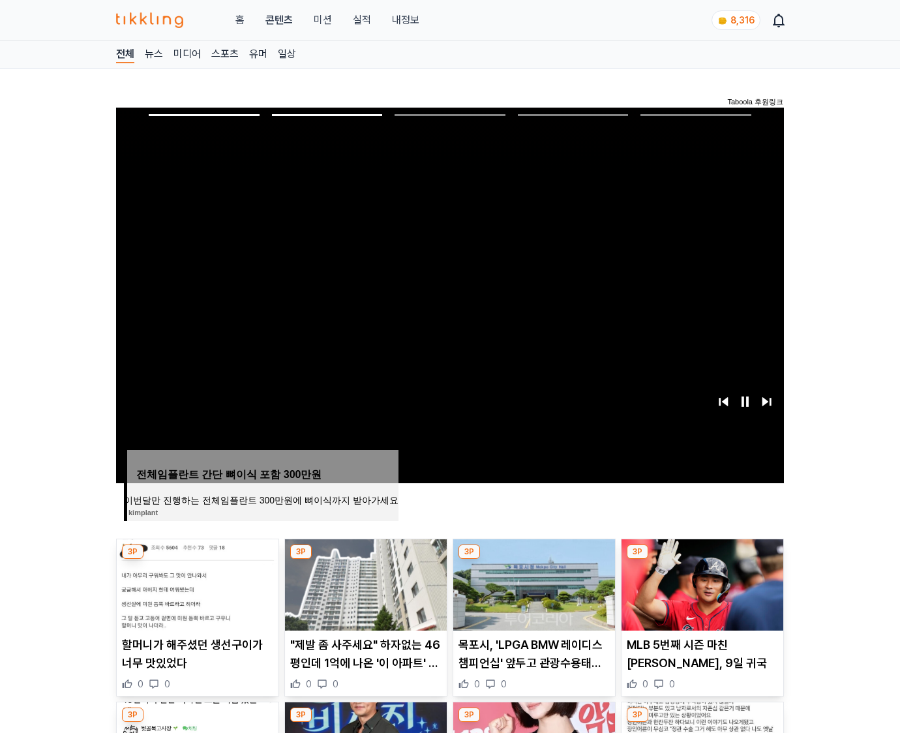
click at [701, 583] on img at bounding box center [703, 585] width 162 height 91
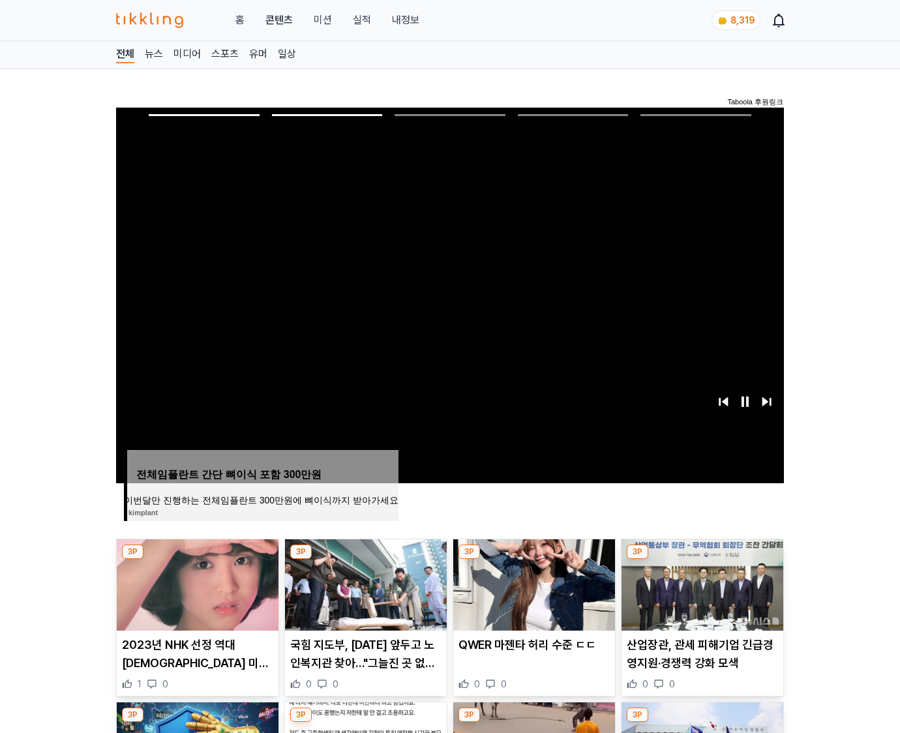
click at [701, 583] on img at bounding box center [703, 585] width 162 height 91
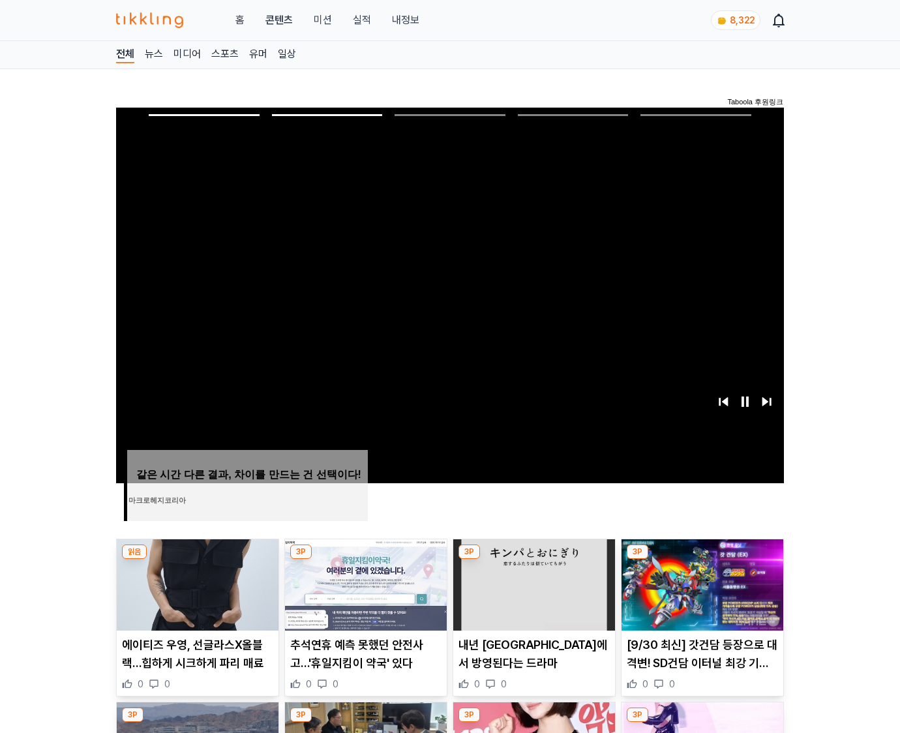
click at [701, 583] on img at bounding box center [703, 585] width 162 height 91
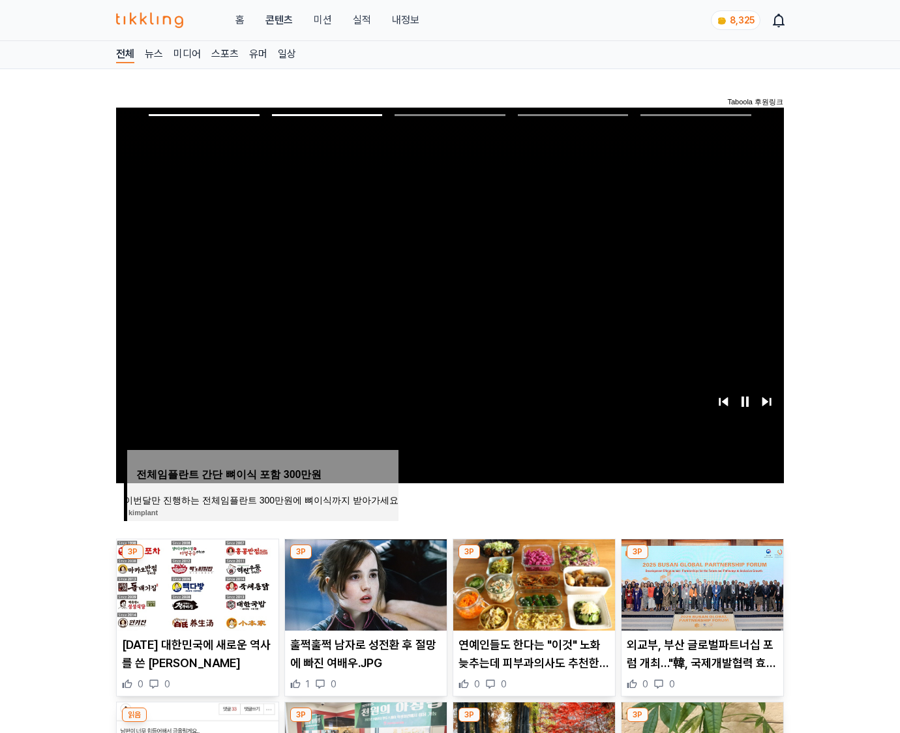
click at [701, 583] on img at bounding box center [703, 585] width 162 height 91
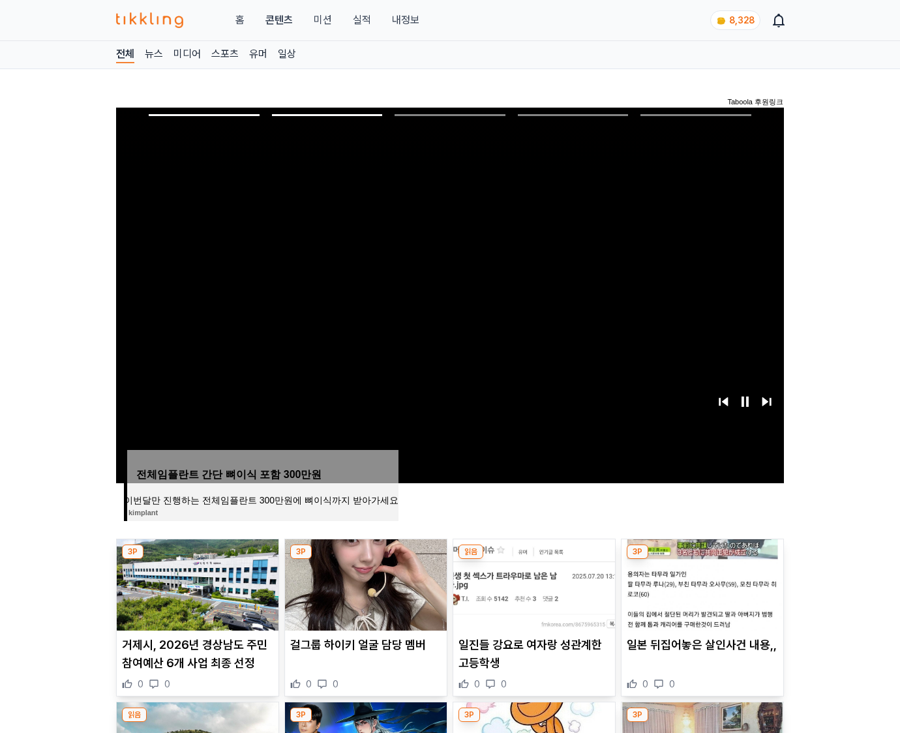
click at [701, 583] on img at bounding box center [703, 585] width 162 height 91
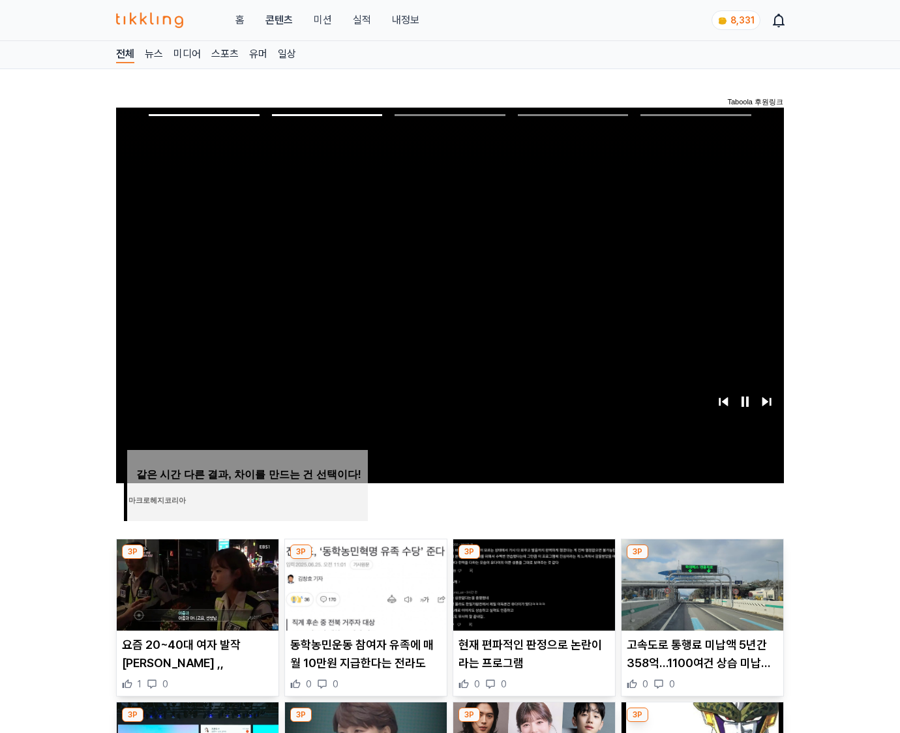
click at [701, 583] on img at bounding box center [703, 585] width 162 height 91
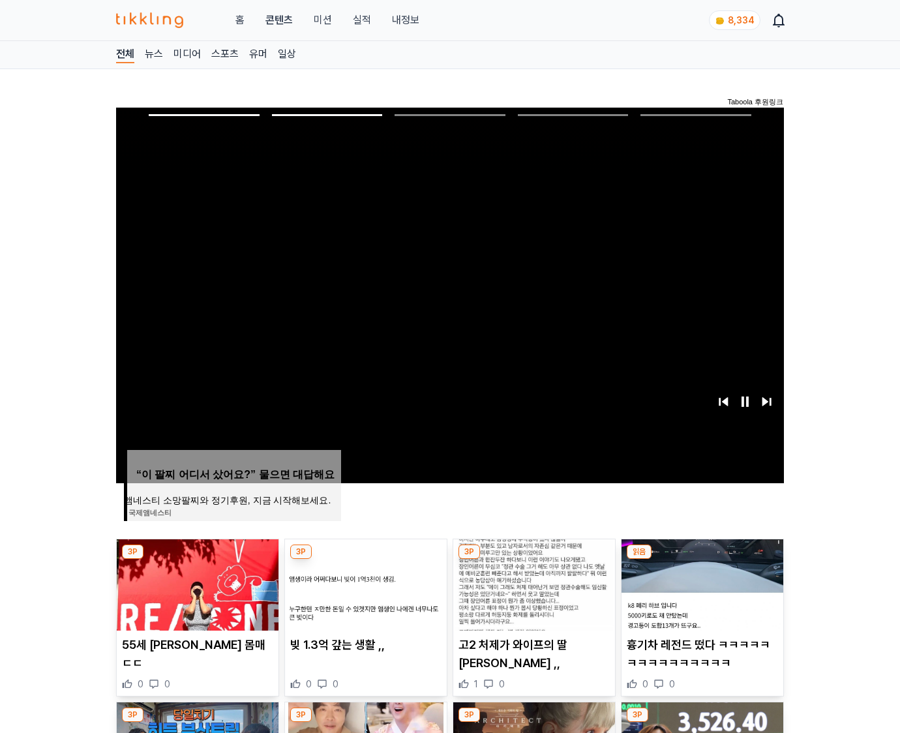
click at [701, 583] on img at bounding box center [703, 585] width 162 height 91
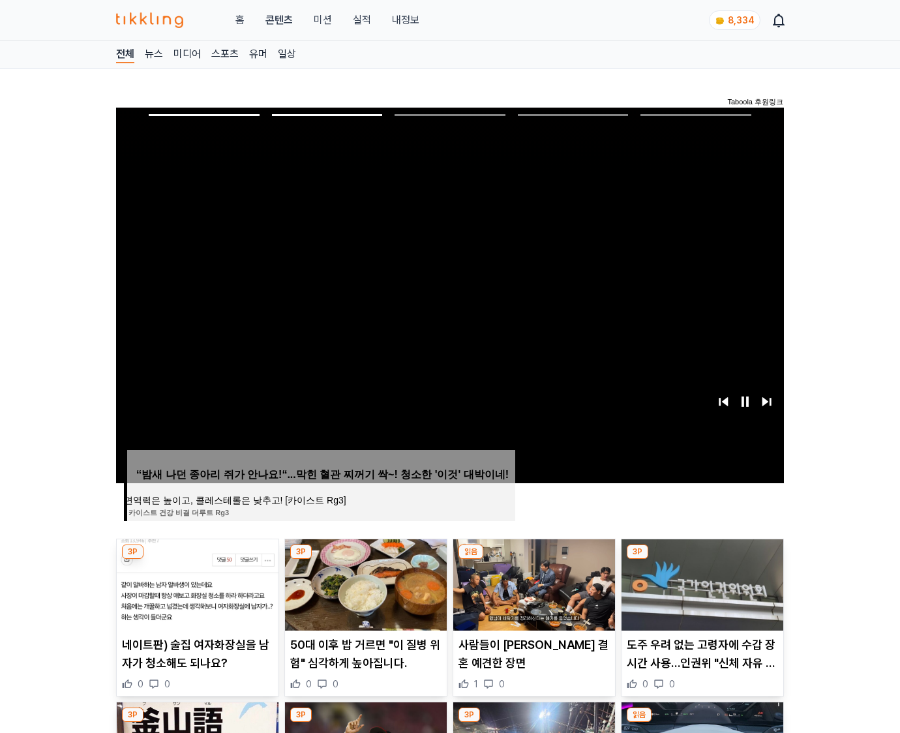
click at [701, 583] on img at bounding box center [703, 585] width 162 height 91
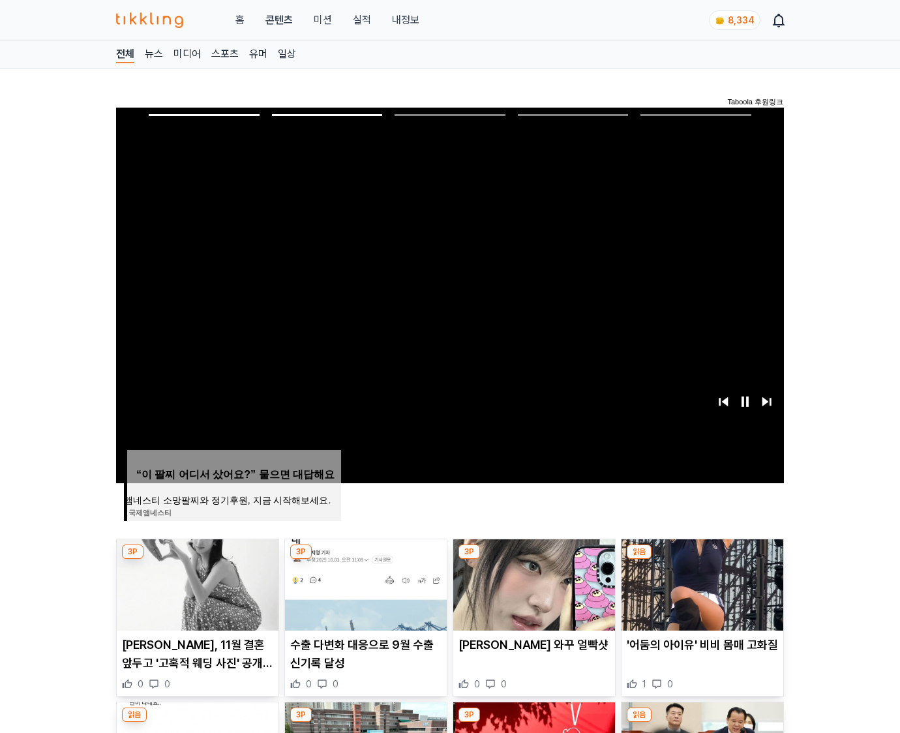
click at [701, 583] on img at bounding box center [703, 585] width 162 height 91
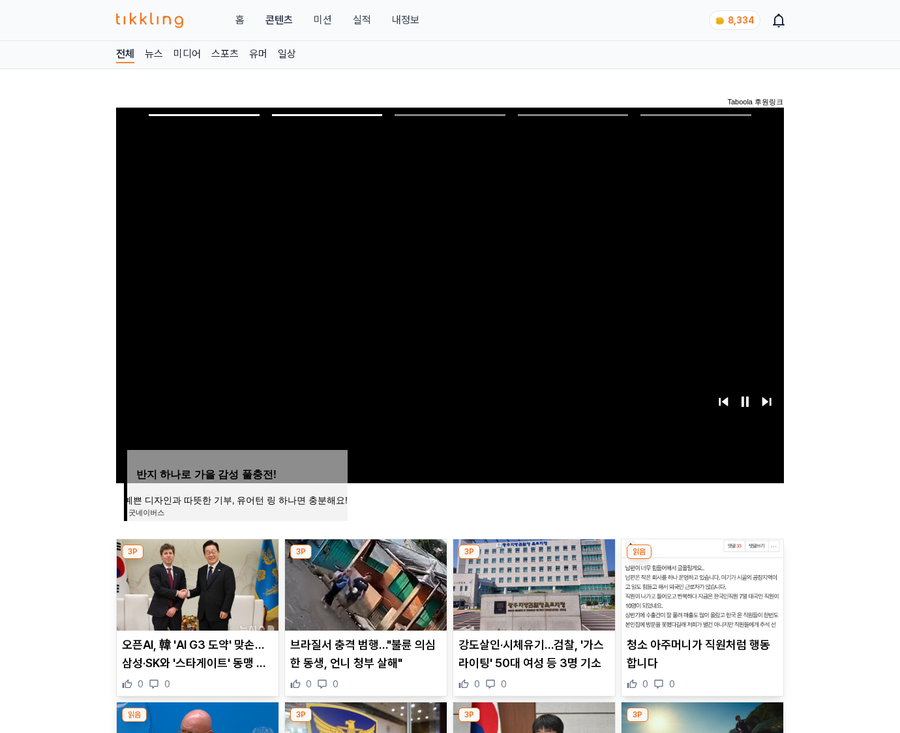
click at [701, 583] on img at bounding box center [703, 585] width 162 height 91
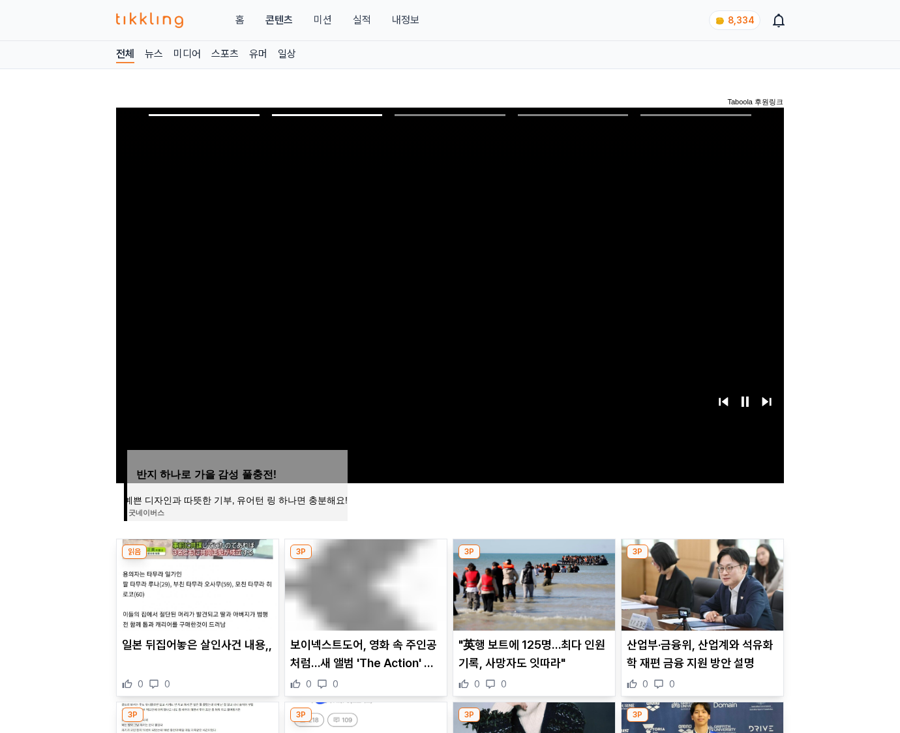
click at [701, 583] on img at bounding box center [703, 585] width 162 height 91
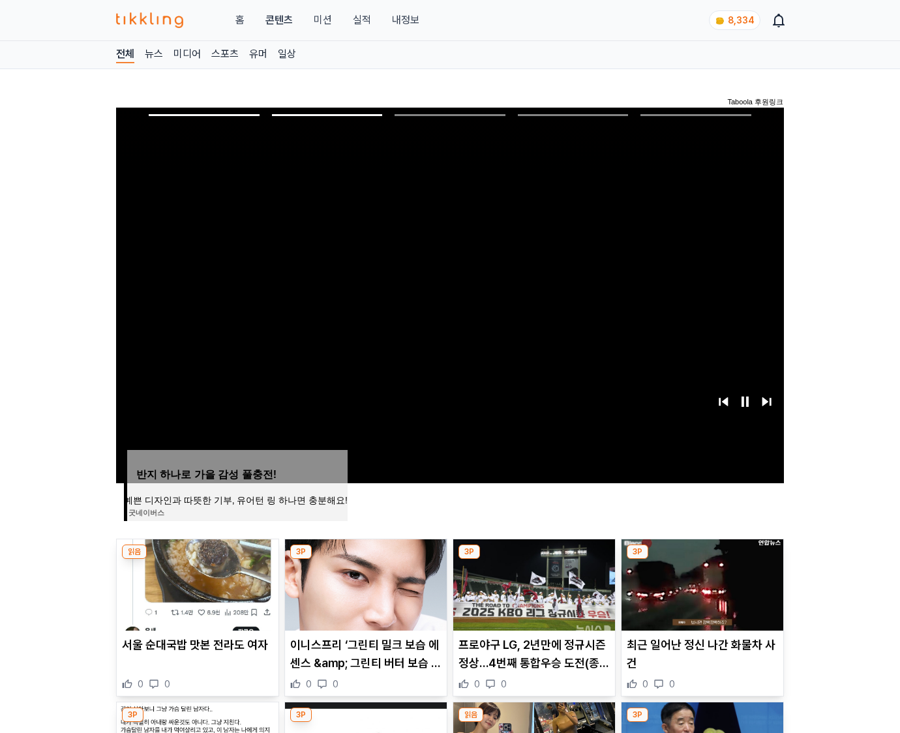
click at [701, 583] on img at bounding box center [703, 585] width 162 height 91
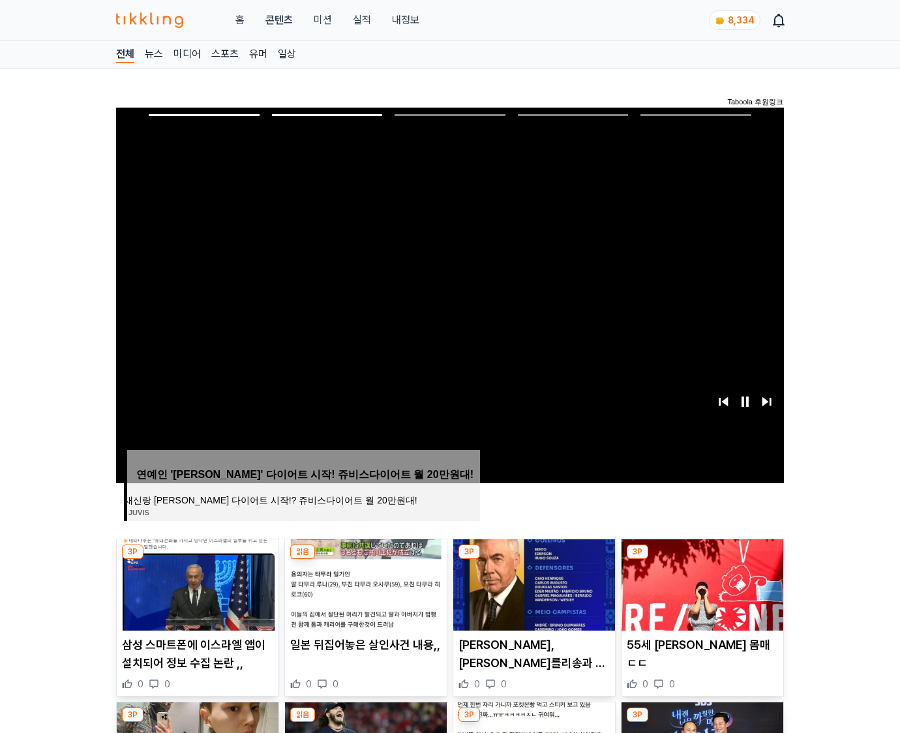
click at [701, 583] on img at bounding box center [703, 585] width 162 height 91
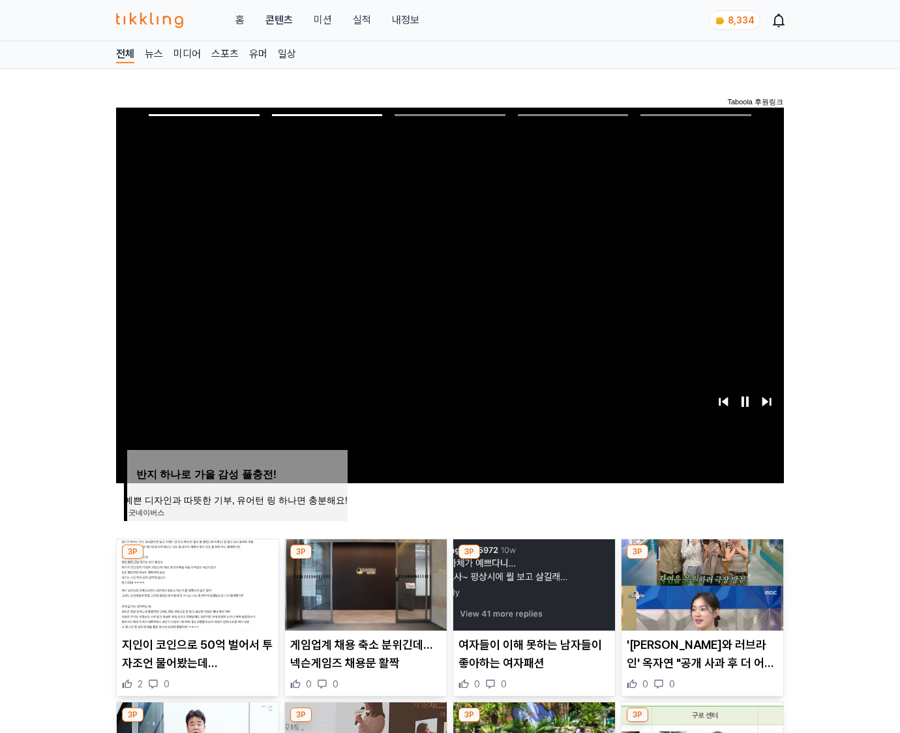
click at [701, 583] on img at bounding box center [703, 585] width 162 height 91
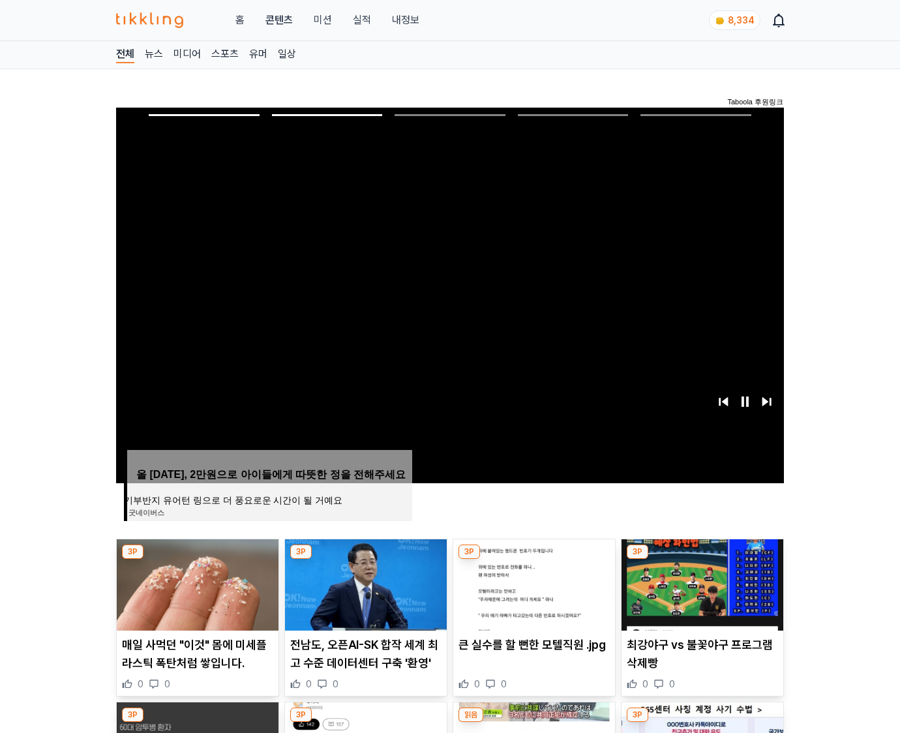
click at [701, 583] on img at bounding box center [703, 585] width 162 height 91
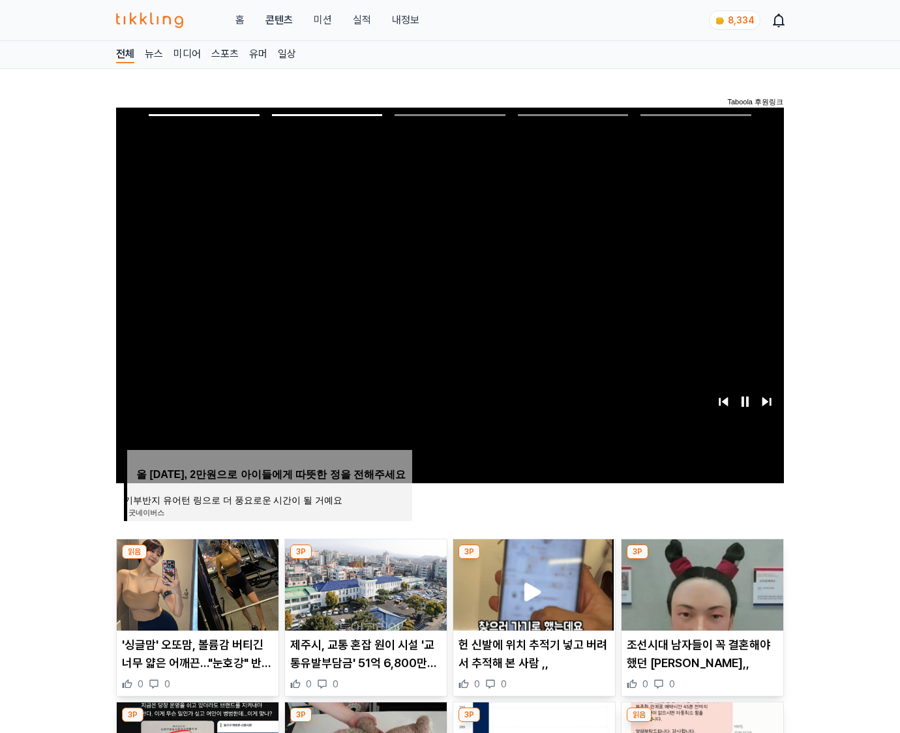
click at [701, 583] on img at bounding box center [703, 585] width 162 height 91
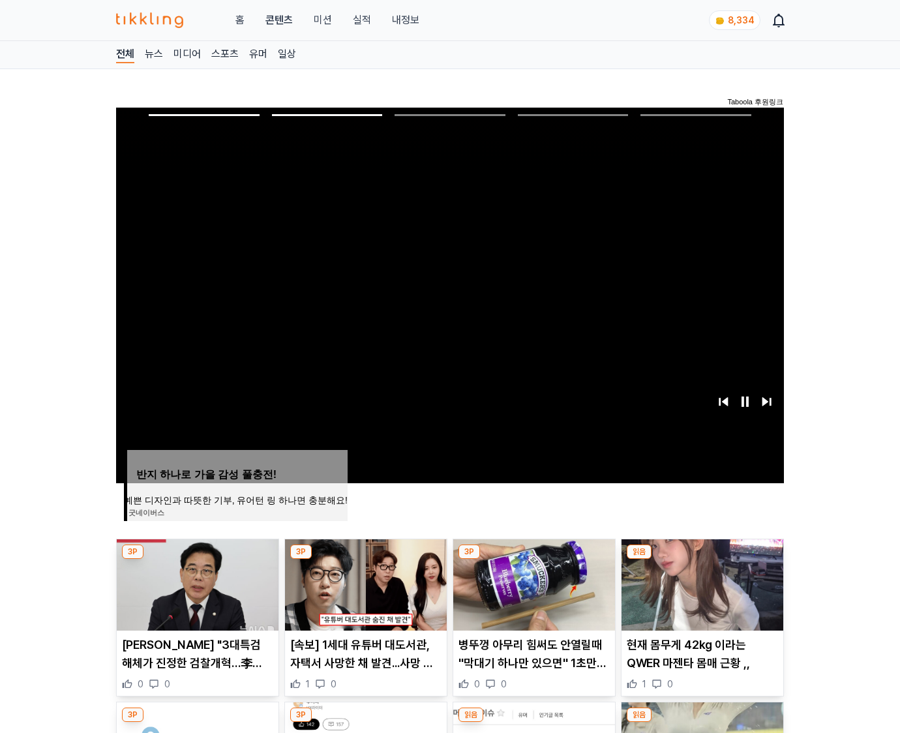
click at [701, 583] on img at bounding box center [703, 585] width 162 height 91
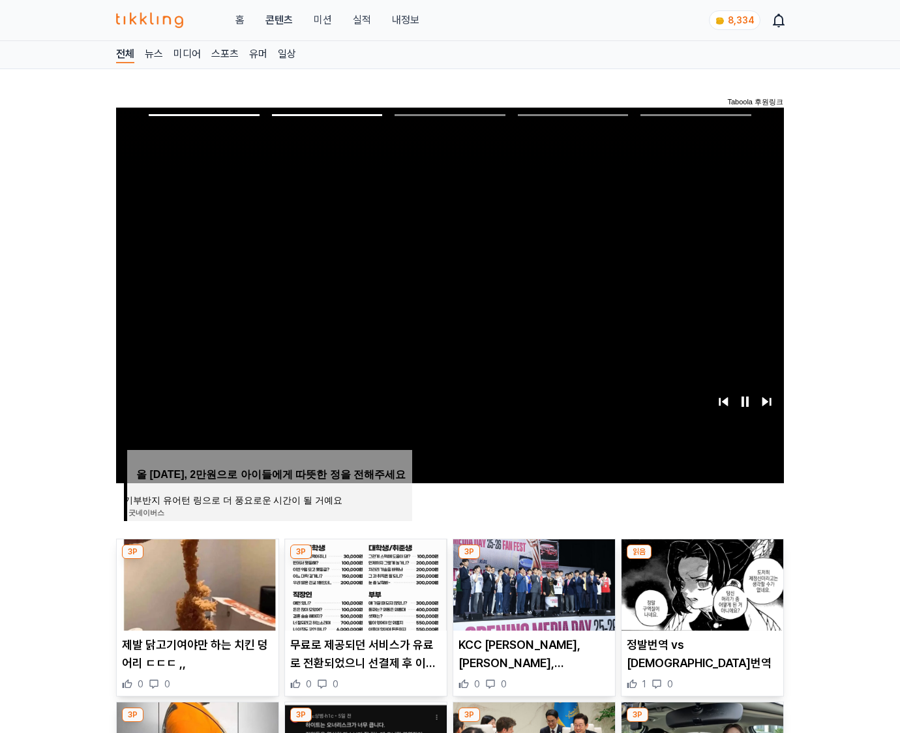
click at [701, 583] on img at bounding box center [703, 585] width 162 height 91
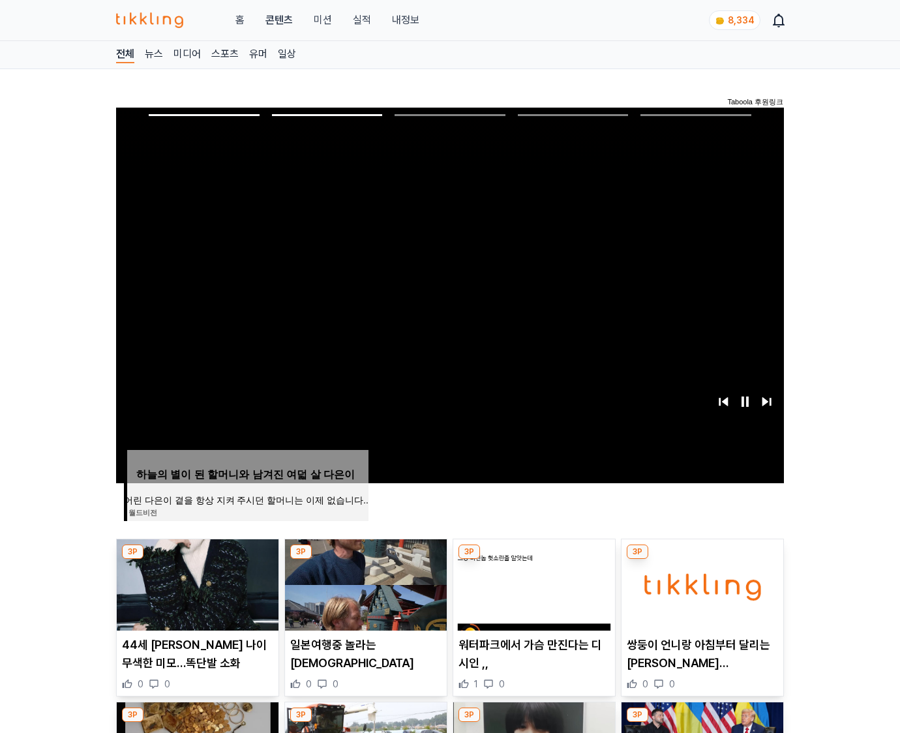
click at [701, 583] on img at bounding box center [703, 585] width 162 height 91
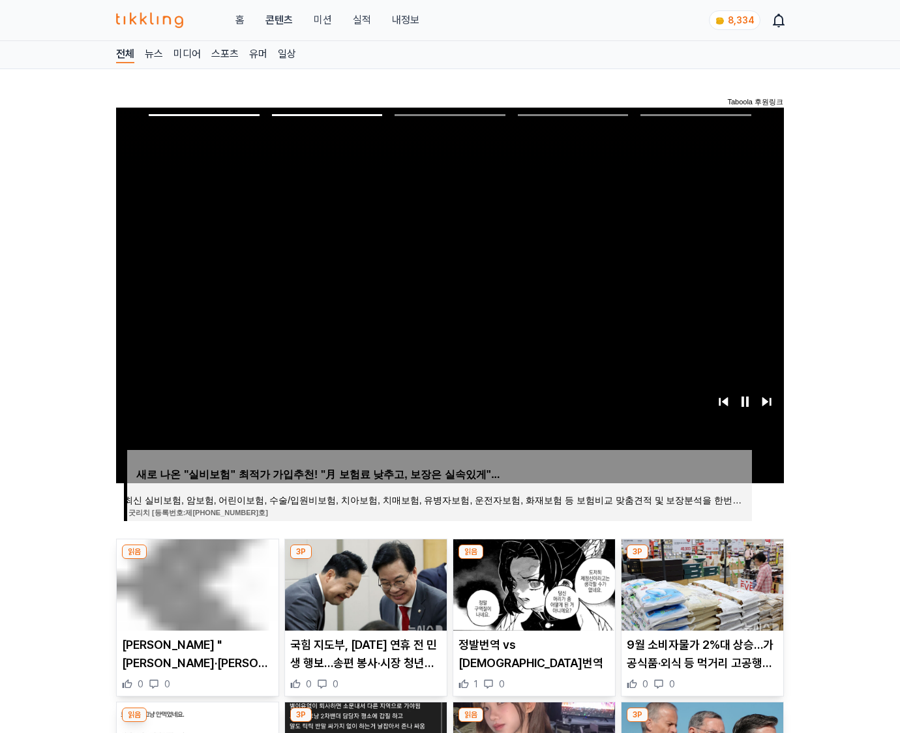
click at [701, 583] on img at bounding box center [703, 585] width 162 height 91
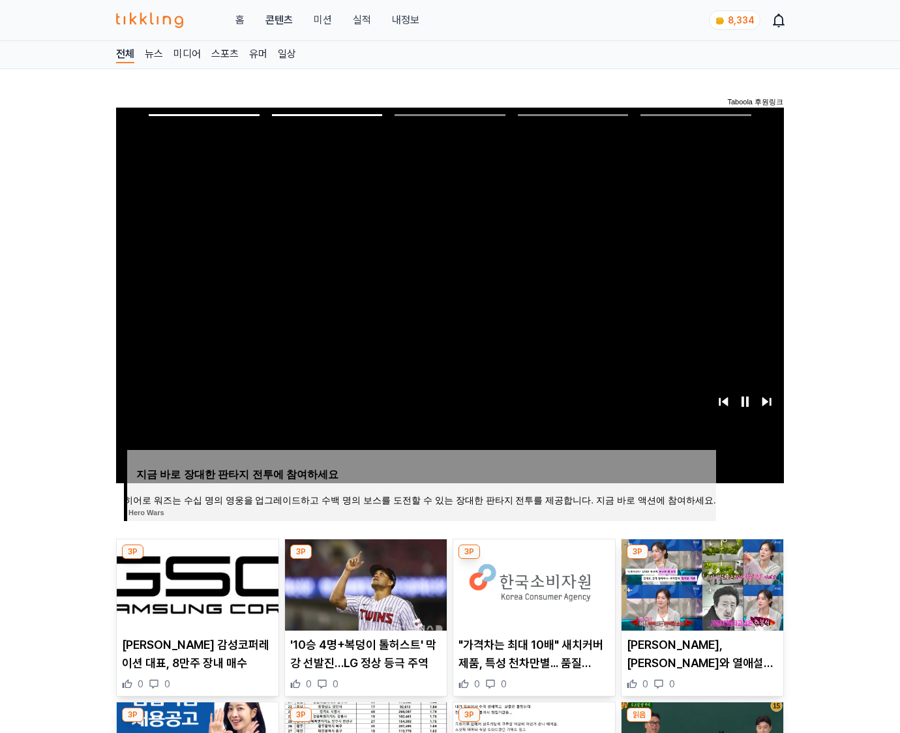
click at [701, 583] on img at bounding box center [703, 585] width 162 height 91
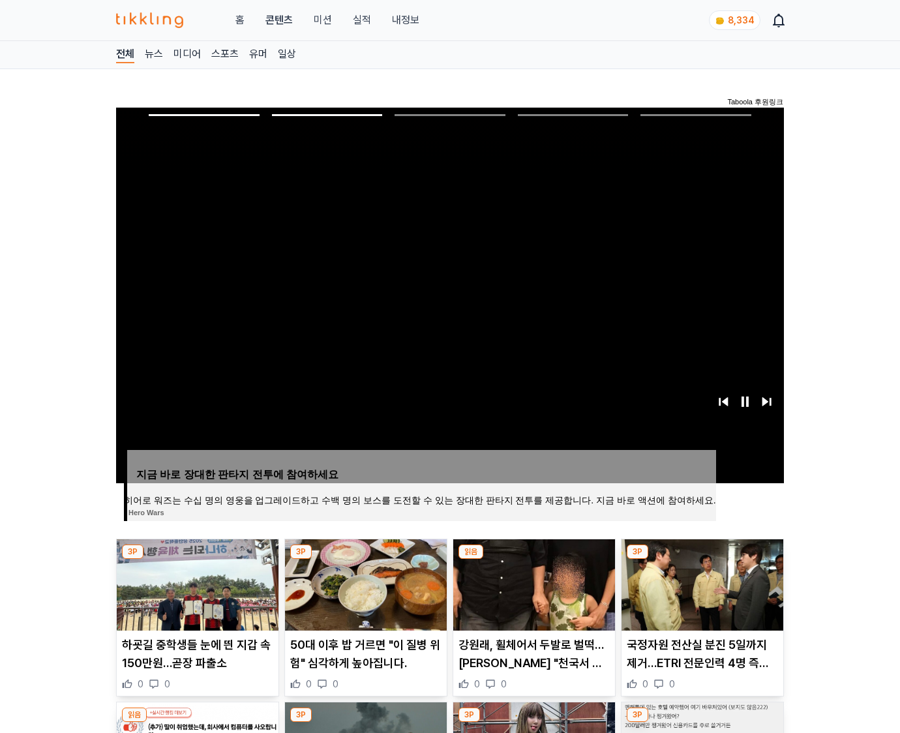
click at [701, 583] on img at bounding box center [703, 585] width 162 height 91
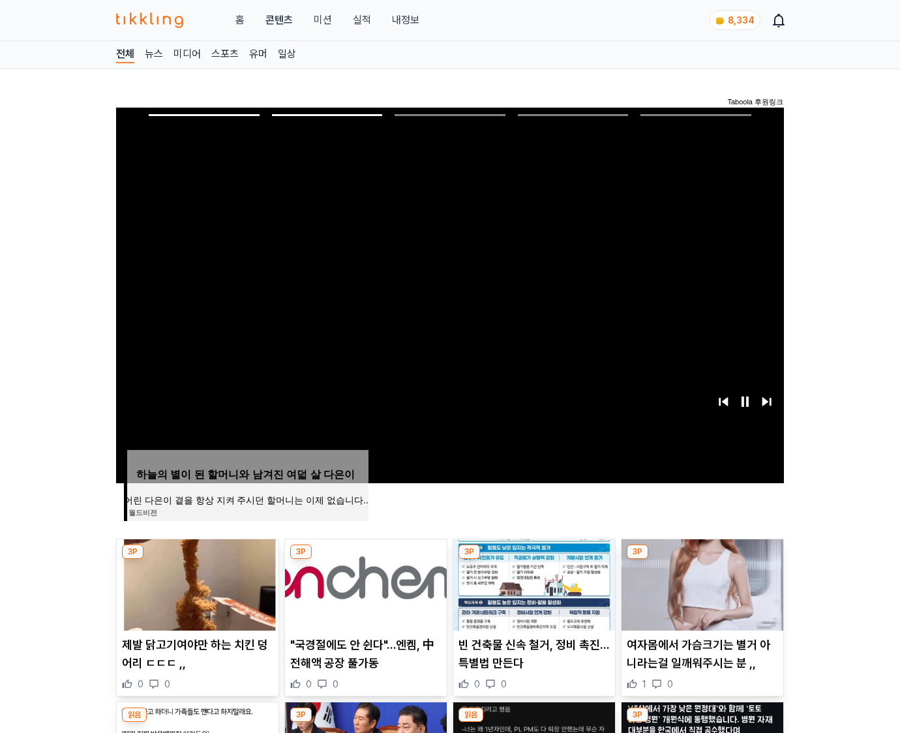
click at [701, 583] on img at bounding box center [703, 585] width 162 height 91
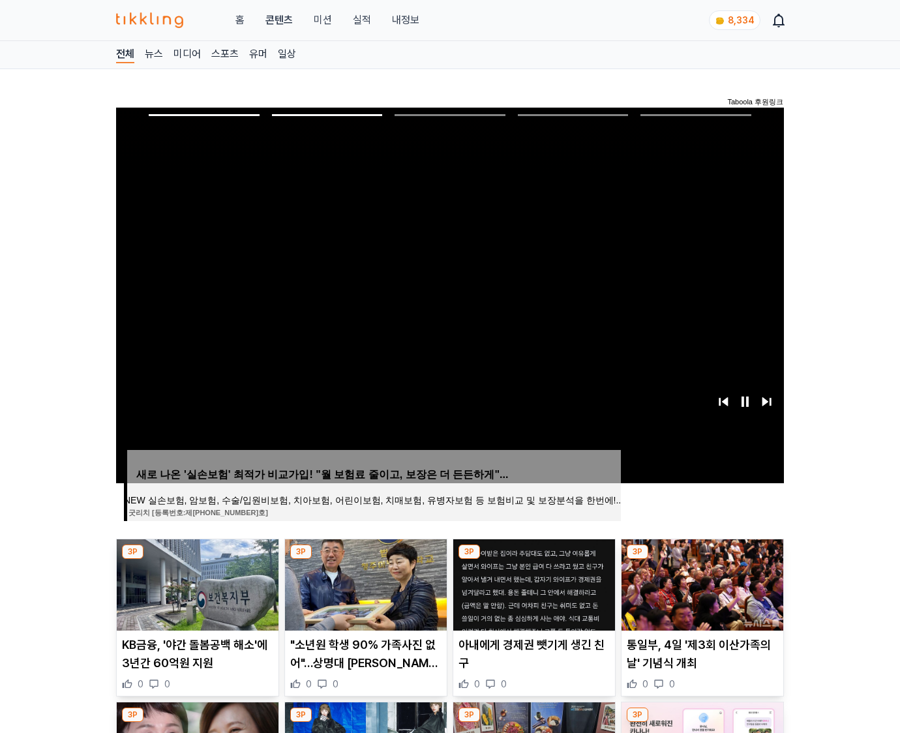
click at [701, 583] on img at bounding box center [703, 585] width 162 height 91
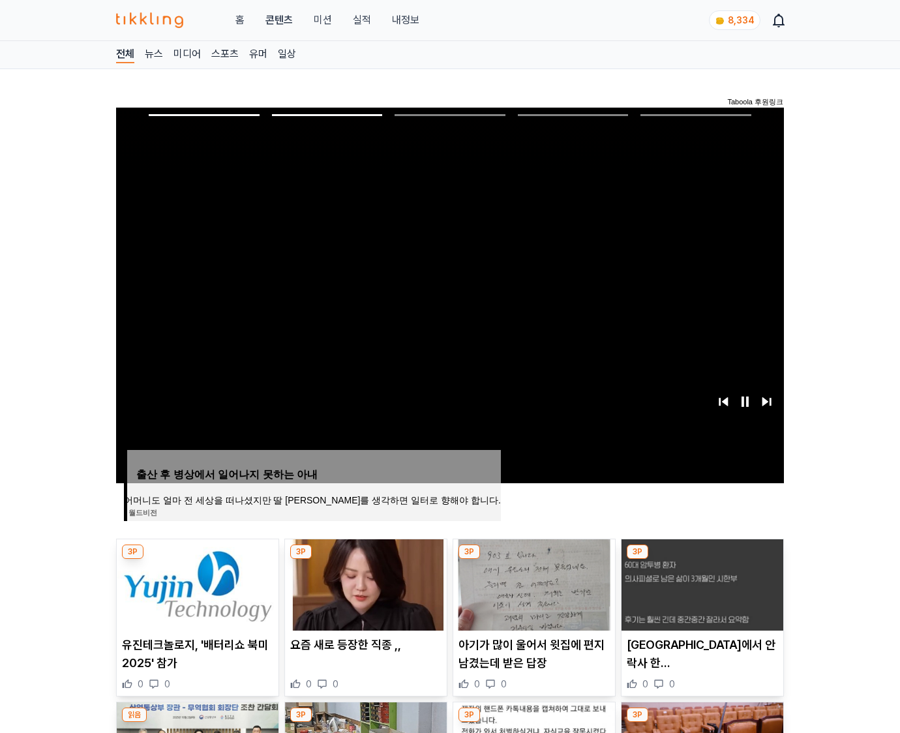
click at [701, 583] on img at bounding box center [703, 585] width 162 height 91
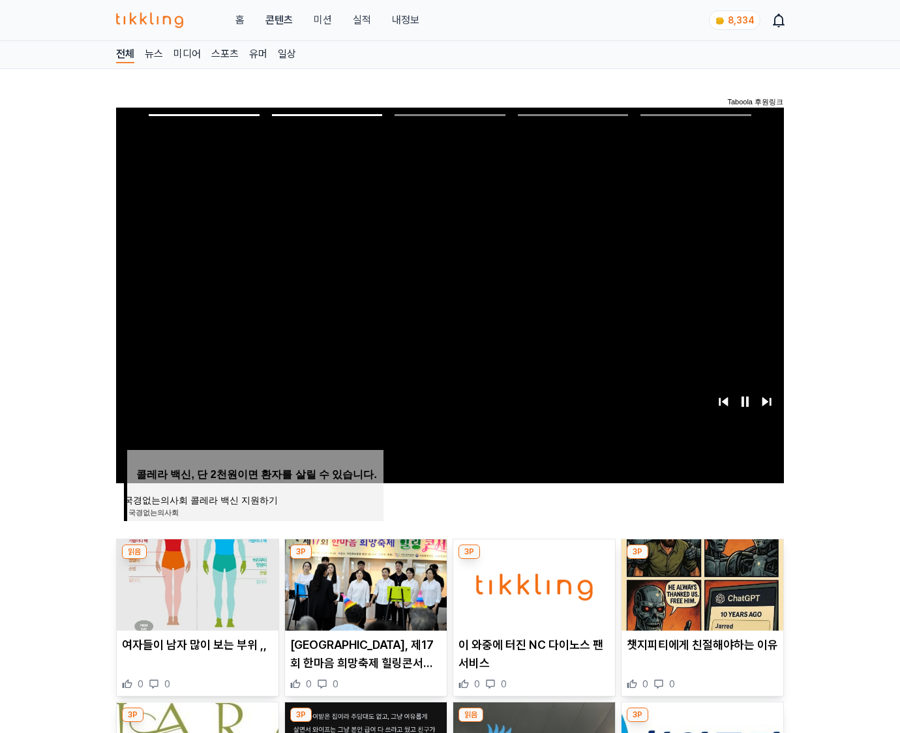
click at [701, 583] on img at bounding box center [703, 585] width 162 height 91
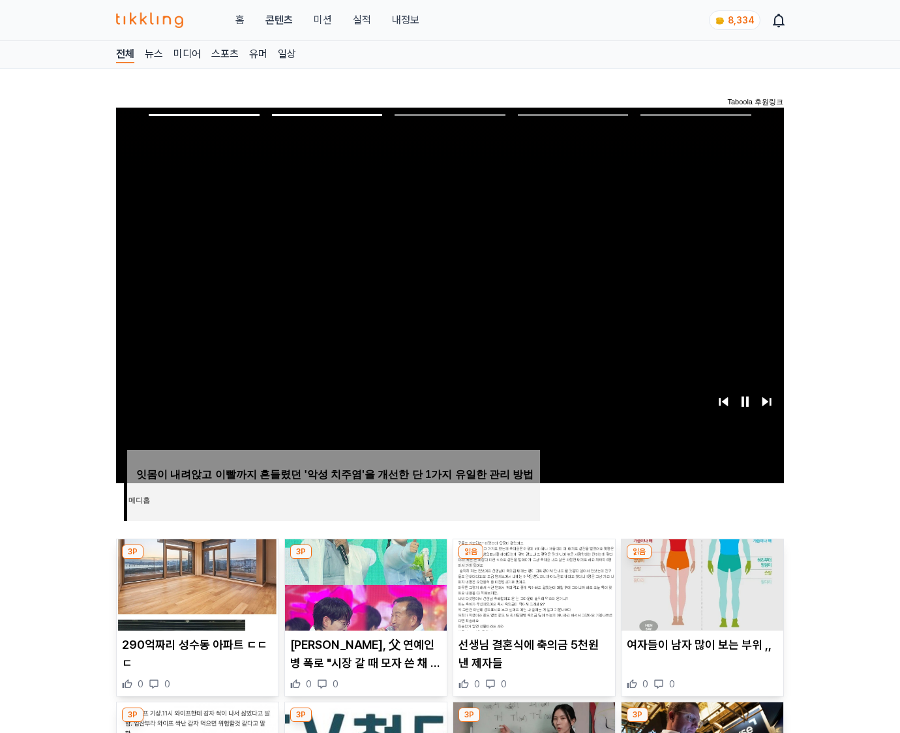
click at [701, 583] on img at bounding box center [703, 585] width 162 height 91
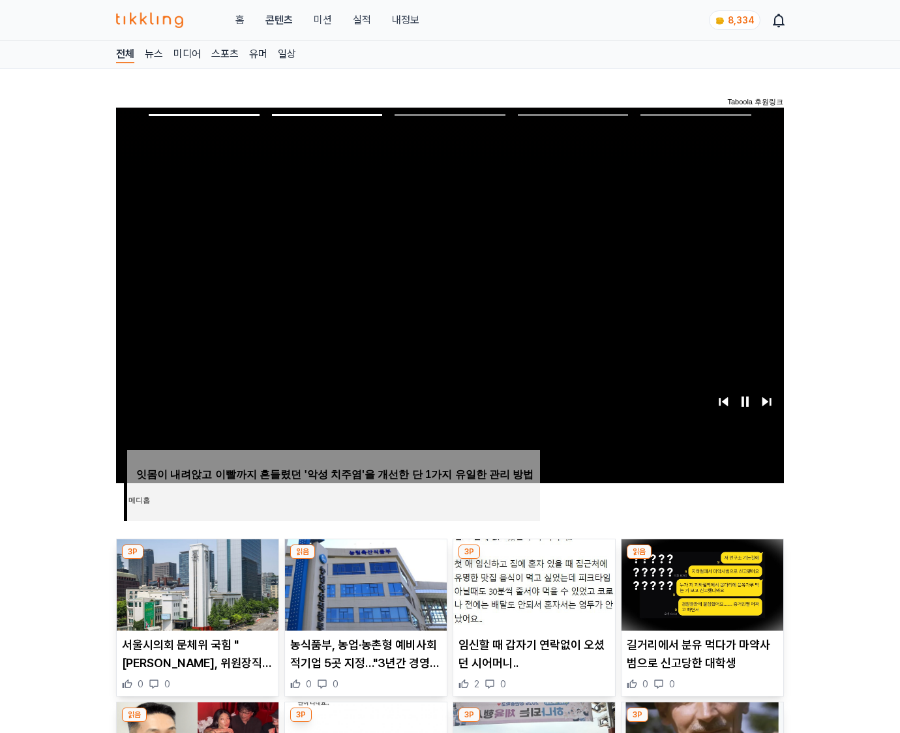
click at [701, 583] on img at bounding box center [703, 585] width 162 height 91
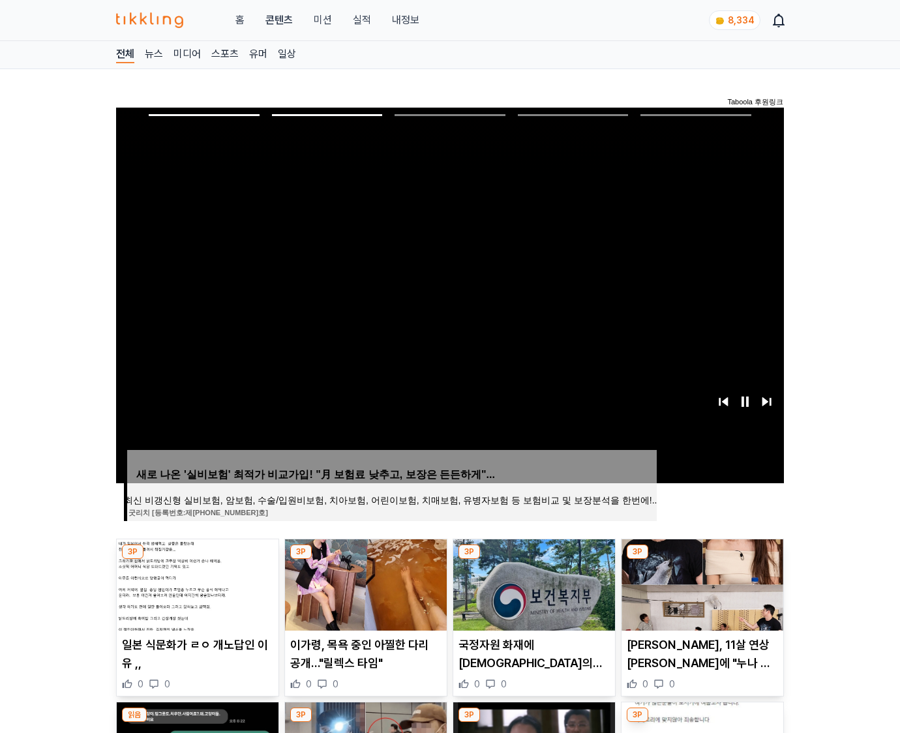
click at [701, 583] on img at bounding box center [703, 585] width 162 height 91
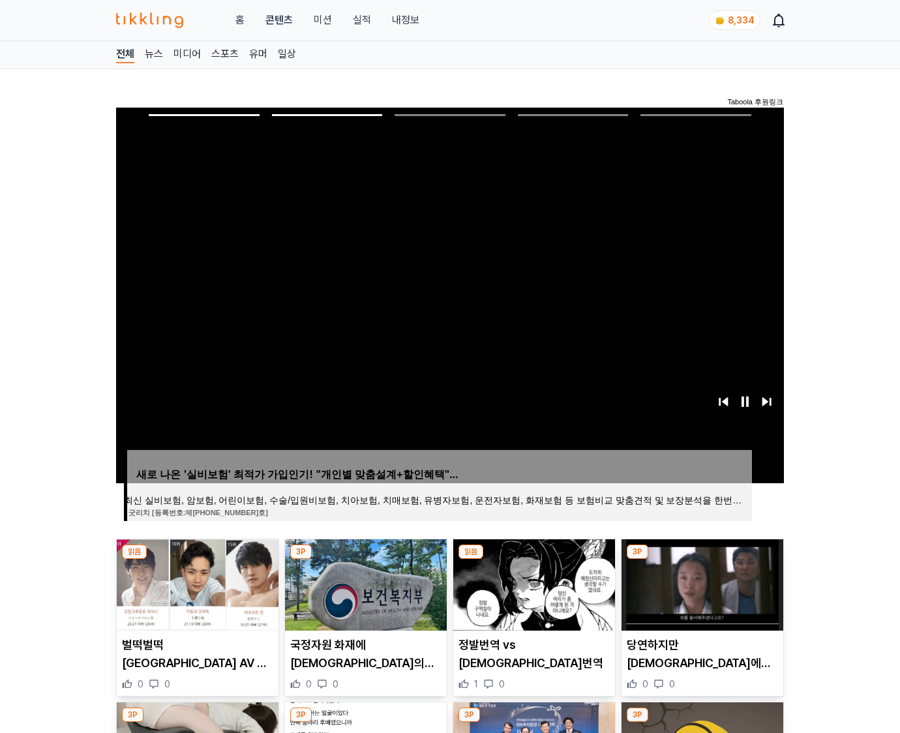
click at [701, 583] on img at bounding box center [703, 585] width 162 height 91
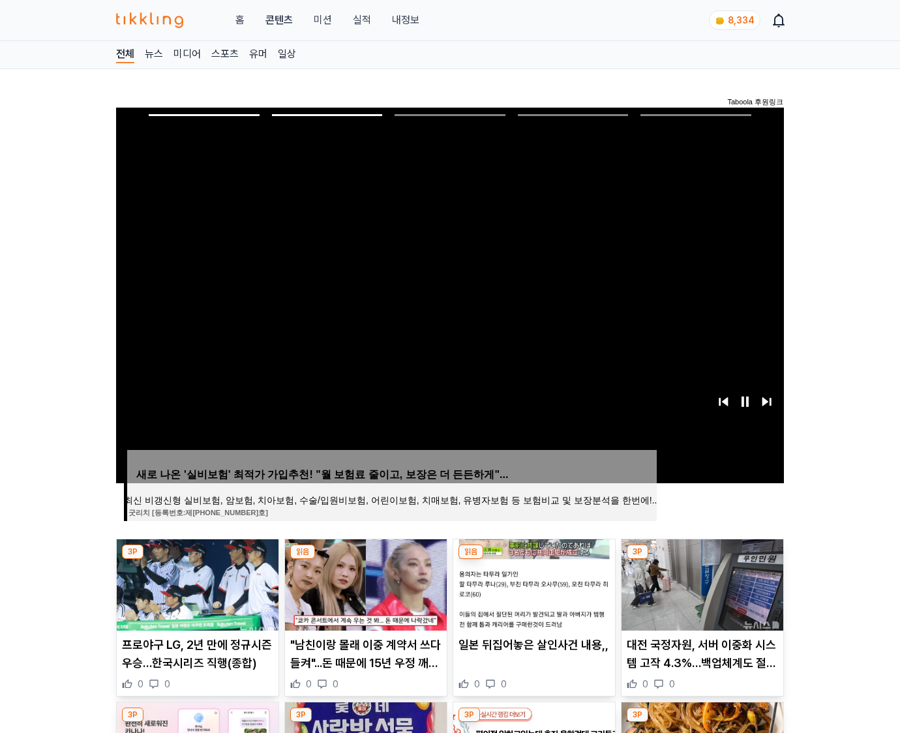
click at [701, 583] on img at bounding box center [703, 585] width 162 height 91
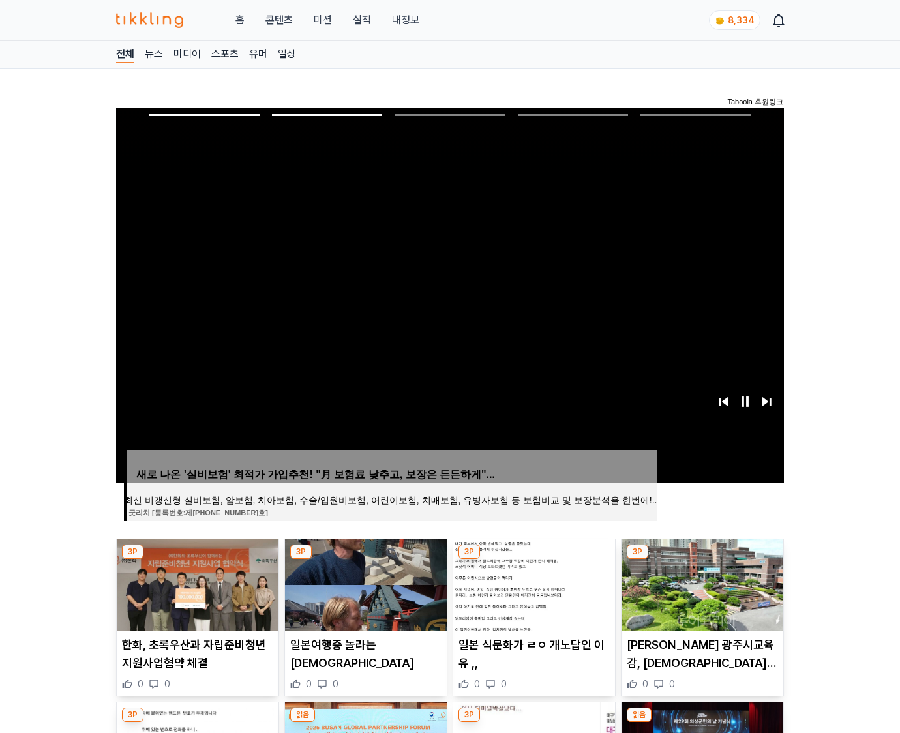
click at [701, 583] on img at bounding box center [703, 585] width 162 height 91
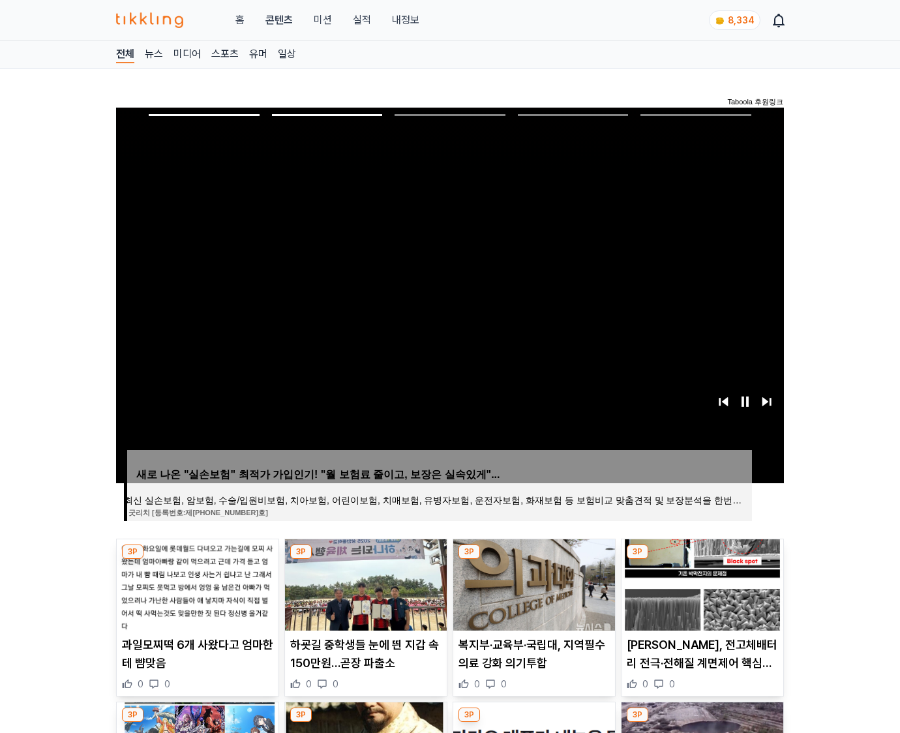
click at [701, 583] on img at bounding box center [703, 585] width 162 height 91
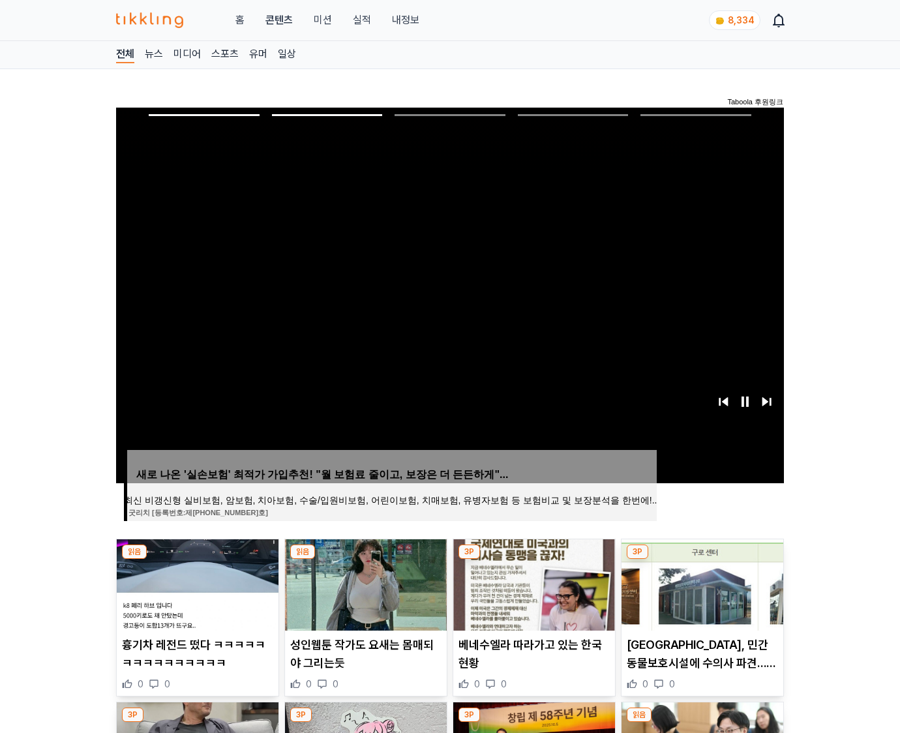
click at [701, 583] on img at bounding box center [703, 585] width 162 height 91
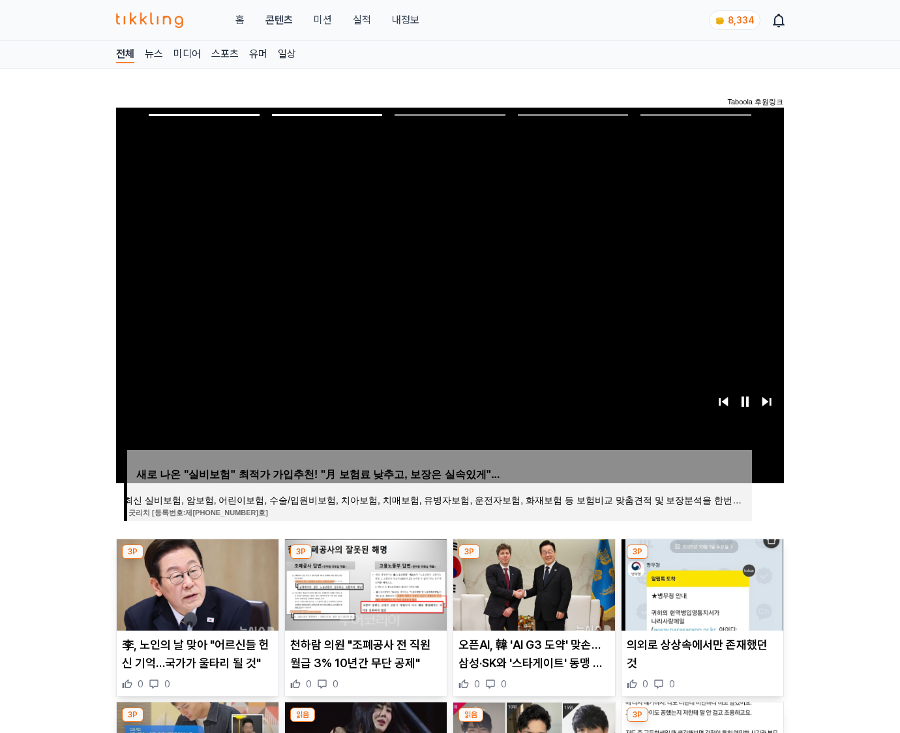
click at [701, 583] on img at bounding box center [703, 585] width 162 height 91
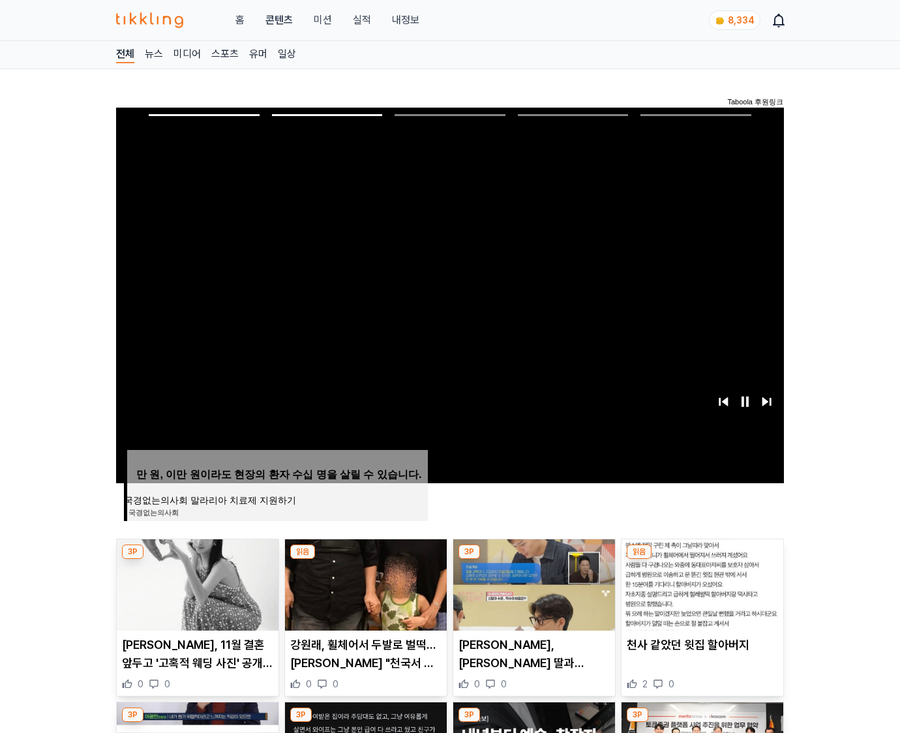
click at [701, 583] on img at bounding box center [703, 585] width 162 height 91
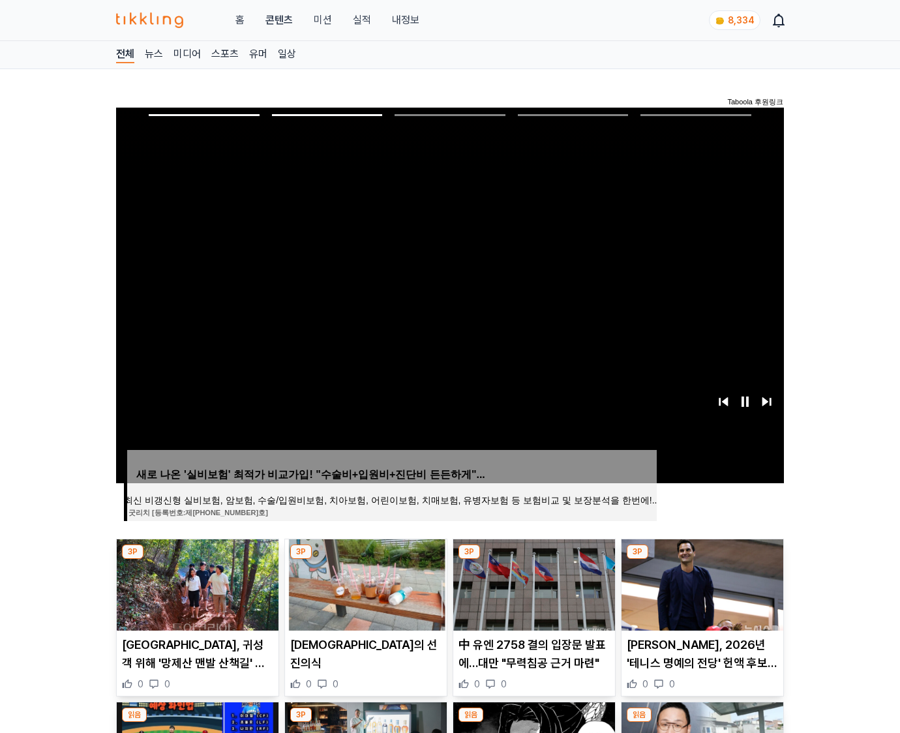
click at [701, 583] on img at bounding box center [703, 585] width 162 height 91
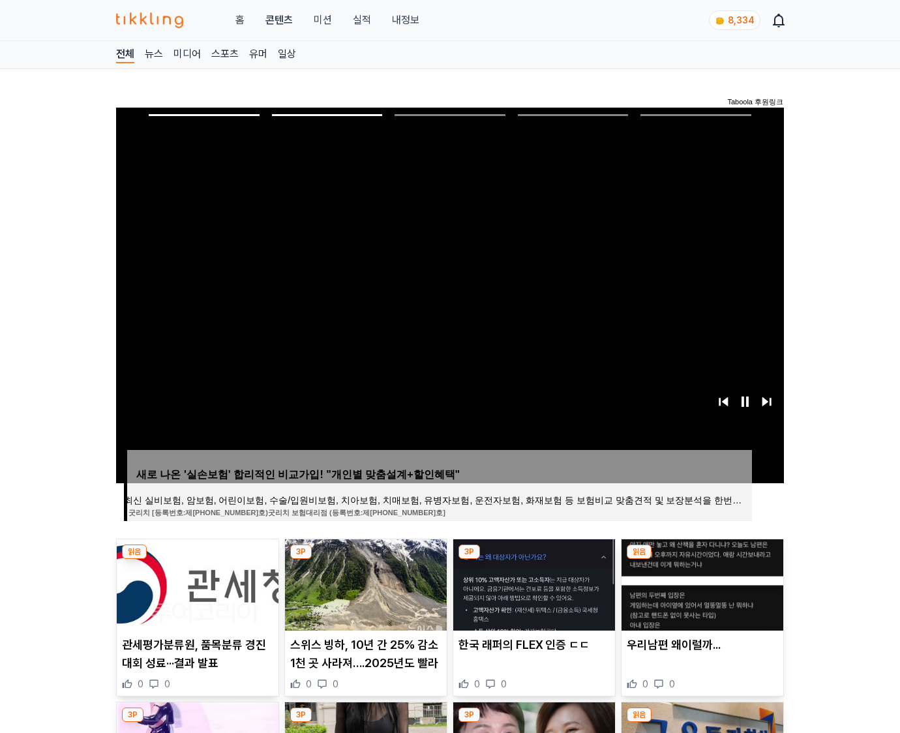
click at [701, 583] on img at bounding box center [703, 585] width 162 height 91
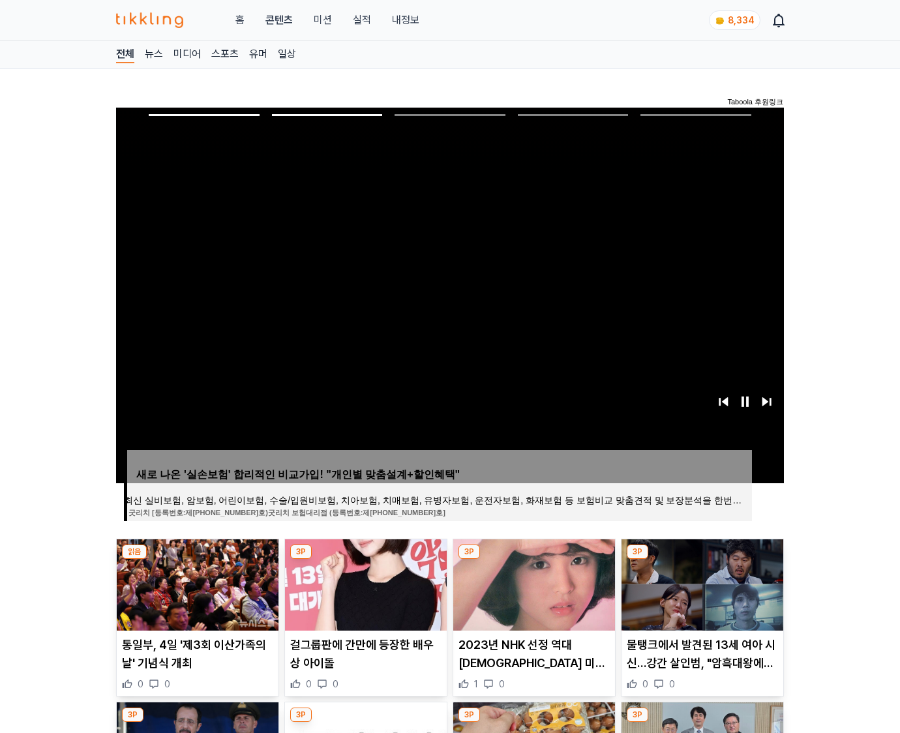
click at [701, 583] on img at bounding box center [703, 585] width 162 height 91
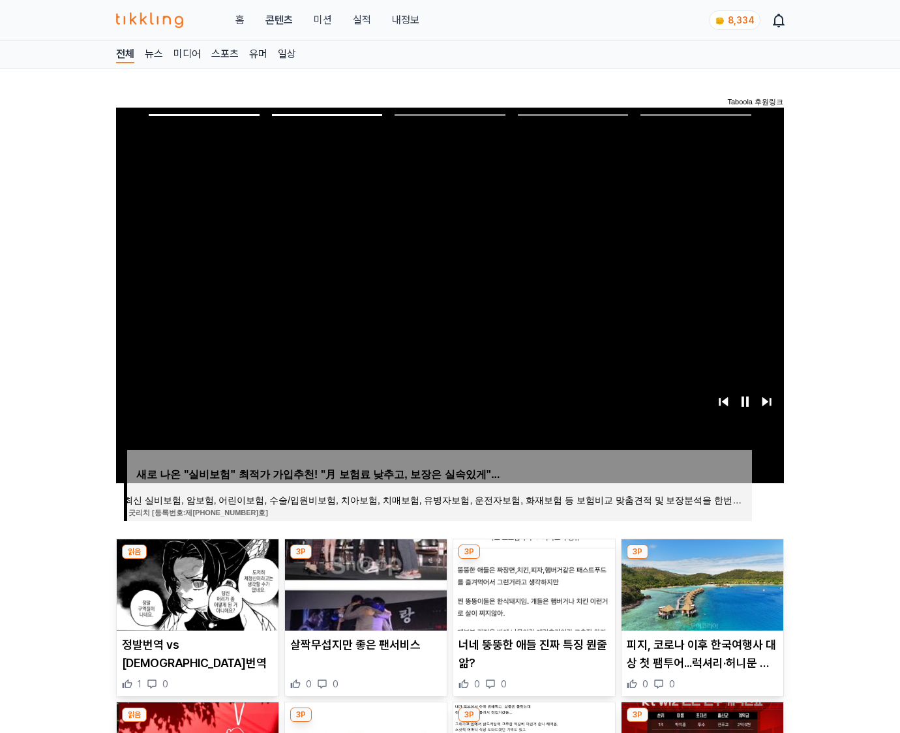
click at [701, 583] on img at bounding box center [703, 585] width 162 height 91
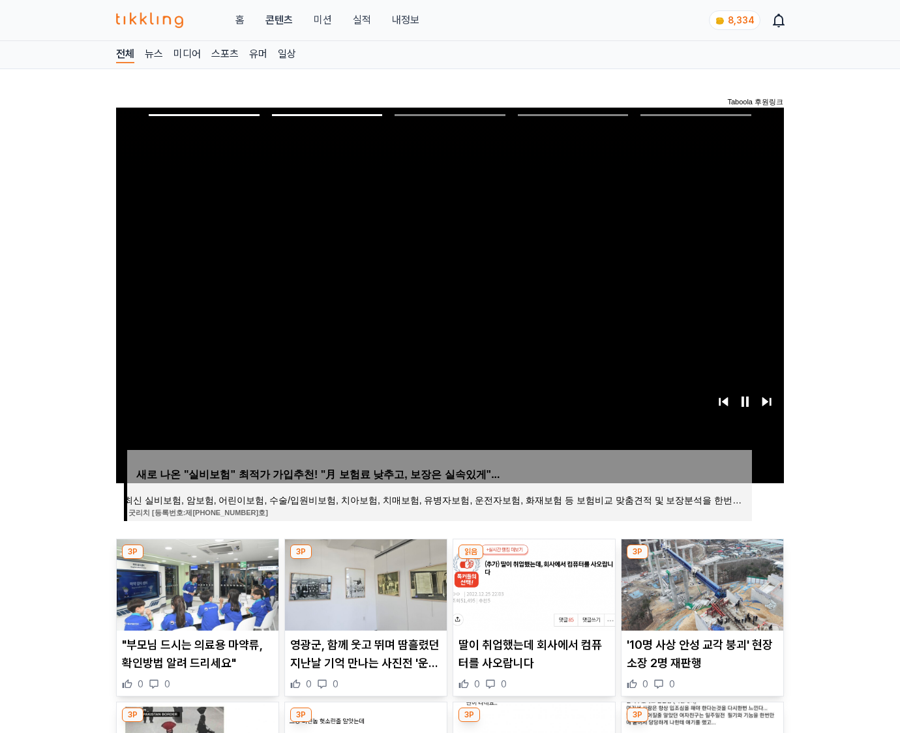
click at [701, 583] on img at bounding box center [703, 585] width 162 height 91
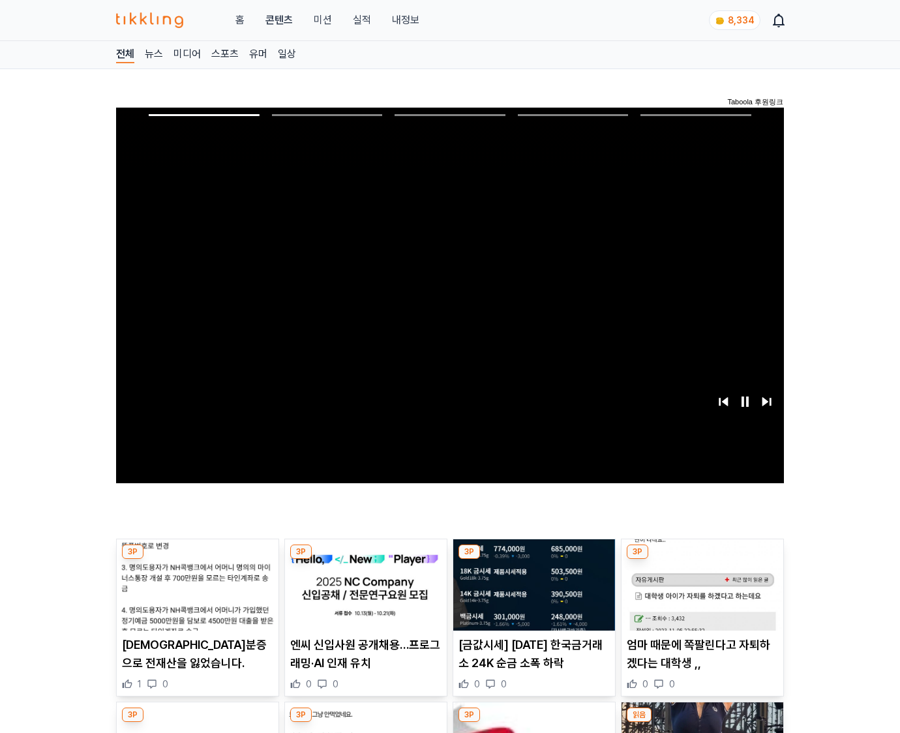
click at [701, 583] on img at bounding box center [703, 585] width 162 height 91
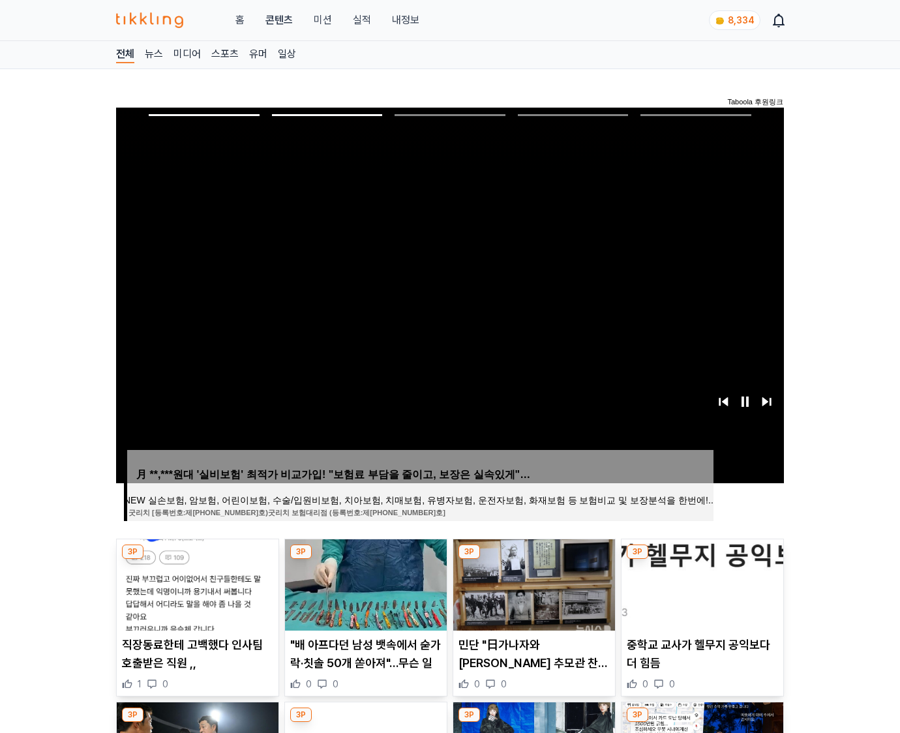
click at [701, 583] on img at bounding box center [703, 585] width 162 height 91
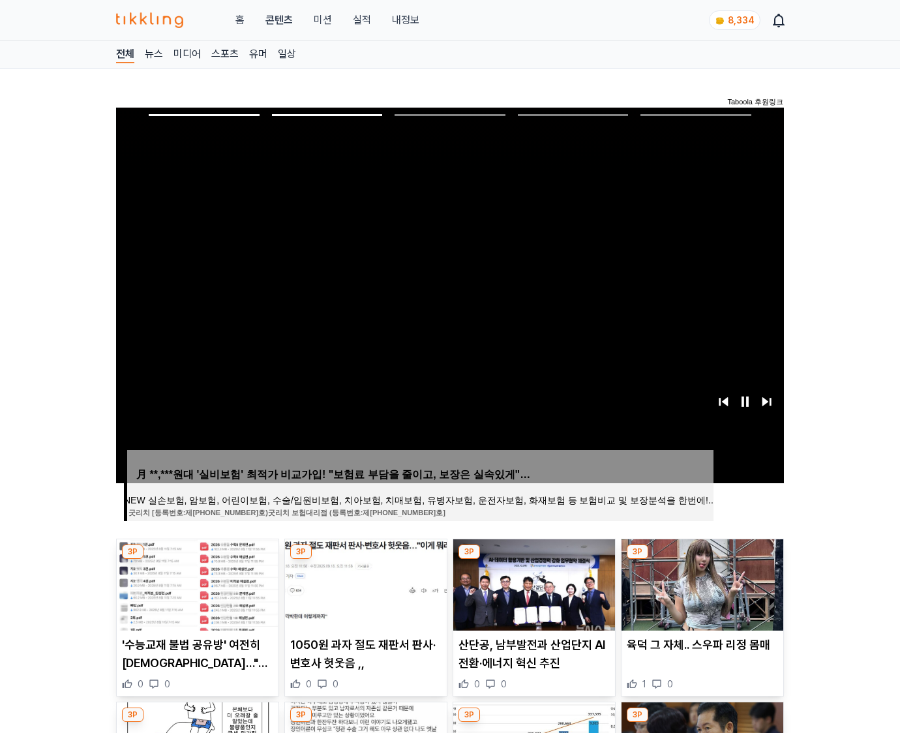
click at [701, 583] on img at bounding box center [703, 585] width 162 height 91
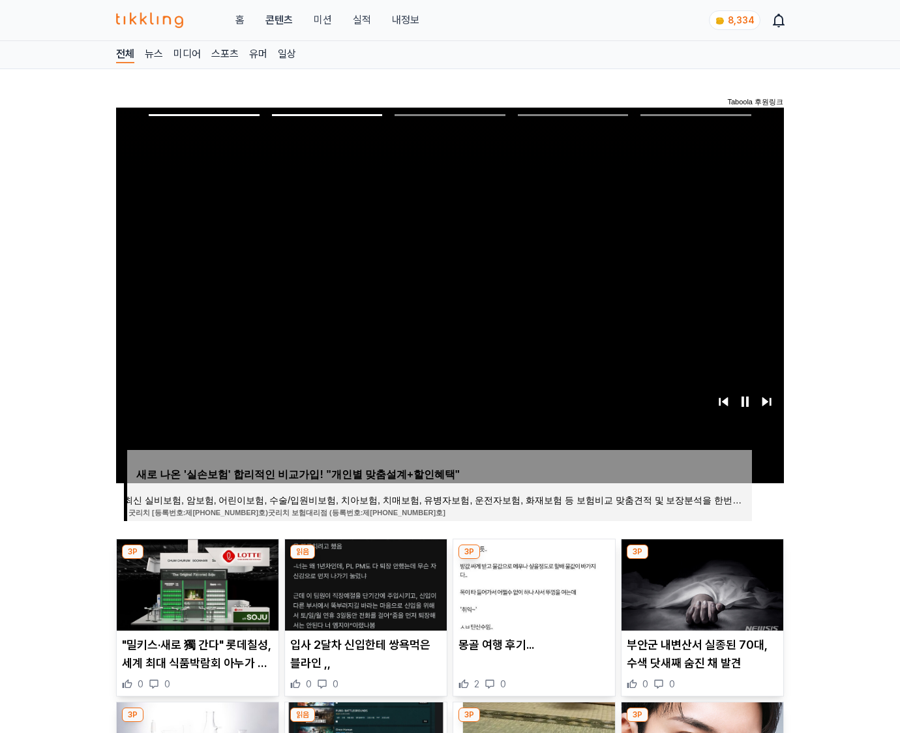
click at [701, 583] on img at bounding box center [703, 585] width 162 height 91
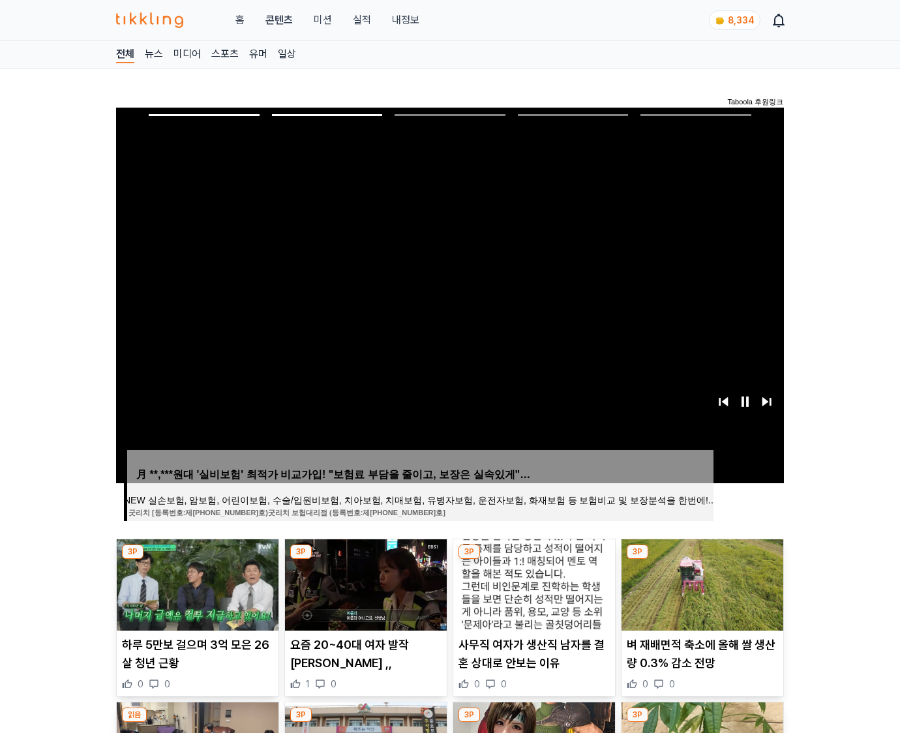
click at [701, 583] on img at bounding box center [703, 585] width 162 height 91
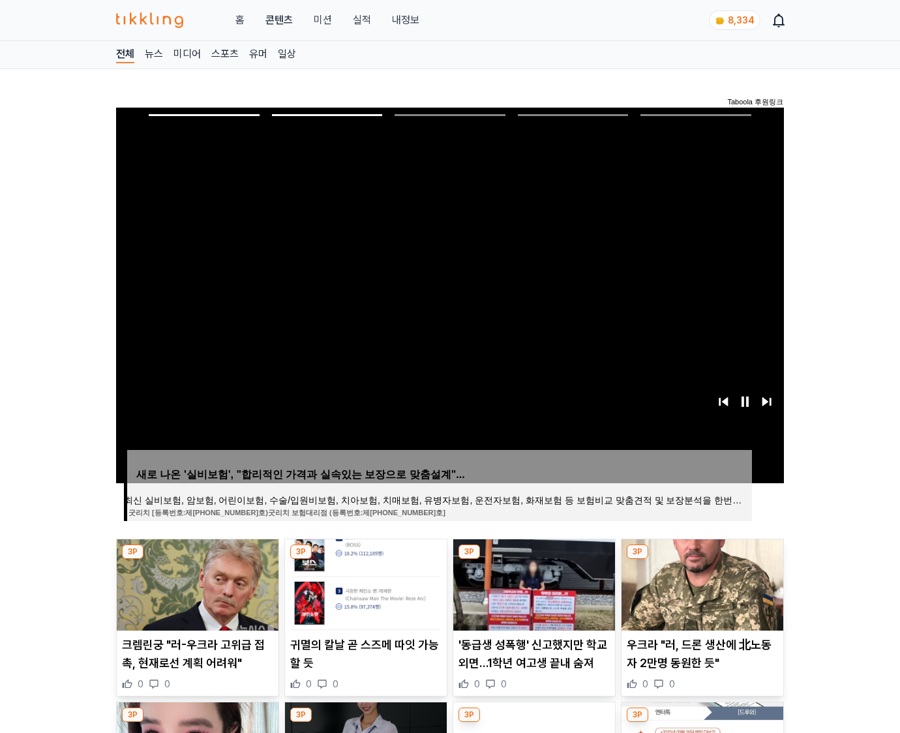
click at [701, 583] on img at bounding box center [703, 585] width 162 height 91
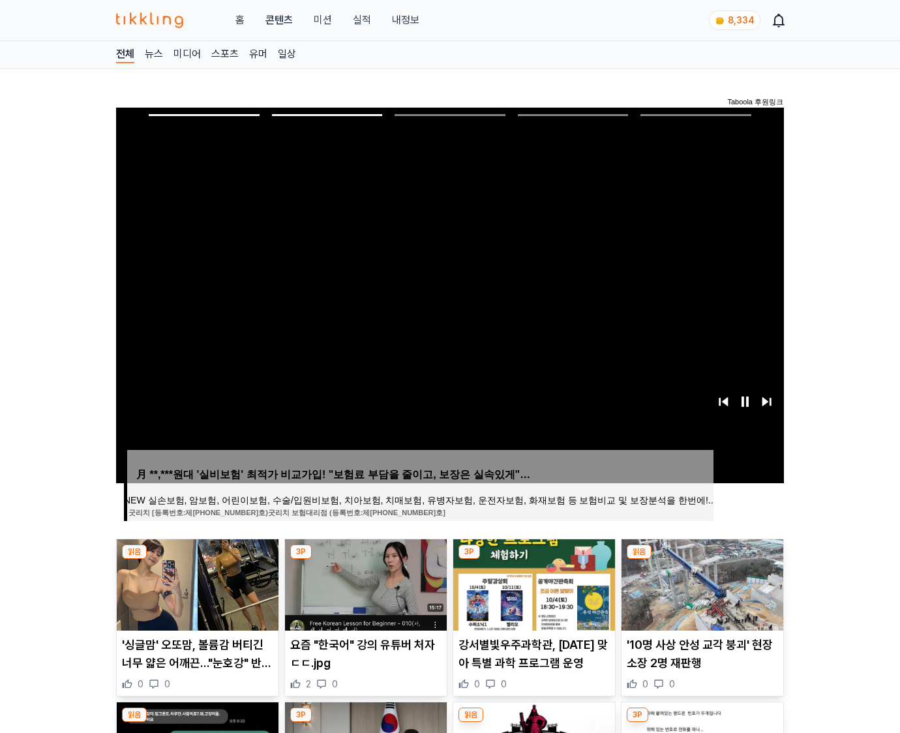
click at [701, 583] on img at bounding box center [703, 585] width 162 height 91
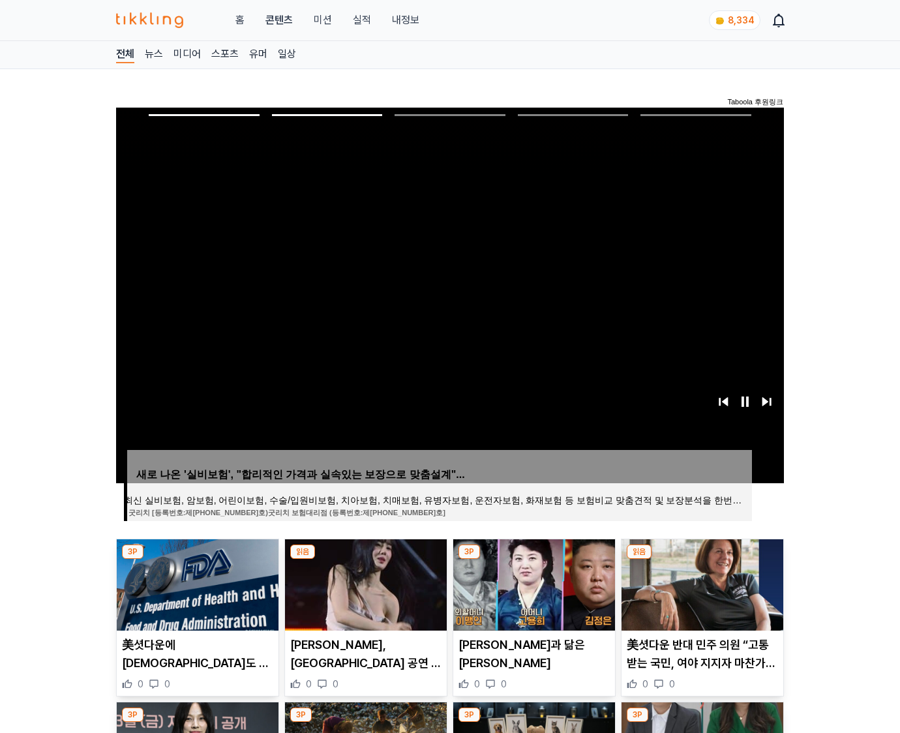
click at [701, 583] on img at bounding box center [703, 585] width 162 height 91
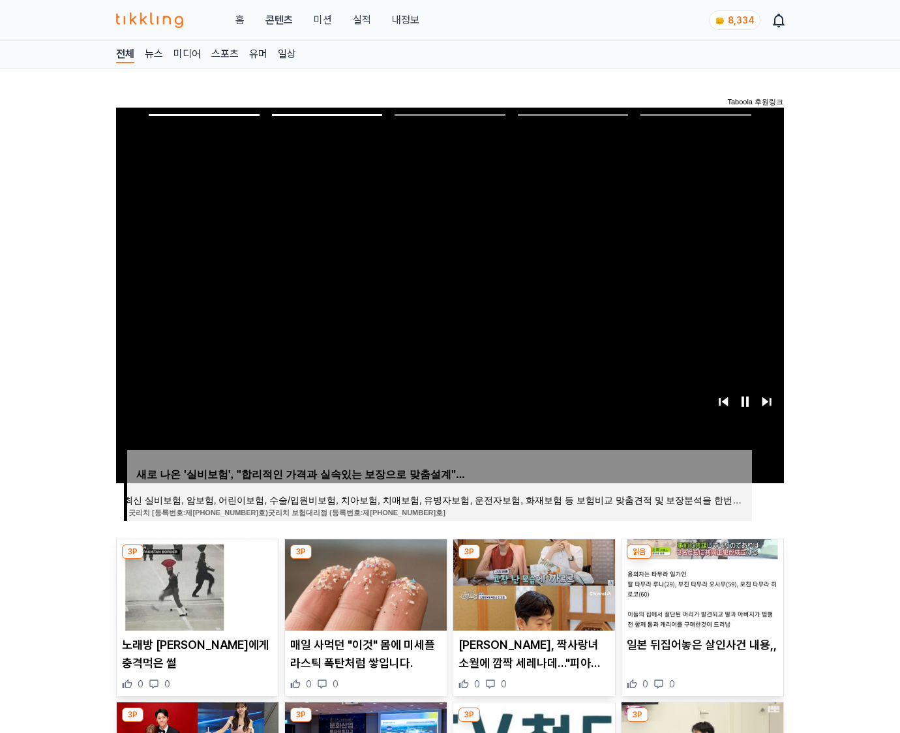
click at [701, 583] on img at bounding box center [703, 585] width 162 height 91
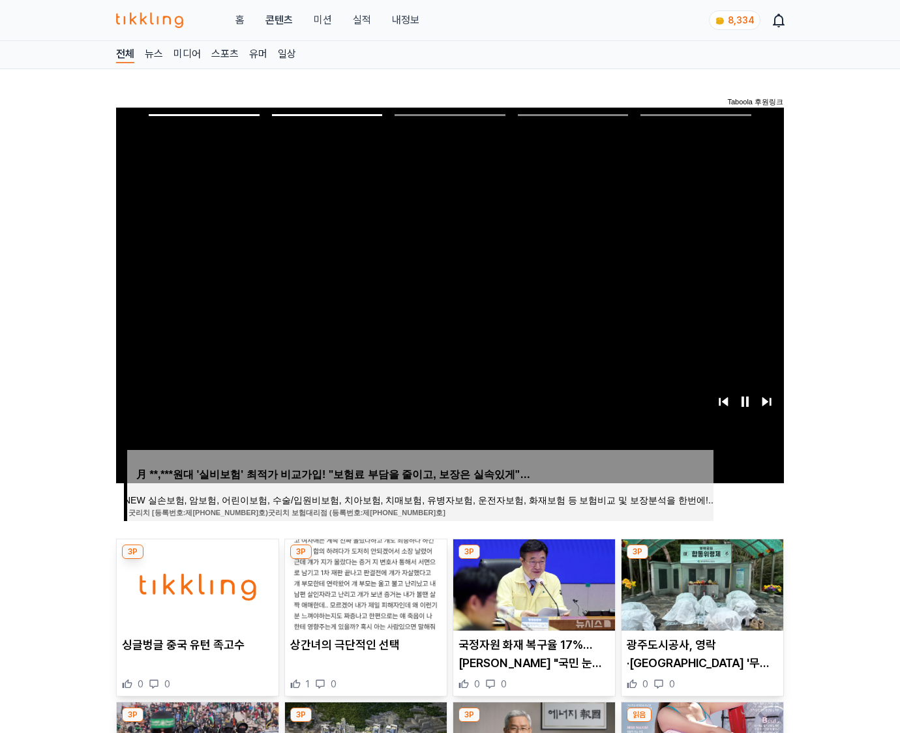
click at [701, 583] on img at bounding box center [703, 585] width 162 height 91
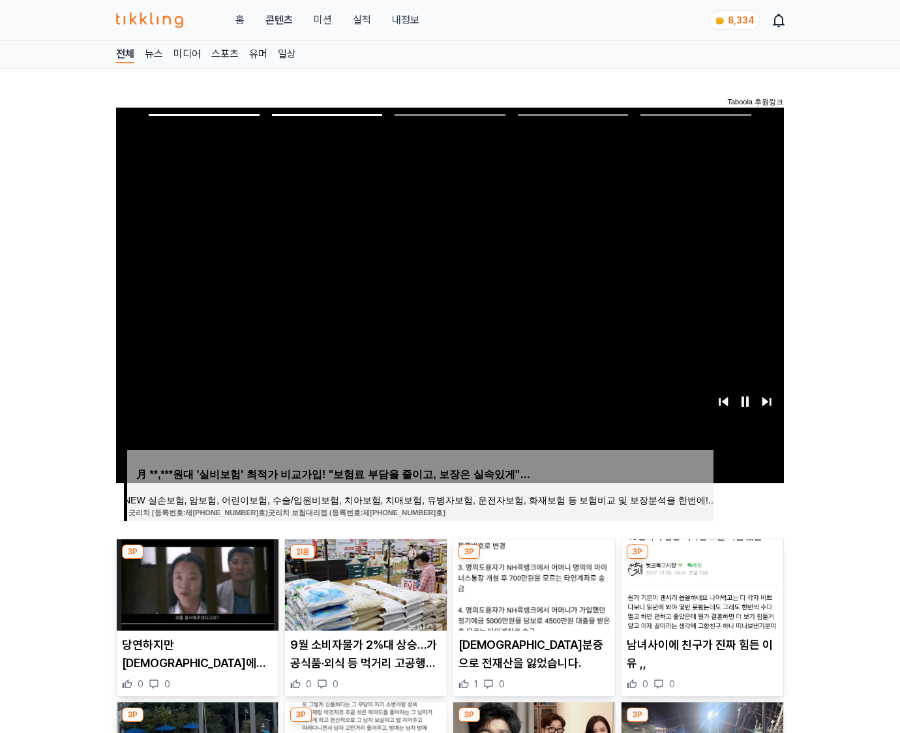
click at [701, 583] on img at bounding box center [703, 585] width 162 height 91
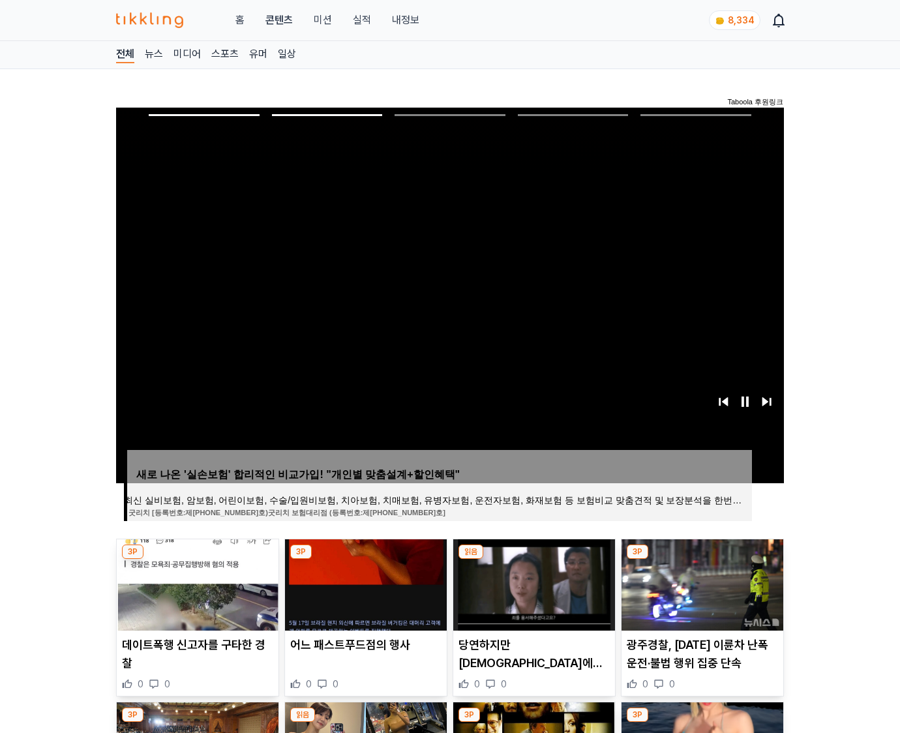
click at [701, 583] on img at bounding box center [703, 585] width 162 height 91
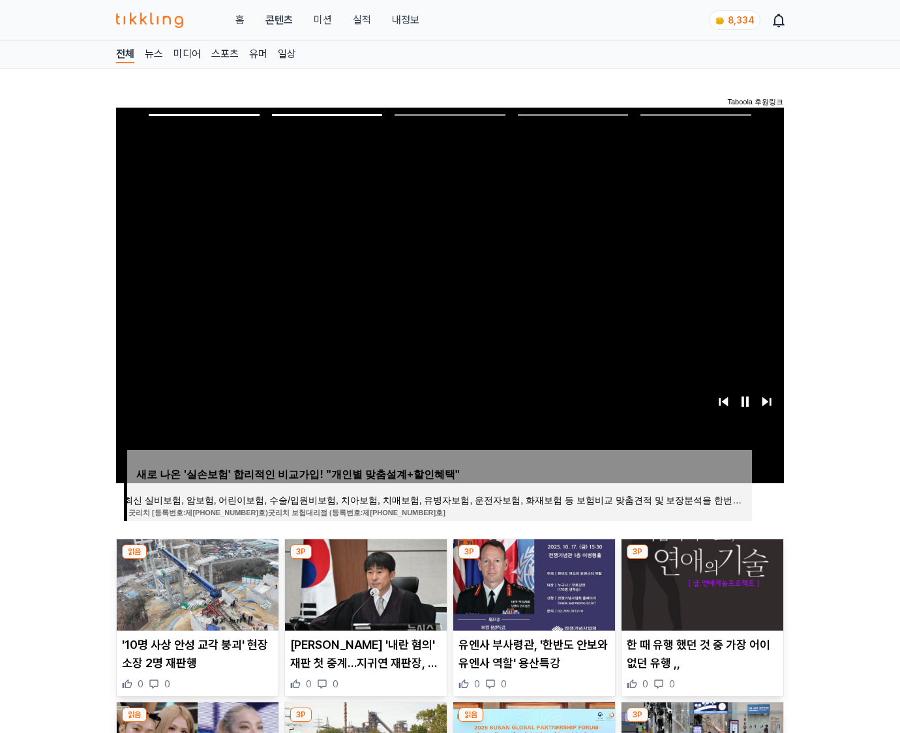
click at [701, 583] on img at bounding box center [703, 585] width 162 height 91
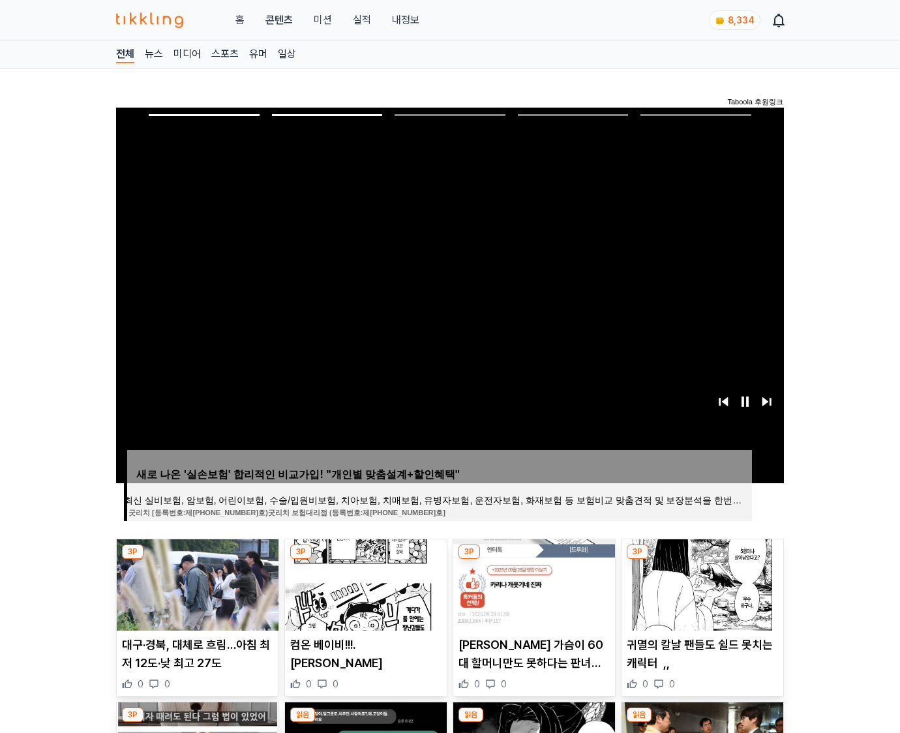
click at [701, 583] on img at bounding box center [703, 585] width 162 height 91
